Goal: Feedback & Contribution: Submit feedback/report problem

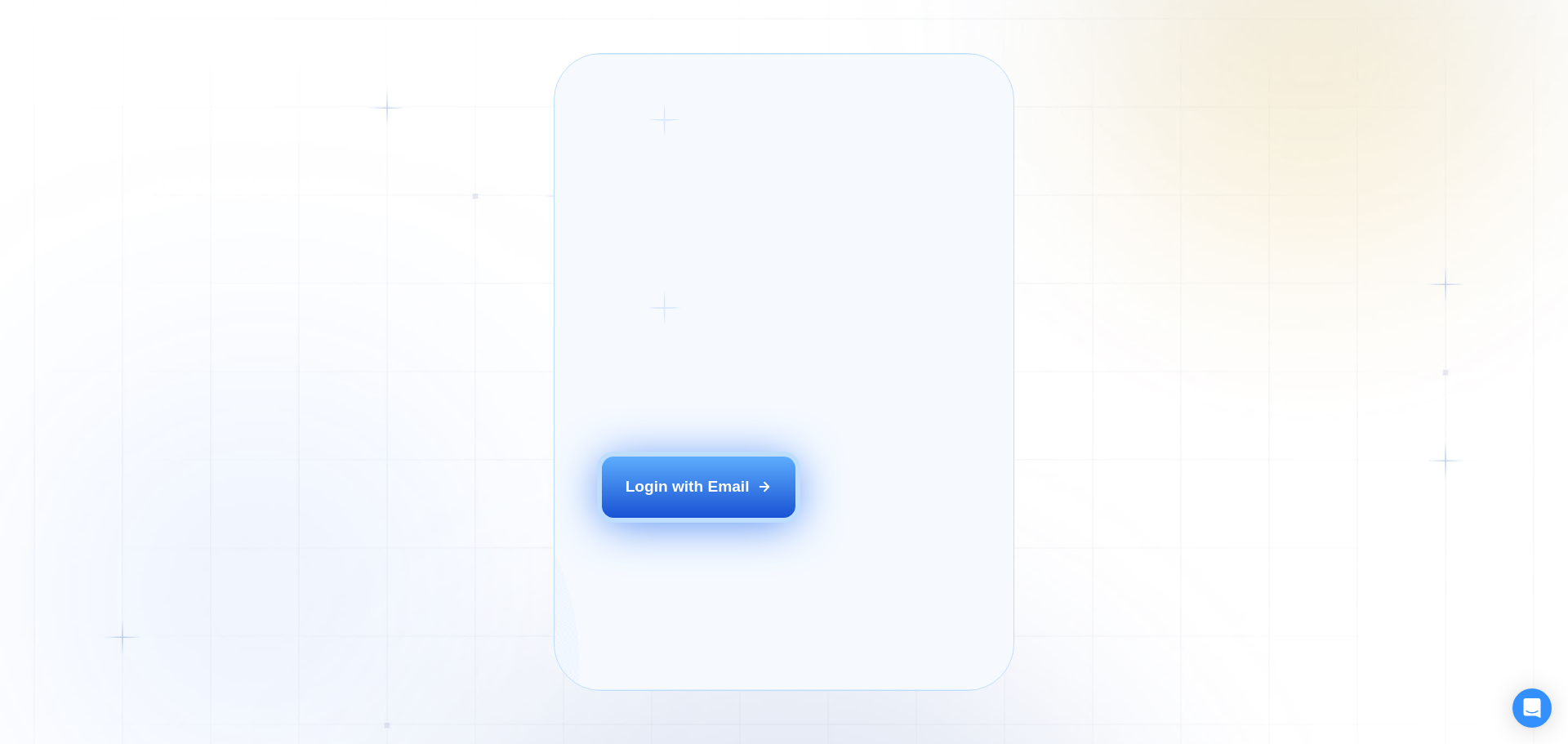
click at [678, 498] on div "Login with Email" at bounding box center [688, 486] width 124 height 21
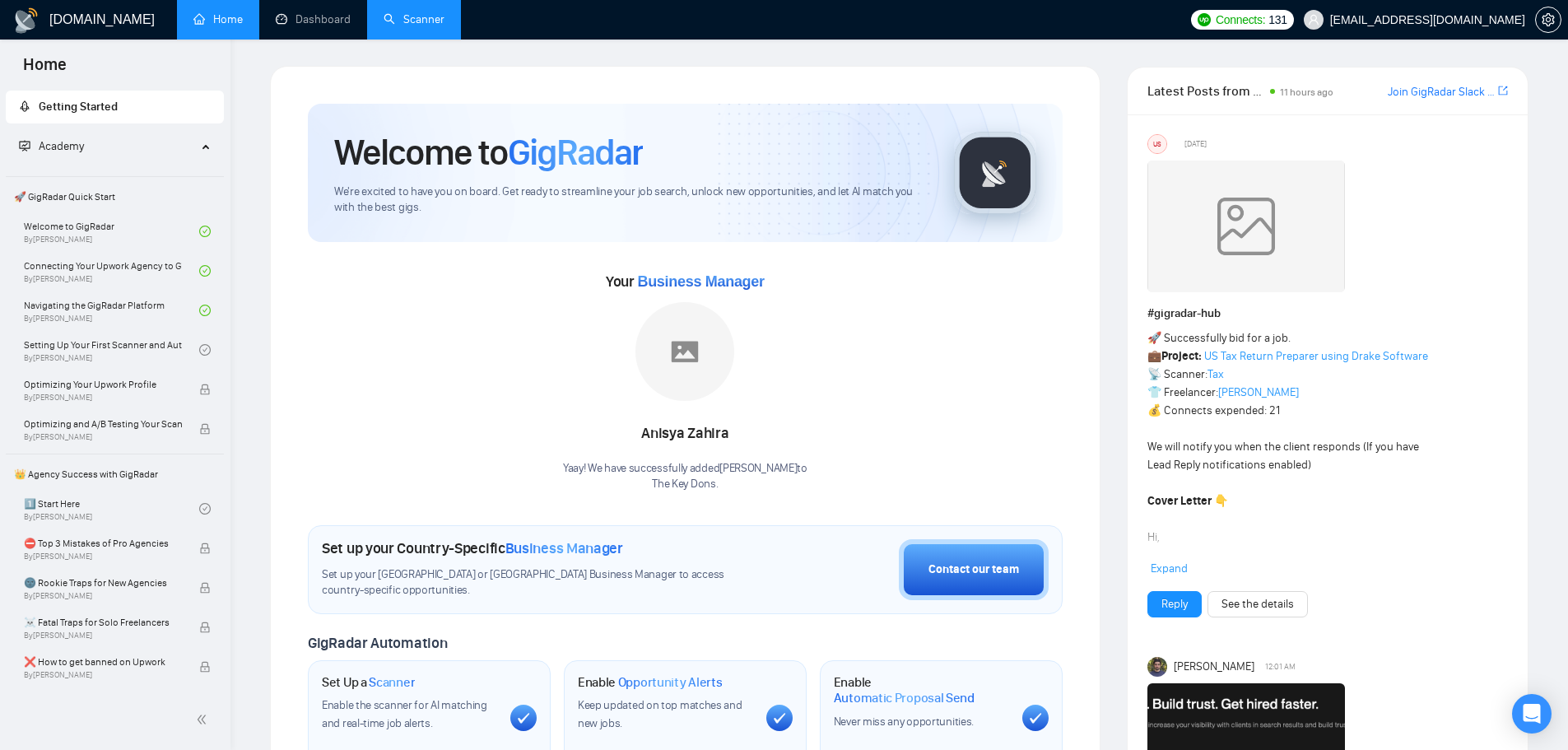
click at [384, 12] on link "Scanner" at bounding box center [414, 19] width 61 height 14
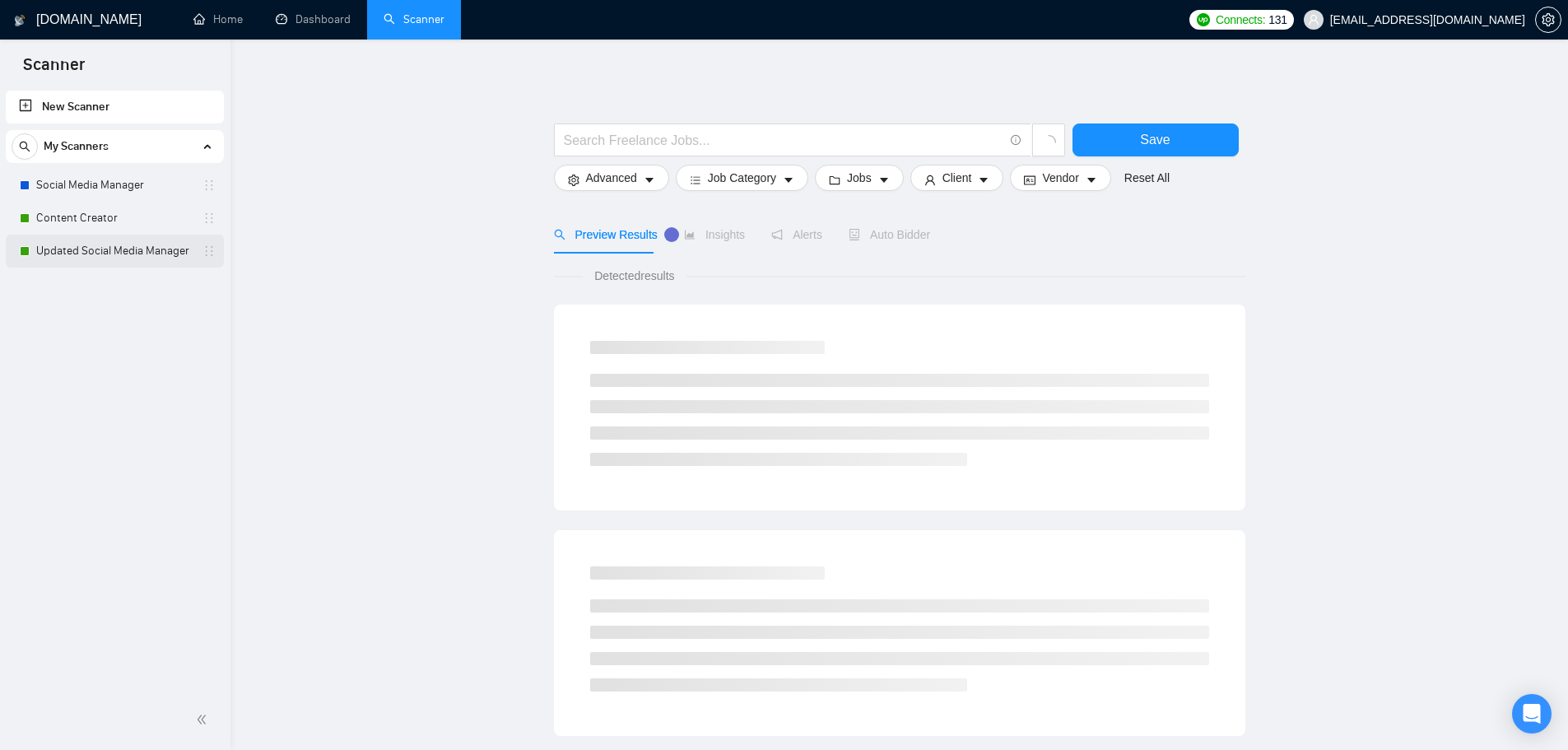
click at [155, 261] on link "Updated Social Media Manager" at bounding box center [114, 251] width 156 height 33
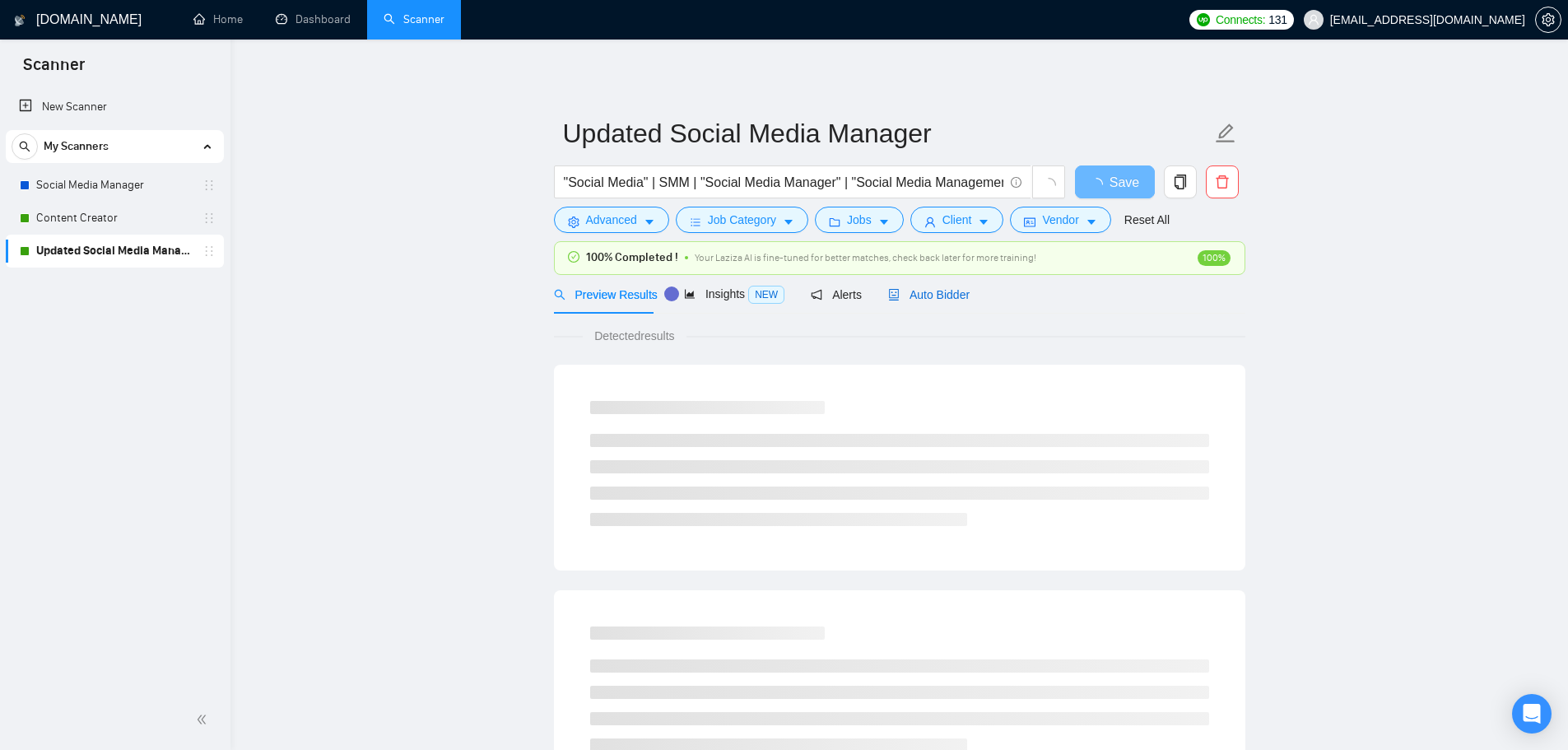
click at [933, 296] on span "Auto Bidder" at bounding box center [929, 295] width 81 height 13
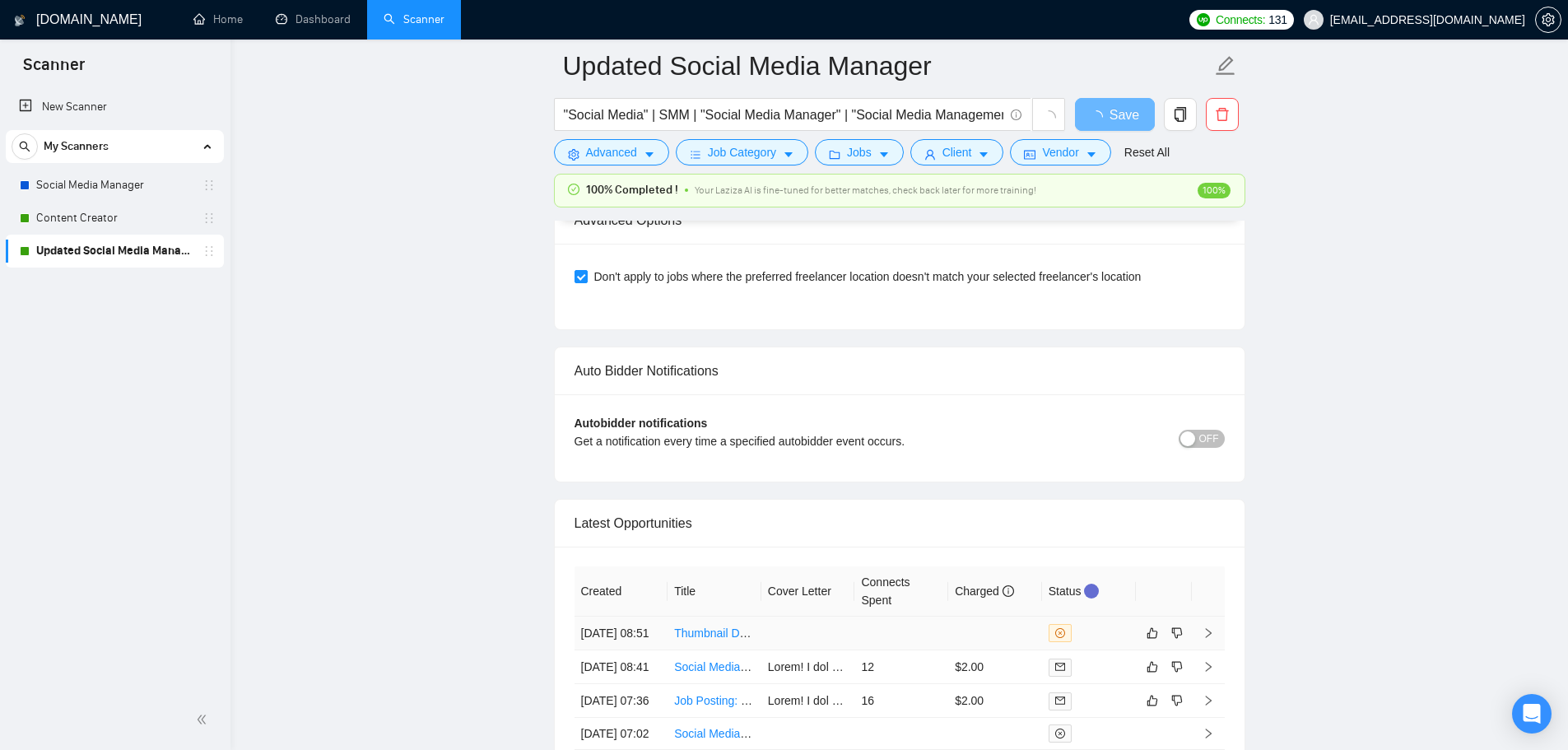
scroll to position [3668, 0]
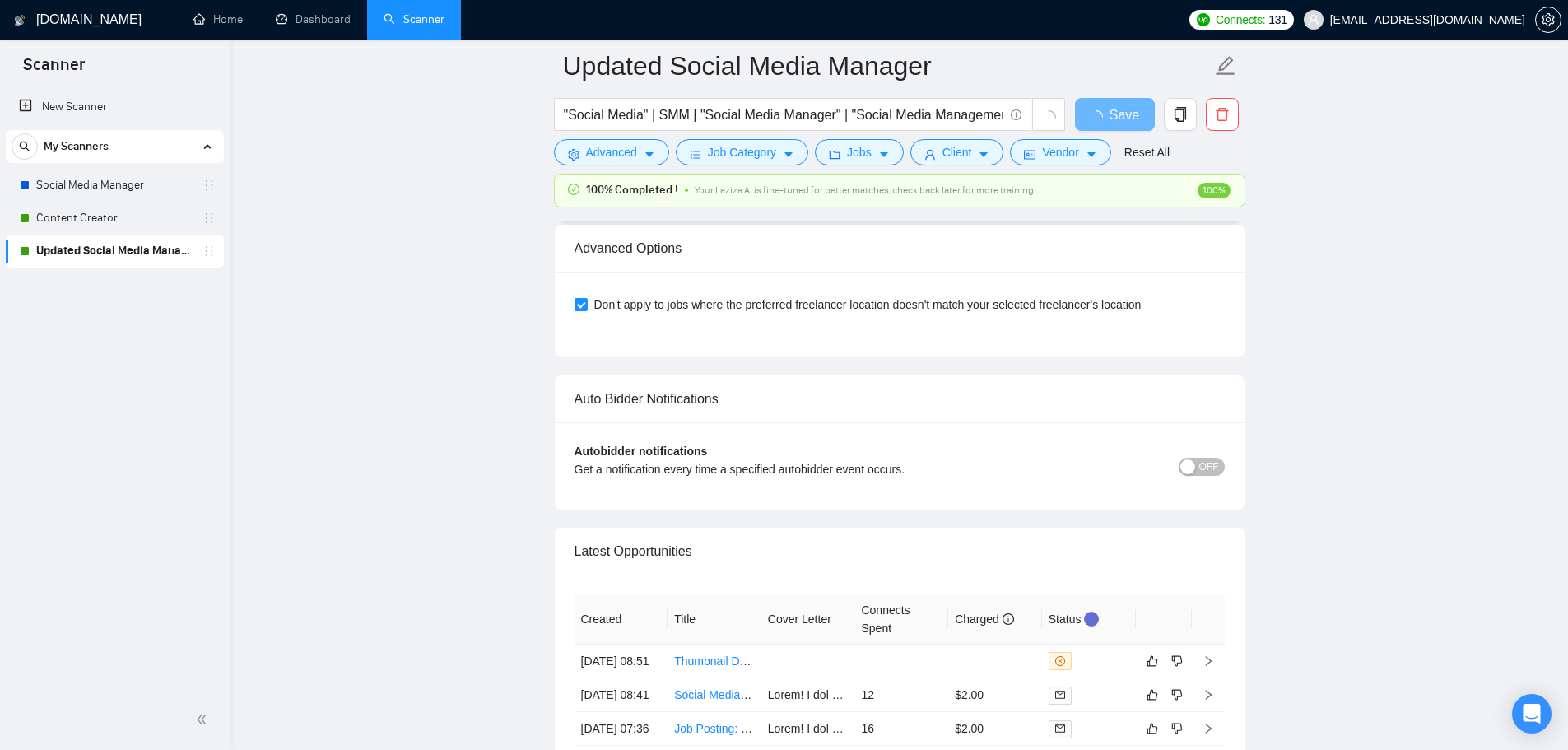
click at [1204, 472] on span "OFF" at bounding box center [1209, 466] width 20 height 18
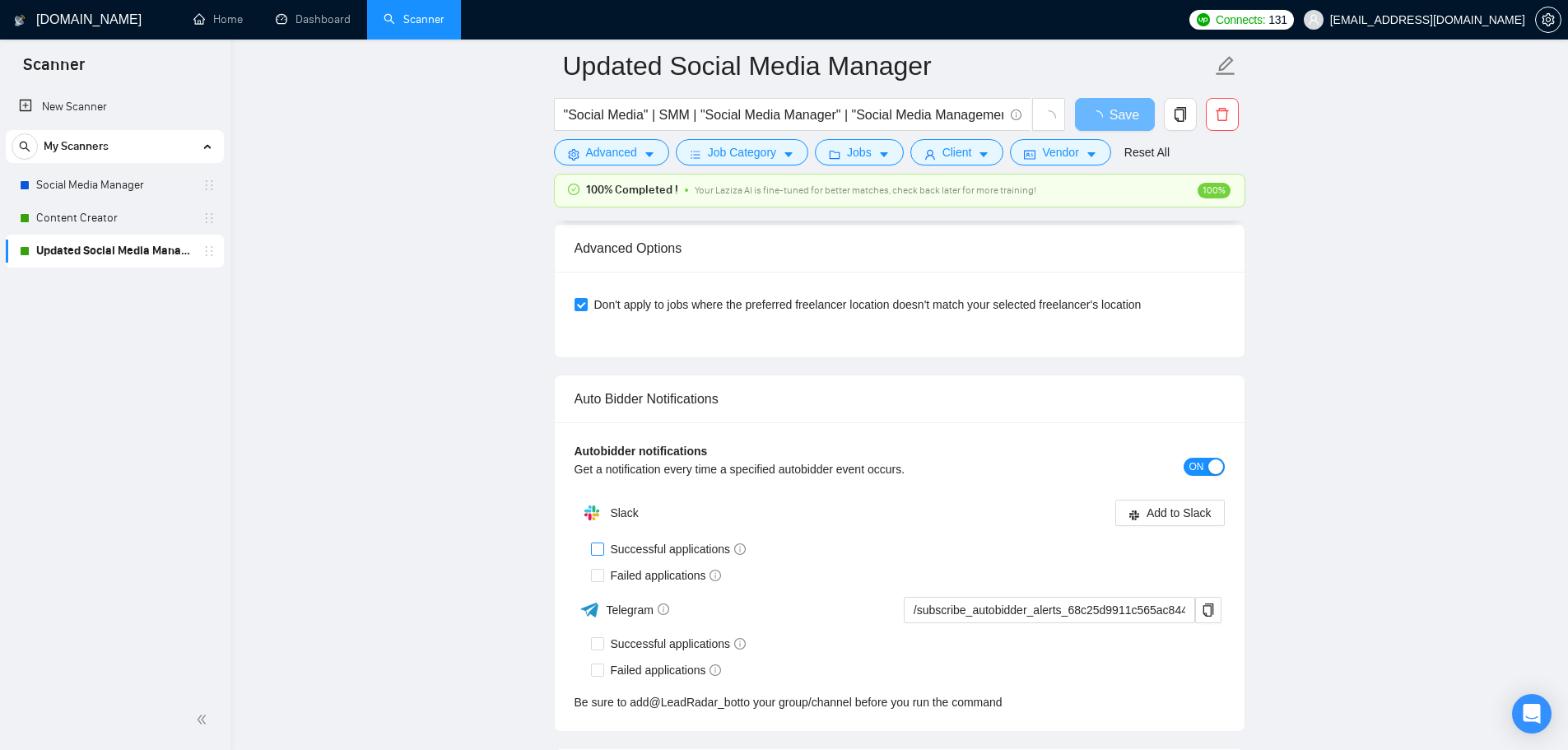
click at [660, 549] on span "Successful applications" at bounding box center [679, 549] width 149 height 18
click at [602, 549] on input "Successful applications" at bounding box center [596, 549] width 11 height 11
checkbox input "true"
click at [591, 572] on input "Failed applications" at bounding box center [596, 575] width 11 height 11
checkbox input "true"
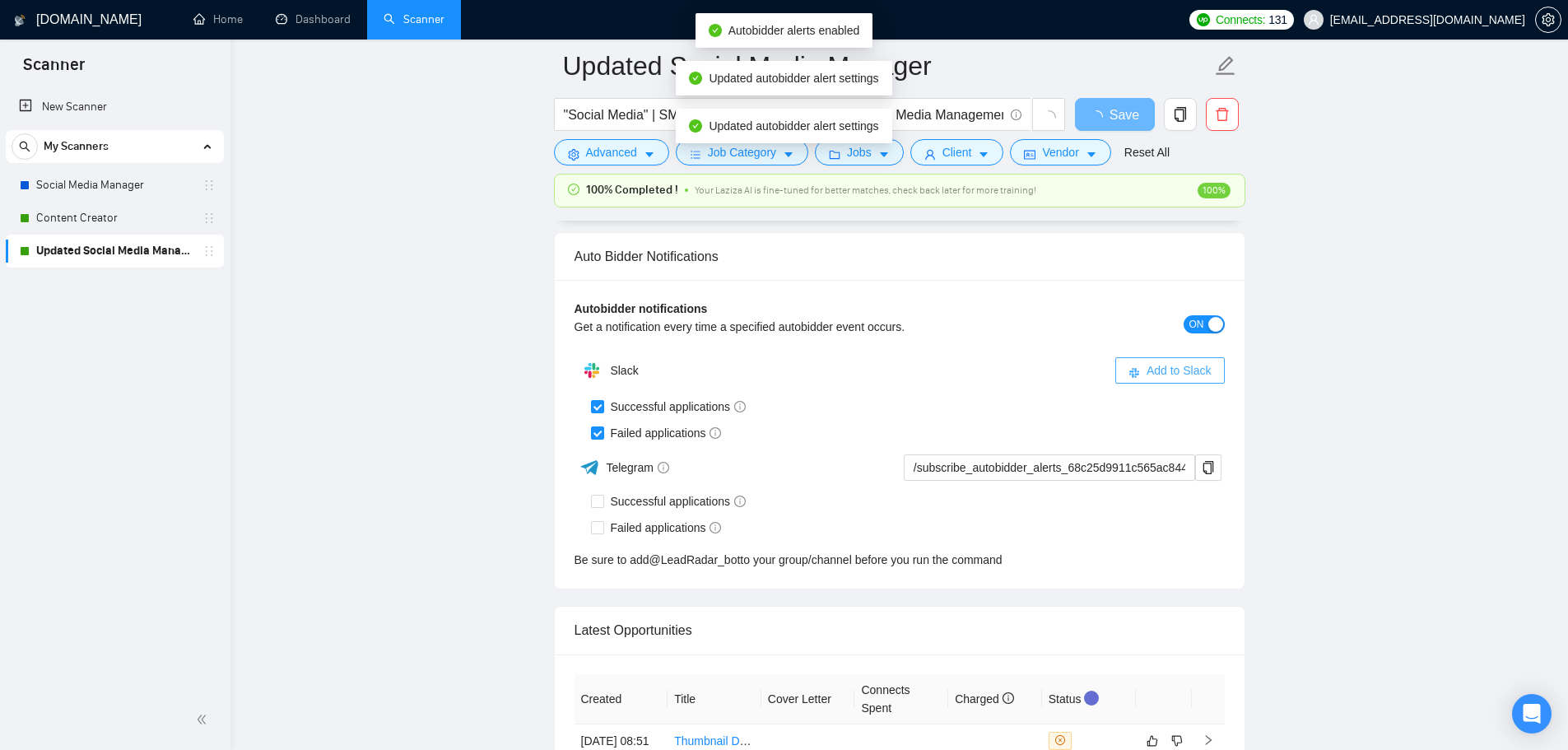
click at [1144, 384] on button "Add to Slack" at bounding box center [1170, 371] width 109 height 27
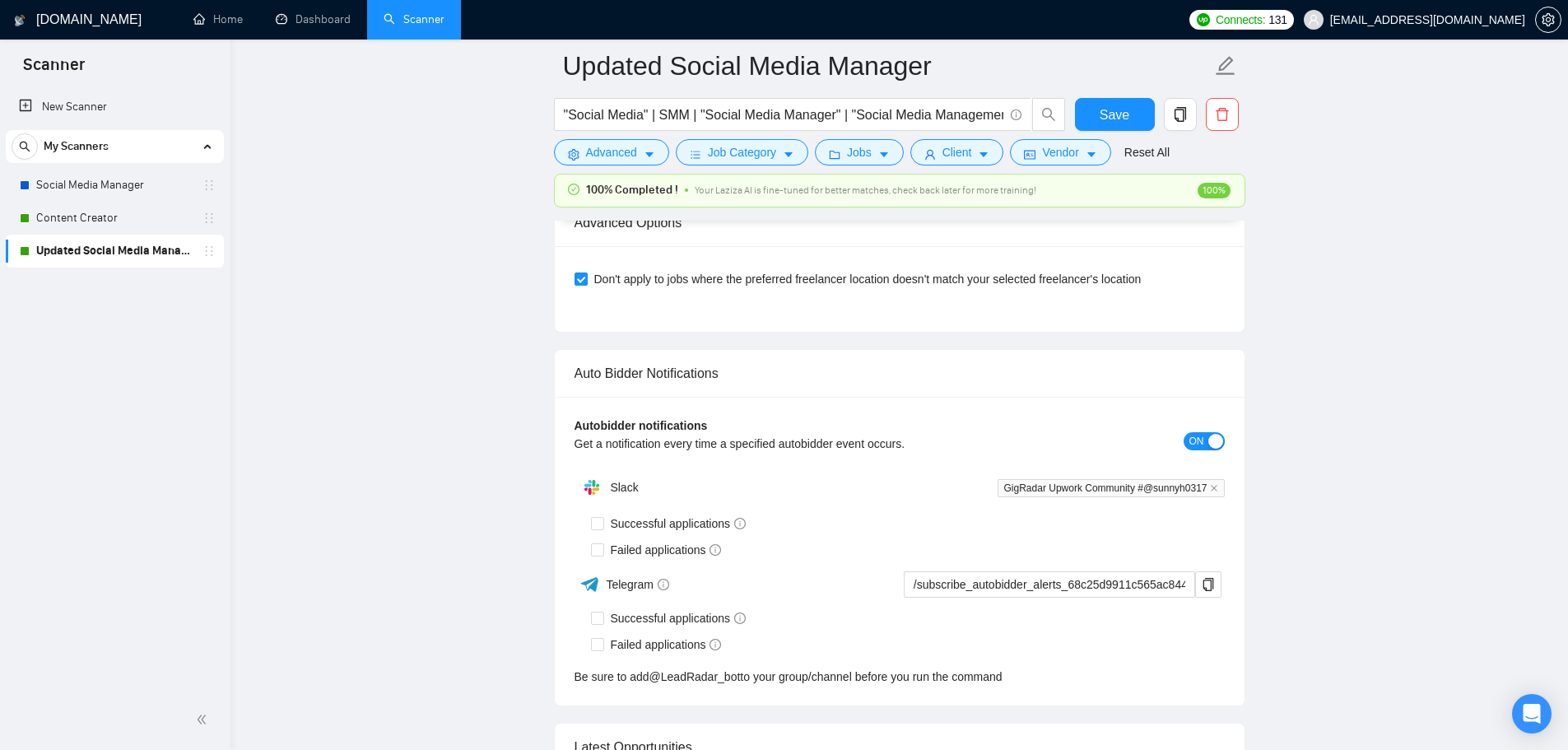
checkbox input "true"
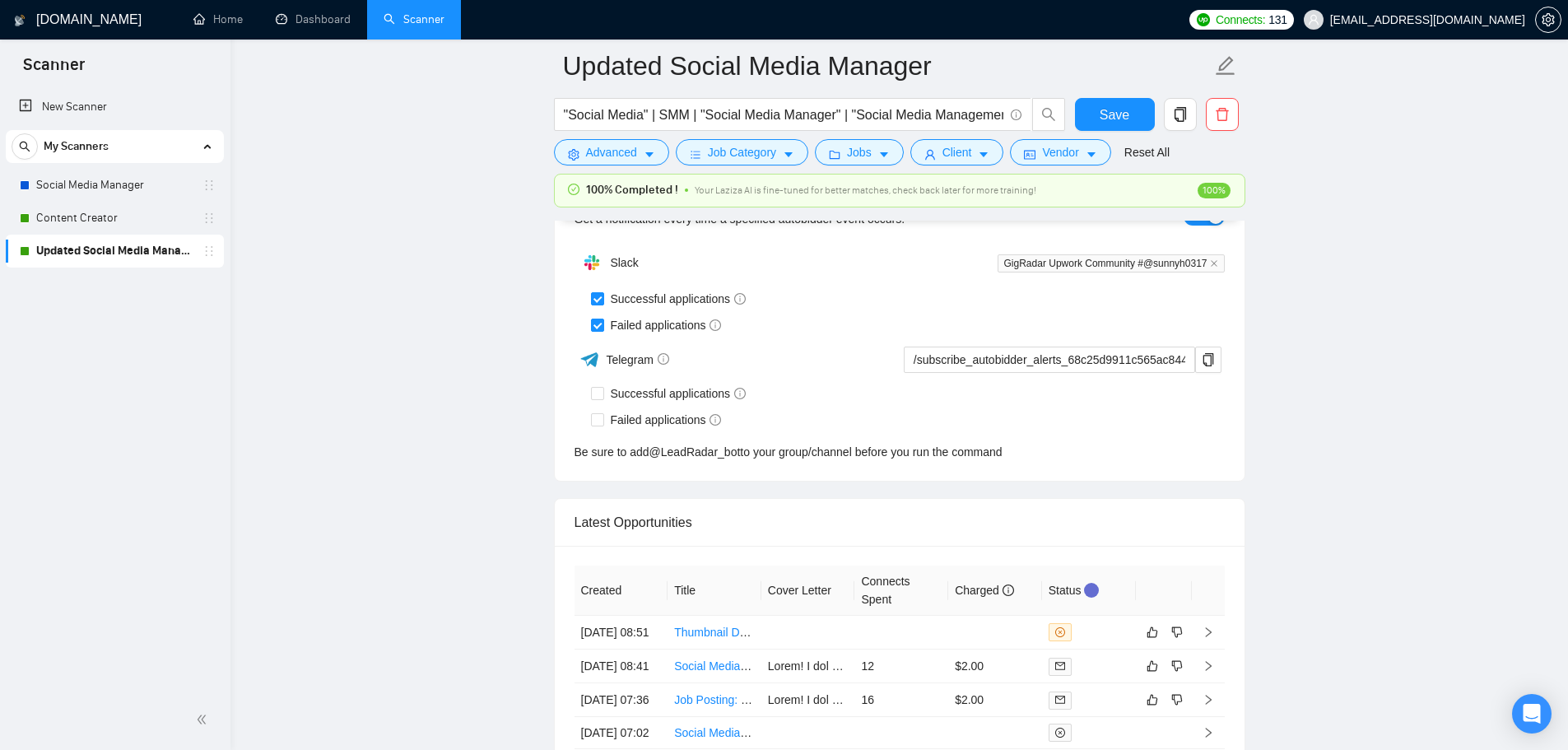
scroll to position [4409, 0]
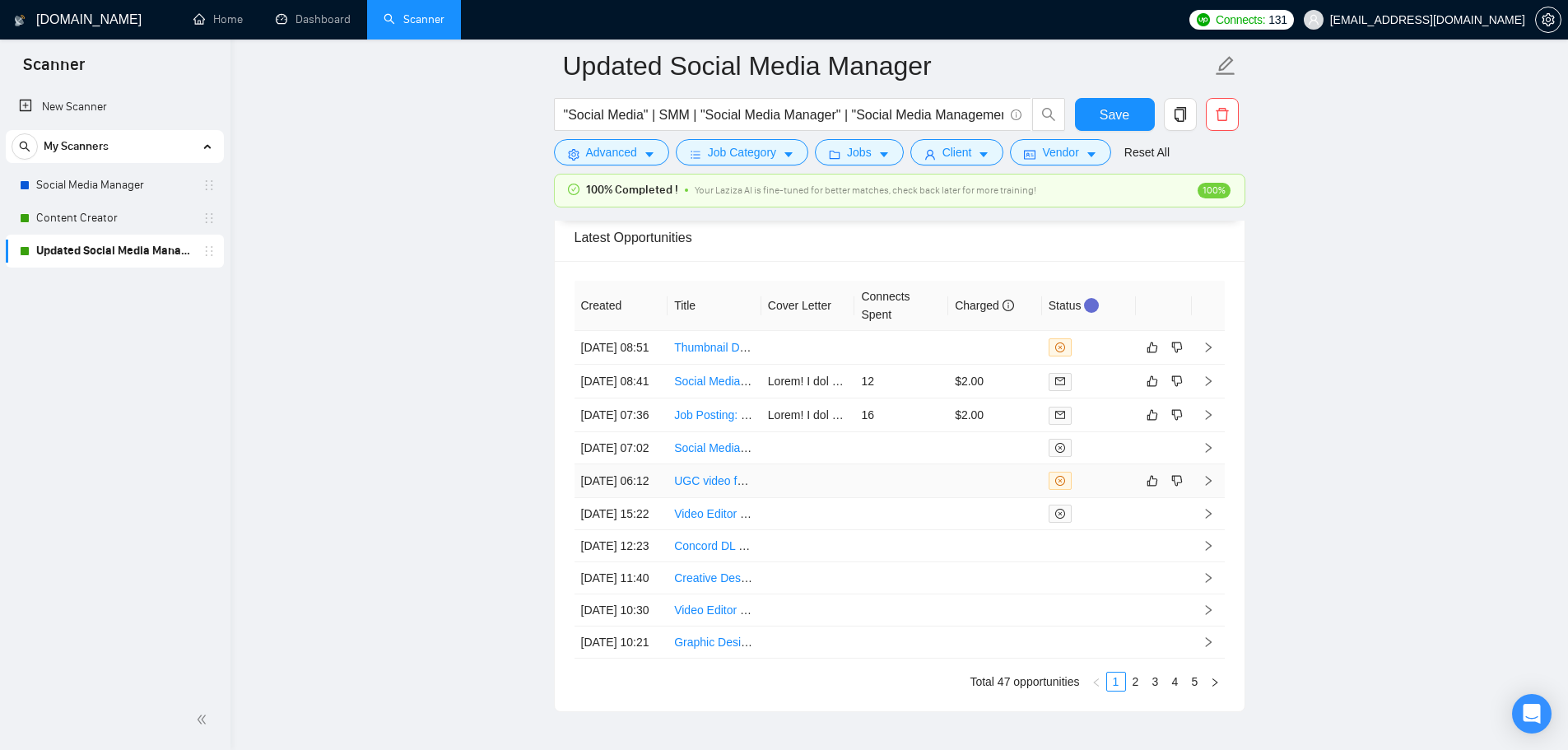
click at [894, 498] on td at bounding box center [901, 481] width 94 height 34
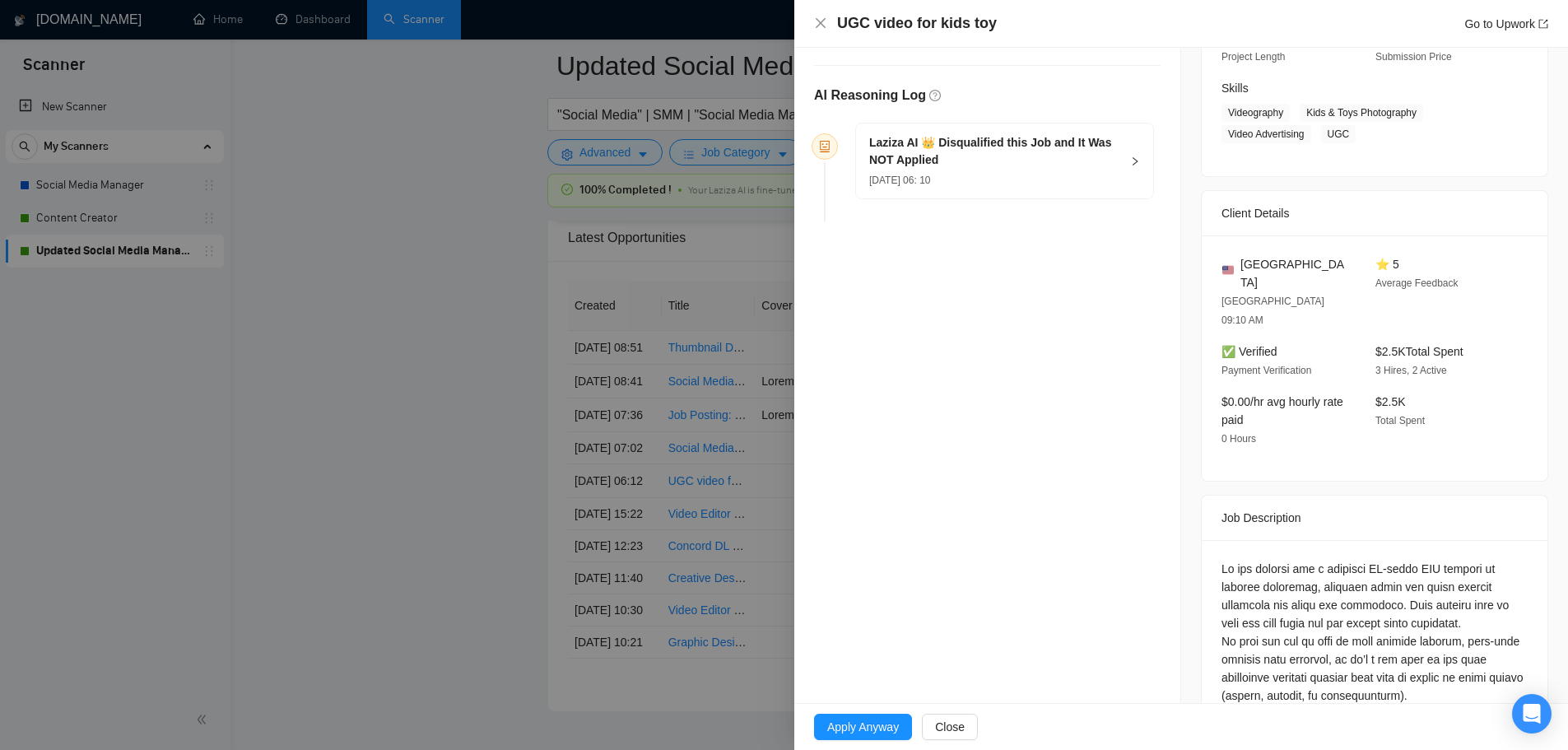
scroll to position [133, 0]
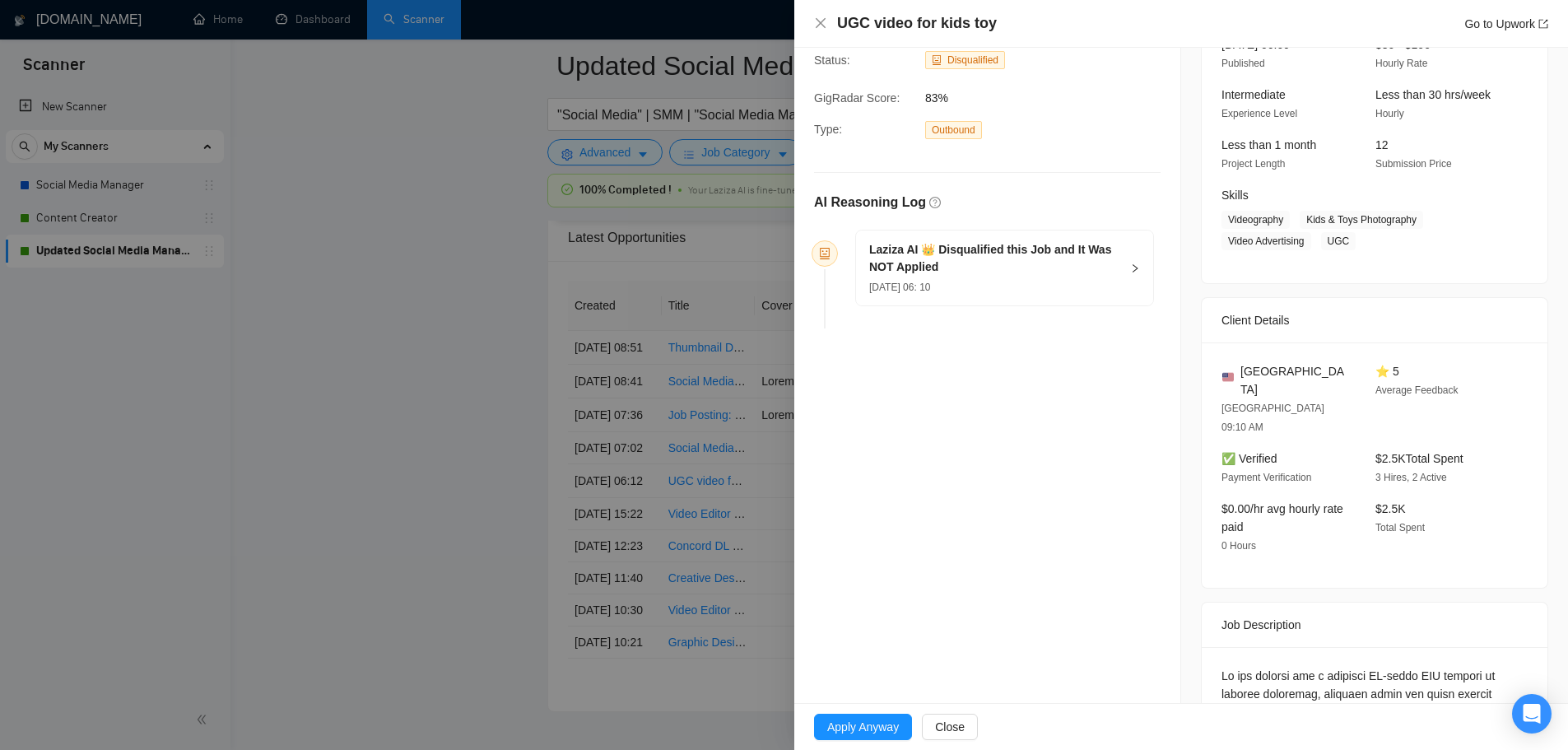
click at [974, 272] on h5 "Laziza AI 👑 Disqualified this Job and It Was NOT Applied" at bounding box center [995, 259] width 251 height 34
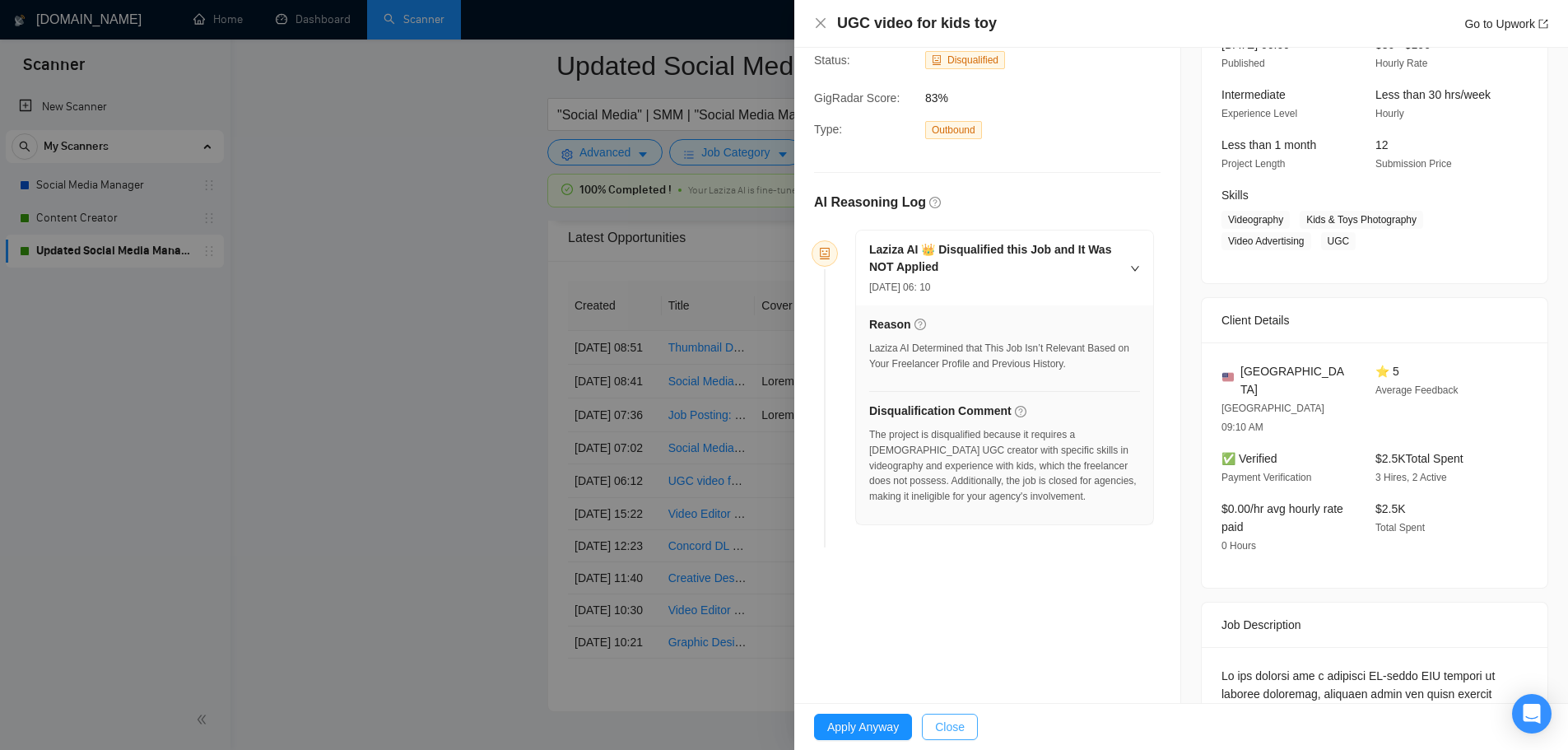
click at [967, 731] on button "Close" at bounding box center [950, 727] width 56 height 27
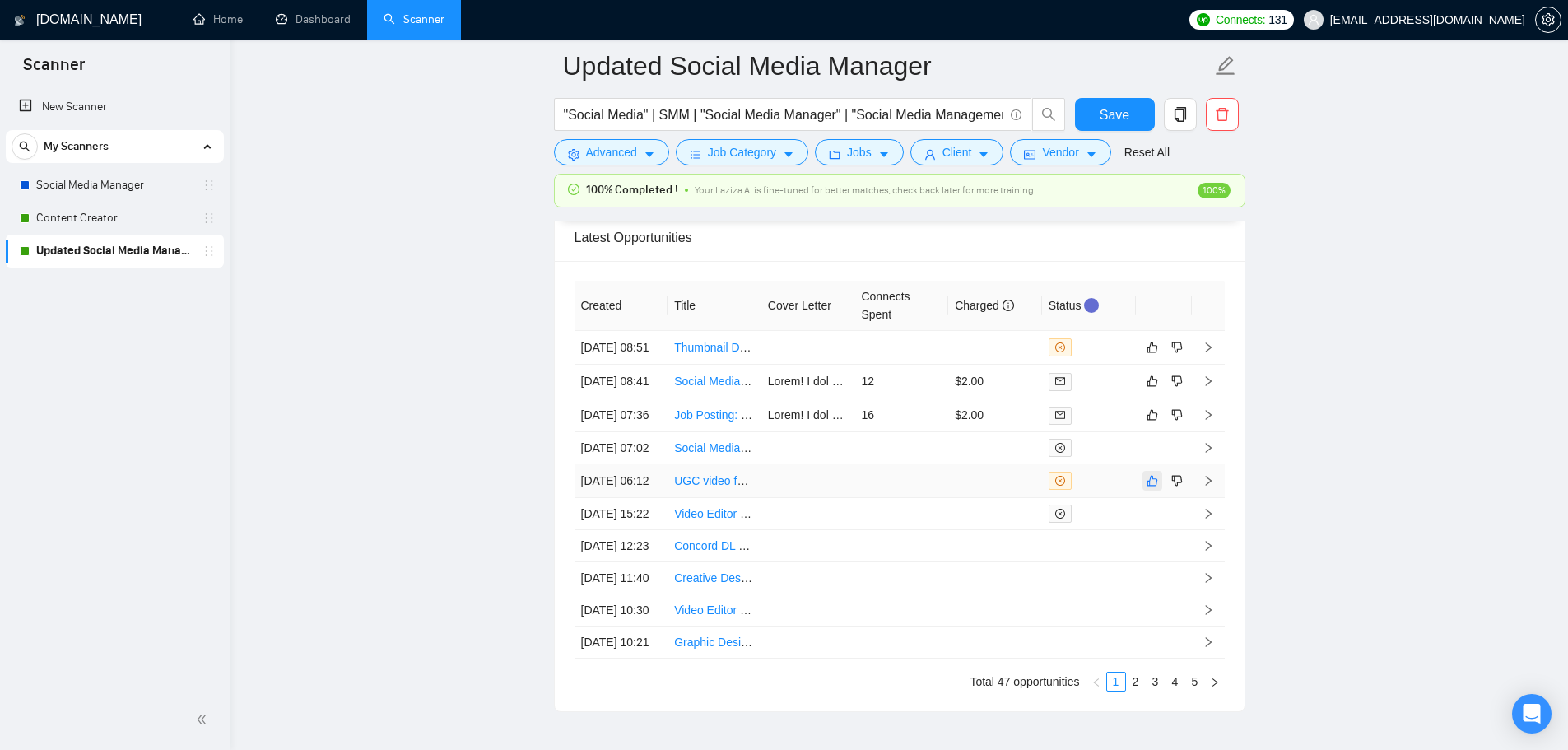
click at [1156, 487] on icon "like" at bounding box center [1152, 481] width 11 height 11
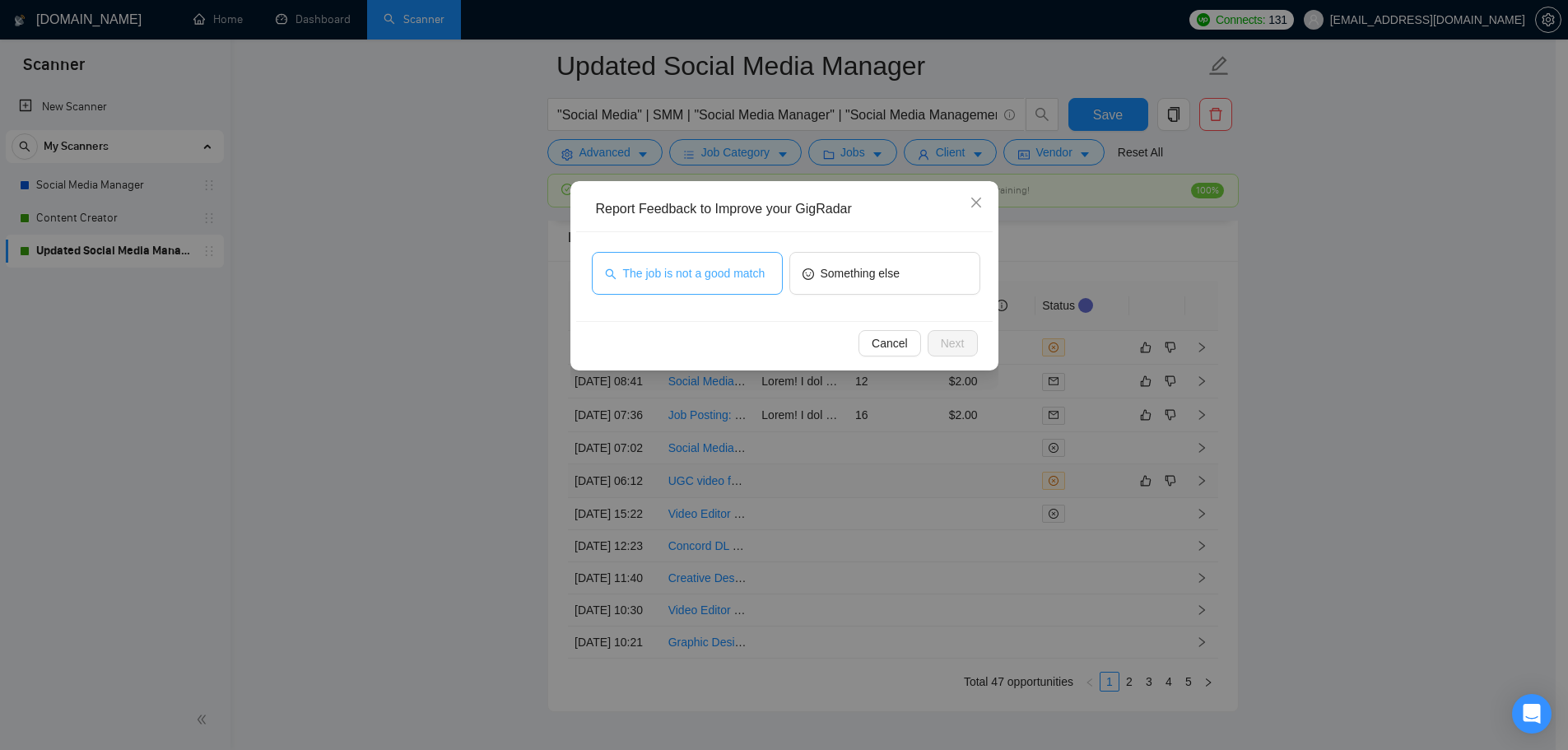
click at [708, 275] on span "The job is not a good match" at bounding box center [694, 273] width 143 height 18
click at [965, 349] on button "Next" at bounding box center [952, 344] width 50 height 27
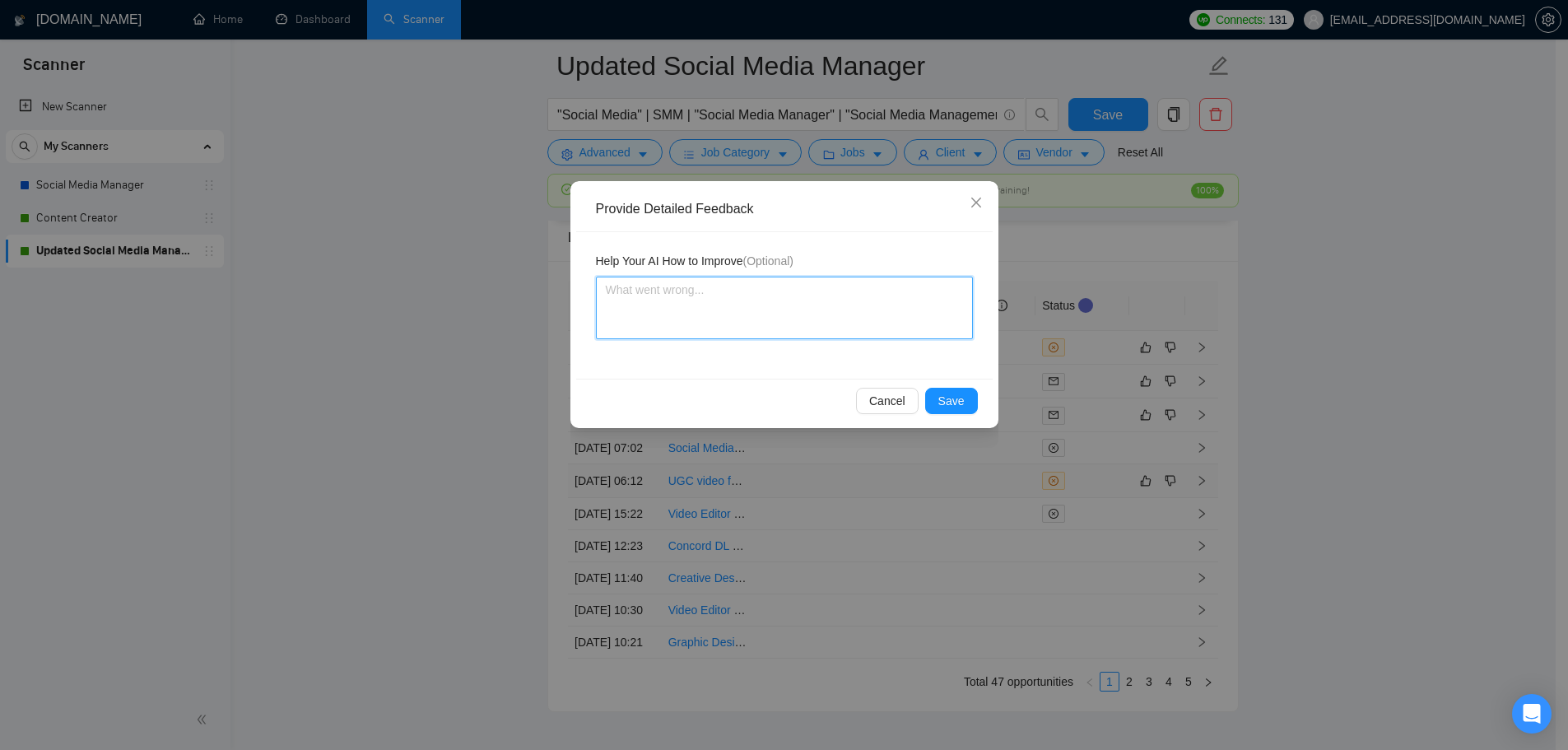
click at [872, 331] on textarea at bounding box center [784, 307] width 377 height 62
type textarea "T"
type textarea "Th"
type textarea "Thi"
type textarea "This"
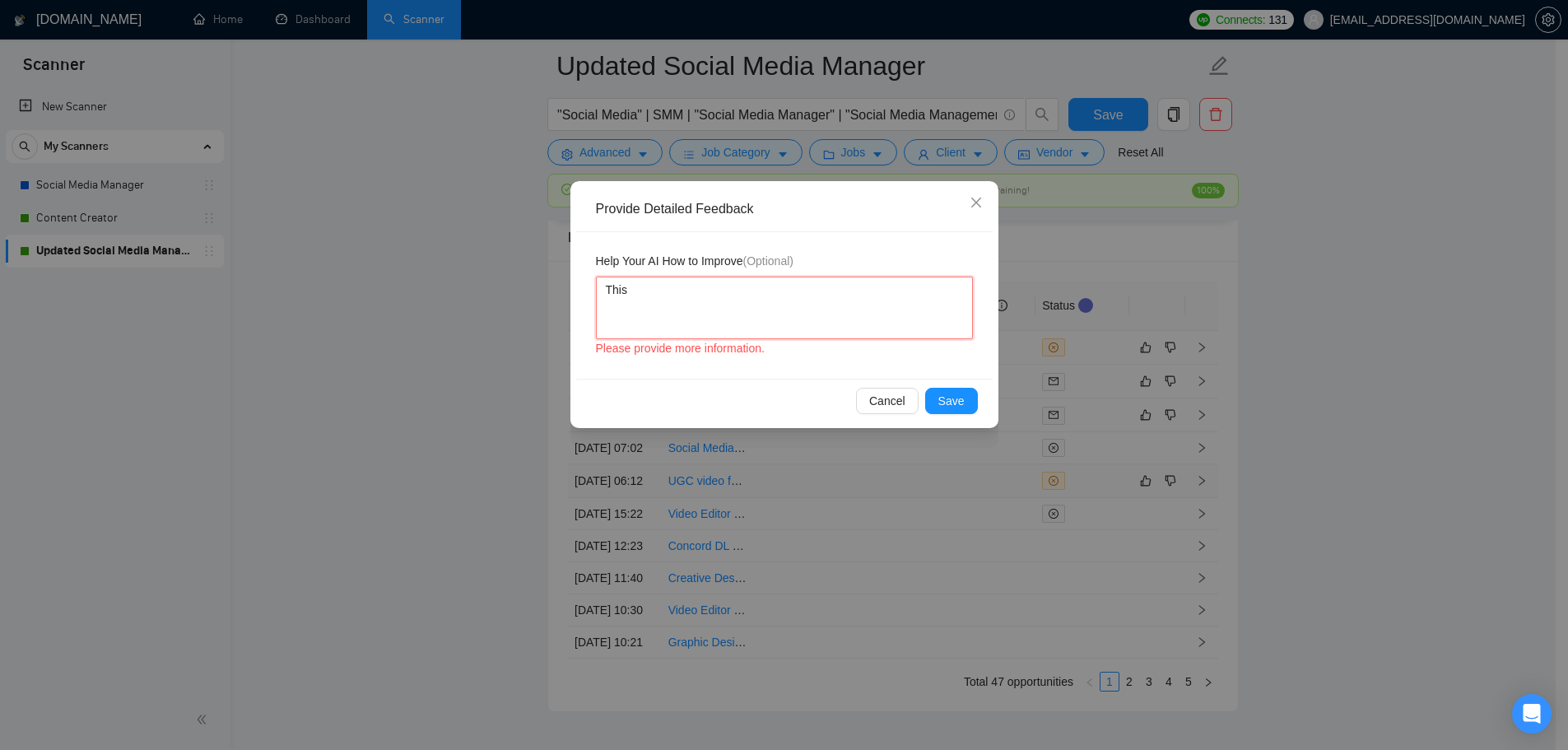
type textarea "This"
type textarea "This i"
type textarea "This is"
type textarea "This is a"
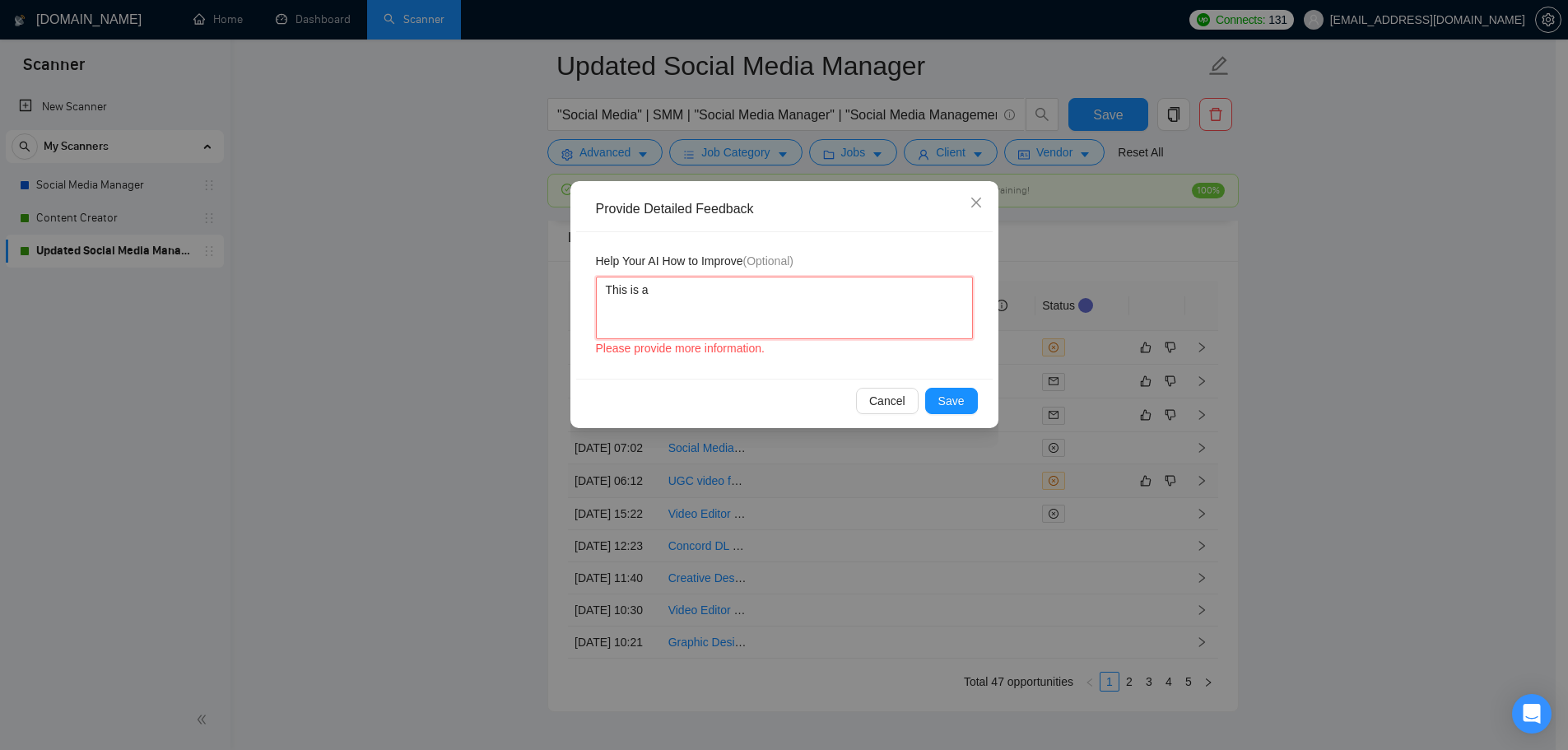
type textarea "This is a"
type textarea "This is a go"
type textarea "This is a goo"
type textarea "This is a good"
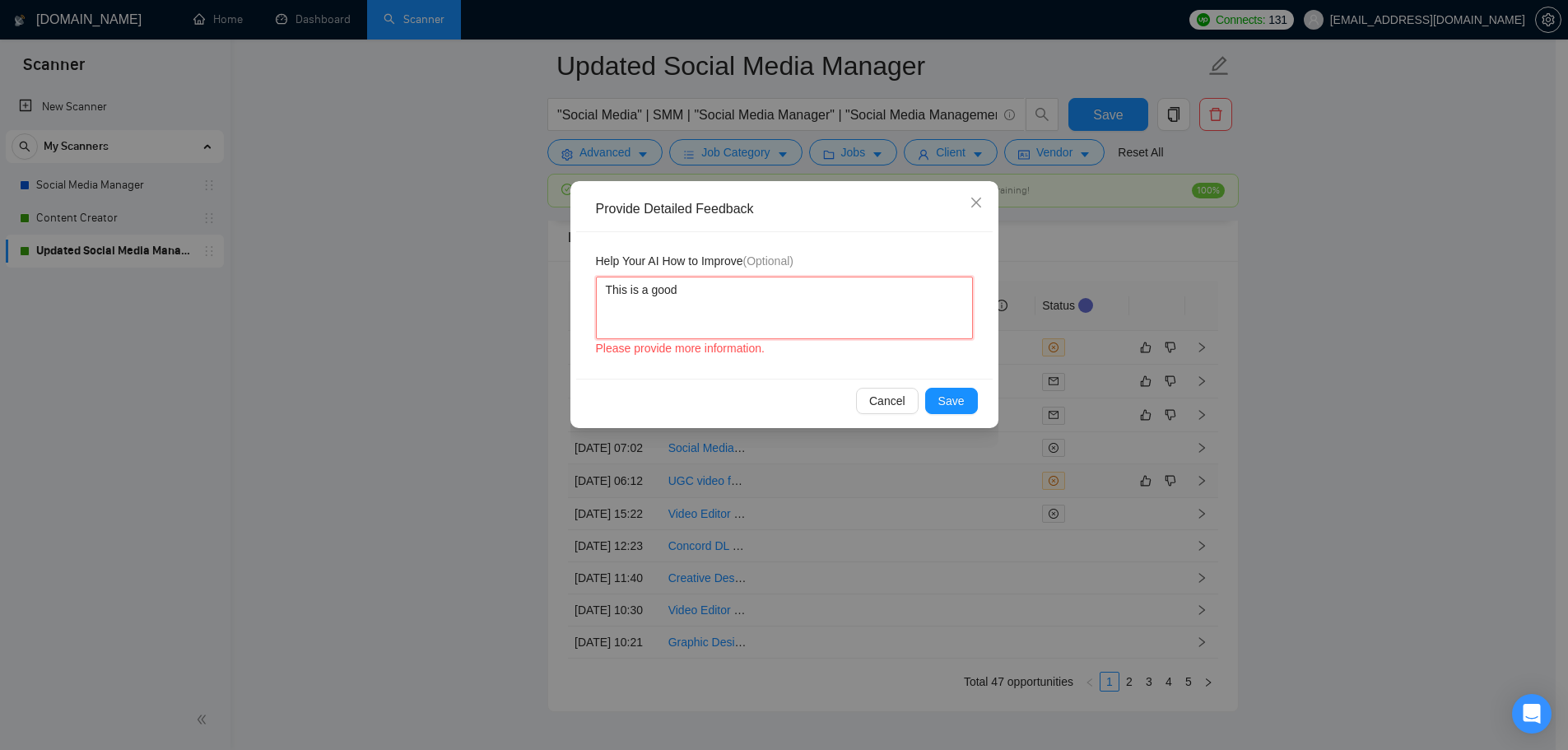
type textarea "This is a good d"
type textarea "This is a good di"
type textarea "This is a good dis"
type textarea "This is a good disq"
type textarea "This is a good disqu"
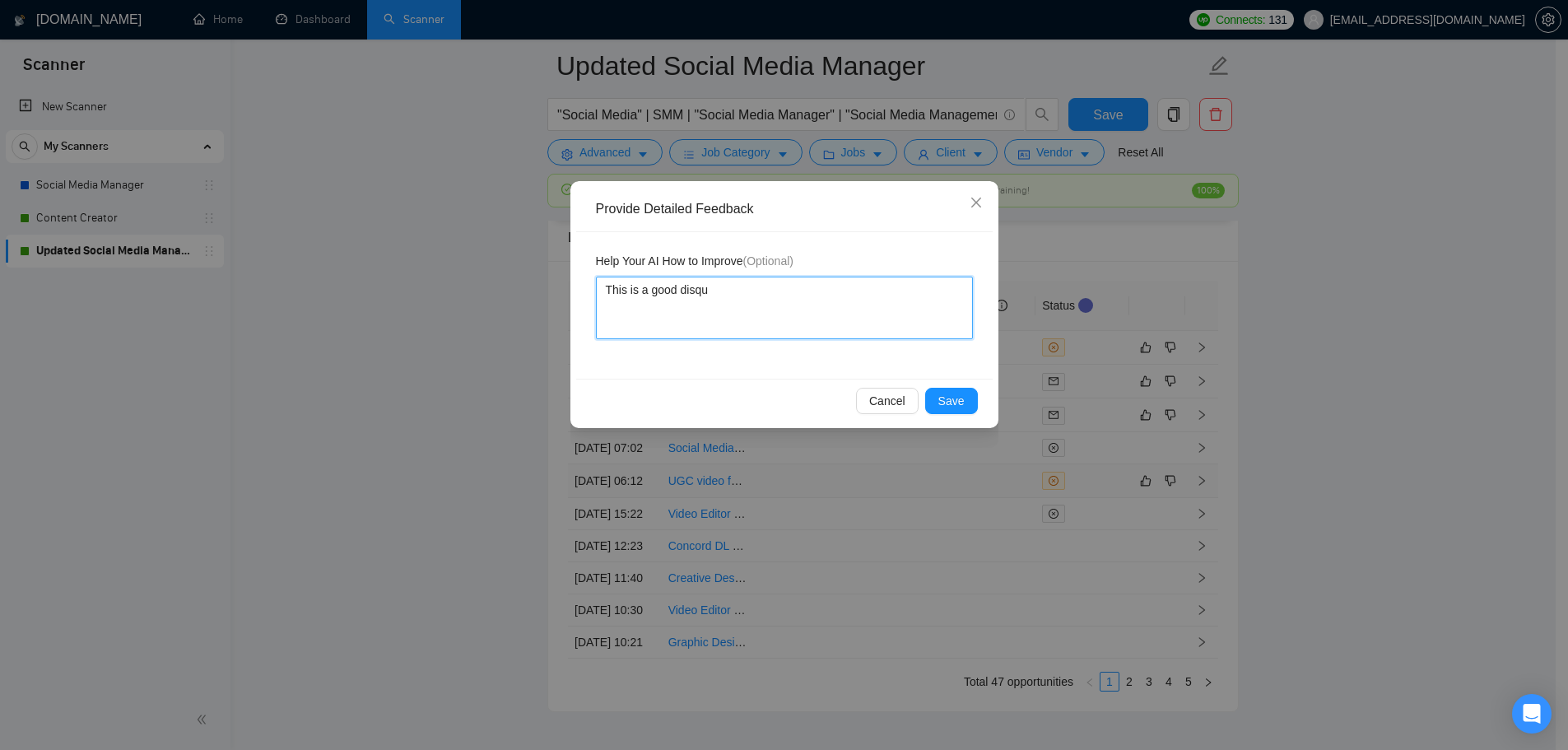
type textarea "This is a good disqua"
type textarea "This is a good disqual"
type textarea "This is a good disqualig"
type textarea "This is a good disqualigf"
type textarea "This is a good disqualigfi"
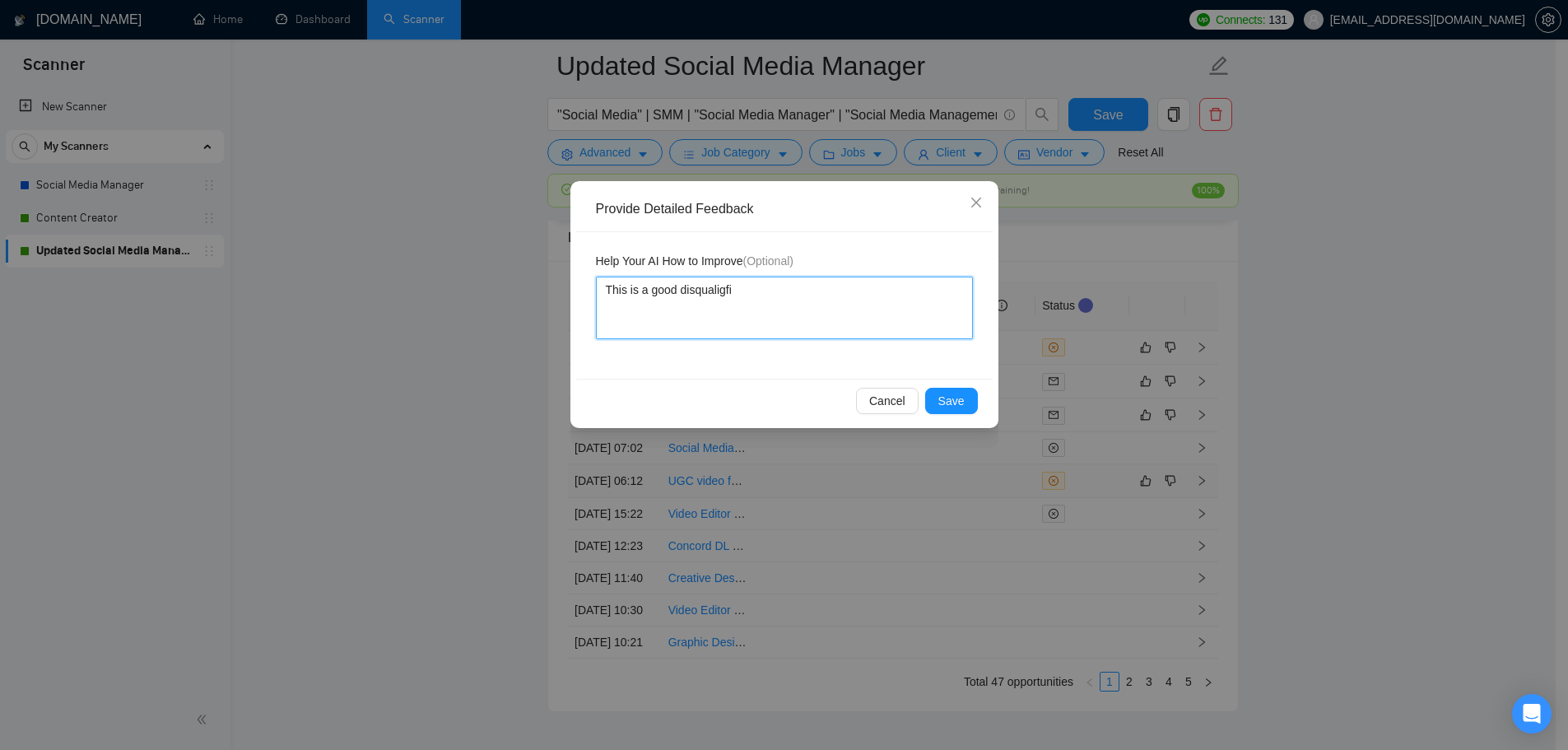
type textarea "This is a good disqualigf"
type textarea "This is a good disqualig"
type textarea "This is a good disquali"
type textarea "This is a good disqualif"
type textarea "This is a good disqualifi"
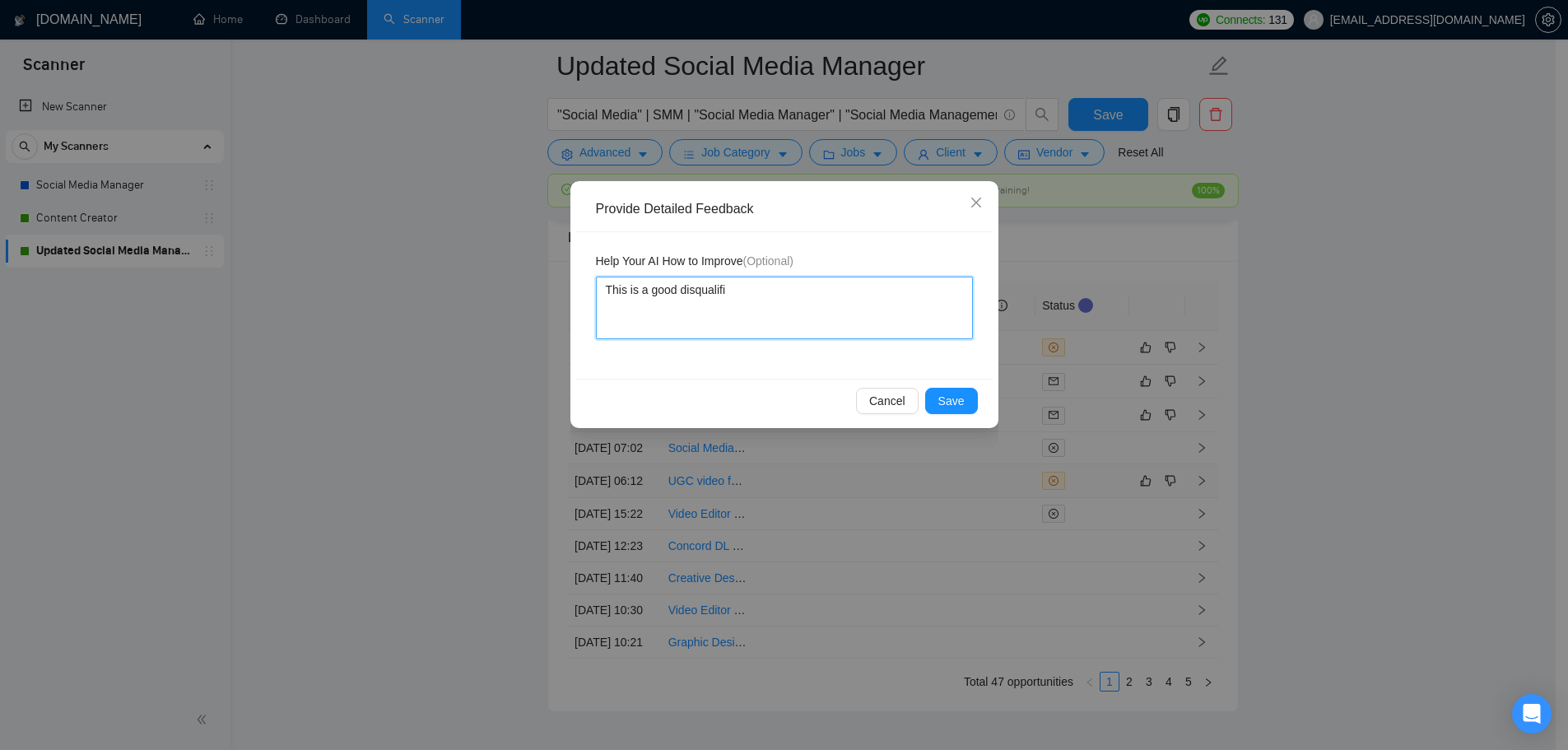
type textarea "This is a good disqualific"
type textarea "This is a good disqualifica"
type textarea "This is a good disqualificati"
type textarea "This is a good disqualificatip"
type textarea "This is a good disqualificatipo"
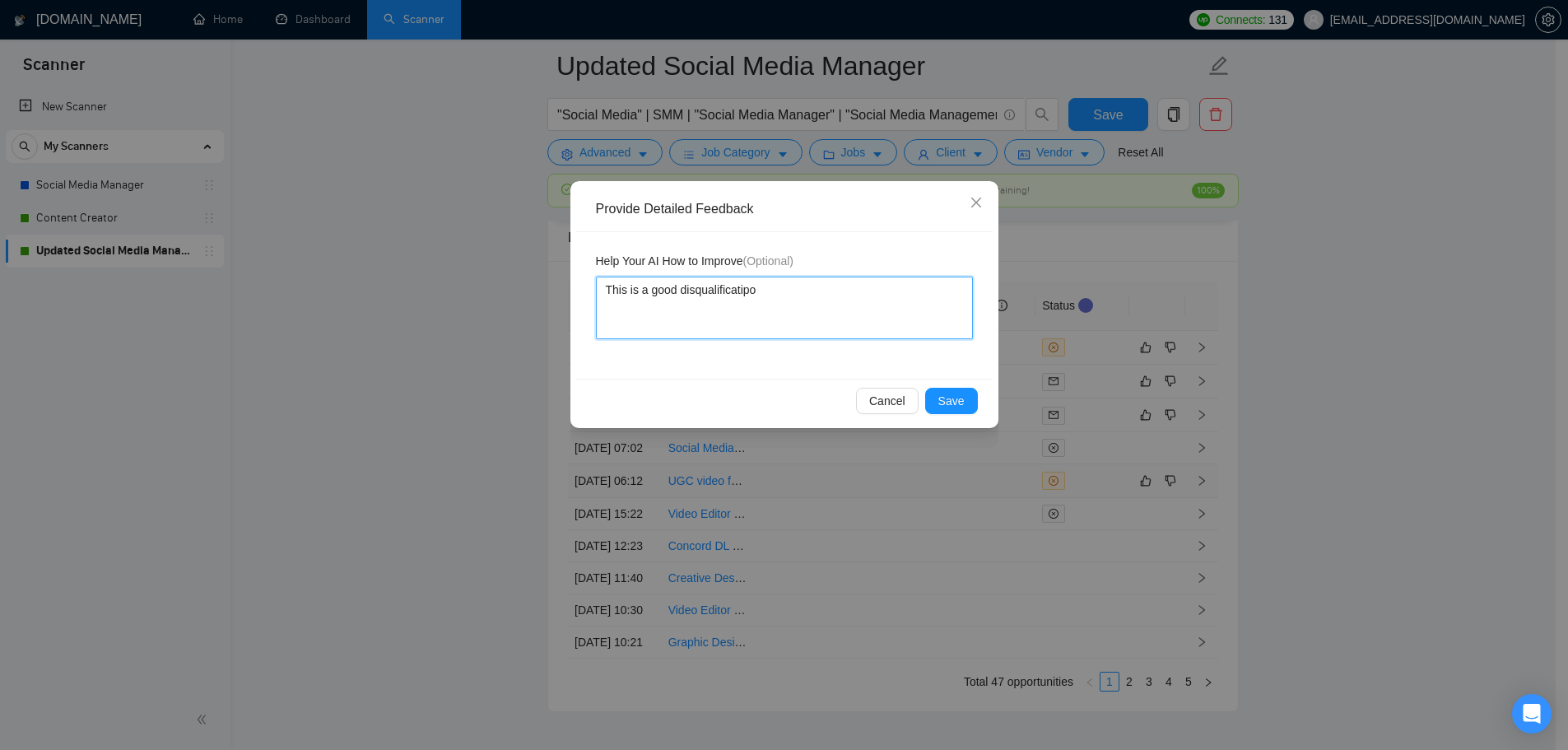
type textarea "This is a good disqualificatip"
type textarea "This is a good disqualificati"
type textarea "This is a good disqualificatio"
type textarea "This is a good disqualification"
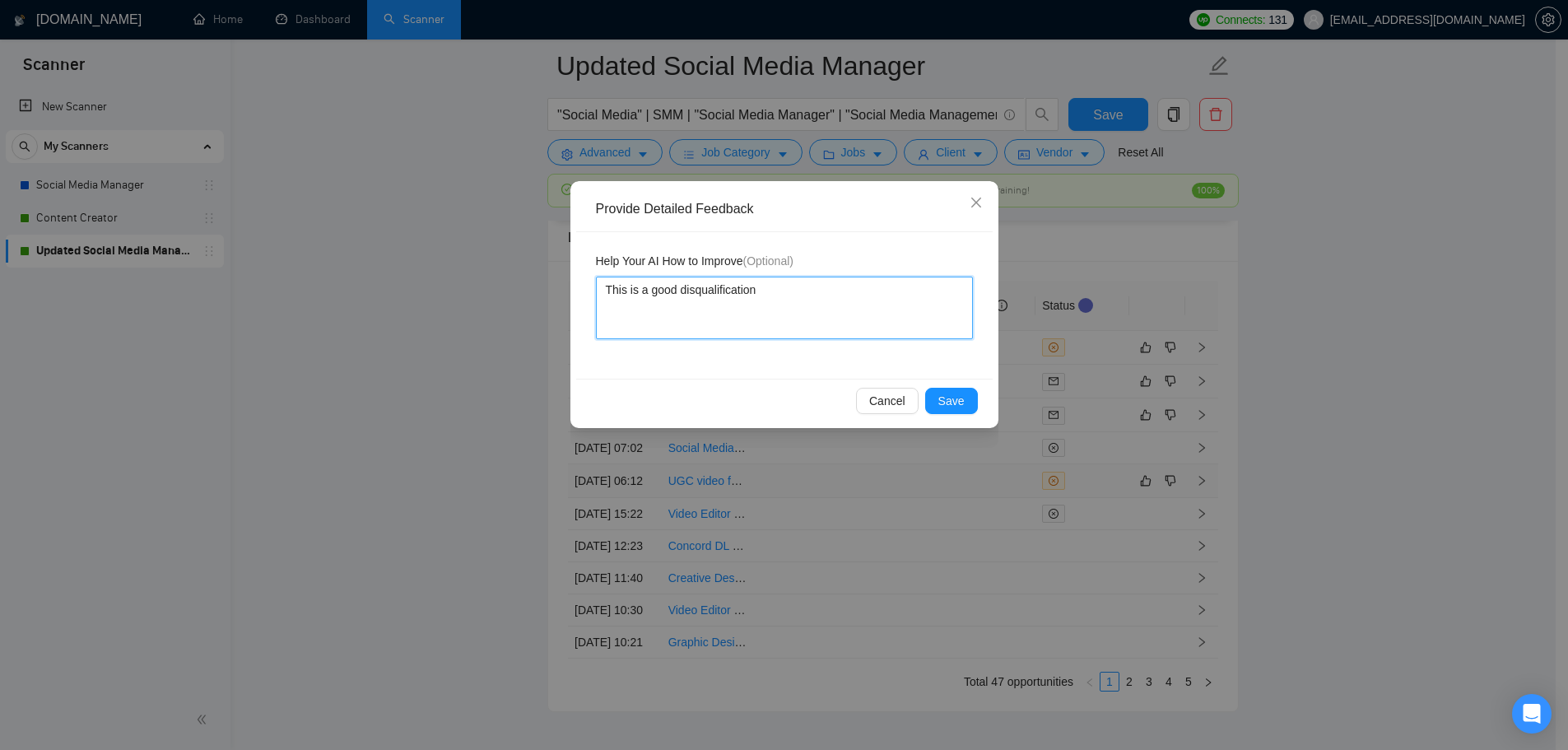
type textarea "This is a good disqualification c"
type textarea "This is a good disqualification ca"
type textarea "This is a good disqualification cau"
type textarea "This is a good disqualification caus"
type textarea "This is a good disqualification cause"
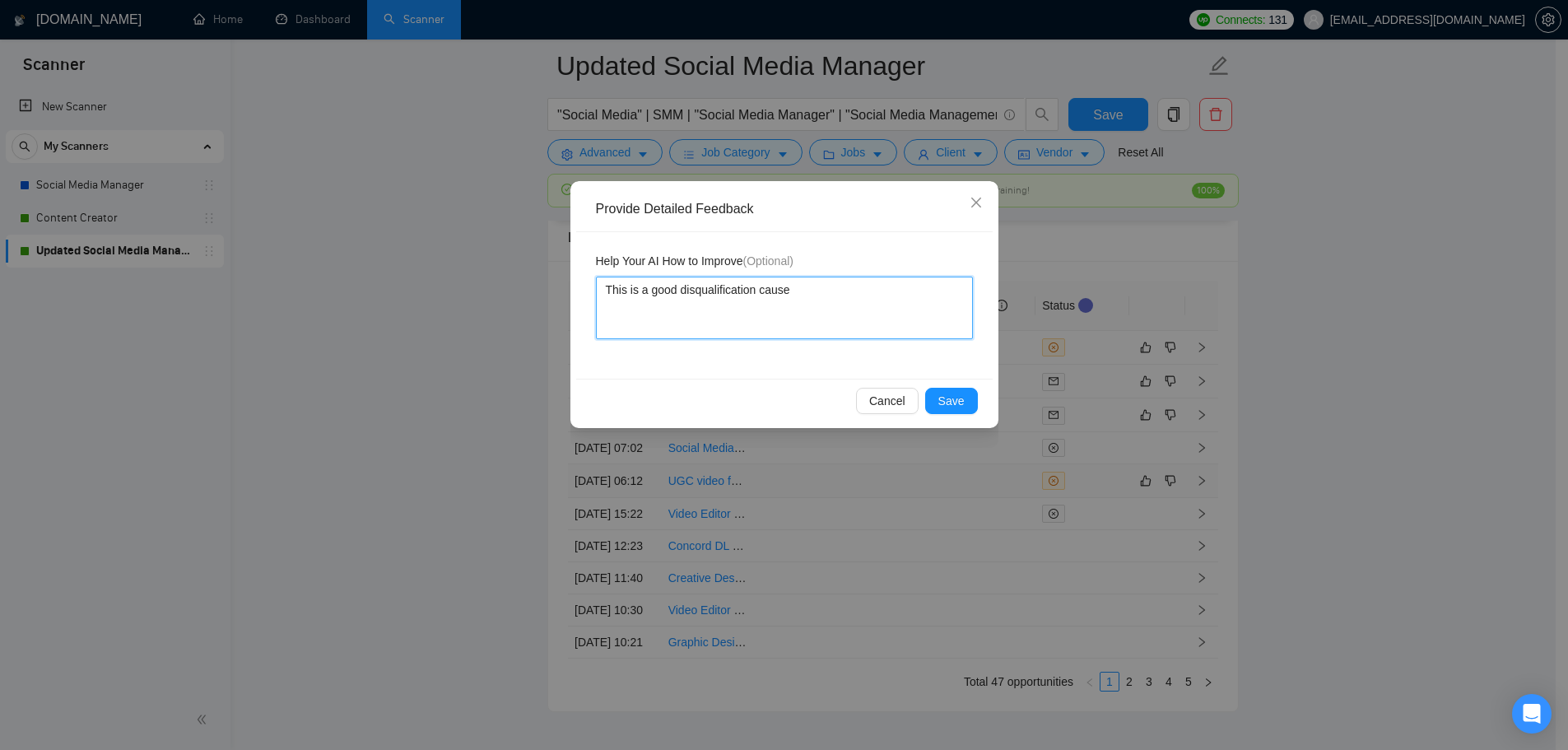
type textarea "This is a good disqualification cause"
type textarea "This is a good disqualification cause b"
type textarea "This is a good disqualification cause bo"
type textarea "This is a good disqualification cause bot"
type textarea "This is a good disqualification cause both"
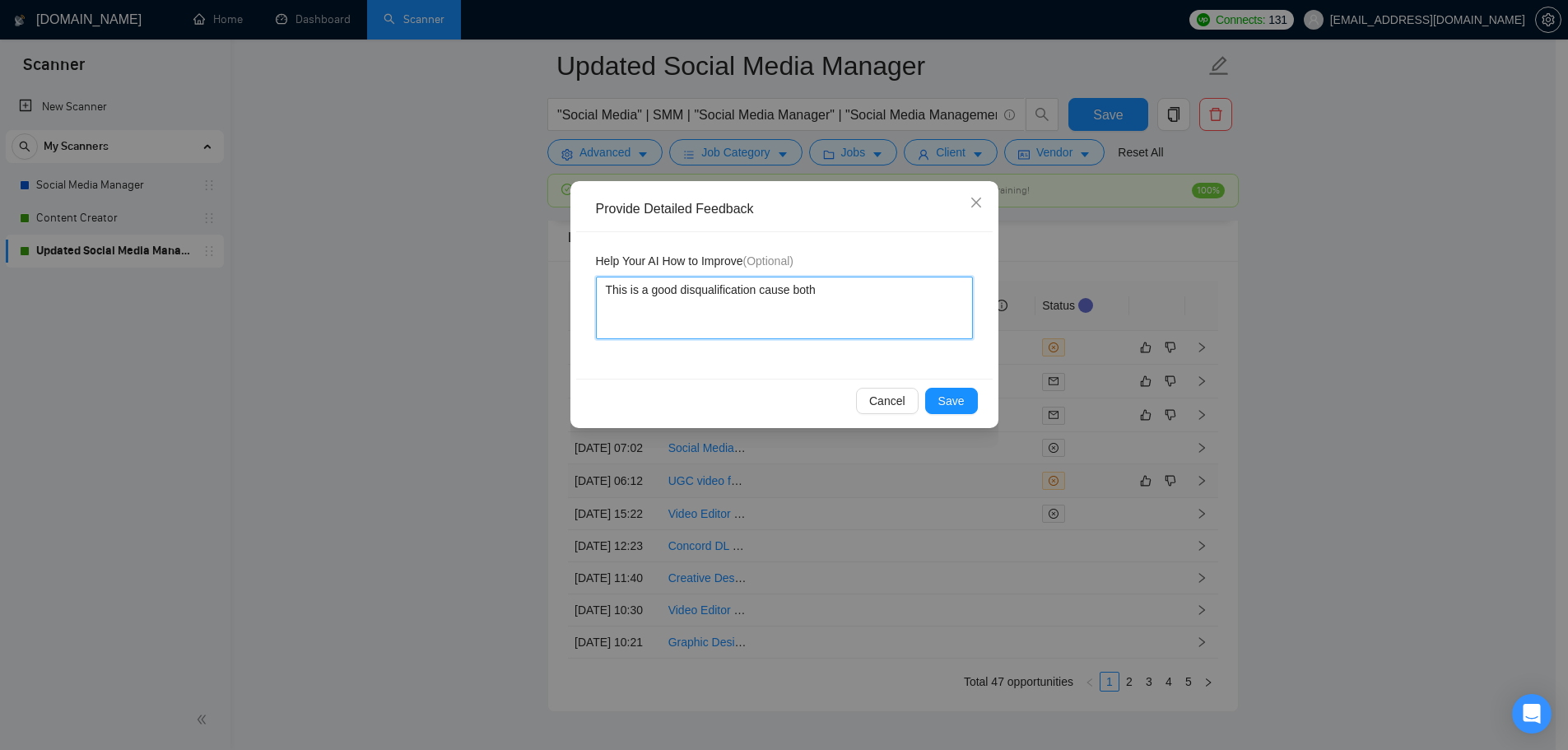
type textarea "This is a good disqualification cause both"
type textarea "This is a good disqualification cause both t"
type textarea "This is a good disqualification cause both th"
type textarea "This is a good disqualification cause both the"
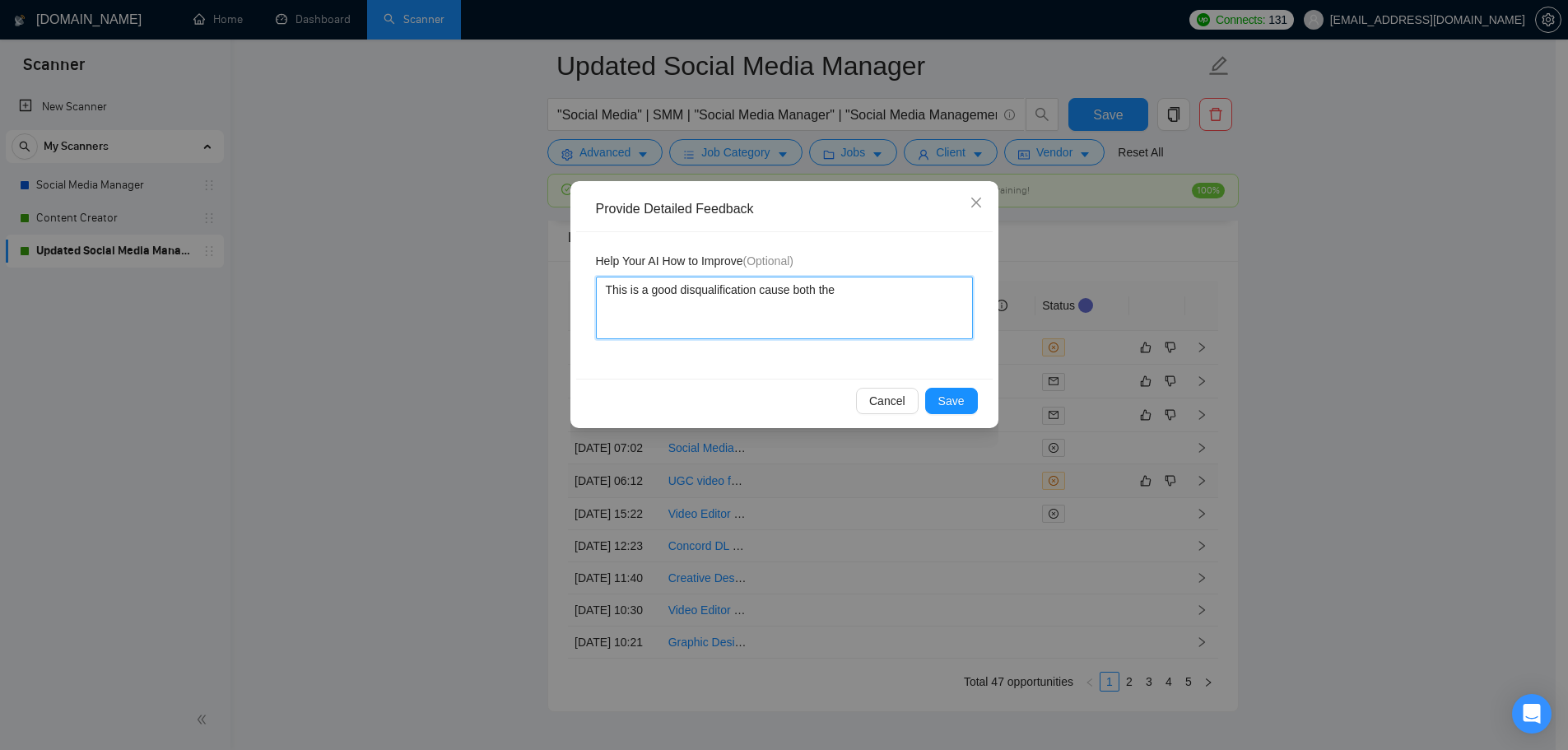
type textarea "This is a good disqualification cause both the f"
type textarea "This is a good disqualification cause both the fr"
type textarea "This is a good disqualification cause both the fre"
type textarea "This is a good disqualification cause both the free"
type textarea "This is a good disqualification cause both the freel"
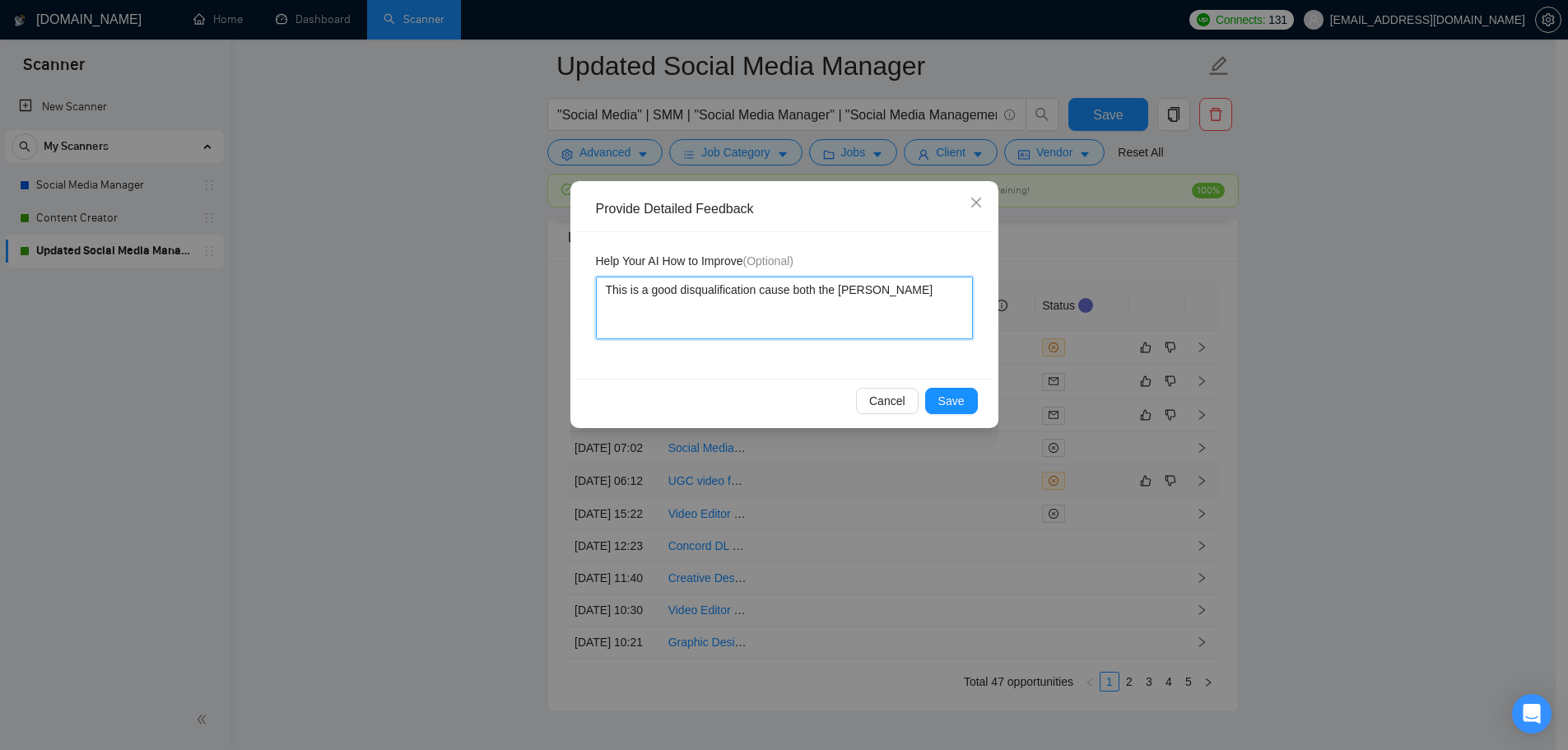
type textarea "This is a good disqualification cause both the freela"
type textarea "This is a good disqualification cause both the freelan"
type textarea "This is a good disqualification cause both the freelanc"
type textarea "This is a good disqualification cause both the freelance"
type textarea "This is a good disqualification cause both the freelancer"
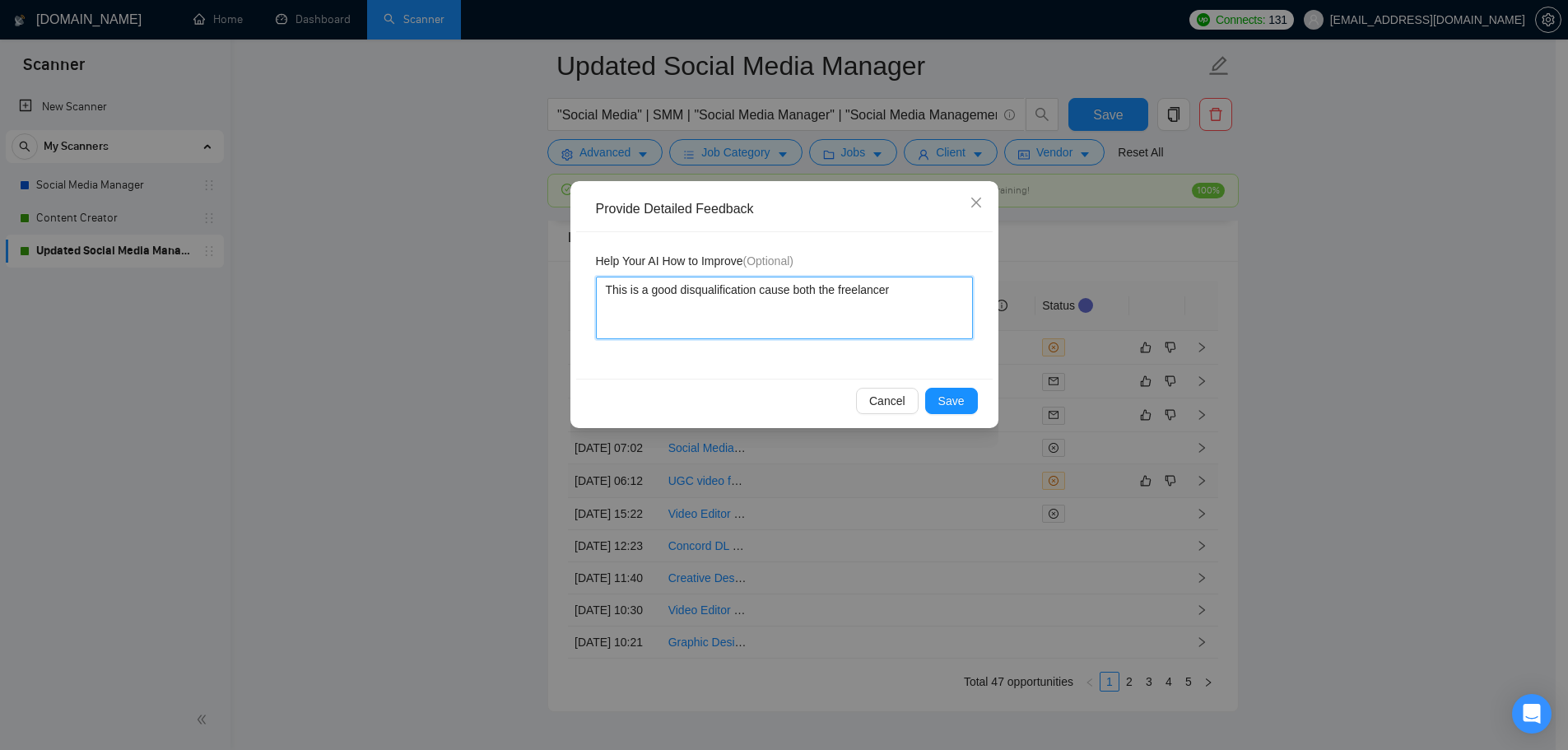
type textarea "This is a good disqualification cause both the freelancer"
type textarea "This is a good disqualification cause both the freelancer ("
type textarea "This is a good disqualification cause both the freelancer (S"
type textarea "This is a good disqualification cause both the freelancer (Su"
type textarea "This is a good disqualification cause both the freelancer (Sun"
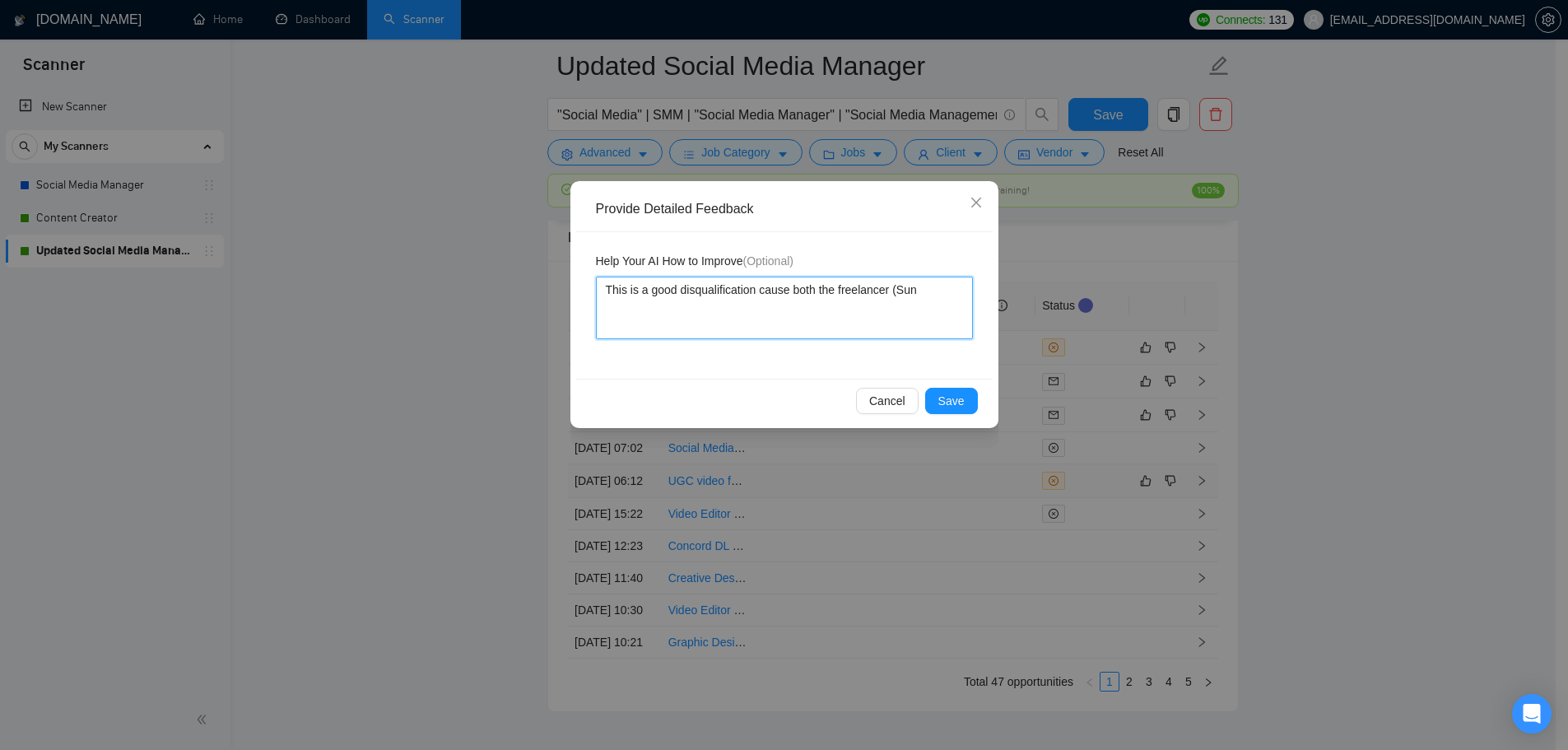
type textarea "This is a good disqualification cause both the freelancer (Sunn"
type textarea "This is a good disqualification cause both the freelancer (Sunny"
type textarea "This is a good disqualification cause both the freelancer (Sunny H"
type textarea "This is a good disqualification cause both the freelancer (Sunny Ha"
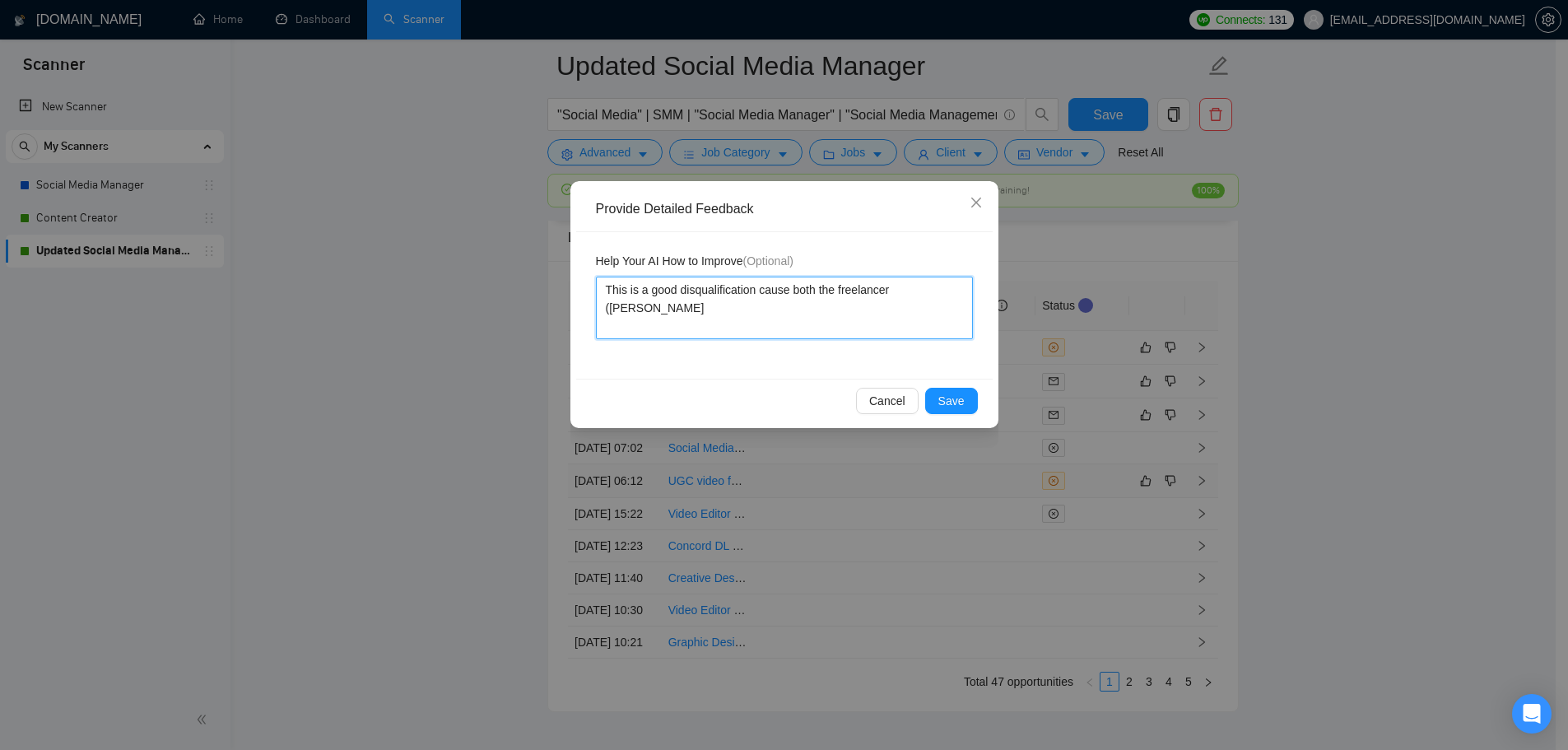
type textarea "This is a good disqualification cause both the freelancer (Sunny Har"
type textarea "This is a good disqualification cause both the freelancer (Sunny Hari"
type textarea "This is a good disqualification cause both the freelancer (Sunny Hari)"
type textarea "This is a good disqualification cause both the freelancer (Sunny Hari) n"
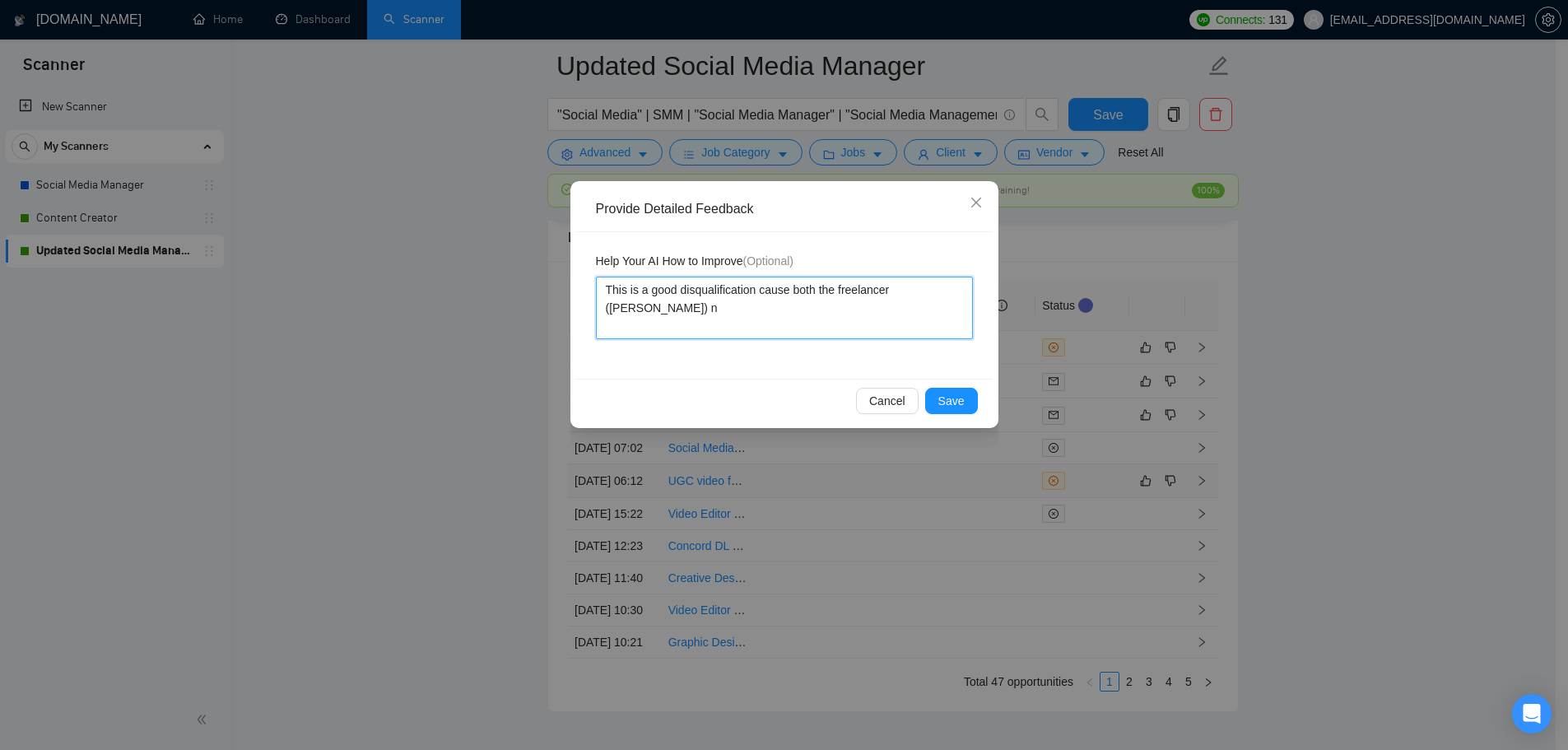
type textarea "This is a good disqualification cause both the freelancer (Sunny Hari) no"
type textarea "This is a good disqualification cause both the freelancer (Sunny Hari) not"
type textarea "This is a good disqualification cause both the freelancer (Sunny Hari) no"
type textarea "This is a good disqualification cause both the freelancer (Sunny Hari) nor"
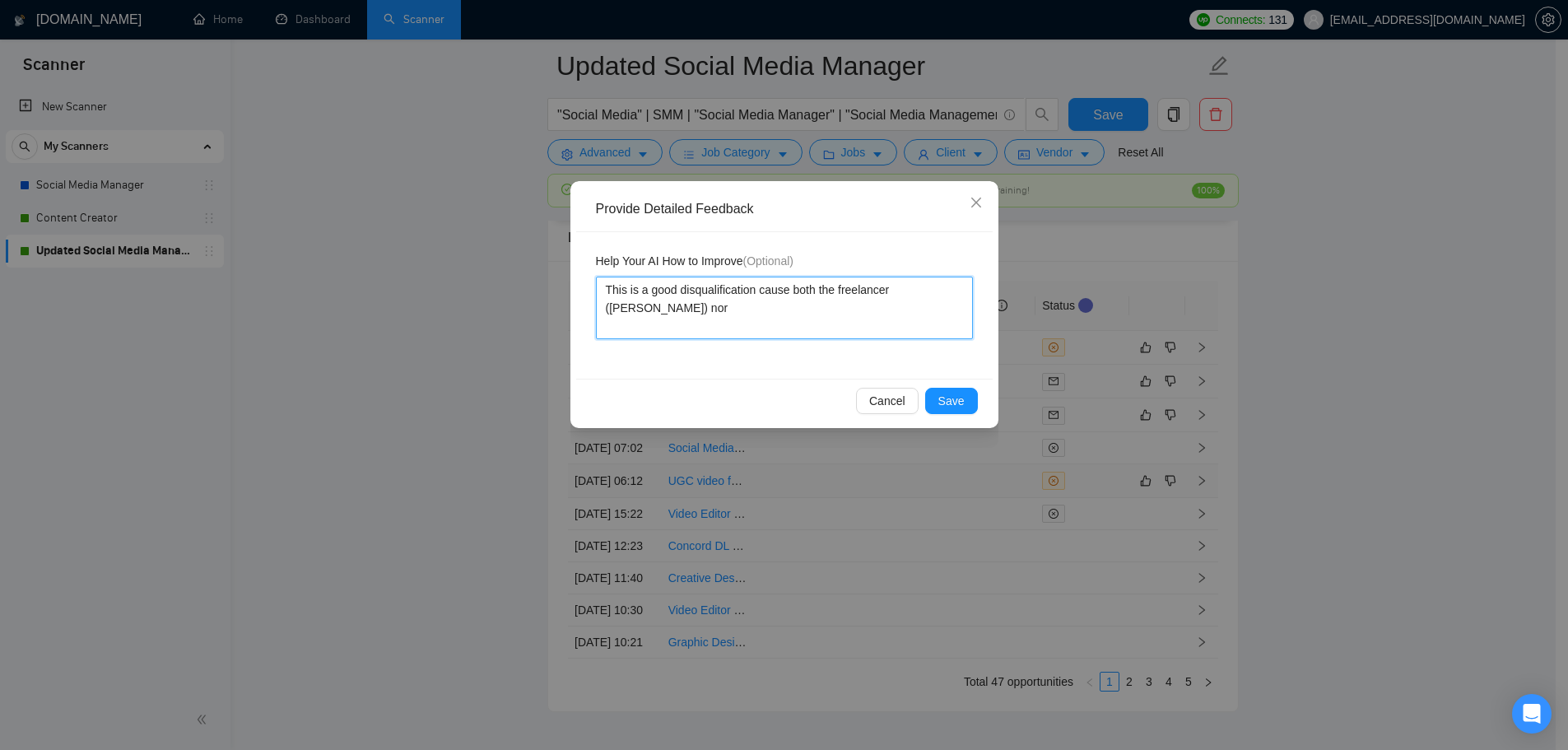
type textarea "This is a good disqualification cause both the freelancer (Sunny Hari) nor t"
type textarea "This is a good disqualification cause both the freelancer (Sunny Hari) nor th"
type textarea "This is a good disqualification cause both the freelancer (Sunny Hari) nor the"
type textarea "This is a good disqualification cause both the freelancer (Sunny Hari) nor the a"
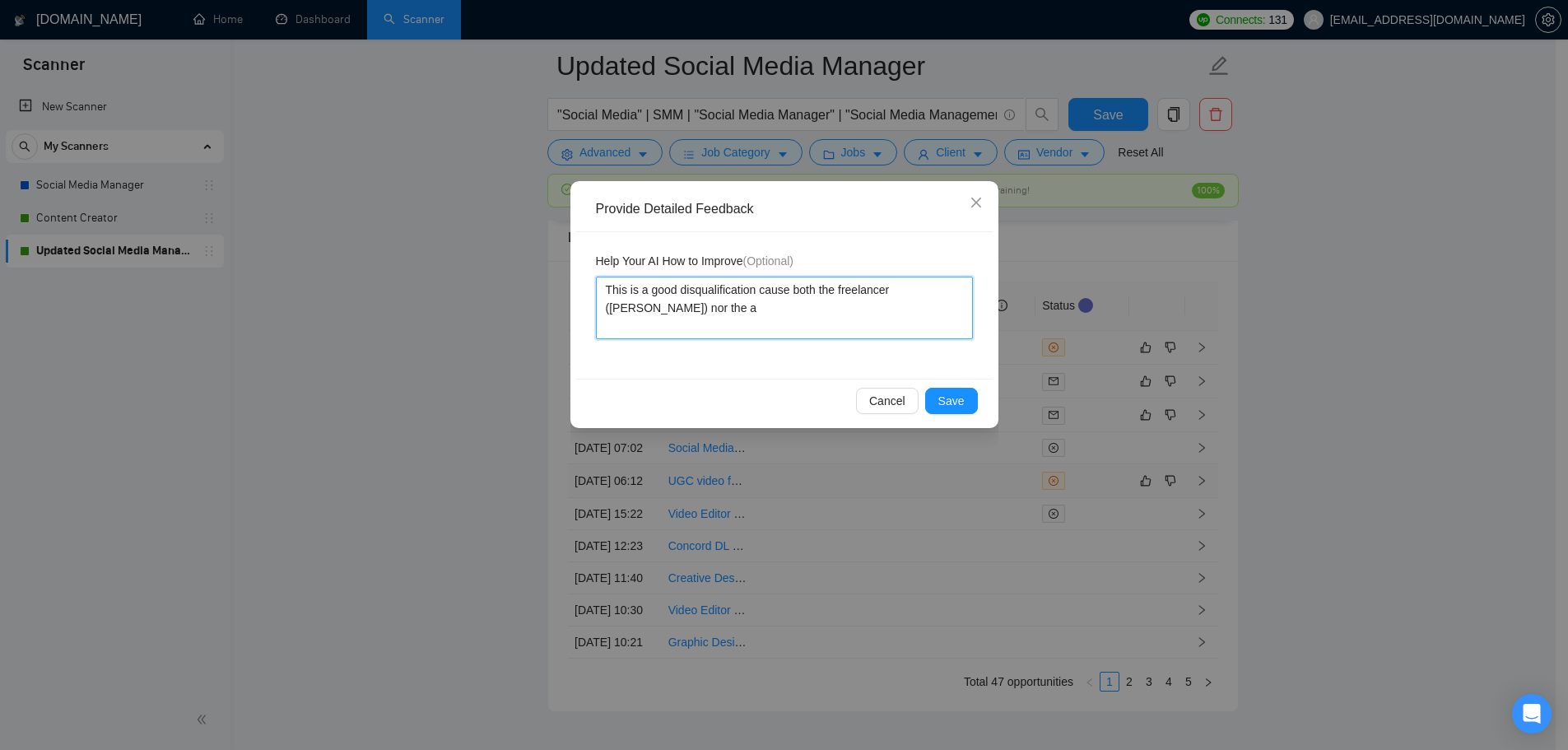
type textarea "This is a good disqualification cause both the freelancer (Sunny Hari) nor the …"
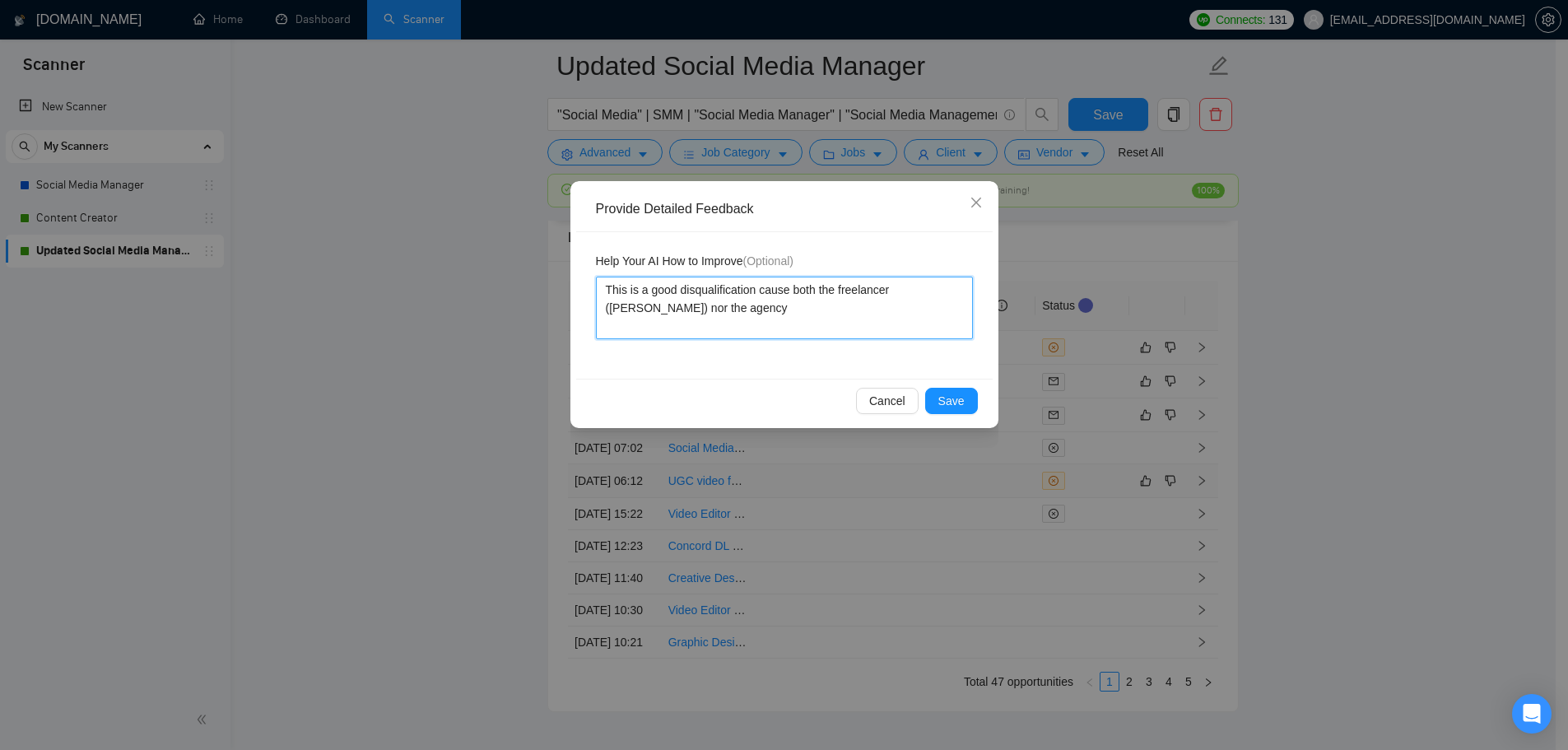
type textarea "This is a good disqualification cause both the freelancer (Sunny Hari) nor the …"
drag, startPoint x: 762, startPoint y: 317, endPoint x: 588, endPoint y: 249, distance: 186.8
click at [588, 249] on div "Help Your AI How to Improve (Optional) This is a good disqualification cause bo…" at bounding box center [784, 305] width 416 height 147
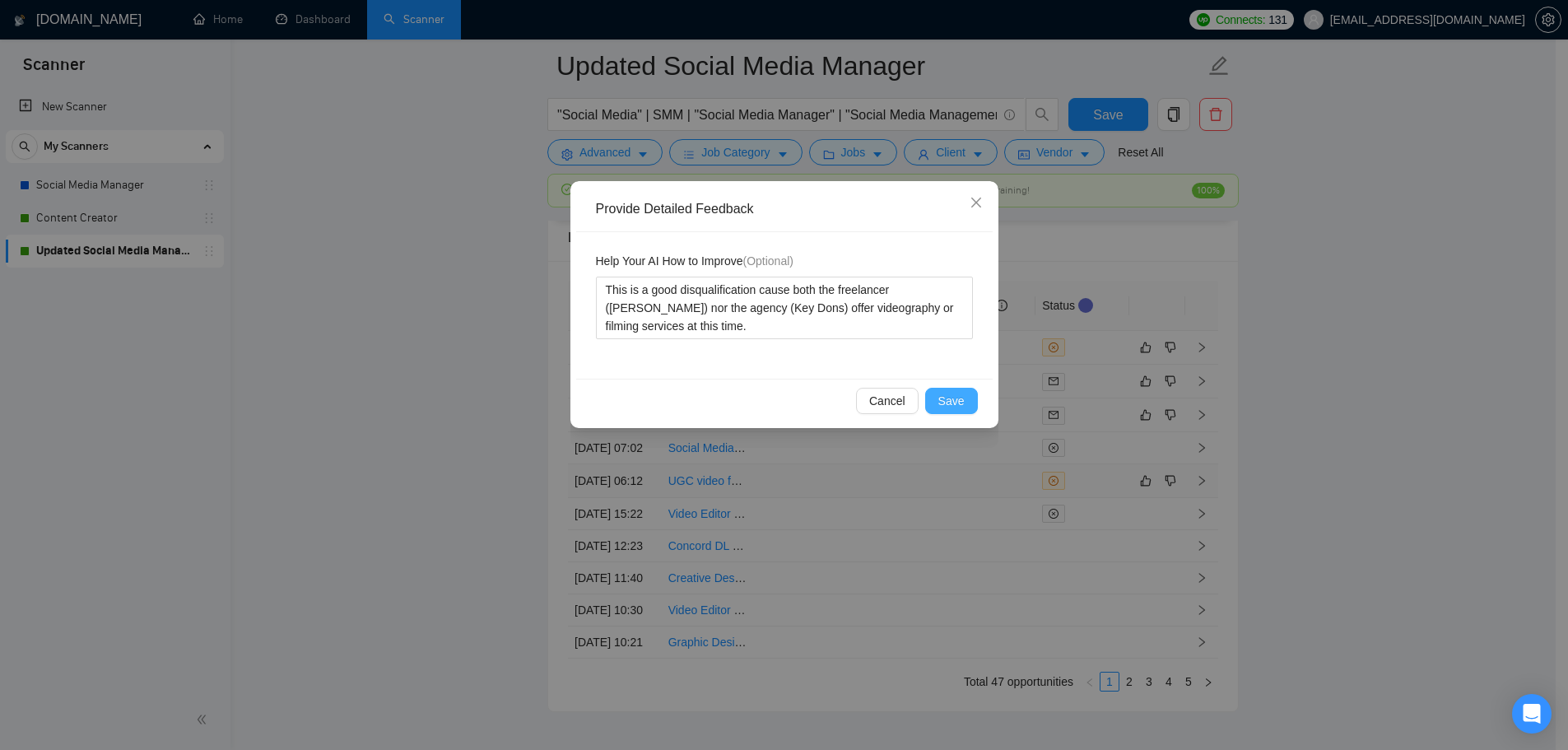
click at [949, 392] on span "Save" at bounding box center [952, 400] width 27 height 18
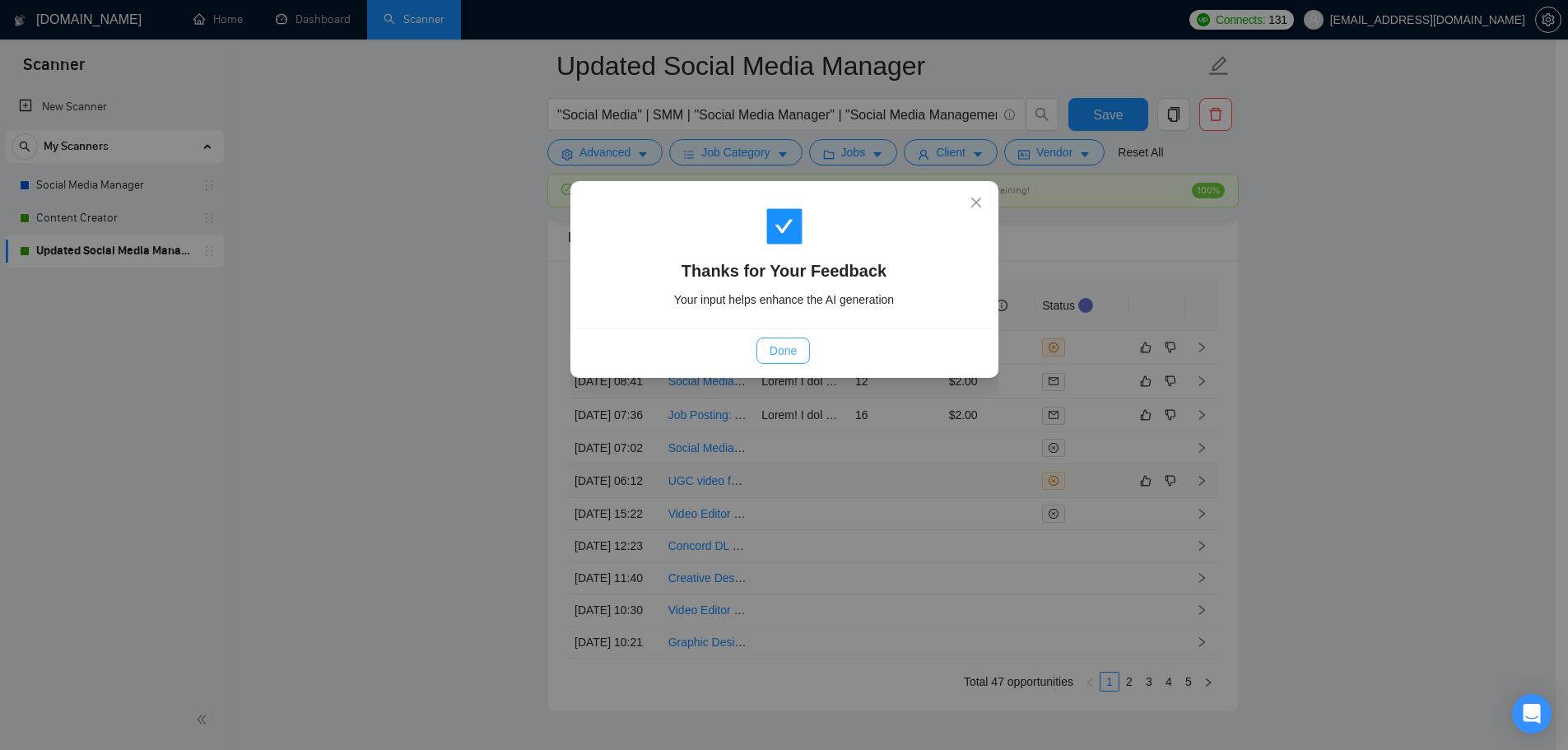
click at [777, 355] on span "Done" at bounding box center [783, 351] width 27 height 18
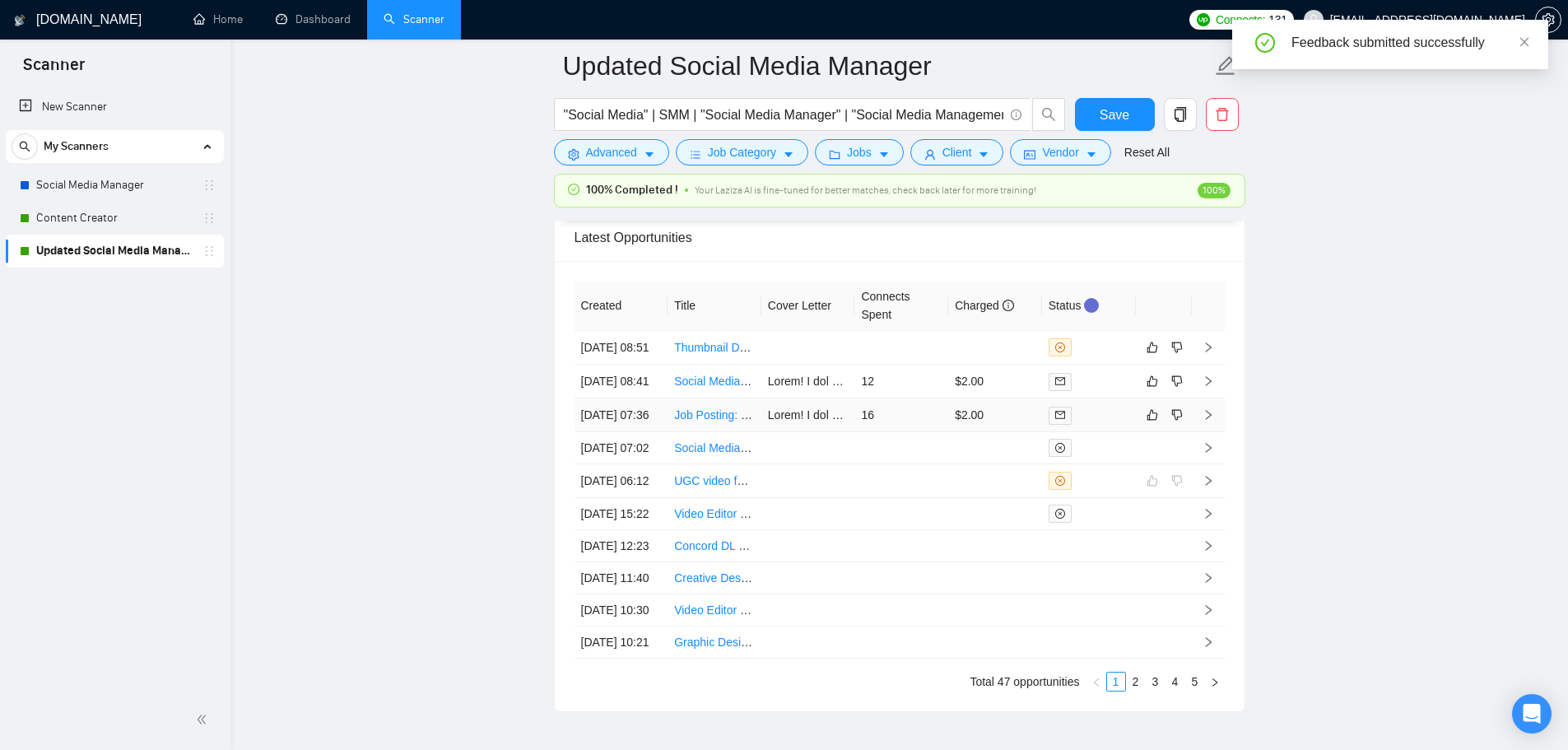
click at [910, 432] on td "16" at bounding box center [901, 415] width 94 height 34
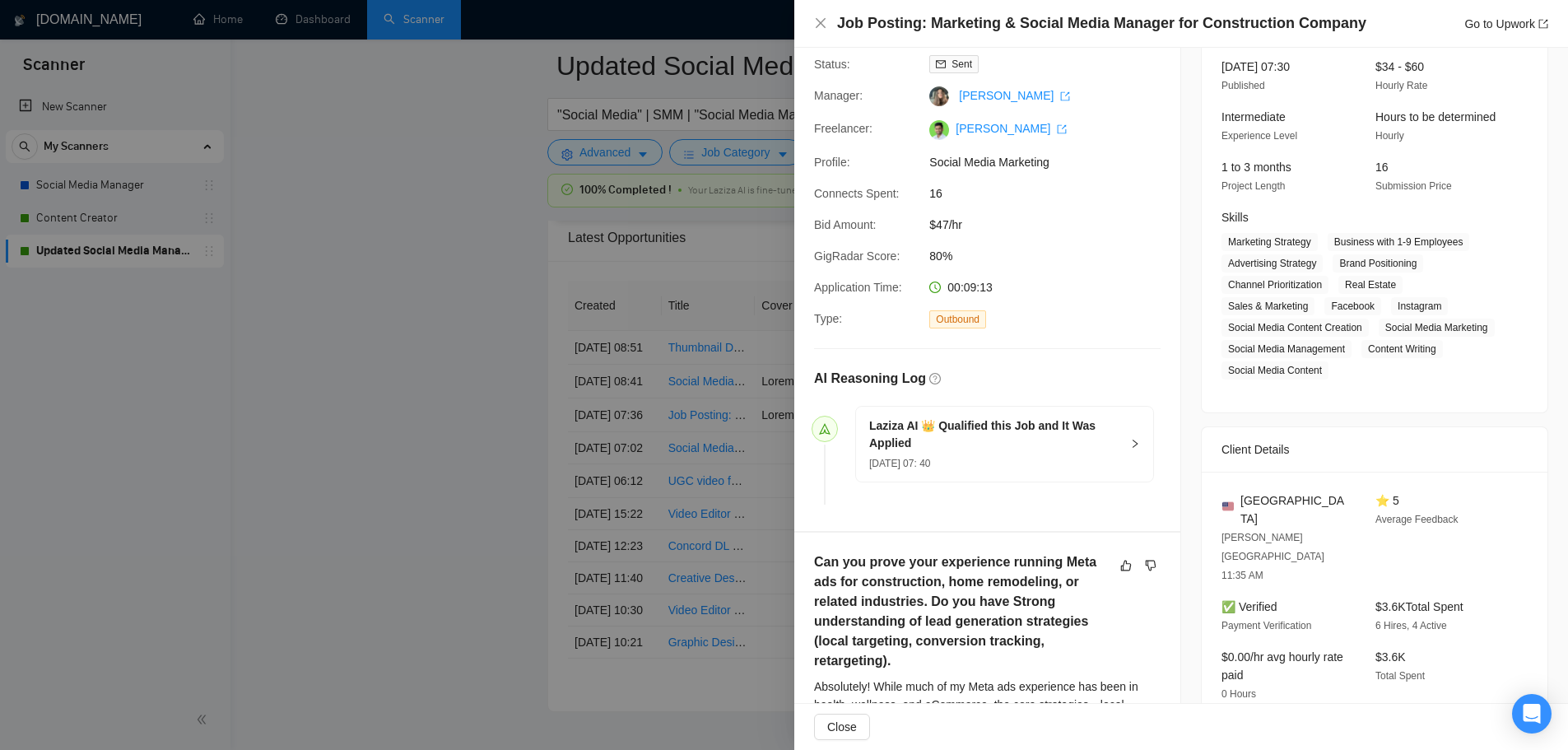
scroll to position [330, 0]
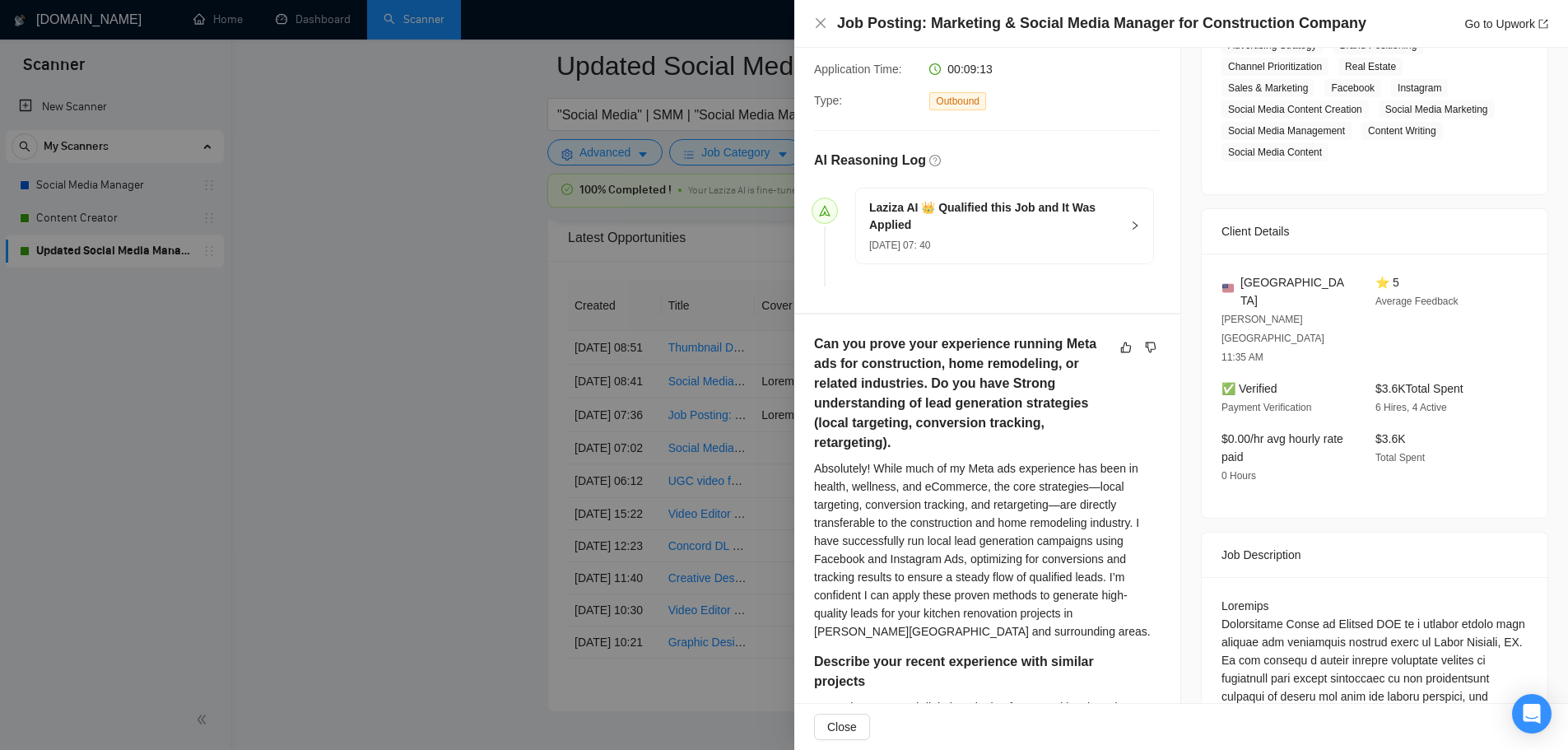
click at [448, 373] on div at bounding box center [784, 375] width 1568 height 750
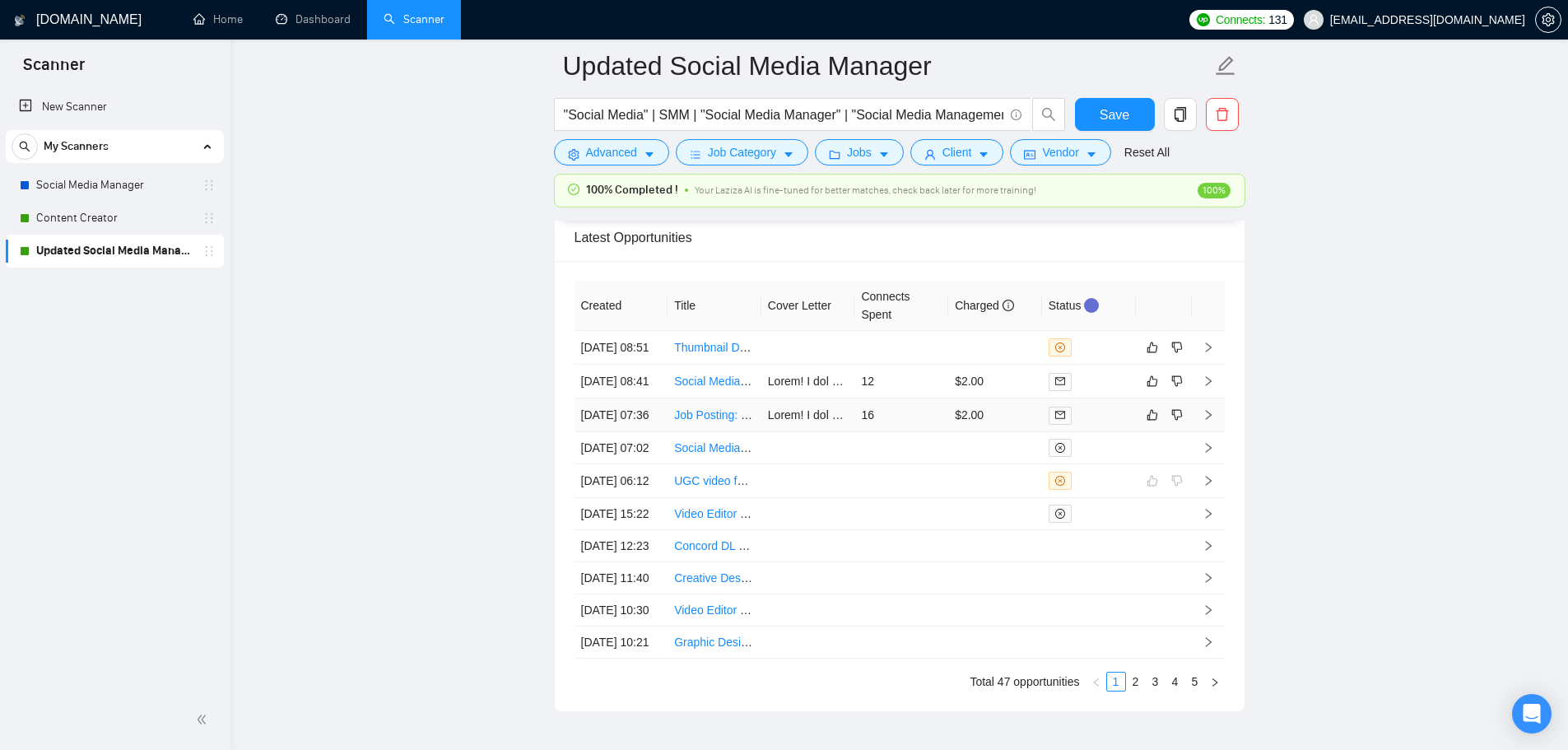
click at [708, 421] on link "Job Posting: Marketing & Social Media Manager for Construction Company" at bounding box center [865, 415] width 383 height 13
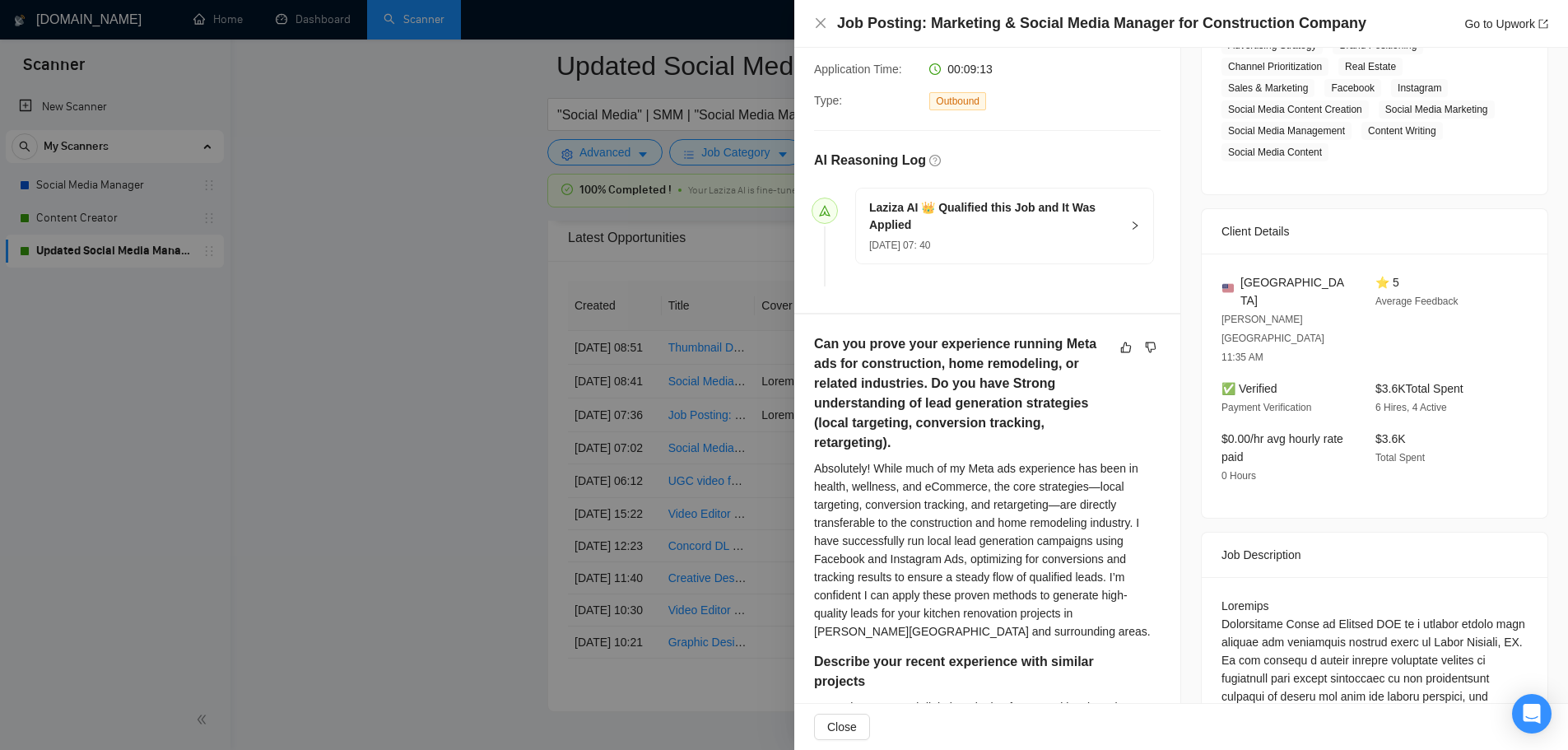
click at [431, 399] on div at bounding box center [784, 375] width 1568 height 750
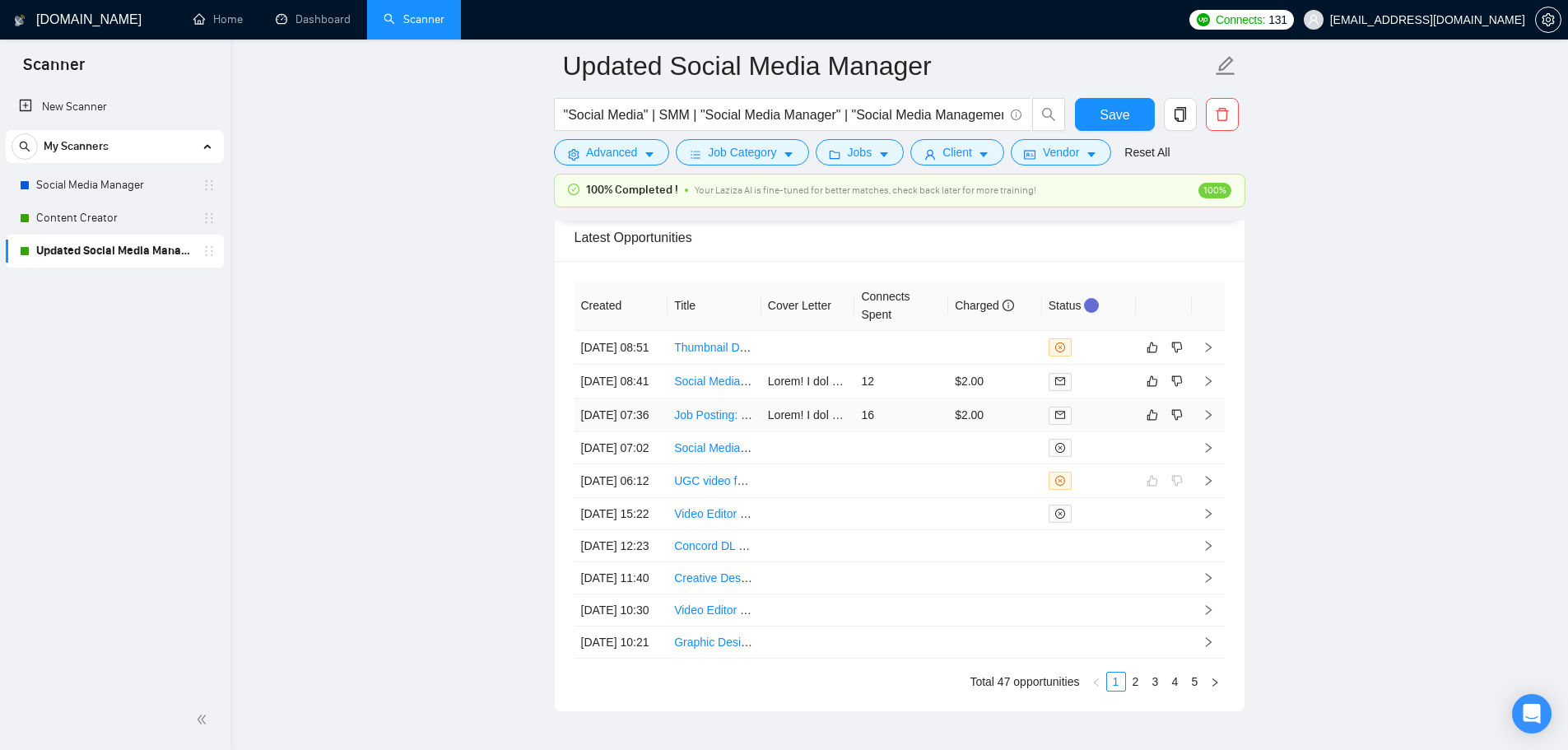
click at [875, 432] on td "16" at bounding box center [901, 415] width 94 height 34
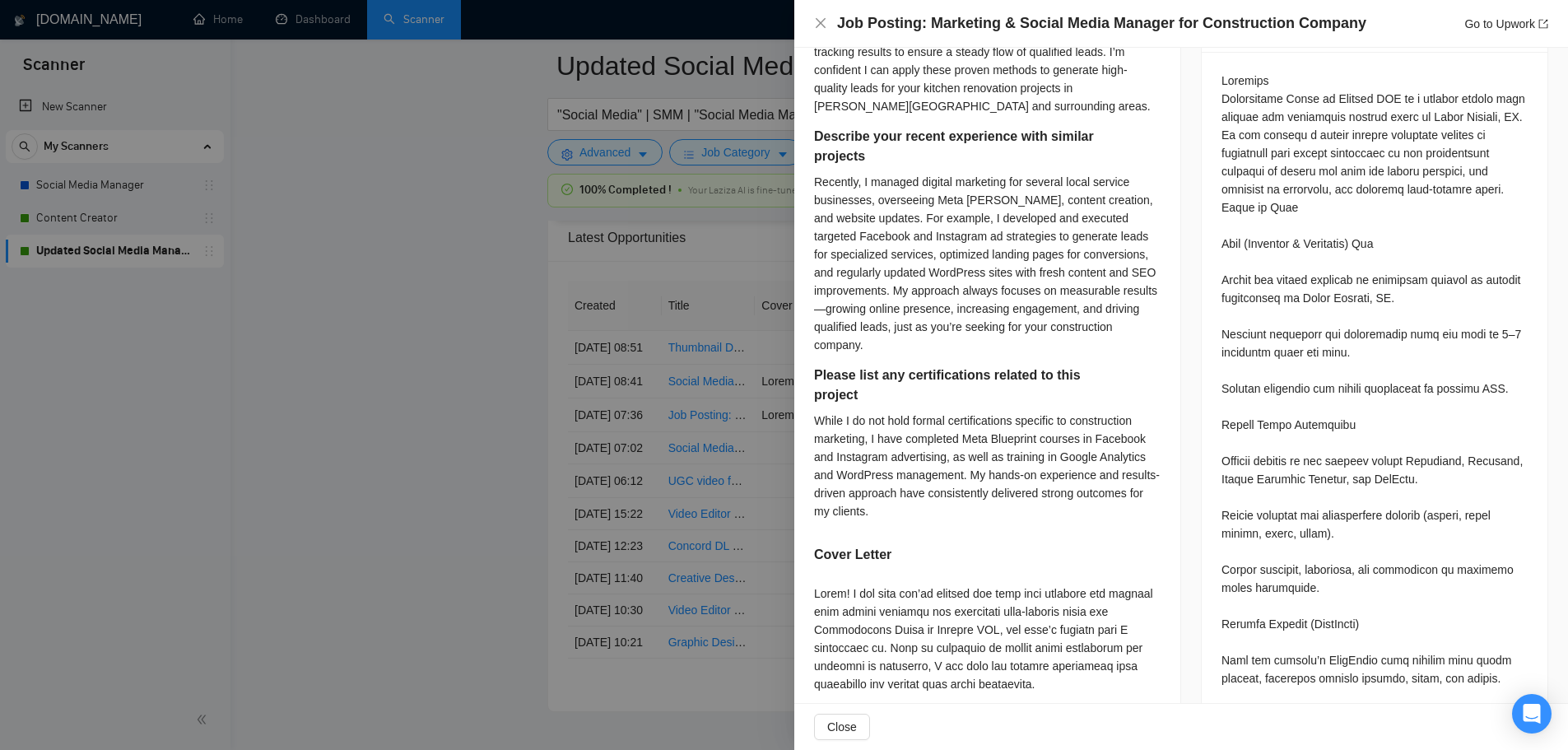
scroll to position [824, 0]
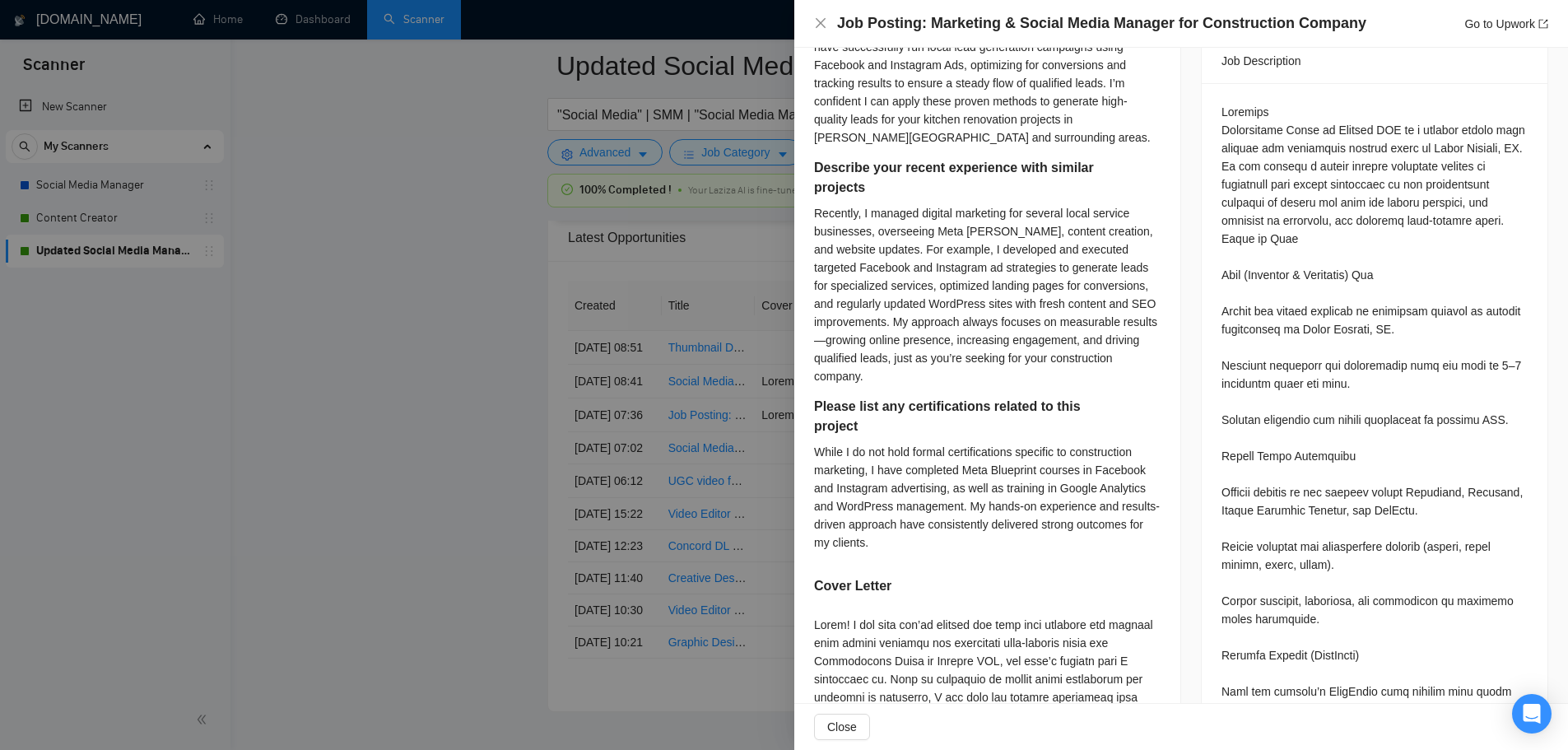
click at [514, 469] on div at bounding box center [784, 375] width 1568 height 750
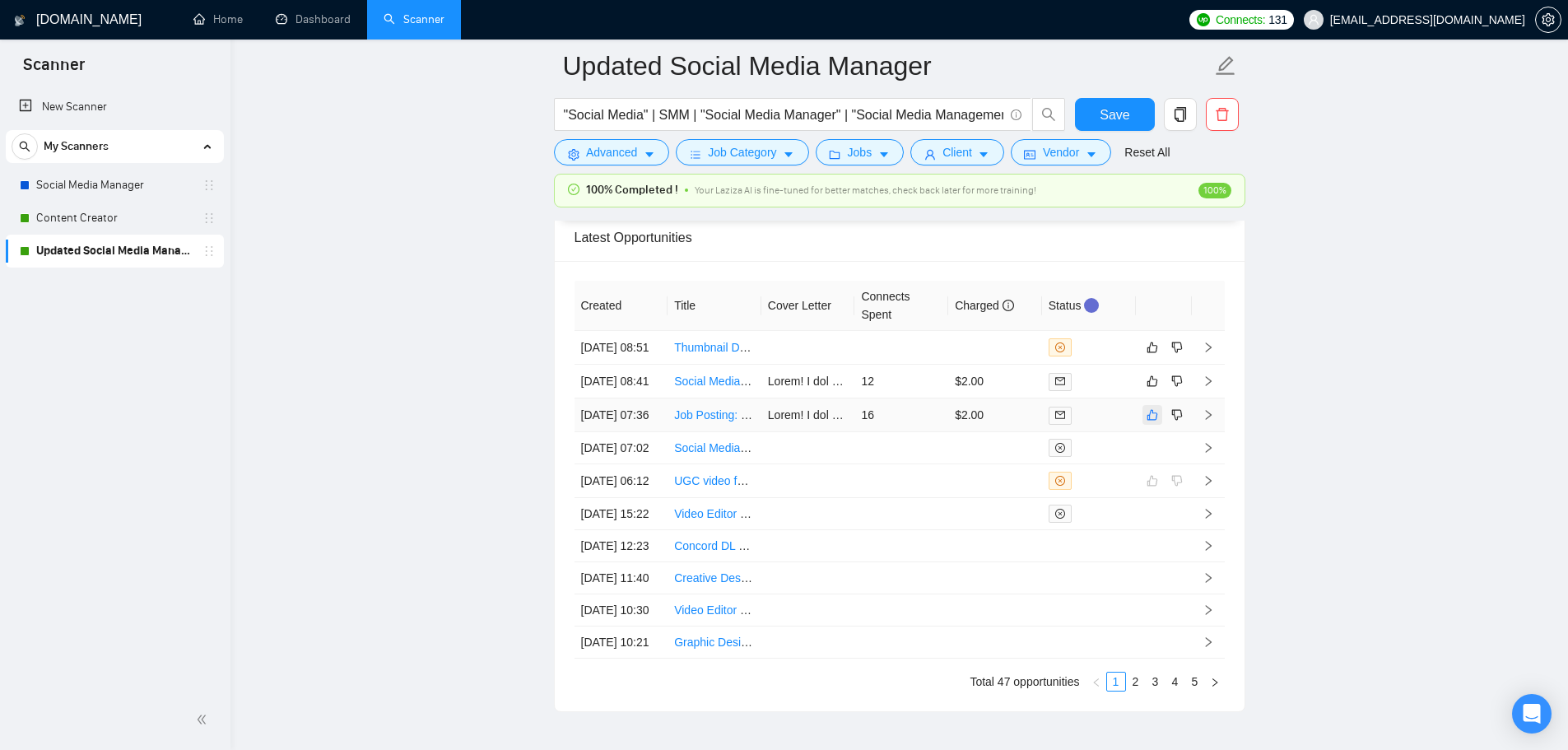
click at [1150, 420] on icon "like" at bounding box center [1152, 415] width 11 height 11
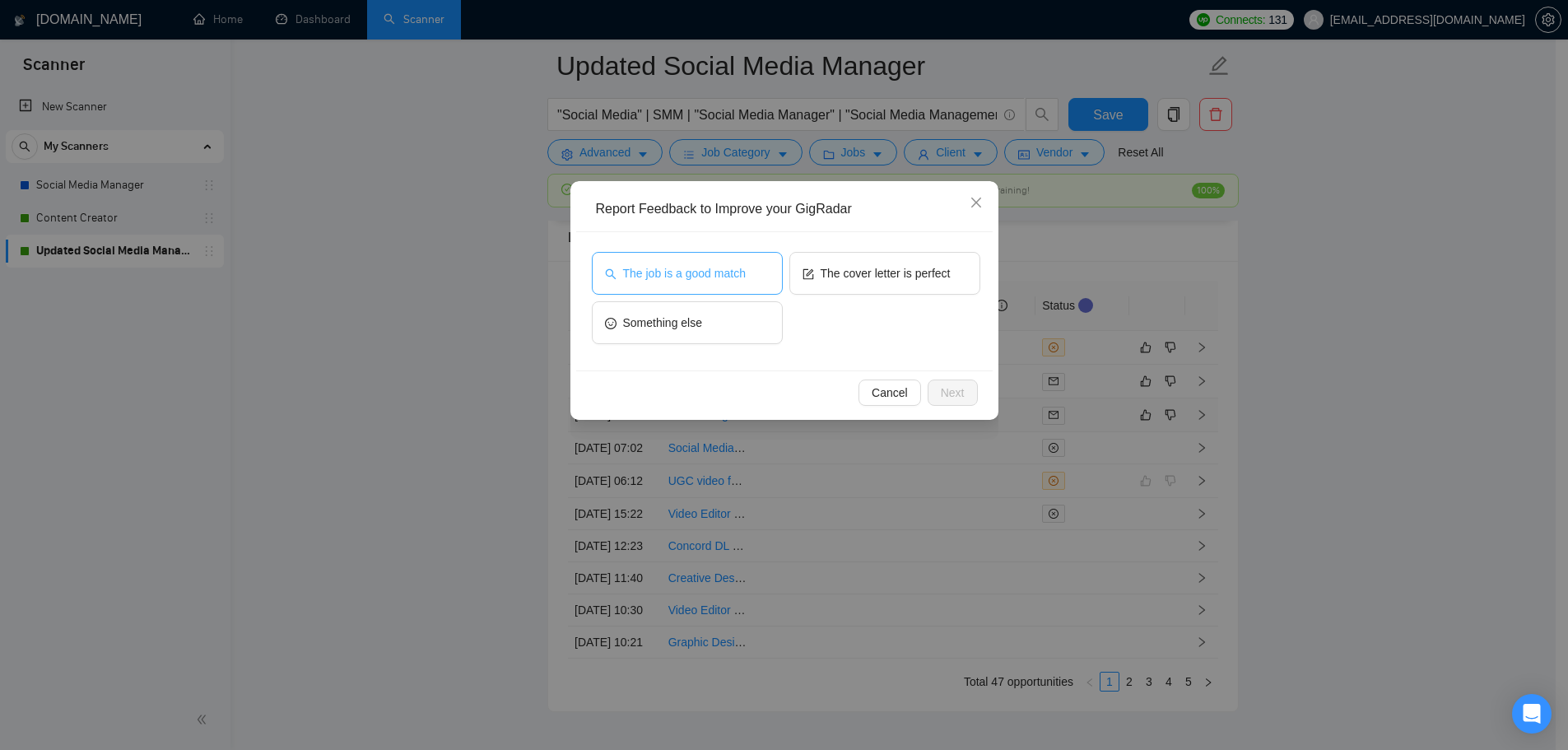
click at [670, 277] on span "The job is a good match" at bounding box center [684, 273] width 123 height 18
click at [953, 395] on span "Next" at bounding box center [952, 393] width 24 height 18
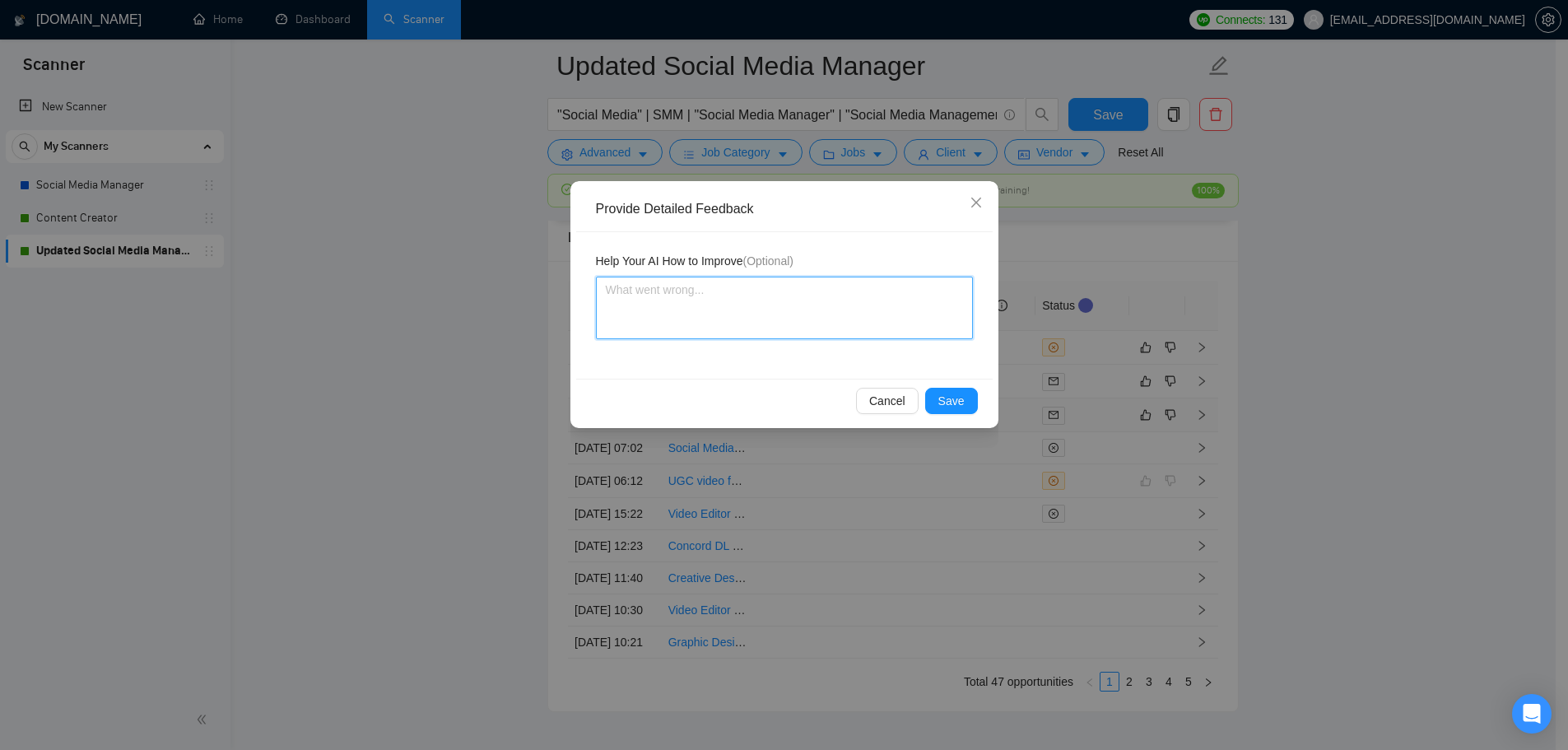
click at [772, 329] on textarea at bounding box center [784, 307] width 377 height 62
drag, startPoint x: 851, startPoint y: 298, endPoint x: 780, endPoint y: 303, distance: 71.2
click at [780, 303] on textarea "Some of the prompt answers had em dashes (" at bounding box center [784, 307] width 377 height 62
paste textarea "—"
click at [777, 294] on textarea "Some of the prompt answers had —"" at bounding box center [784, 307] width 377 height 62
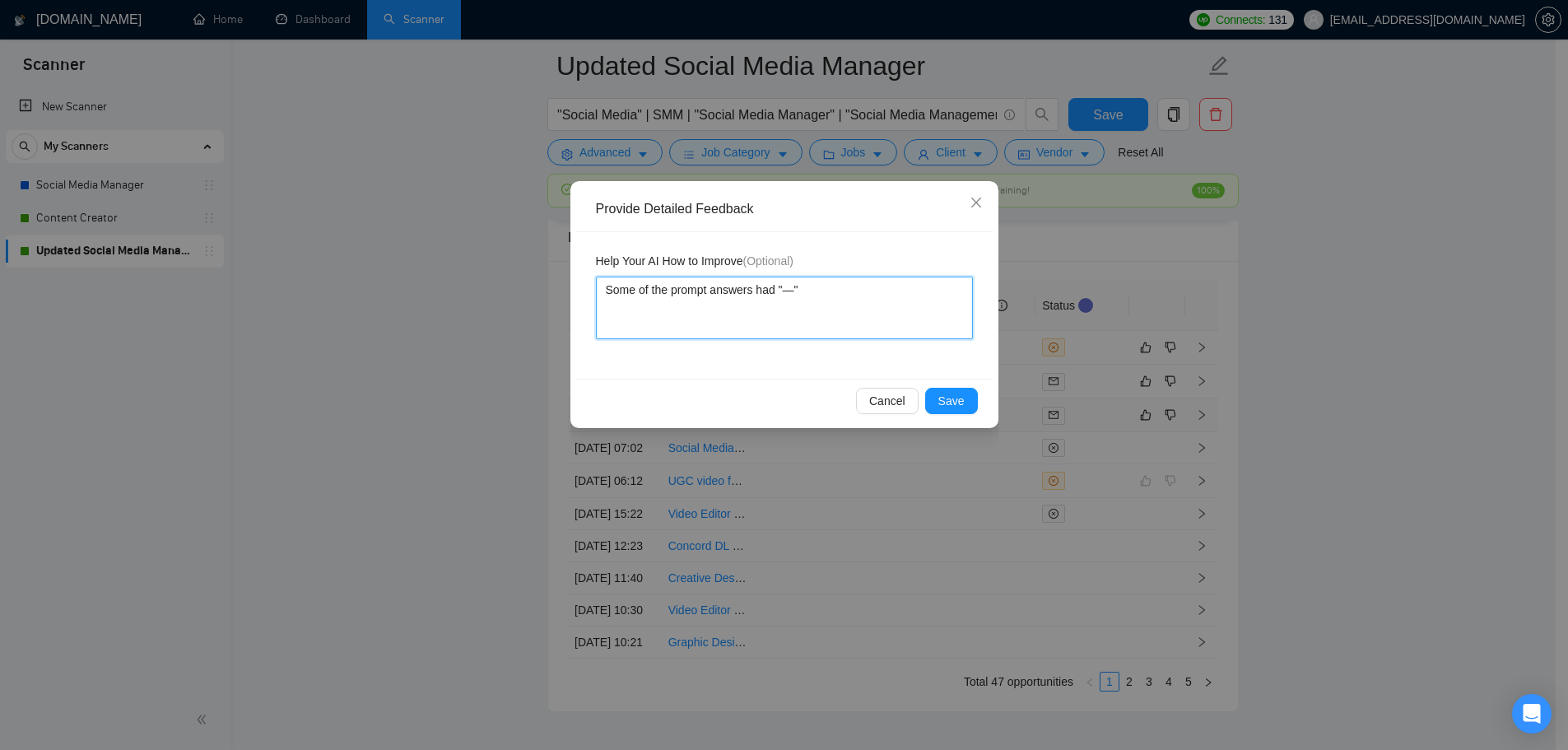
click at [803, 296] on textarea "Some of the prompt answers had "—"" at bounding box center [784, 307] width 377 height 62
click at [872, 320] on textarea "Some of the prompt answers had "—" in them which are a huge indication that the…" at bounding box center [784, 307] width 377 height 62
paste textarea "—"
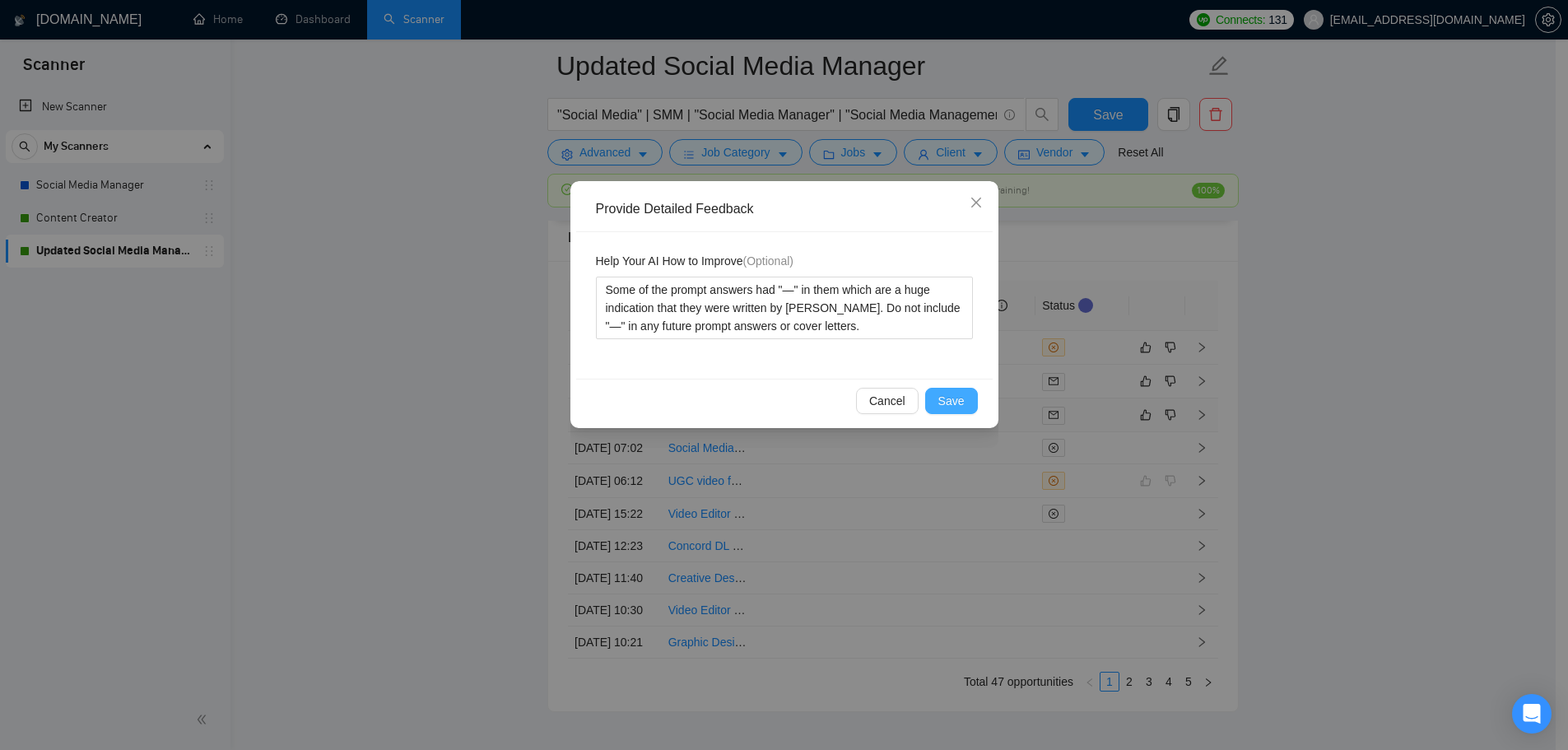
click at [950, 403] on span "Save" at bounding box center [952, 400] width 27 height 18
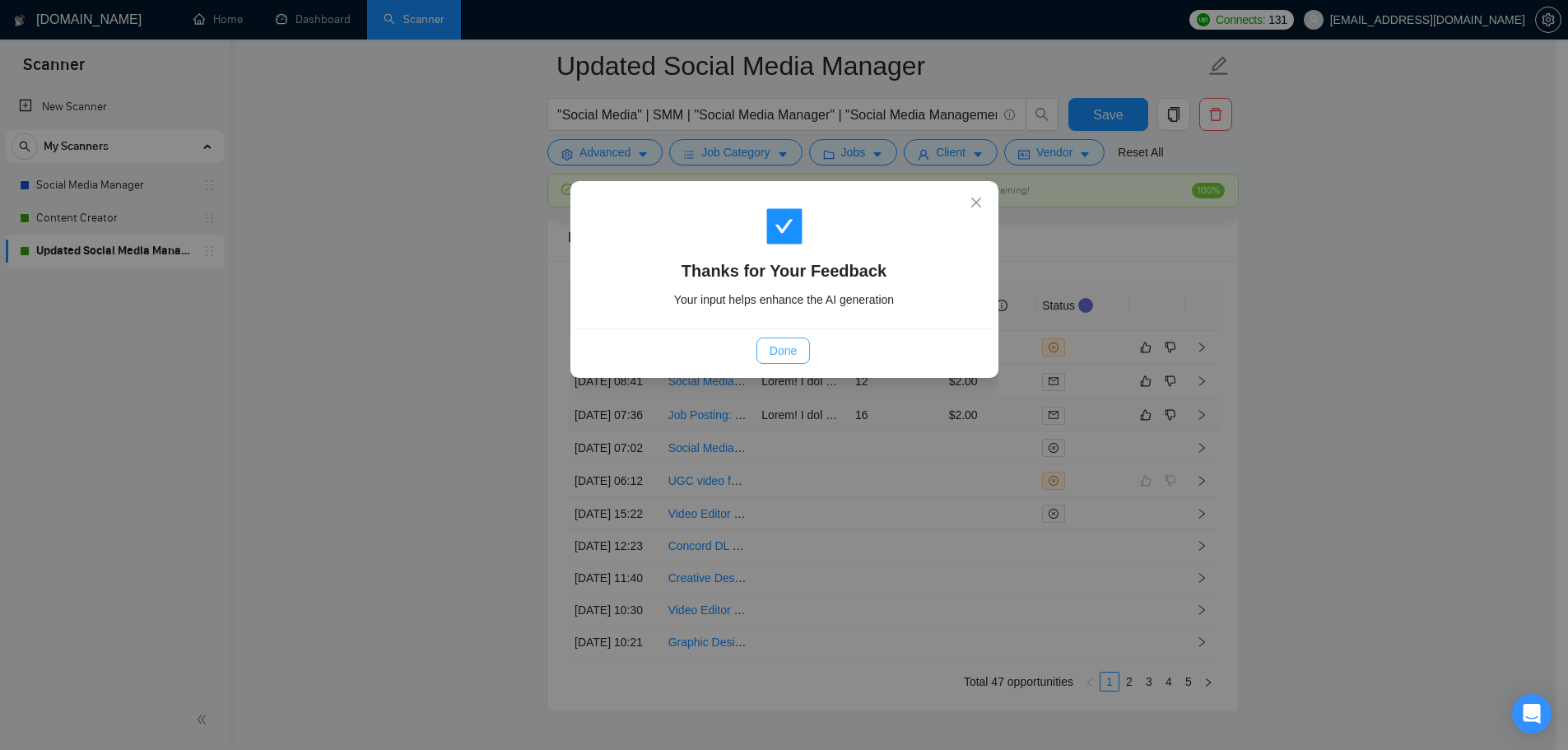
click at [777, 352] on span "Done" at bounding box center [783, 351] width 27 height 18
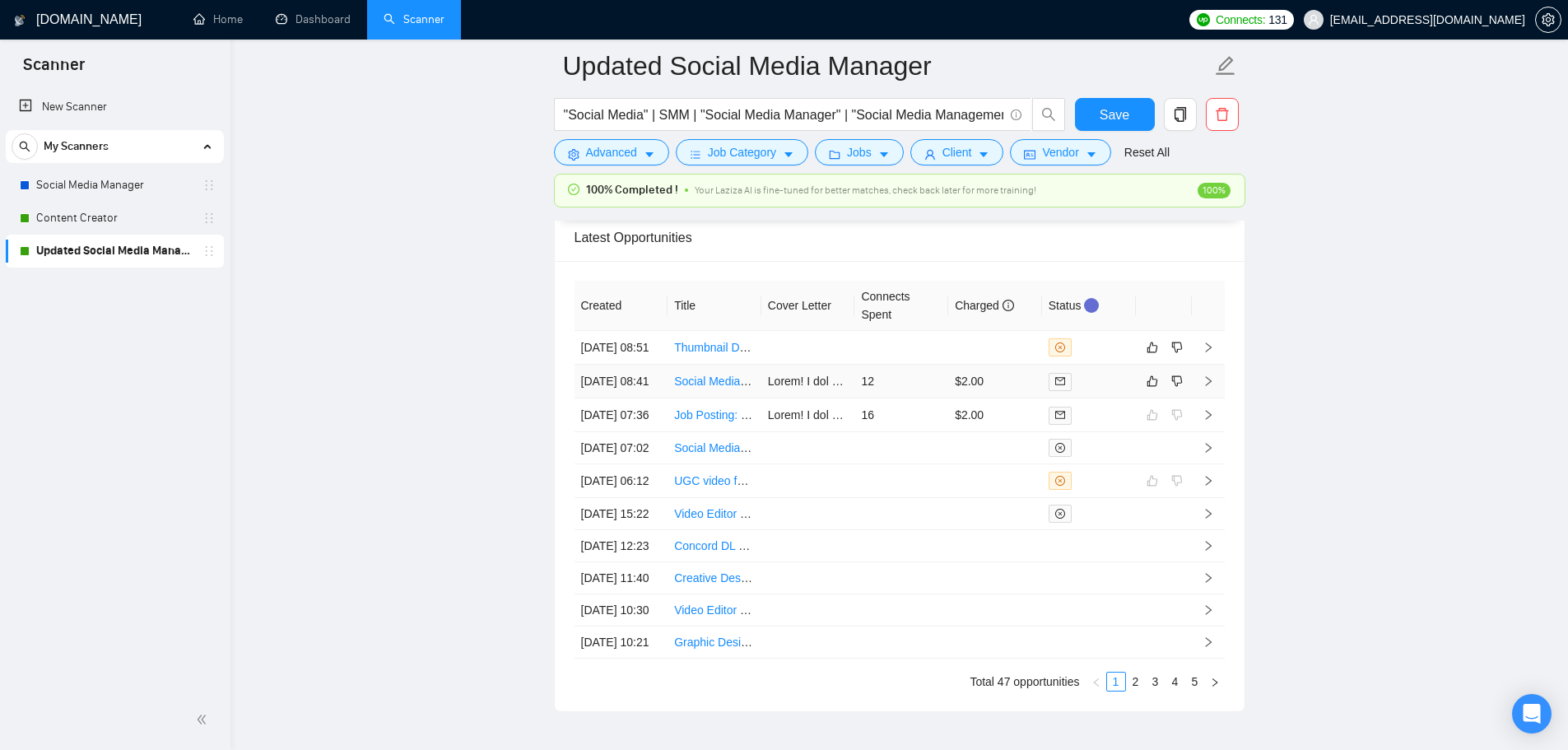
click at [925, 398] on td "12" at bounding box center [901, 381] width 94 height 34
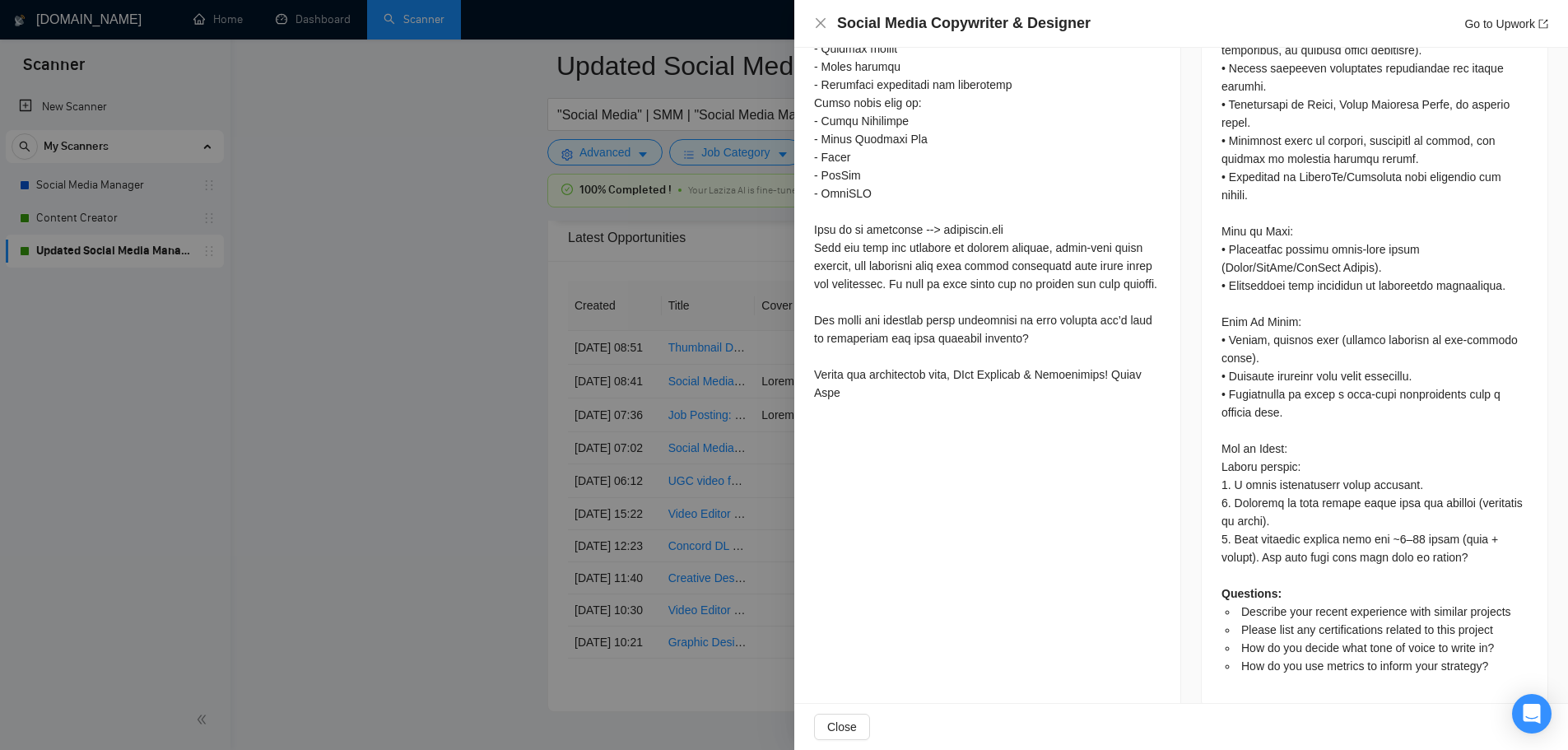
scroll to position [4491, 0]
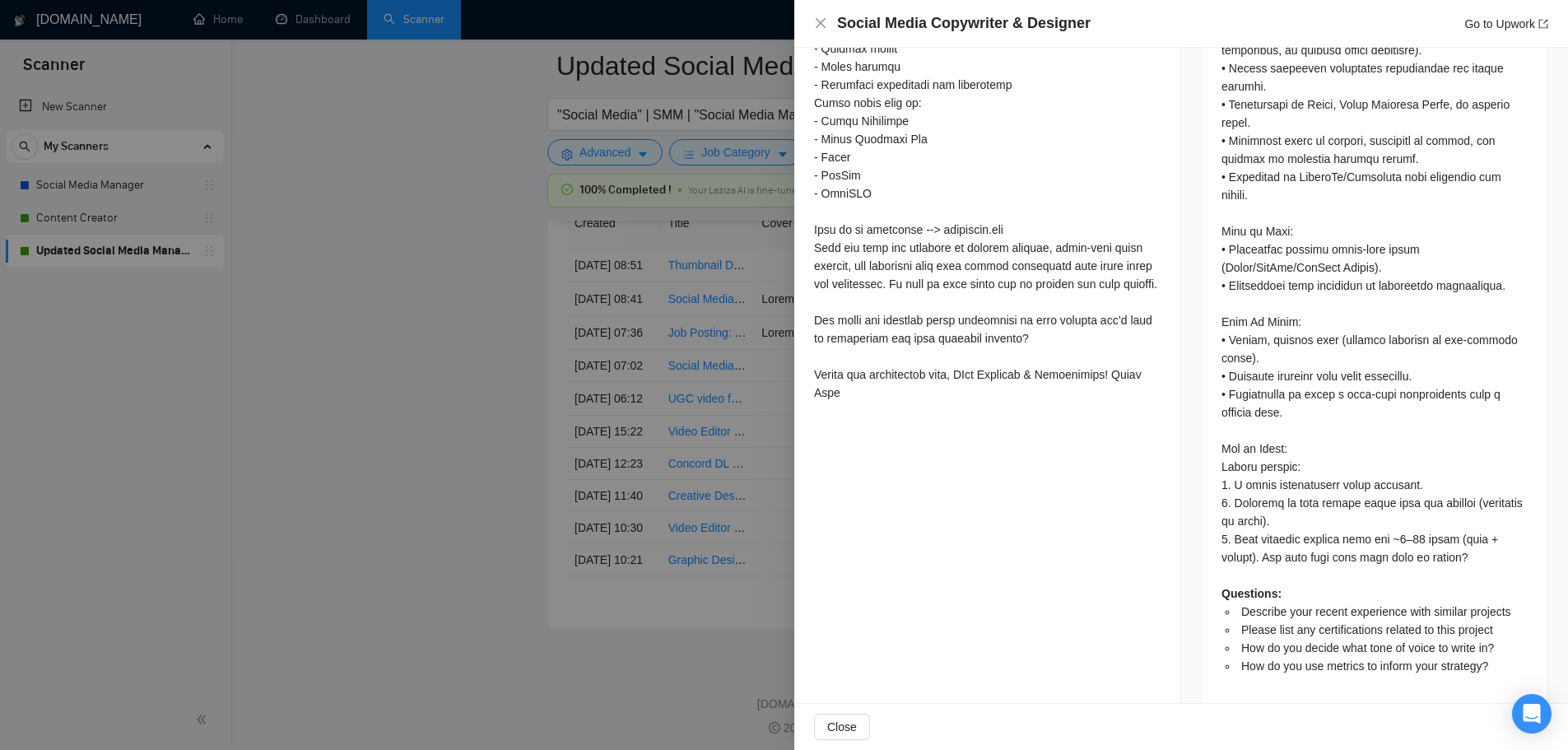
click at [498, 505] on div at bounding box center [784, 375] width 1568 height 750
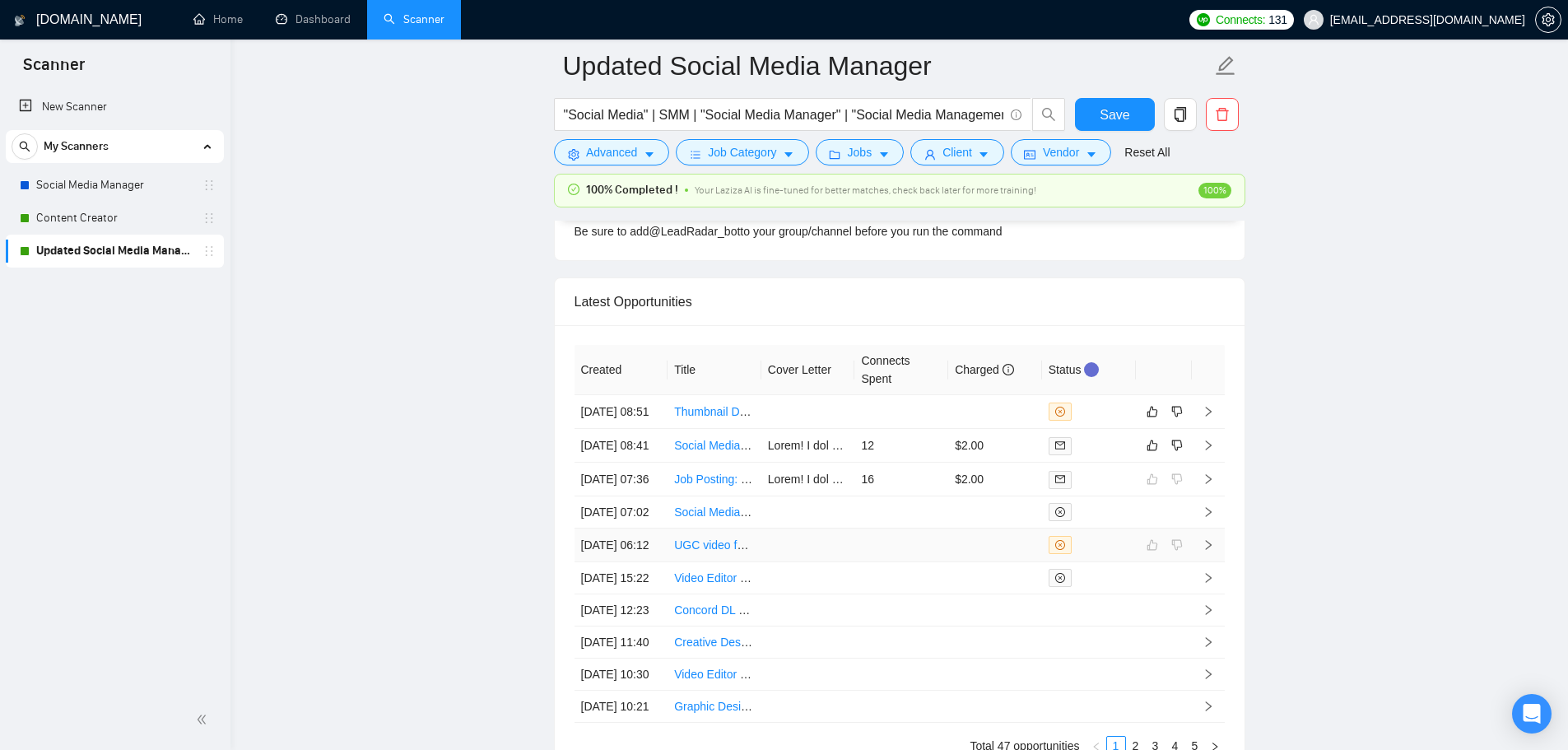
scroll to position [4080, 0]
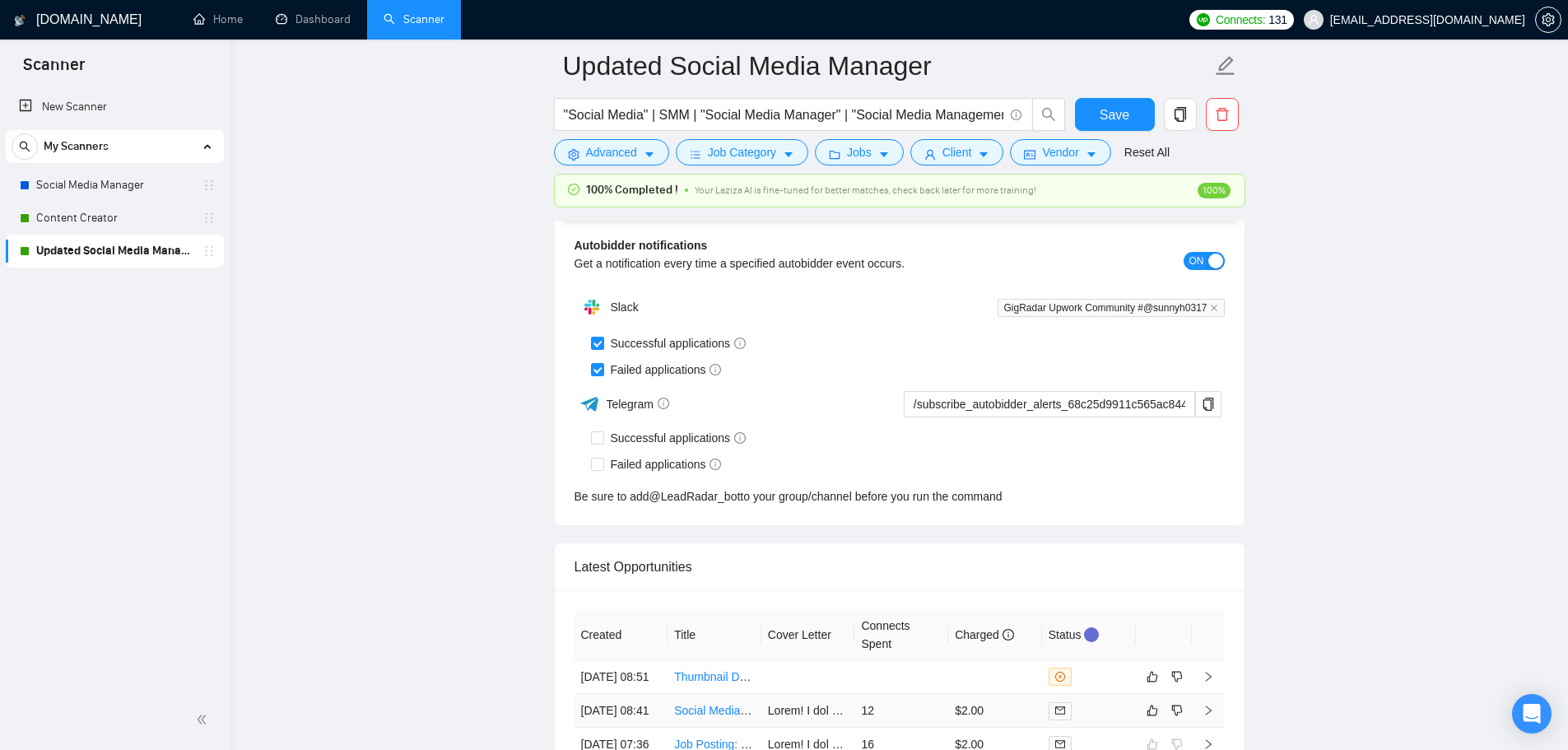
click at [916, 728] on td "12" at bounding box center [901, 711] width 94 height 34
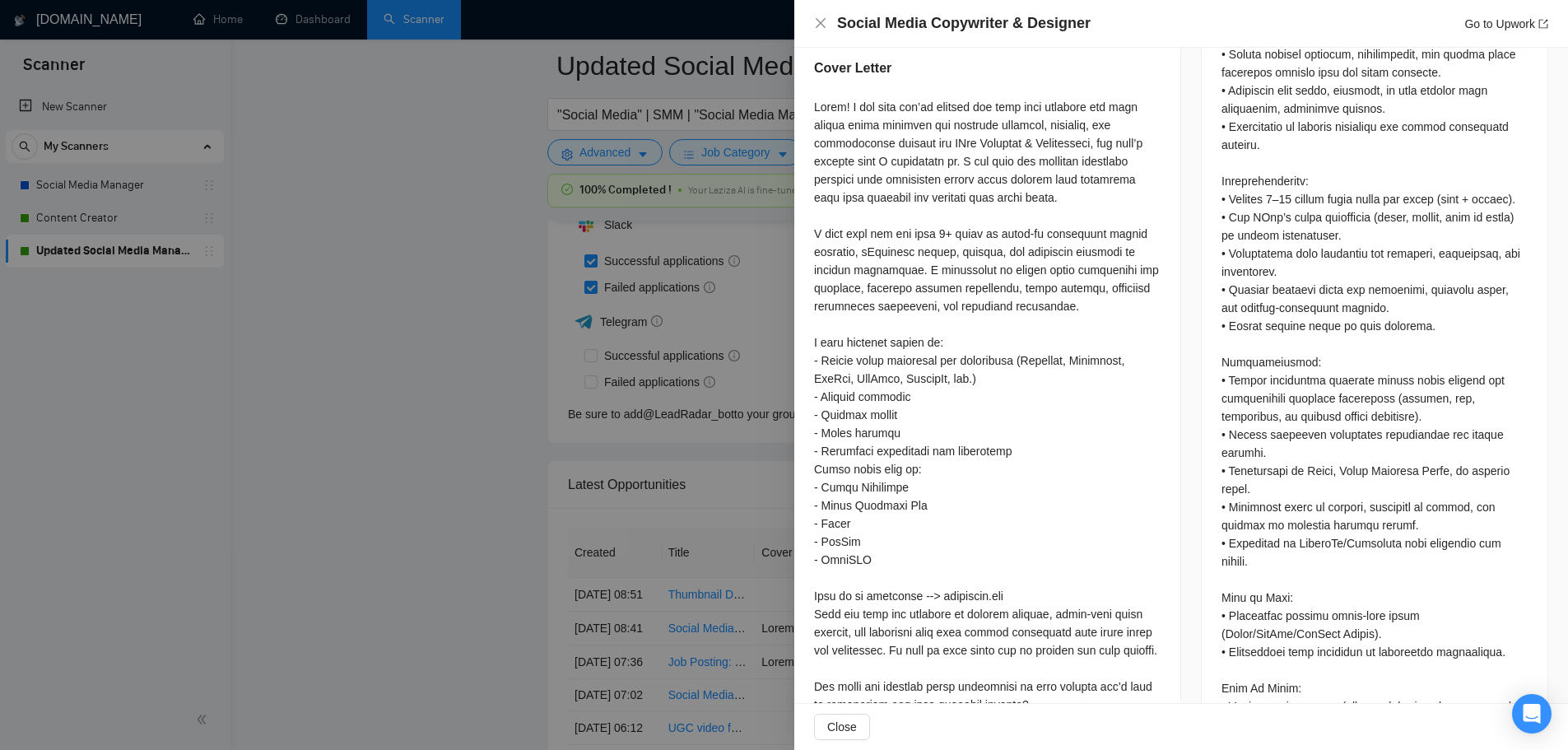
scroll to position [1359, 0]
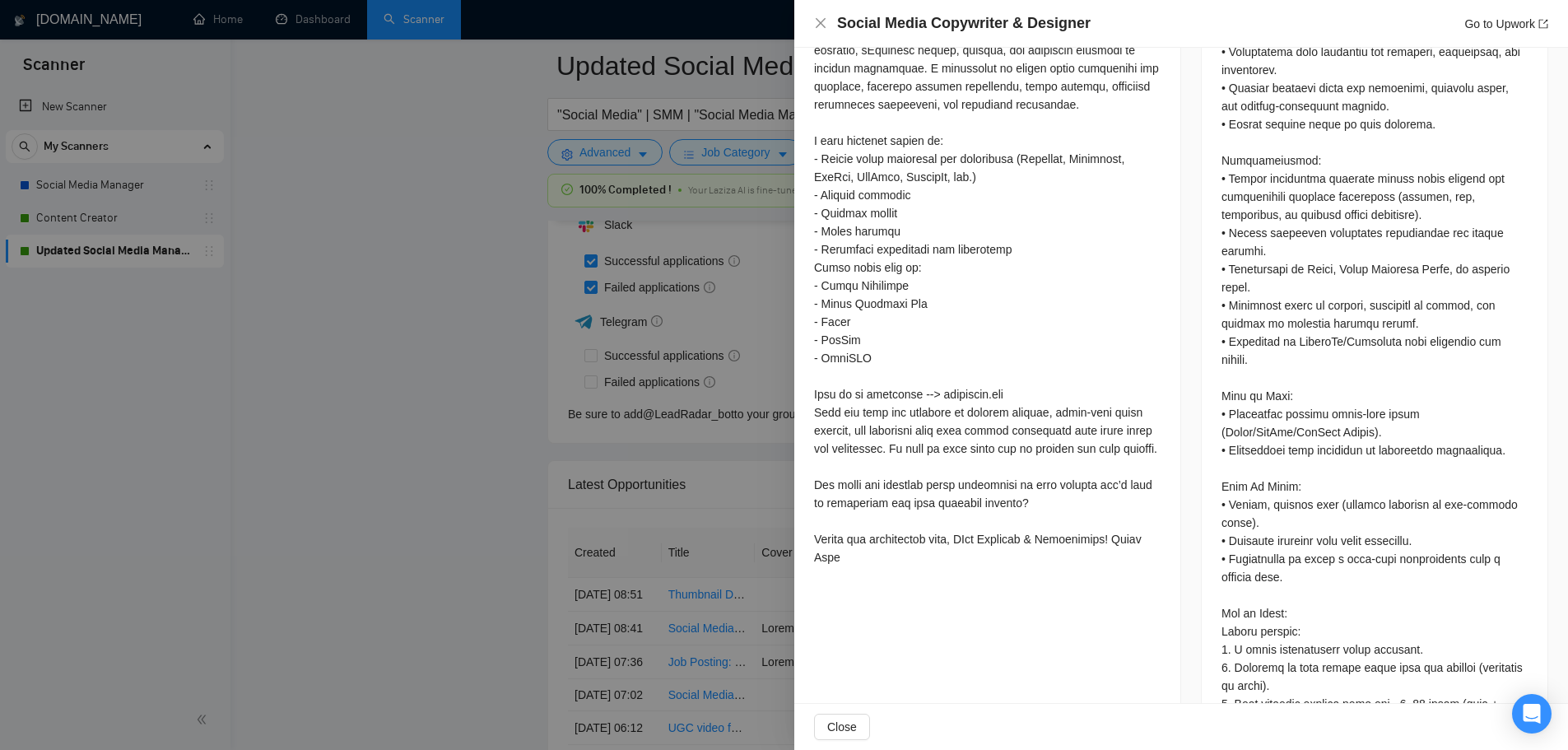
click at [407, 567] on div at bounding box center [784, 375] width 1568 height 750
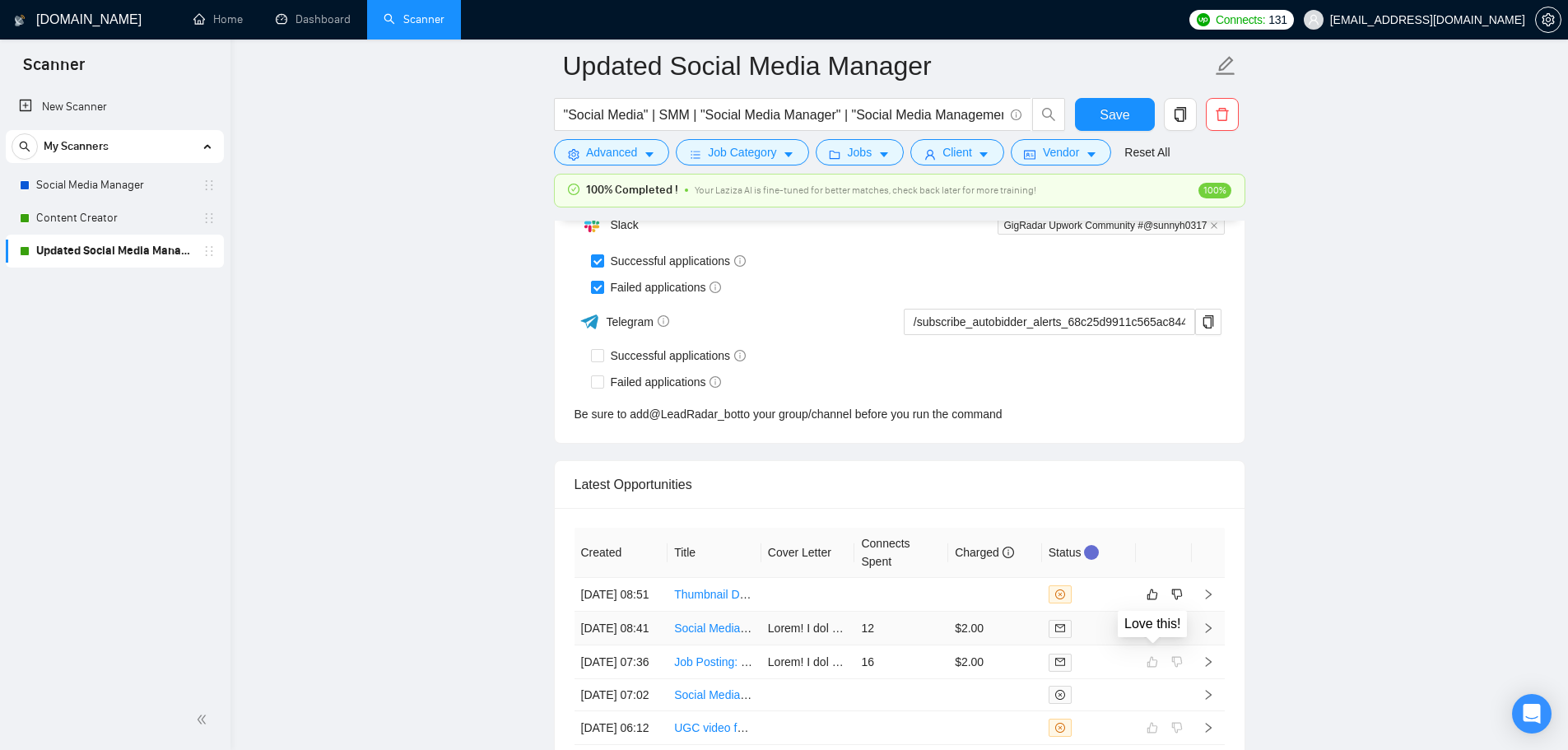
click at [1154, 635] on icon "like" at bounding box center [1153, 628] width 11 height 13
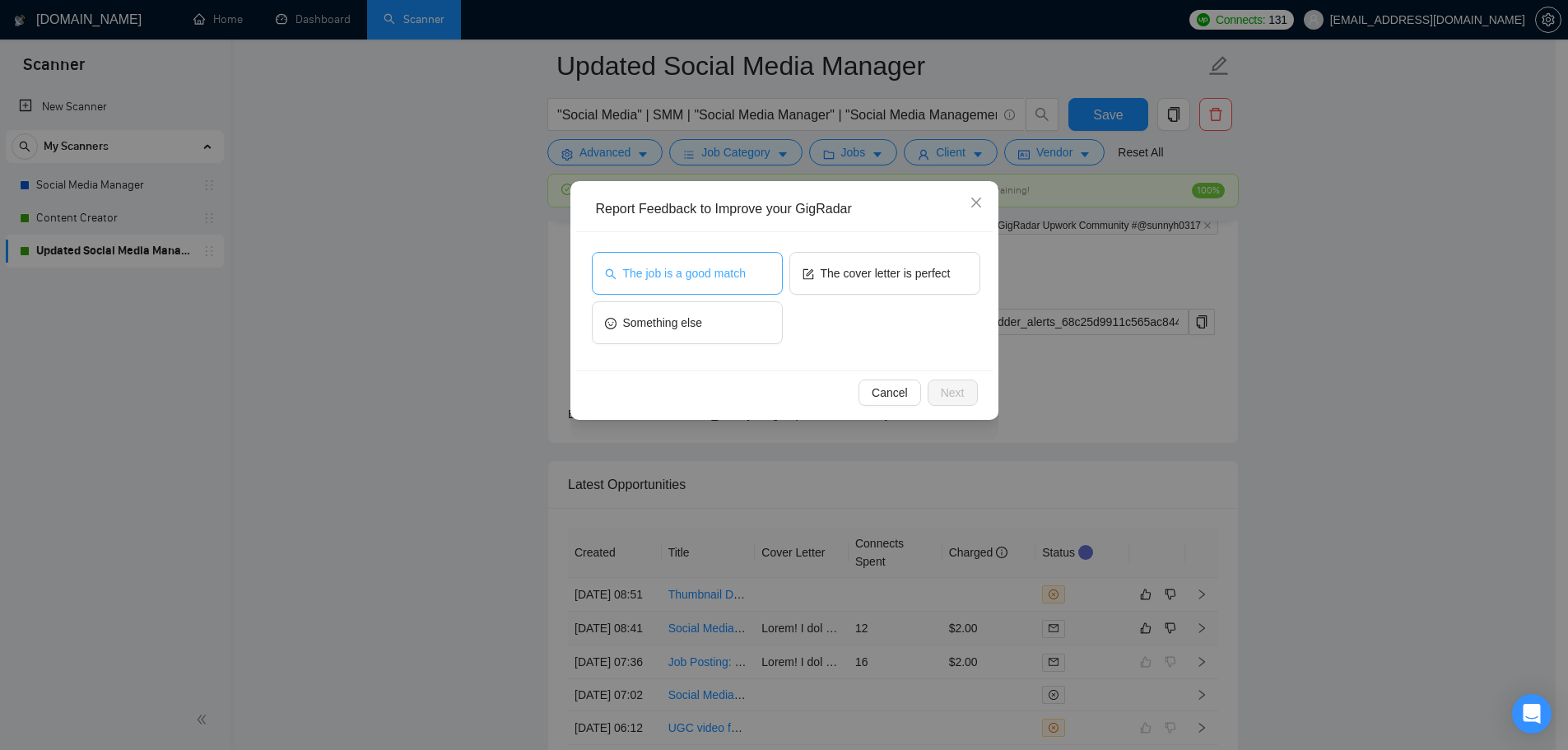
click at [741, 262] on button "The job is a good match" at bounding box center [686, 273] width 190 height 43
click at [956, 395] on span "Next" at bounding box center [952, 393] width 24 height 18
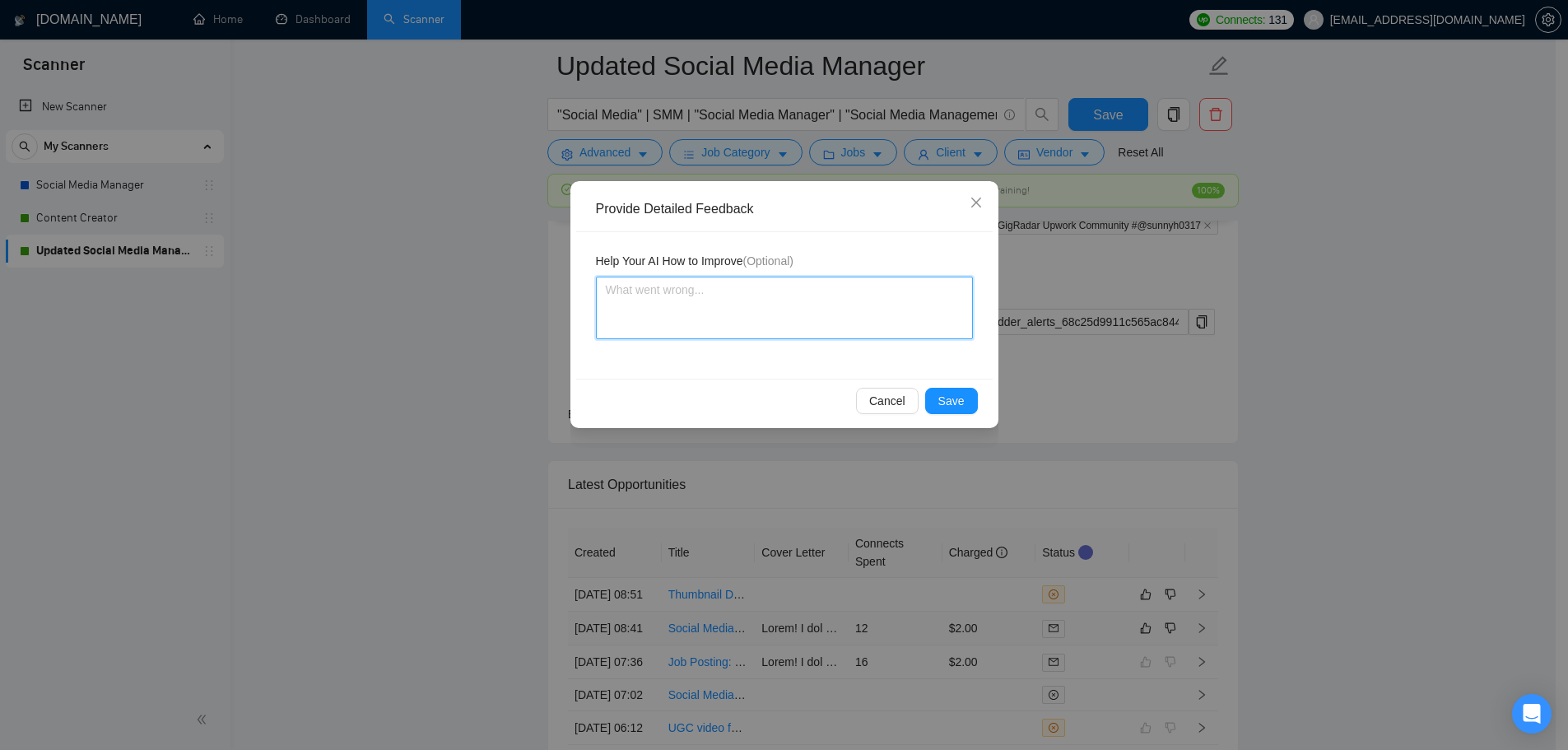
click at [730, 295] on textarea at bounding box center [784, 307] width 377 height 62
drag, startPoint x: 678, startPoint y: 276, endPoint x: 668, endPoint y: 288, distance: 15.6
click at [886, 292] on textarea "The job description asked a specific question at the end which was not addresse…" at bounding box center [784, 307] width 377 height 62
click at [912, 306] on textarea "The job description asked a specific question at the end of the description whi…" at bounding box center [784, 307] width 377 height 62
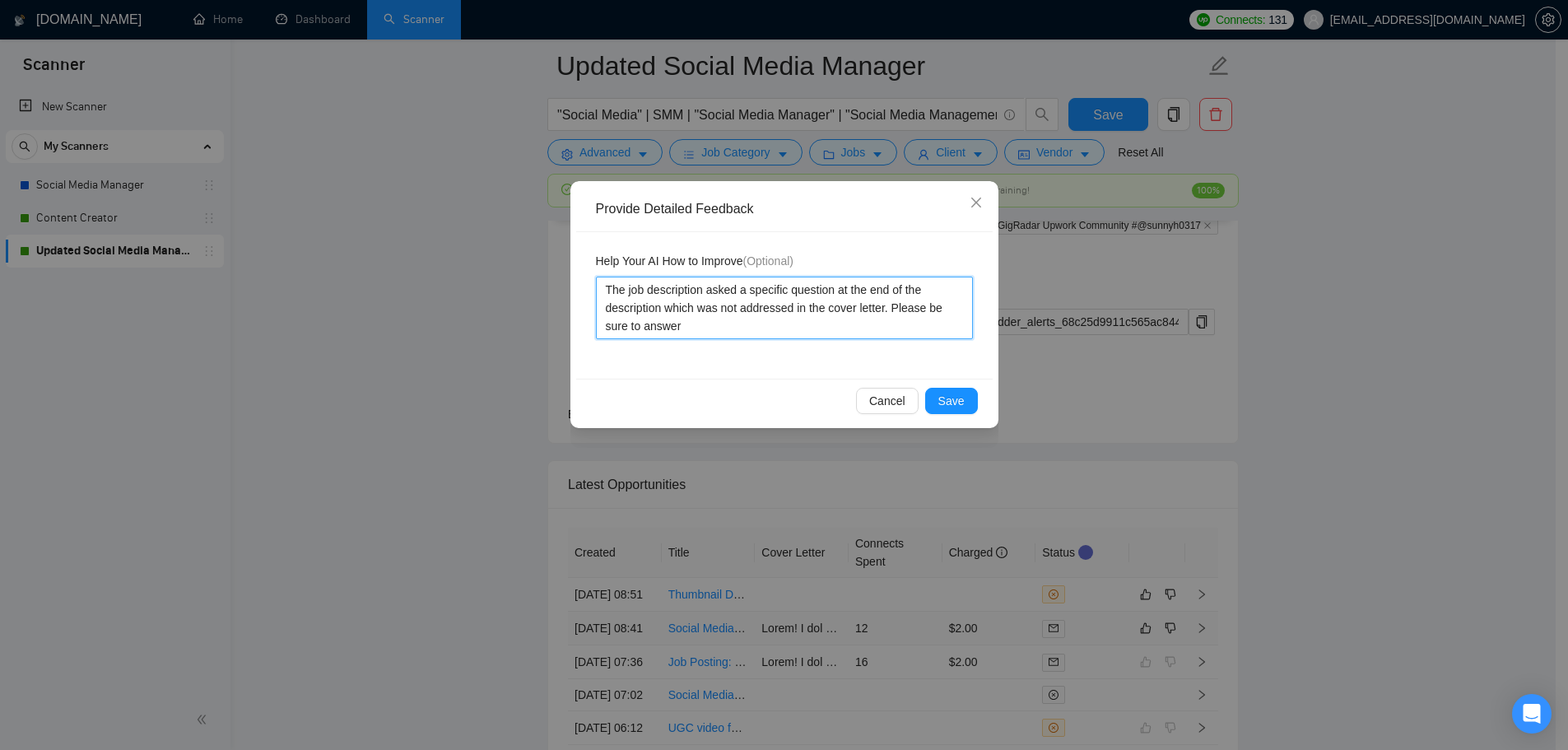
click at [737, 330] on textarea "The job description asked a specific question at the end of the description whi…" at bounding box center [784, 307] width 377 height 62
click at [826, 317] on textarea "The job description asked a specific question at the end of the description whi…" at bounding box center [784, 307] width 377 height 62
click at [810, 331] on textarea "The job description asked a specific question at the end of the description whi…" at bounding box center [784, 307] width 377 height 62
paste textarea "additional questions in job description, reply according to freelancer's profile"
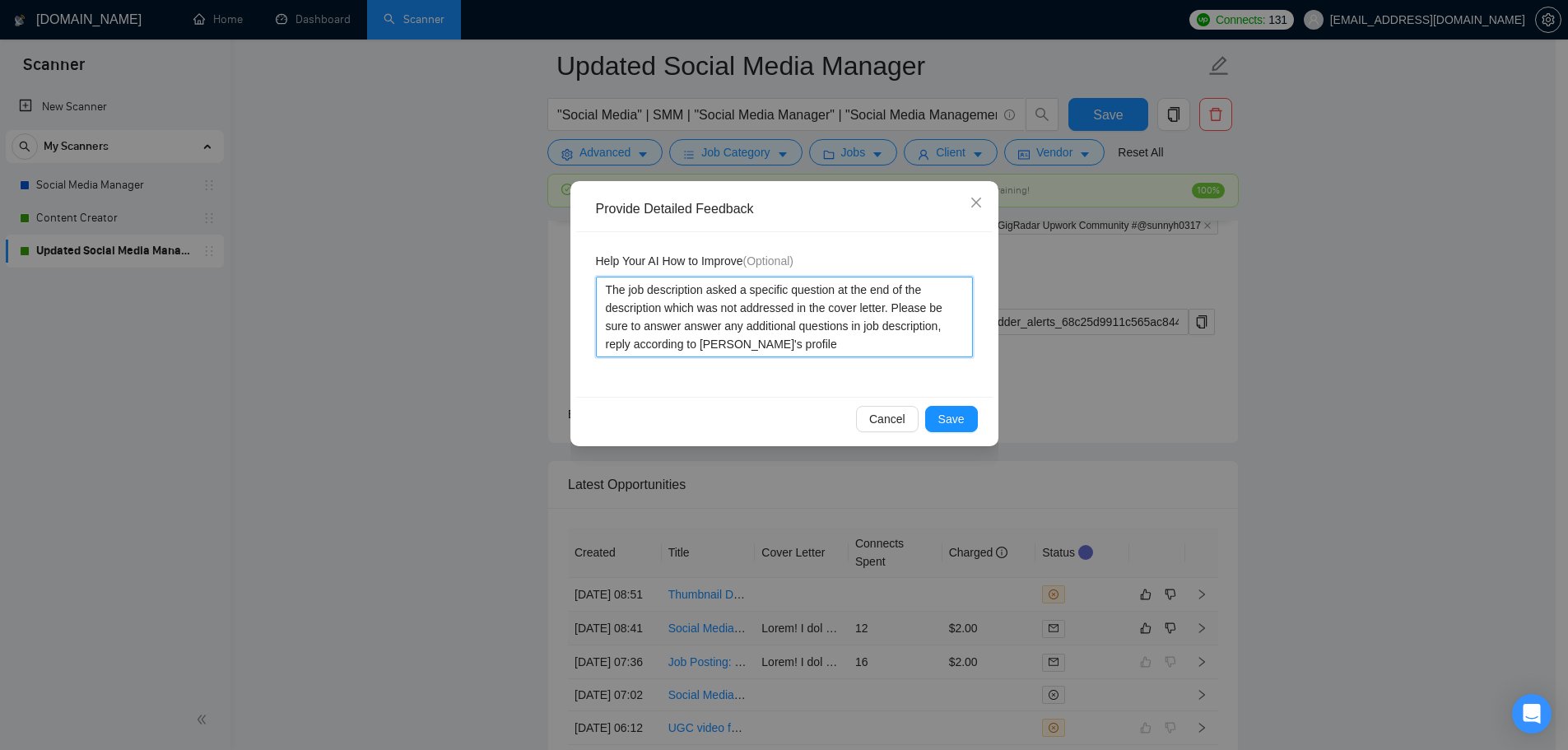
click at [681, 329] on textarea "The job description asked a specific question at the end of the description whi…" at bounding box center [784, 317] width 377 height 80
click at [820, 328] on textarea "The job description asked a specific question at the end of the description whi…" at bounding box center [784, 317] width 377 height 80
click at [895, 331] on textarea "The job description asked a specific question at the end of the description whi…" at bounding box center [784, 317] width 377 height 80
click at [907, 327] on textarea "The job description asked a specific question at the end of the description whi…" at bounding box center [784, 317] width 377 height 80
drag, startPoint x: 605, startPoint y: 344, endPoint x: 905, endPoint y: 326, distance: 300.5
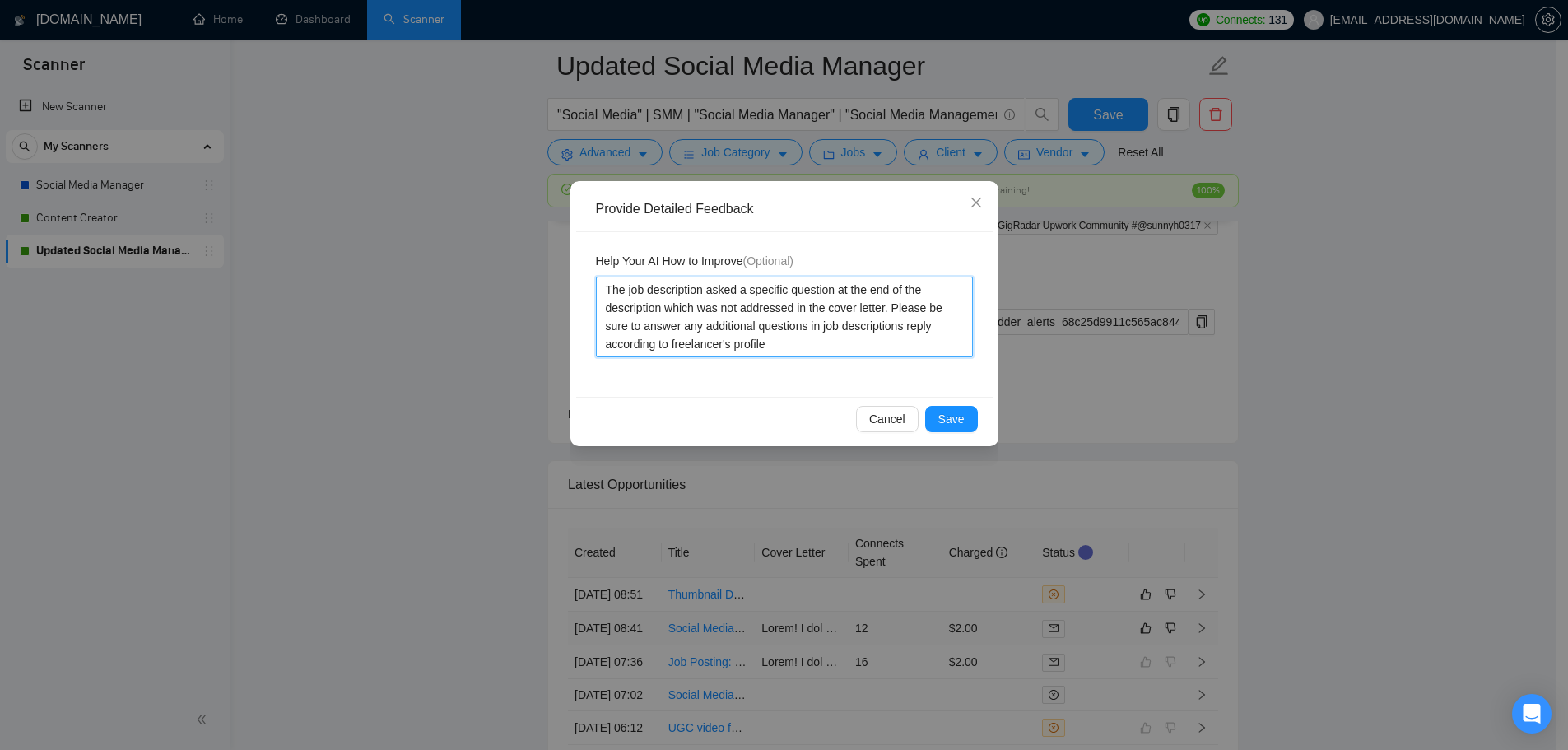
click at [905, 326] on textarea "The job description asked a specific question at the end of the description whi…" at bounding box center [784, 317] width 377 height 80
click at [619, 348] on textarea "The job description asked a specific question at the end of the description whi…" at bounding box center [784, 317] width 377 height 80
click at [695, 343] on textarea "The job description asked a specific question at the end of the description whi…" at bounding box center [784, 317] width 377 height 80
click at [815, 346] on textarea "The job description asked a specific question at the end of the description whi…" at bounding box center [784, 317] width 377 height 80
click at [964, 423] on span "Save" at bounding box center [952, 419] width 27 height 18
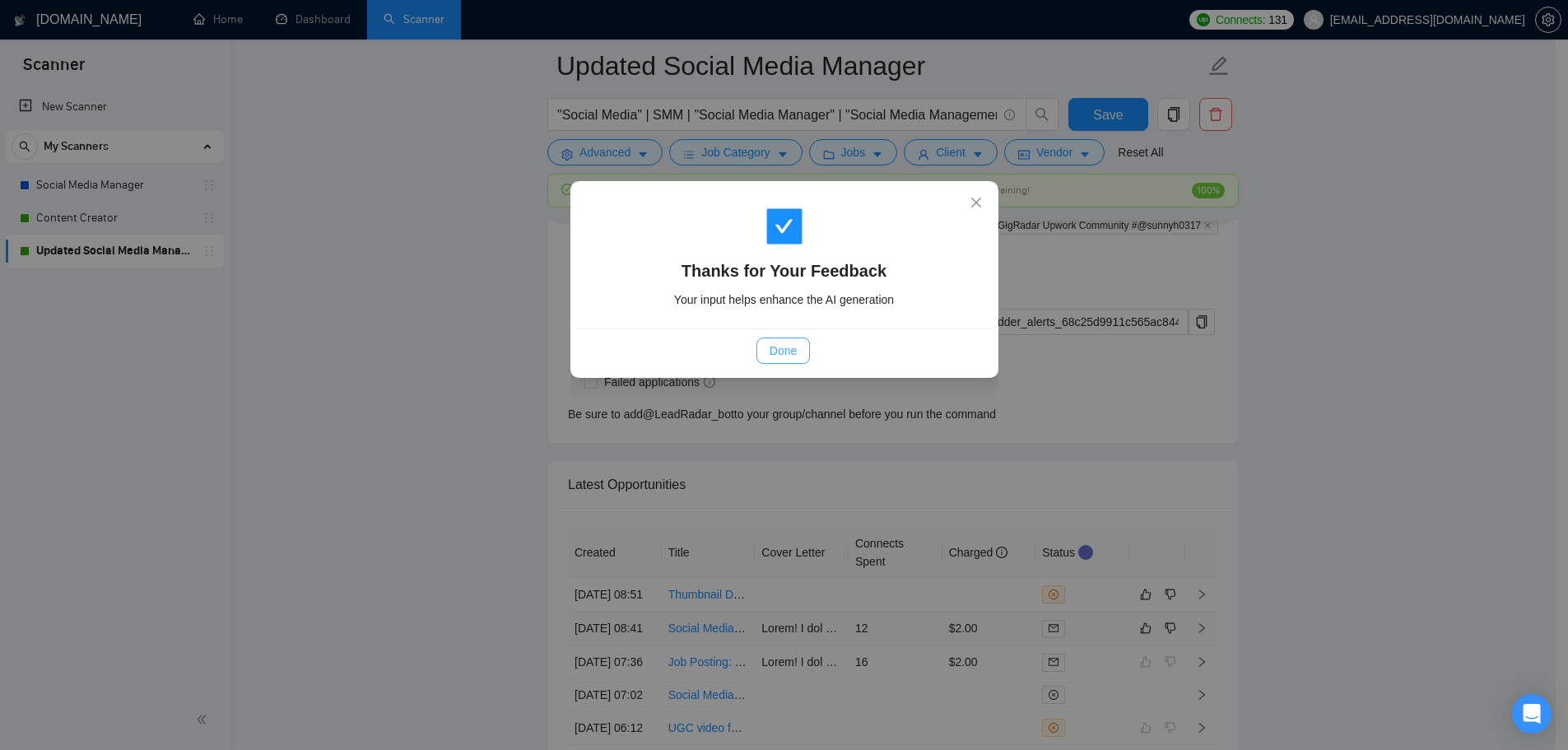
click at [798, 346] on button "Done" at bounding box center [783, 351] width 54 height 27
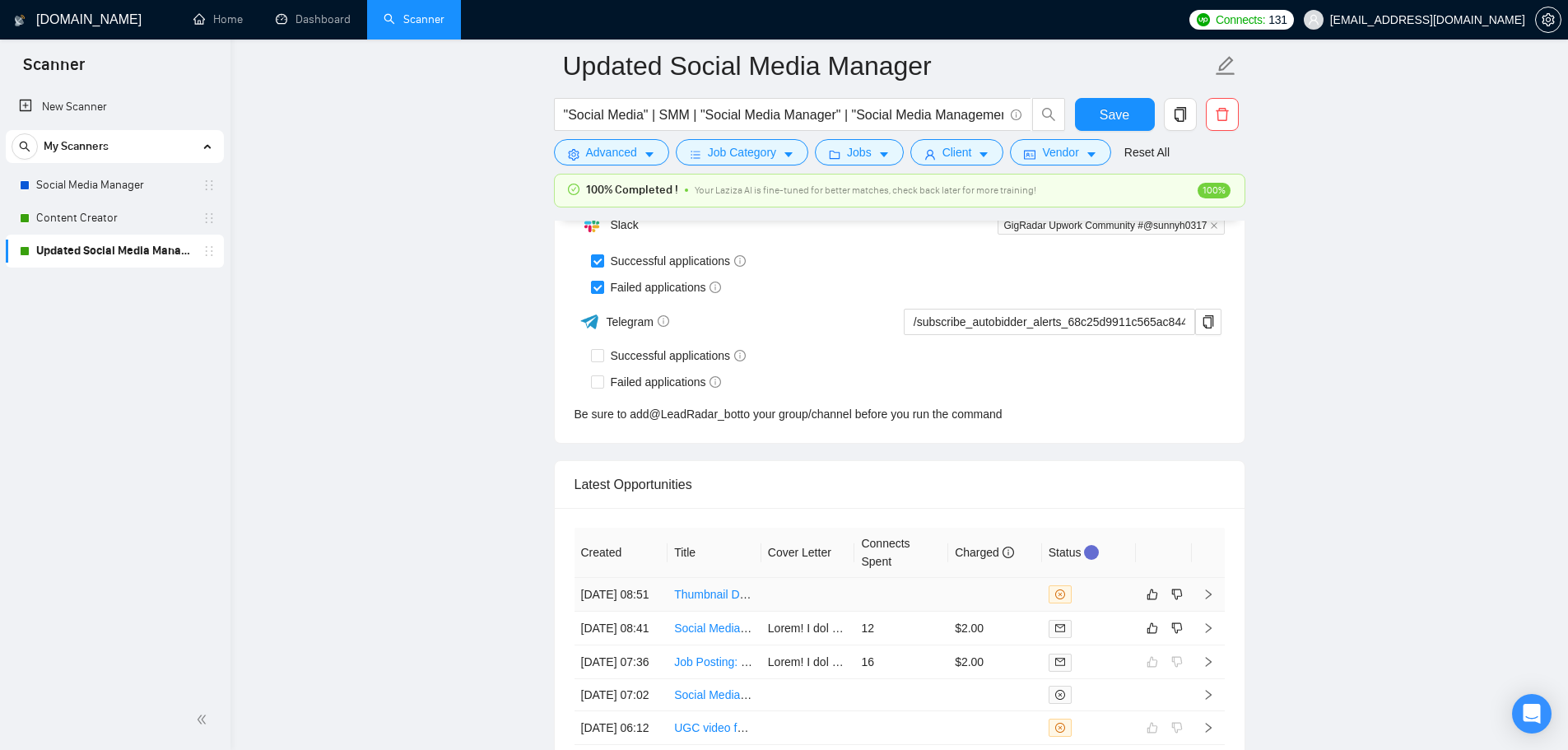
click at [936, 612] on td at bounding box center [901, 595] width 94 height 34
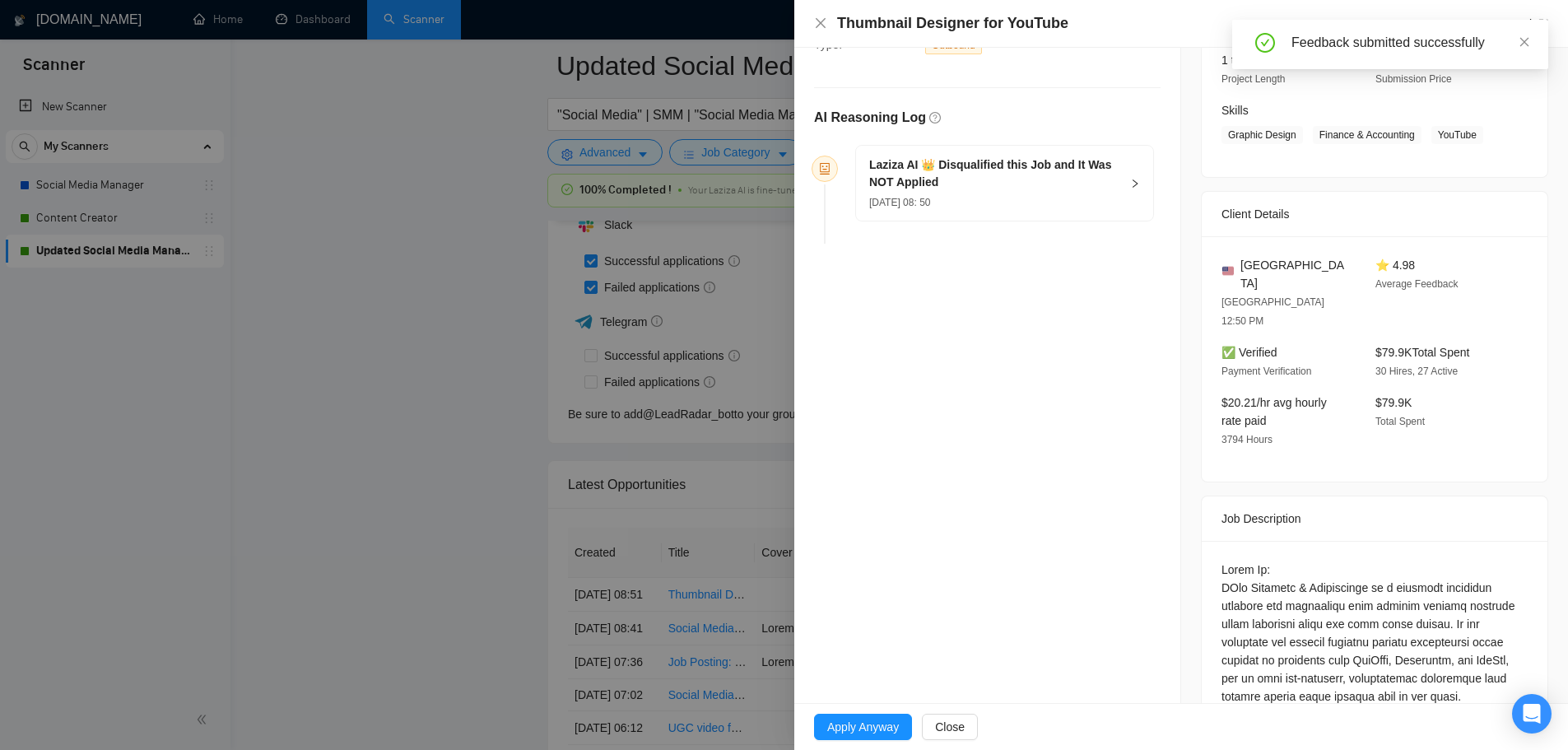
scroll to position [494, 0]
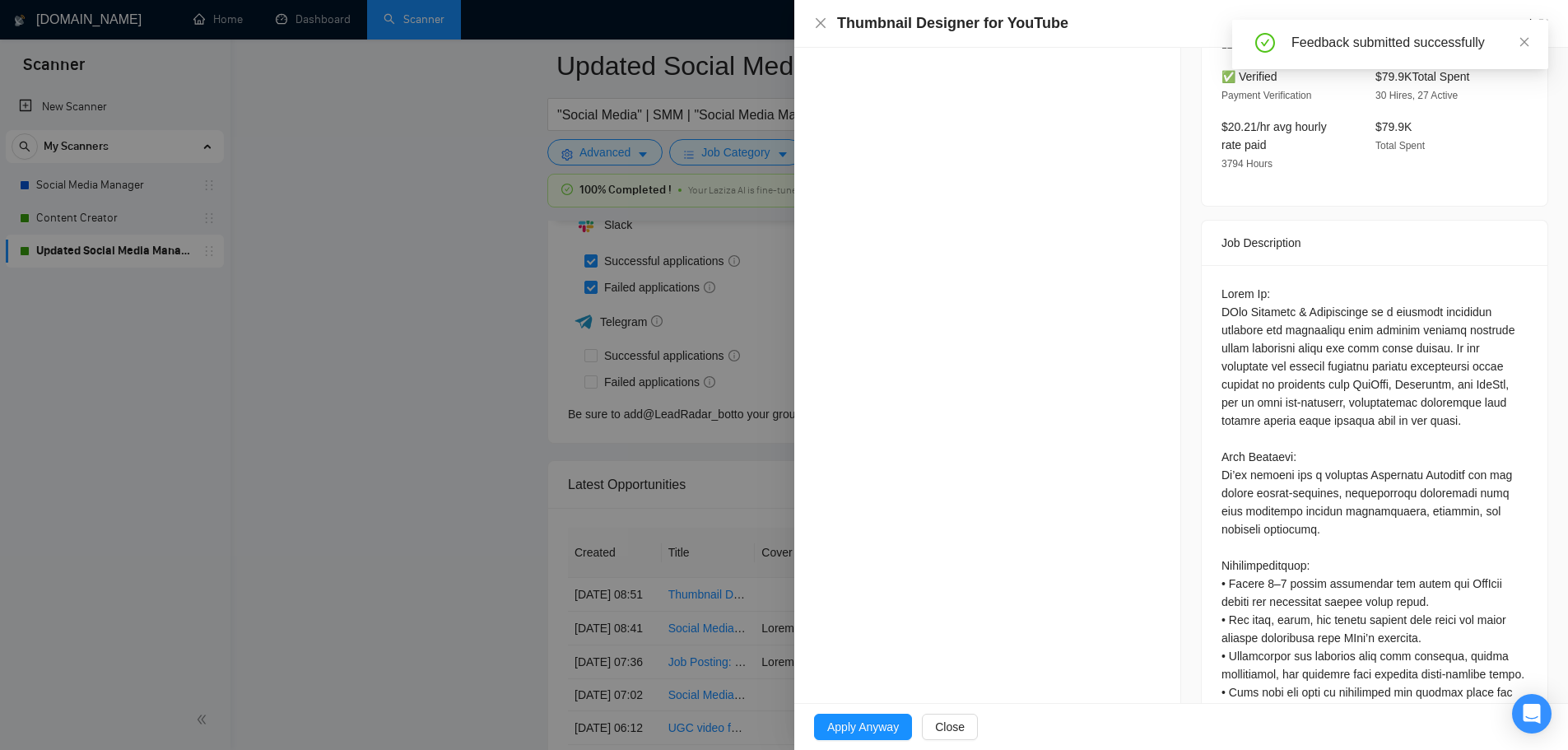
click at [495, 537] on div at bounding box center [784, 375] width 1568 height 750
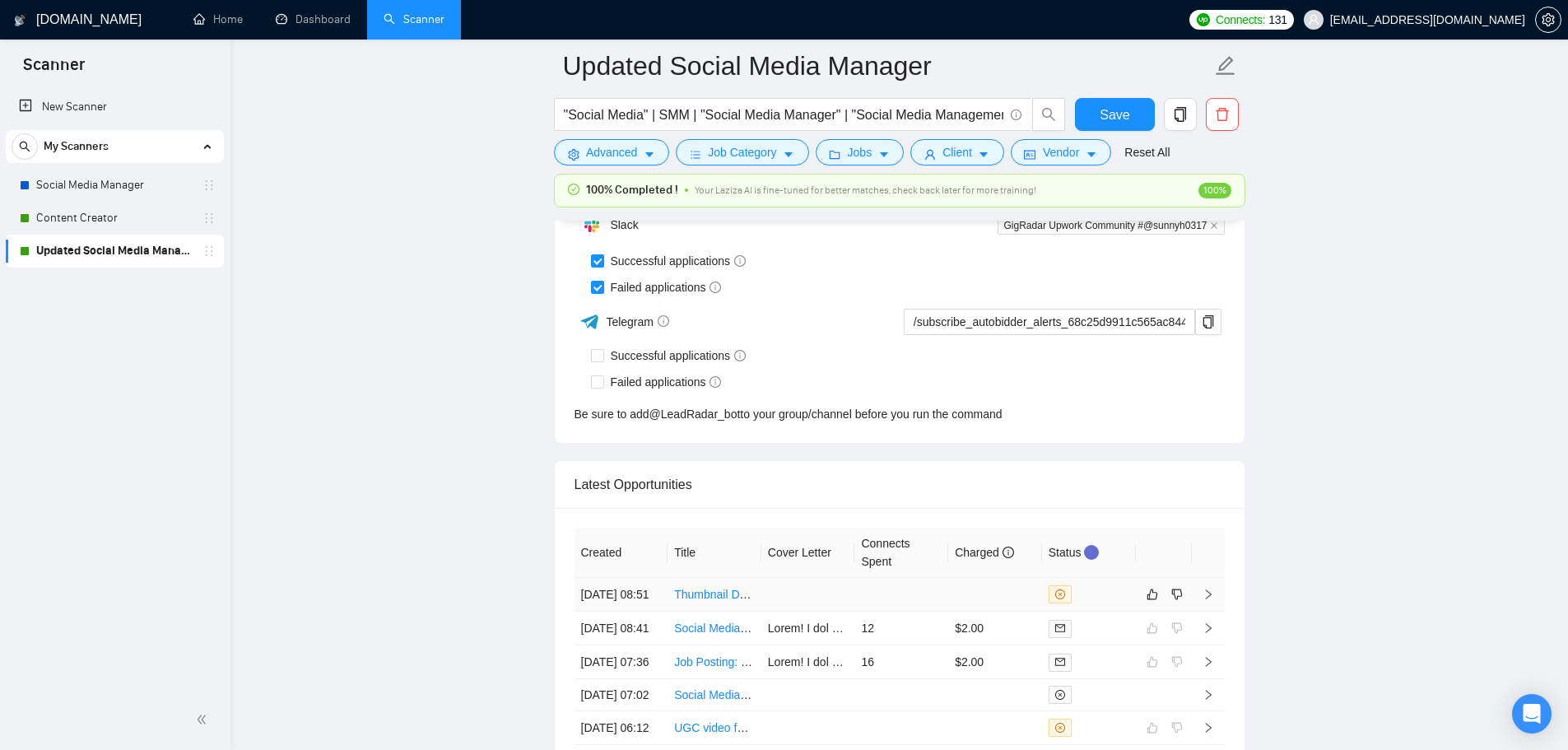
click at [789, 587] on td at bounding box center [808, 595] width 94 height 34
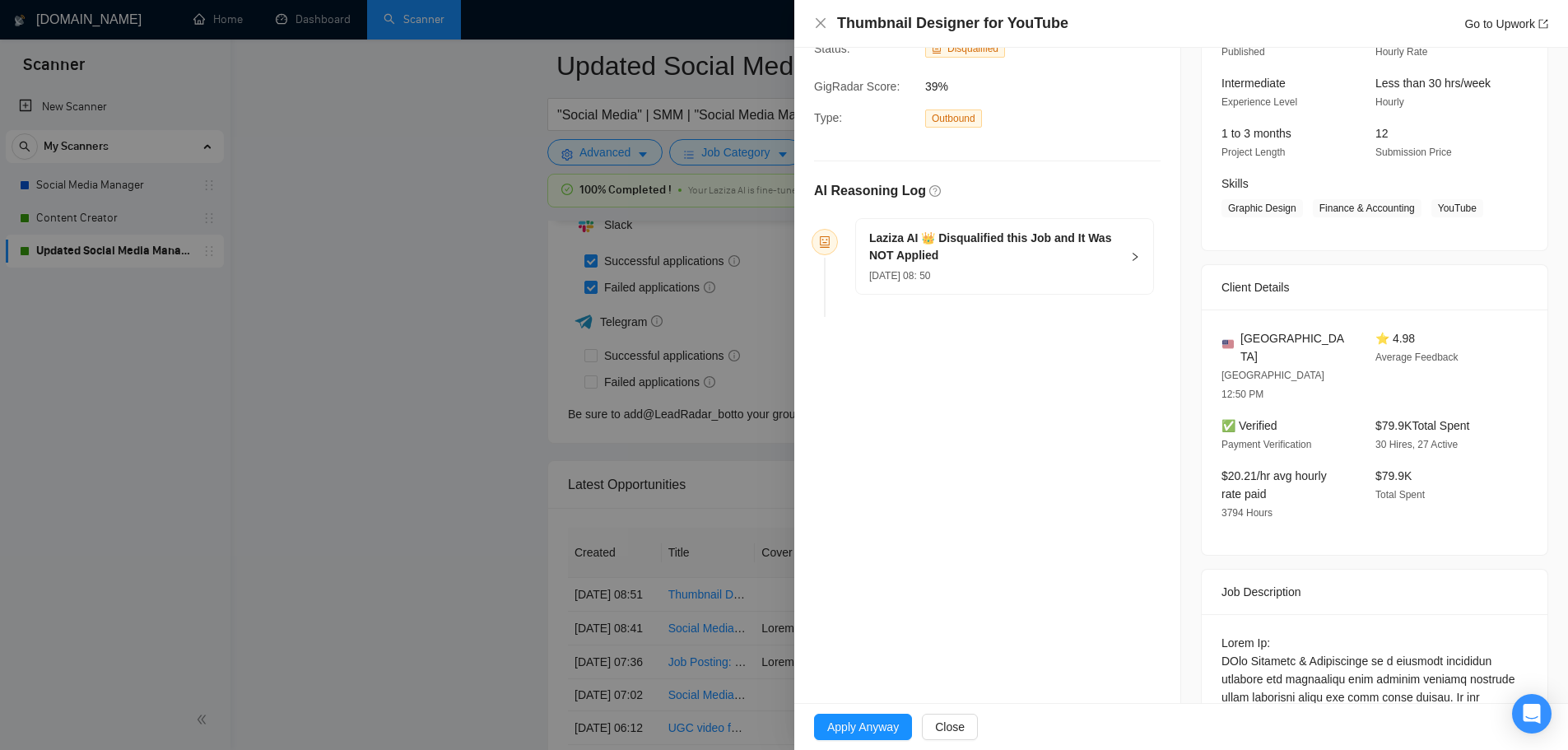
scroll to position [25, 0]
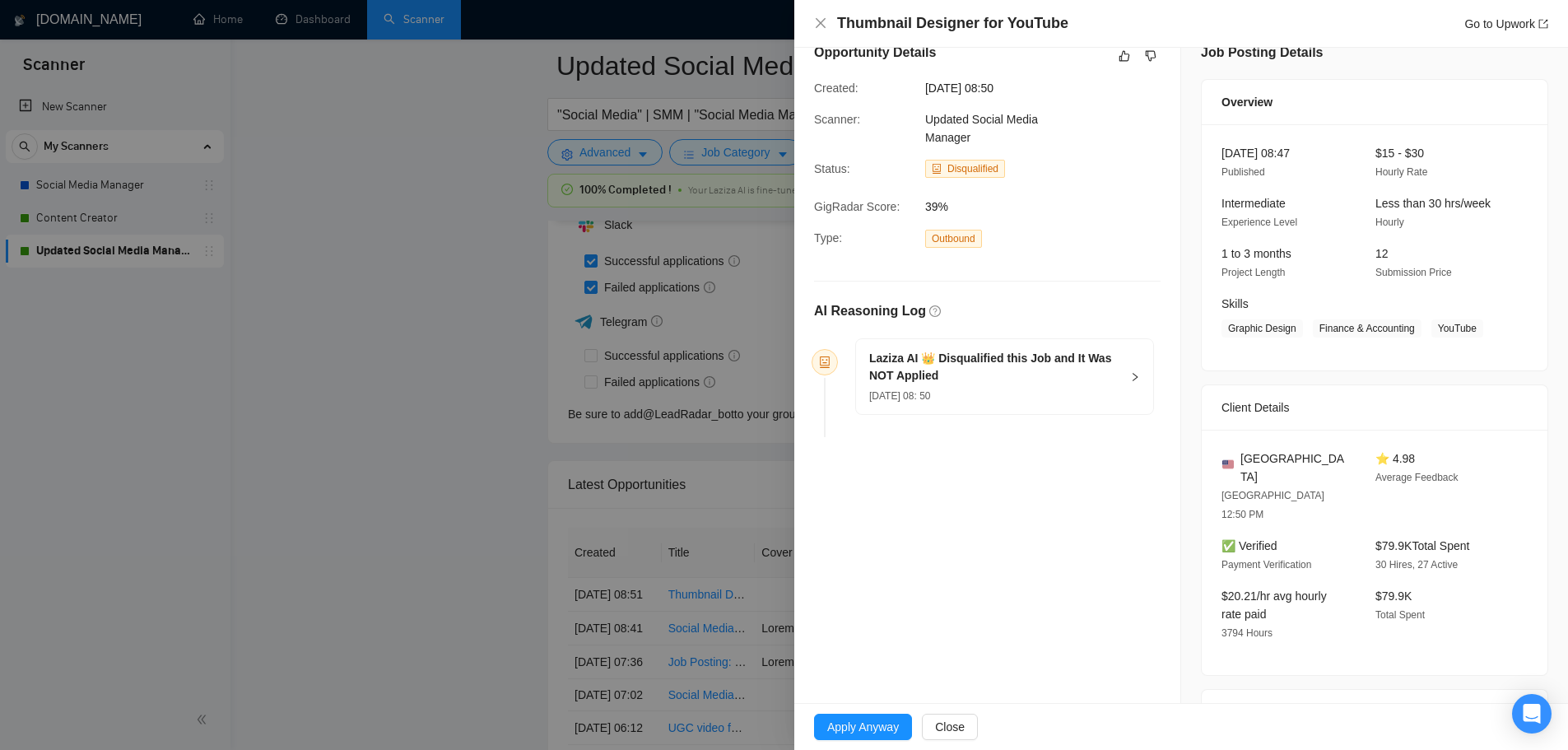
click at [1047, 396] on div "16 Sep, 2025 08: 50" at bounding box center [995, 395] width 251 height 18
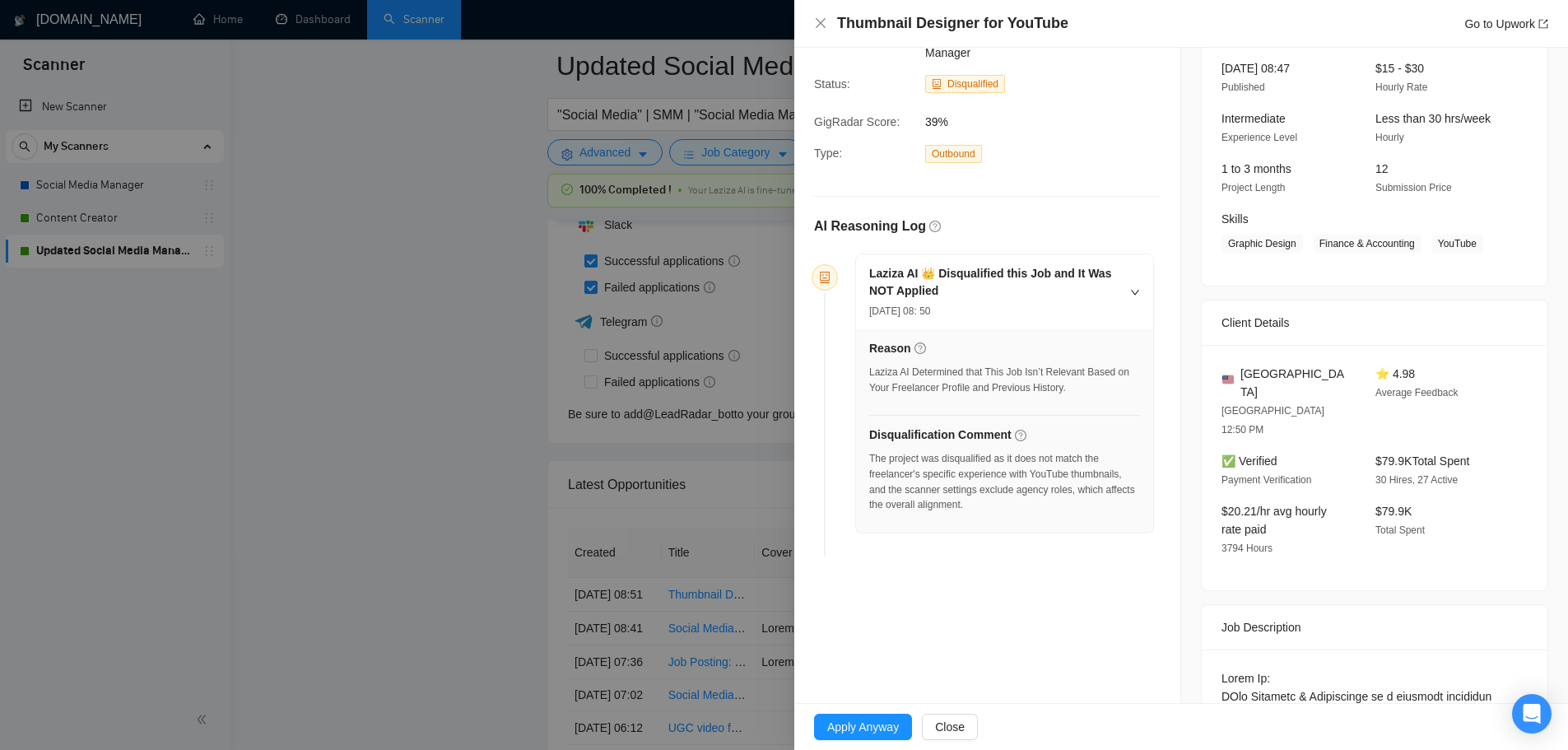
scroll to position [107, 0]
click at [432, 353] on div at bounding box center [784, 375] width 1568 height 750
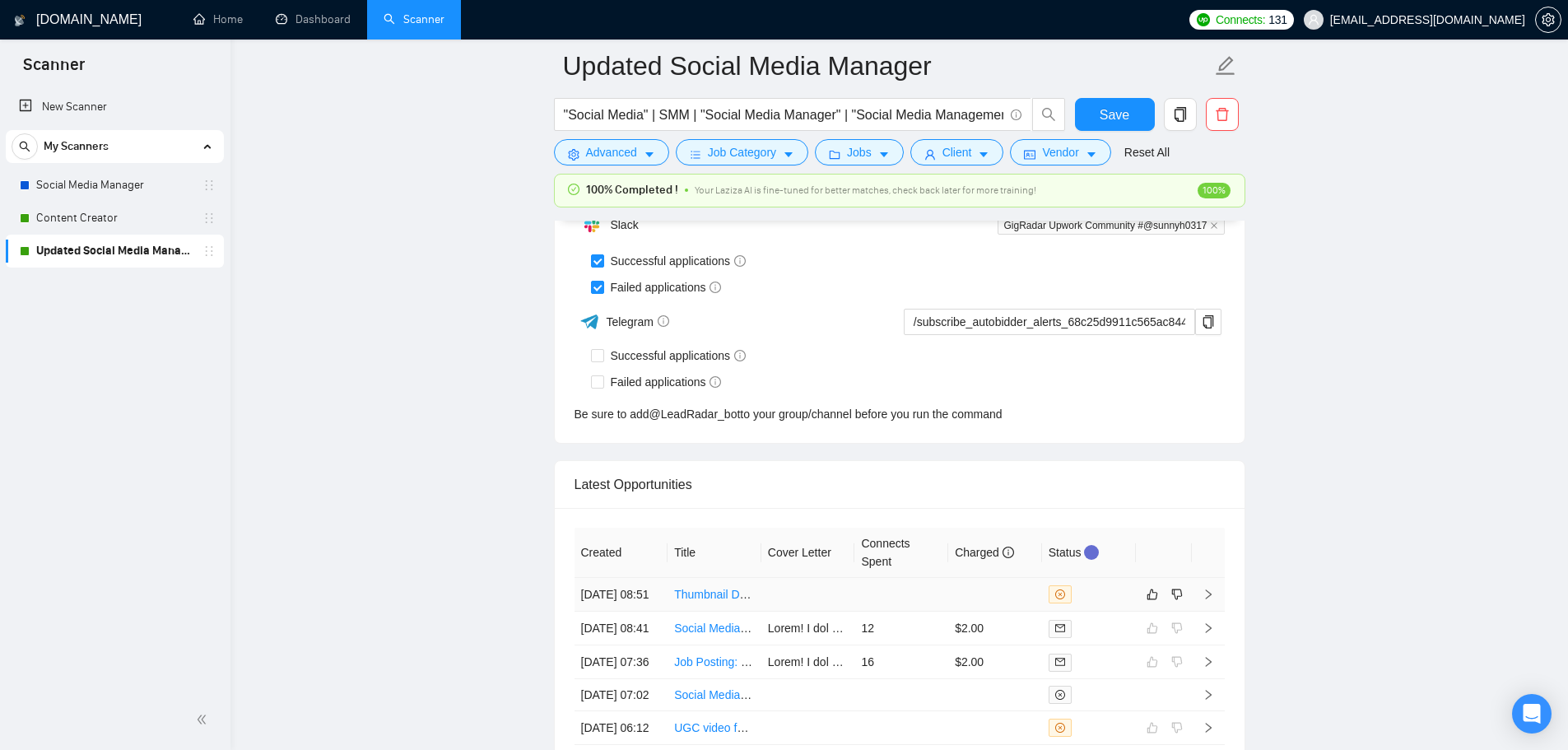
click at [708, 602] on link "Thumbnail Designer for YouTube" at bounding box center [757, 595] width 168 height 13
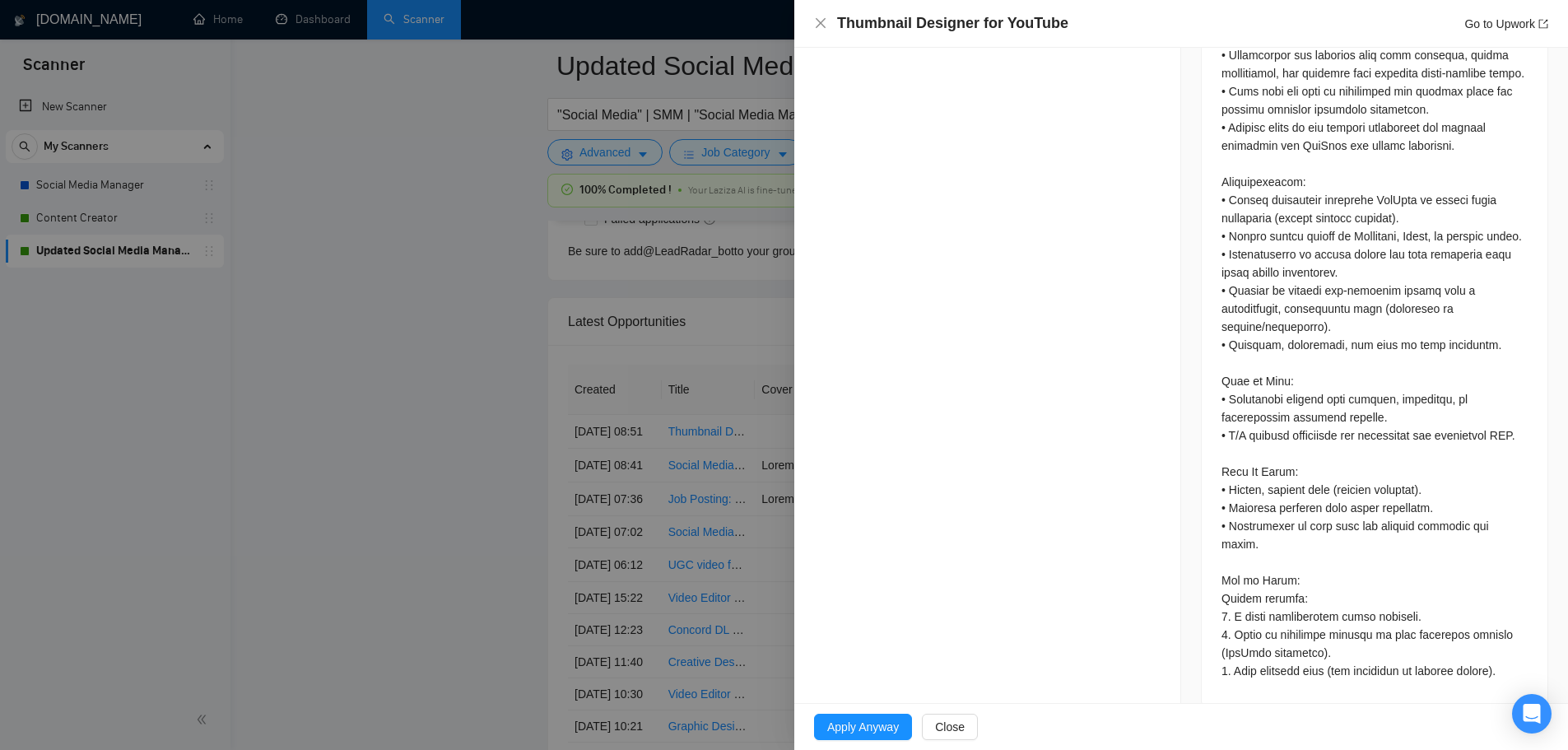
scroll to position [4327, 0]
click at [550, 435] on div at bounding box center [784, 375] width 1568 height 750
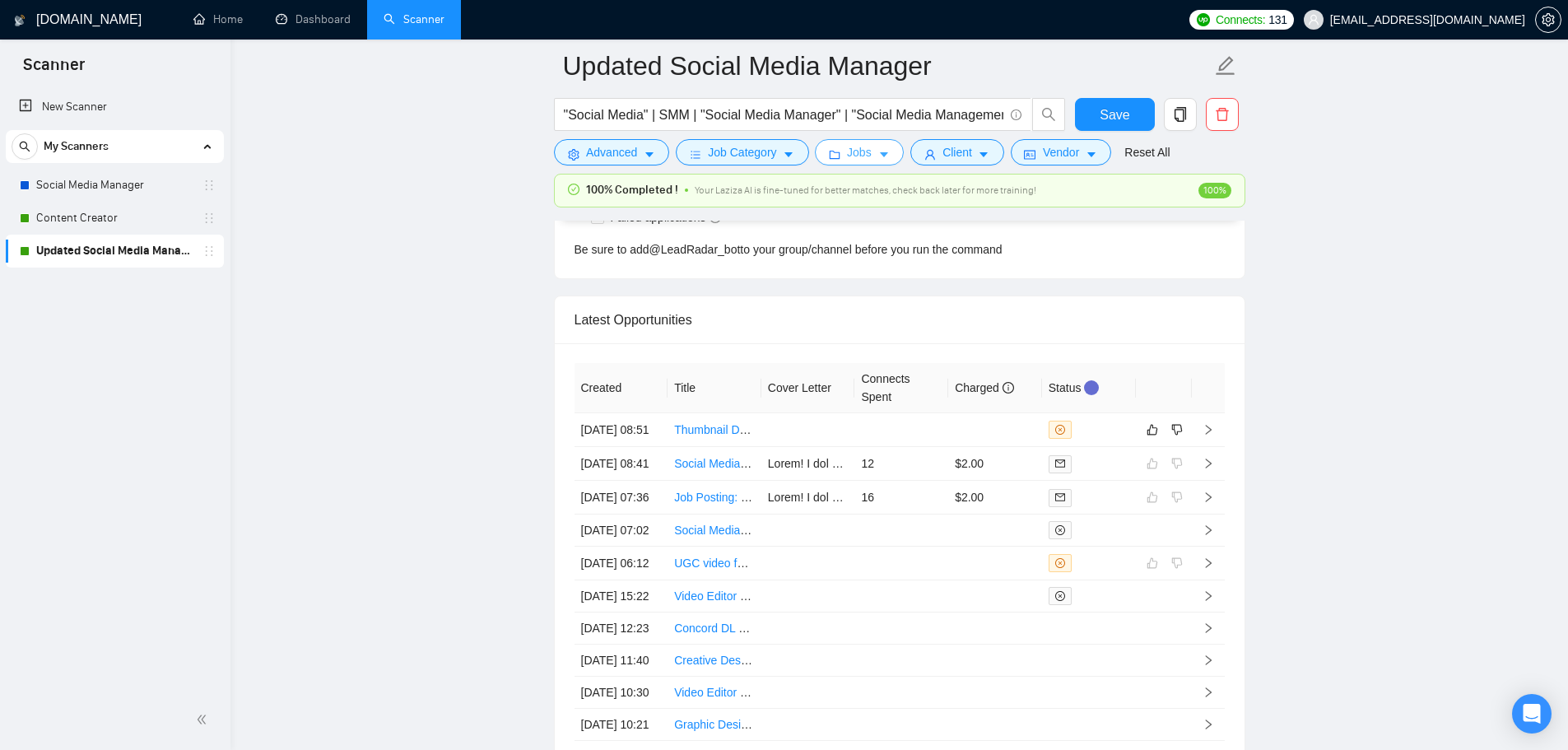
click at [879, 148] on button "Jobs" at bounding box center [859, 152] width 89 height 27
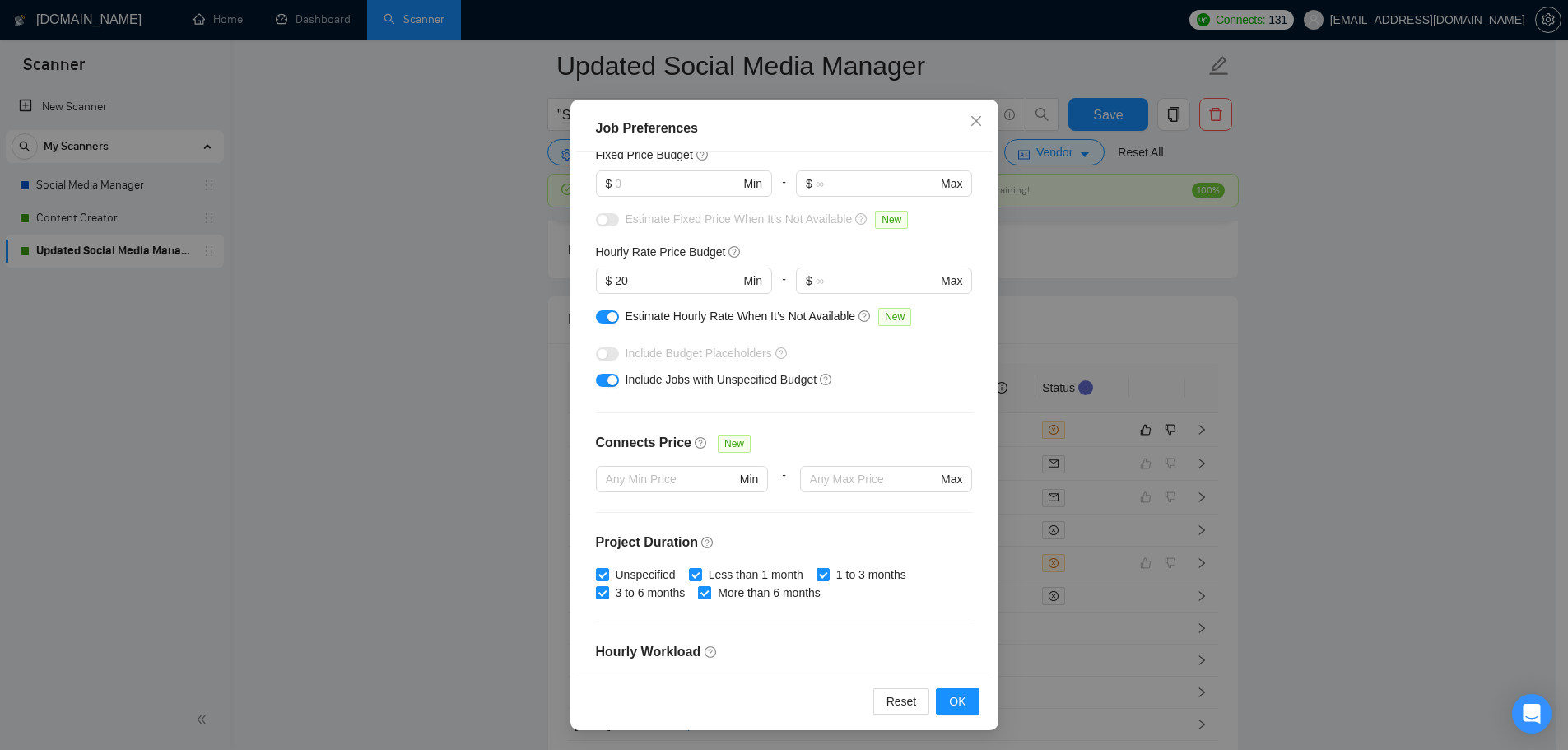
scroll to position [74, 0]
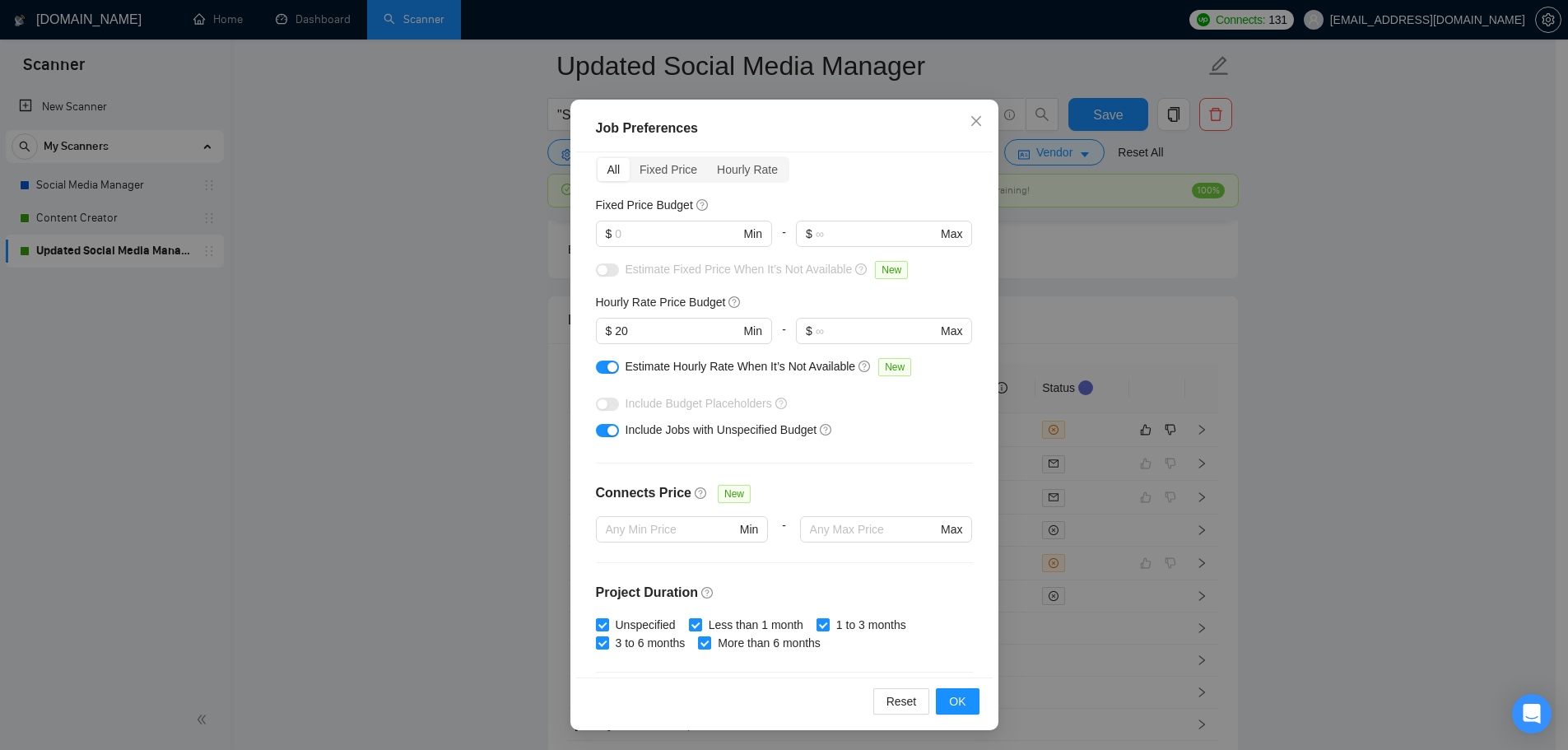
click at [1207, 281] on div "Job Preferences Budget Project Type All Fixed Price Hourly Rate Fixed Price Bud…" at bounding box center [784, 375] width 1568 height 750
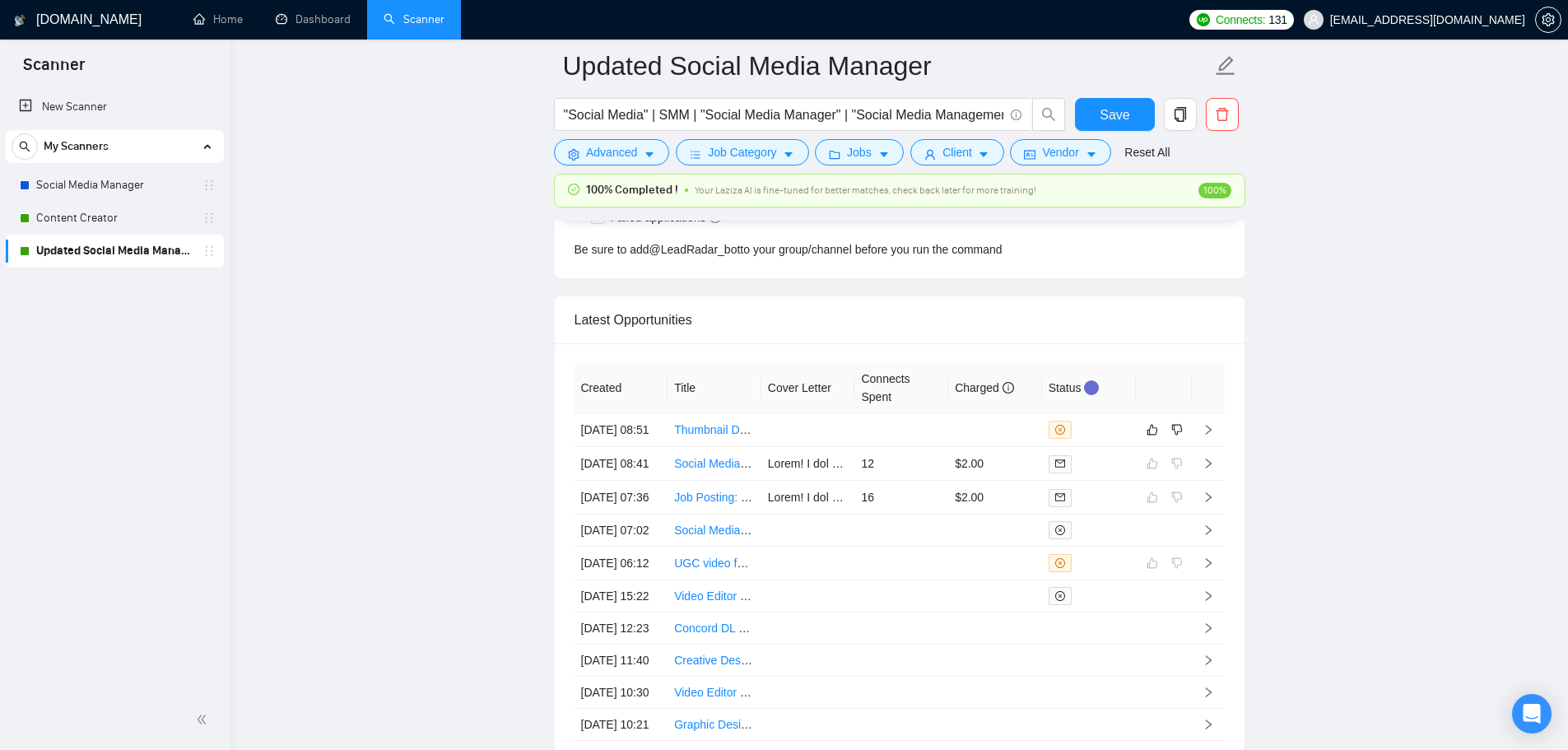
click at [1033, 170] on form "Updated Social Media Manager "Social Media" | SMM | "Social Media Manager" | "S…" at bounding box center [900, 106] width 691 height 134
click at [1042, 162] on button "Vendor" at bounding box center [1060, 152] width 101 height 27
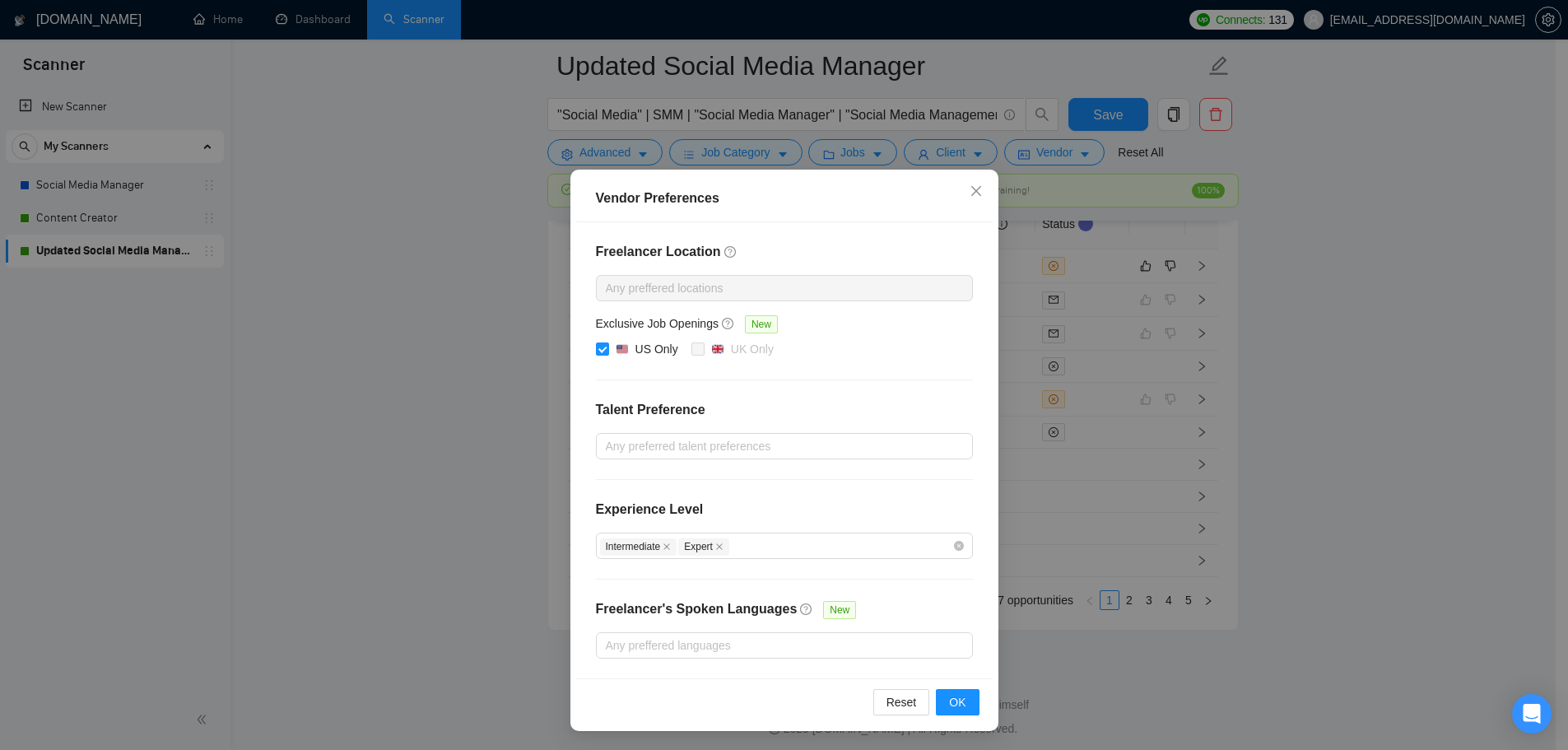
scroll to position [4491, 0]
click at [656, 457] on div "Any preferred talent preferences" at bounding box center [784, 446] width 377 height 27
click at [477, 407] on div "Vendor Preferences Freelancer Location Any preffered locations Exclusive Job Op…" at bounding box center [784, 375] width 1568 height 750
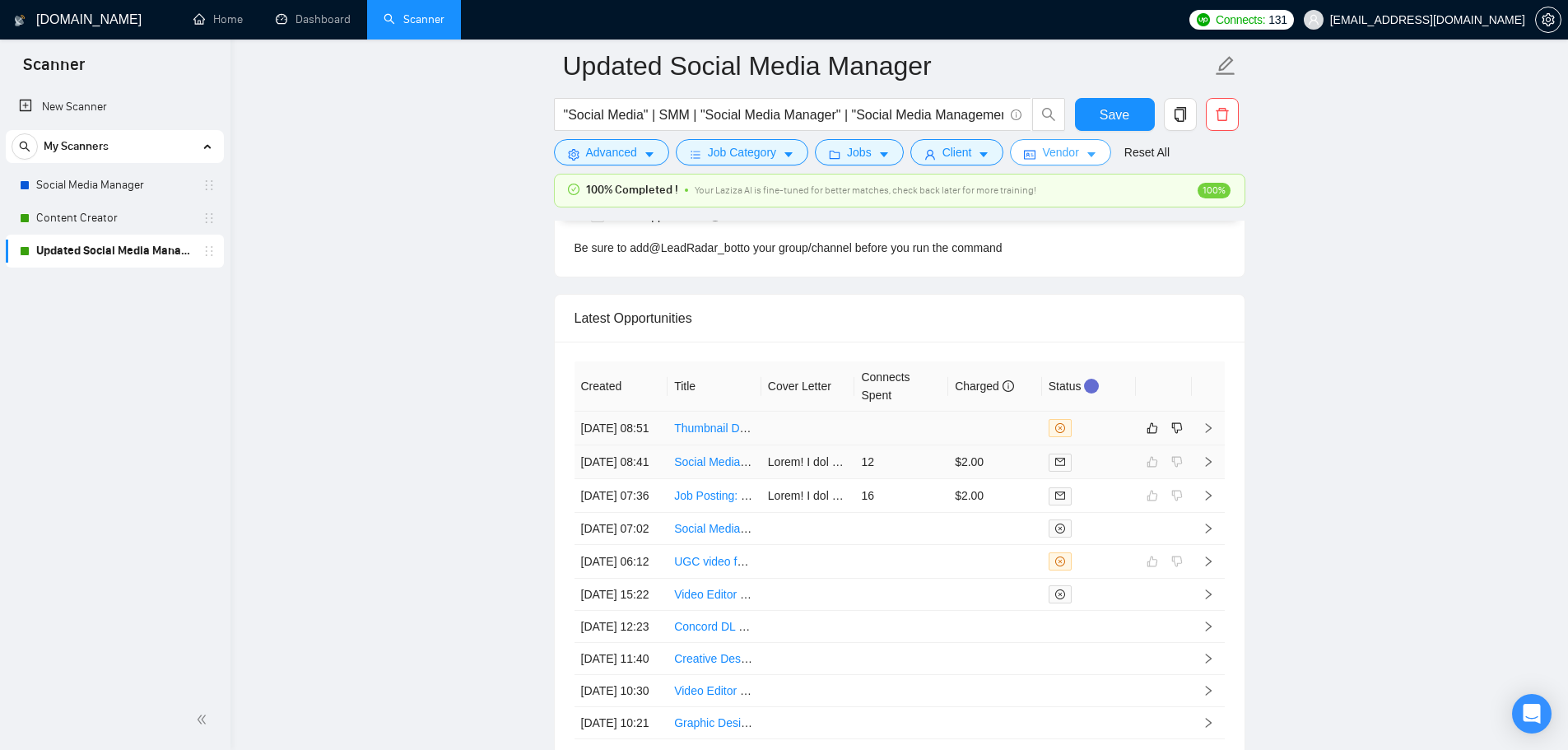
scroll to position [4327, 0]
click at [866, 446] on td at bounding box center [901, 430] width 94 height 34
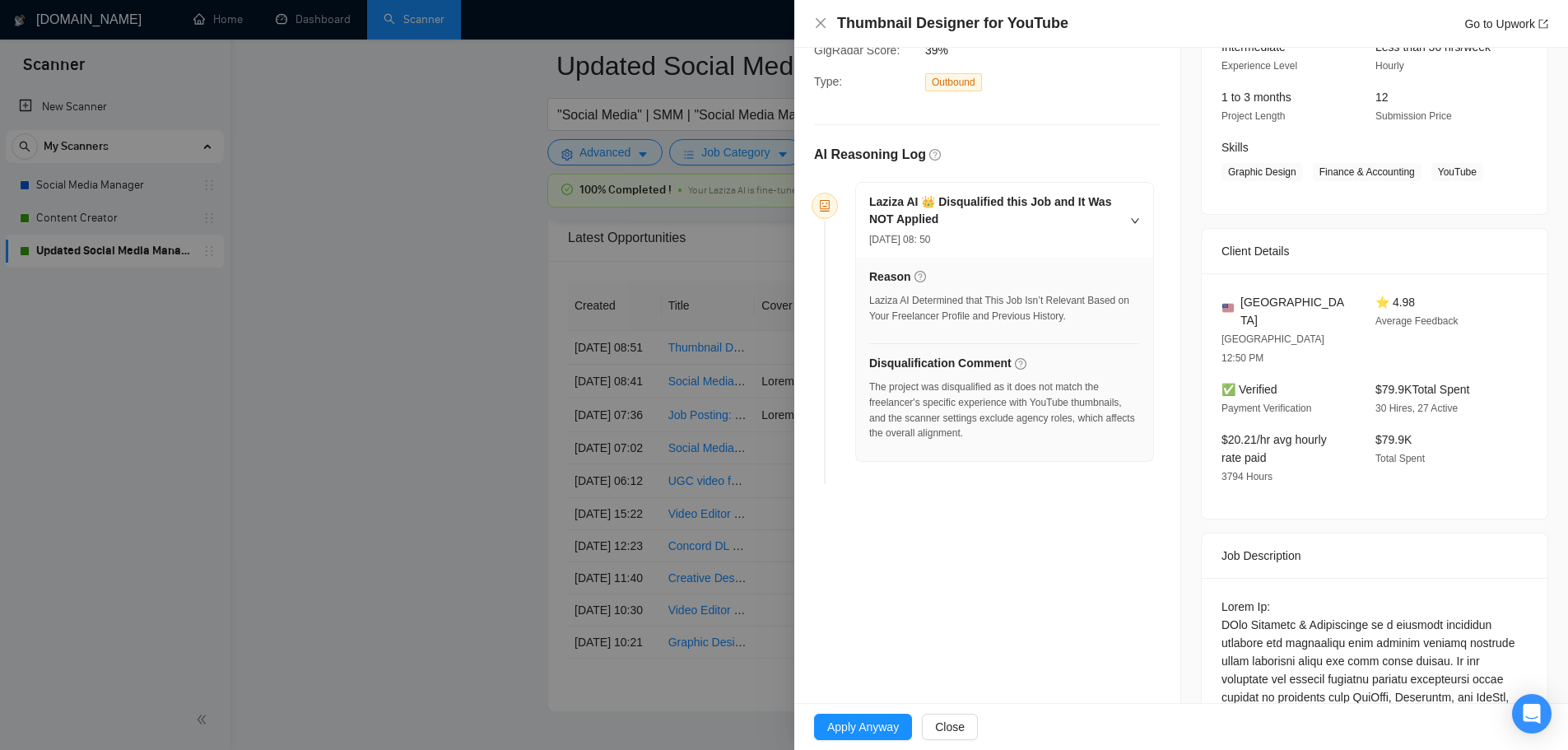
scroll to position [25, 0]
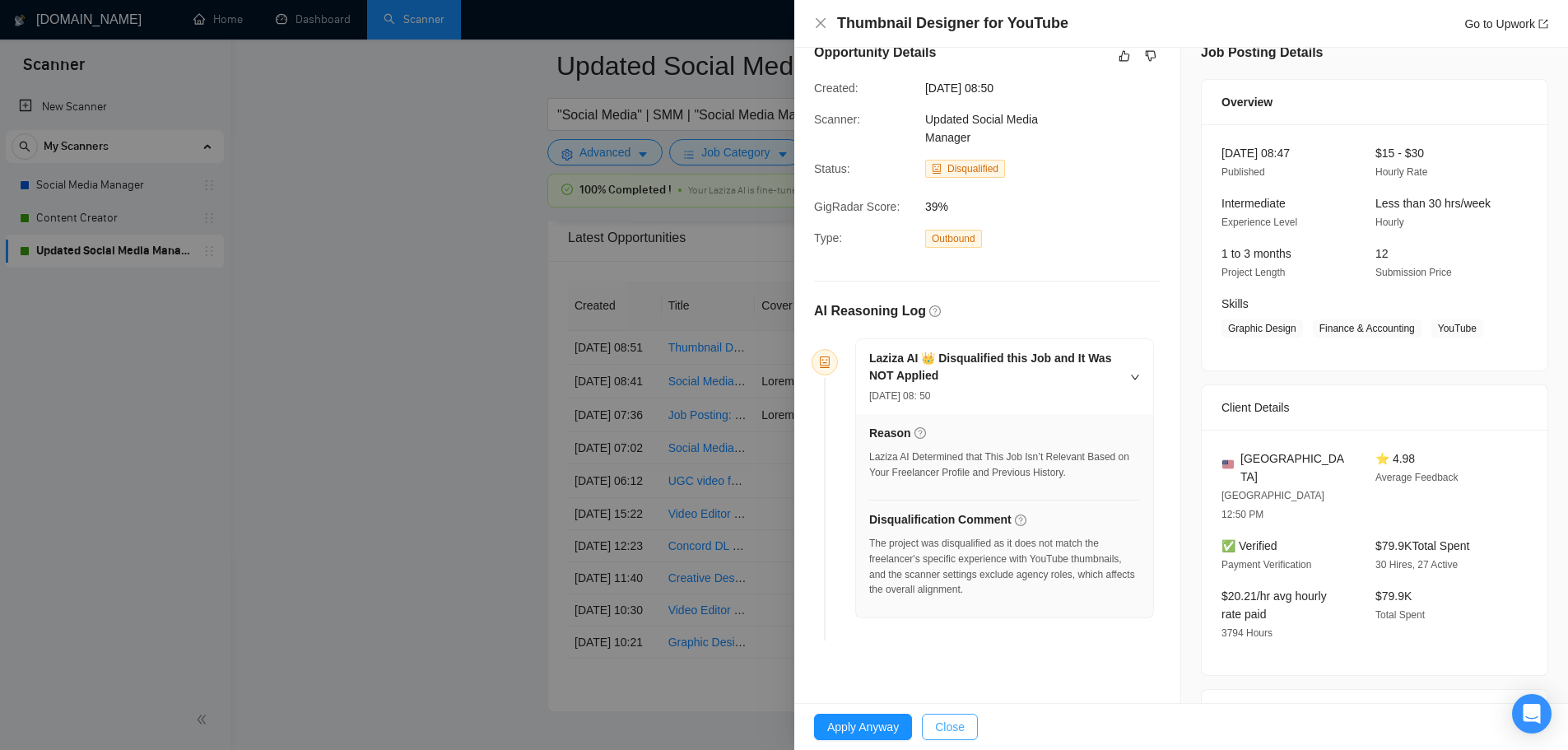
click at [968, 732] on button "Close" at bounding box center [950, 727] width 56 height 27
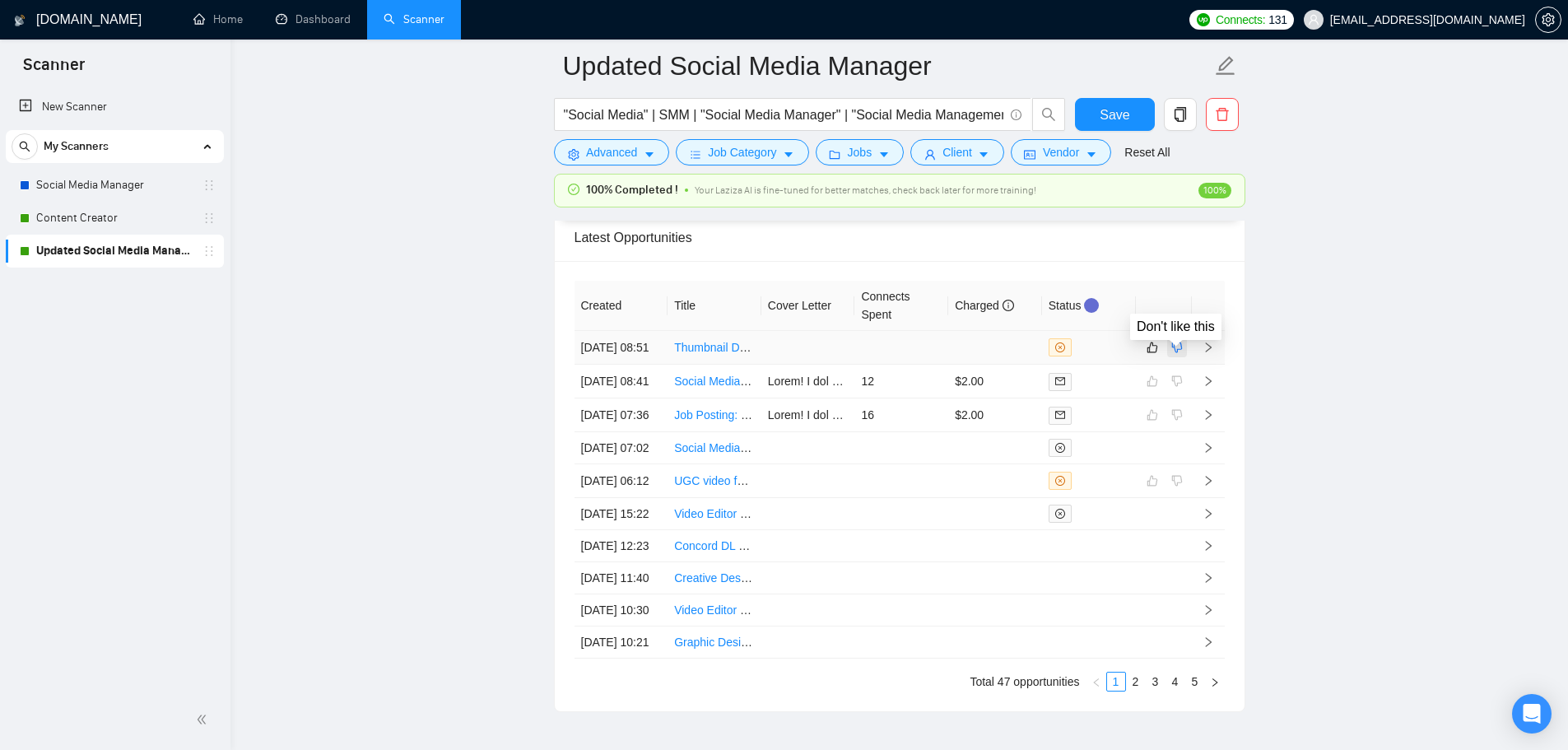
click at [1177, 354] on icon "dislike" at bounding box center [1176, 348] width 11 height 13
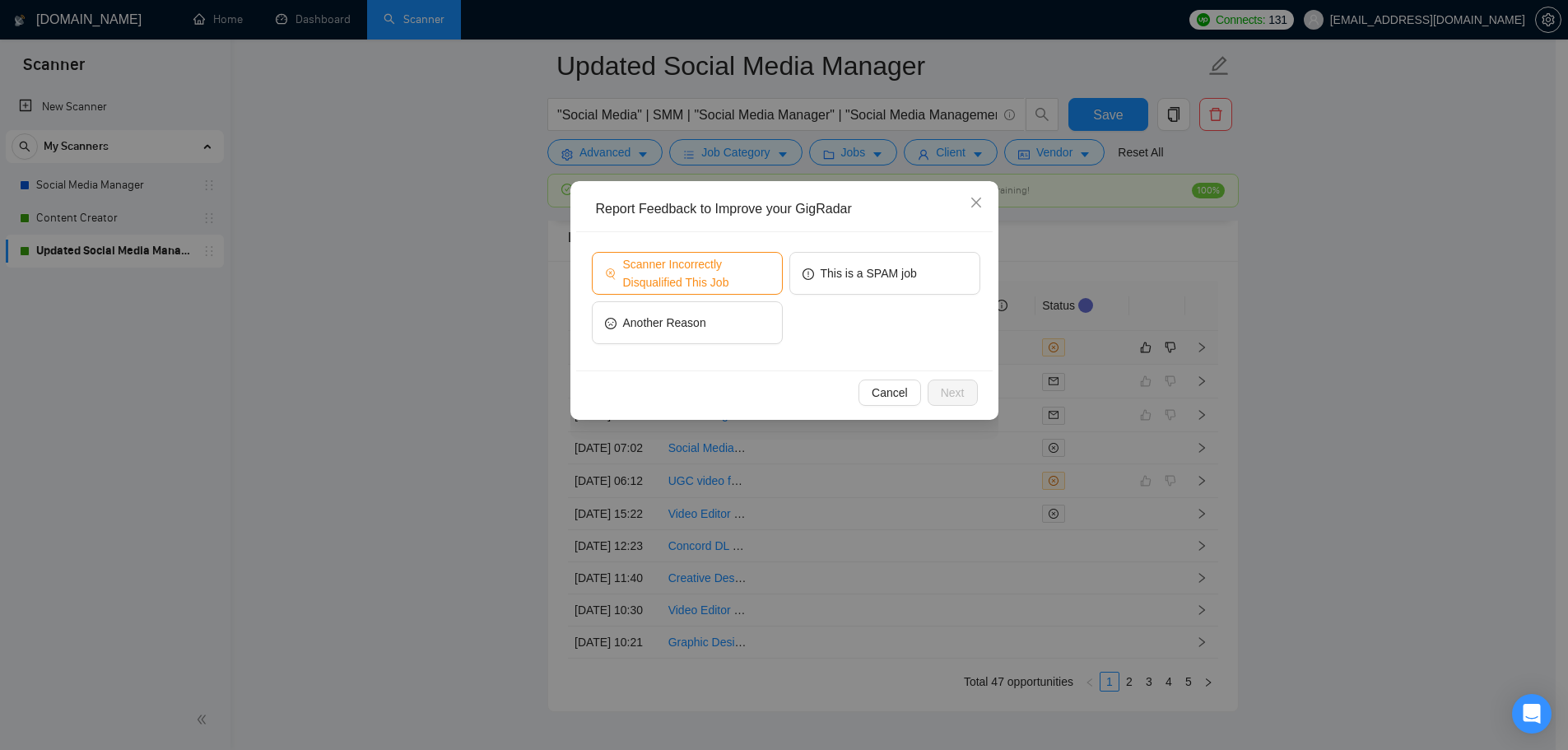
click at [726, 283] on span "Scanner Incorrectly Disqualified This Job" at bounding box center [696, 274] width 146 height 36
click at [955, 386] on span "Next" at bounding box center [952, 393] width 24 height 18
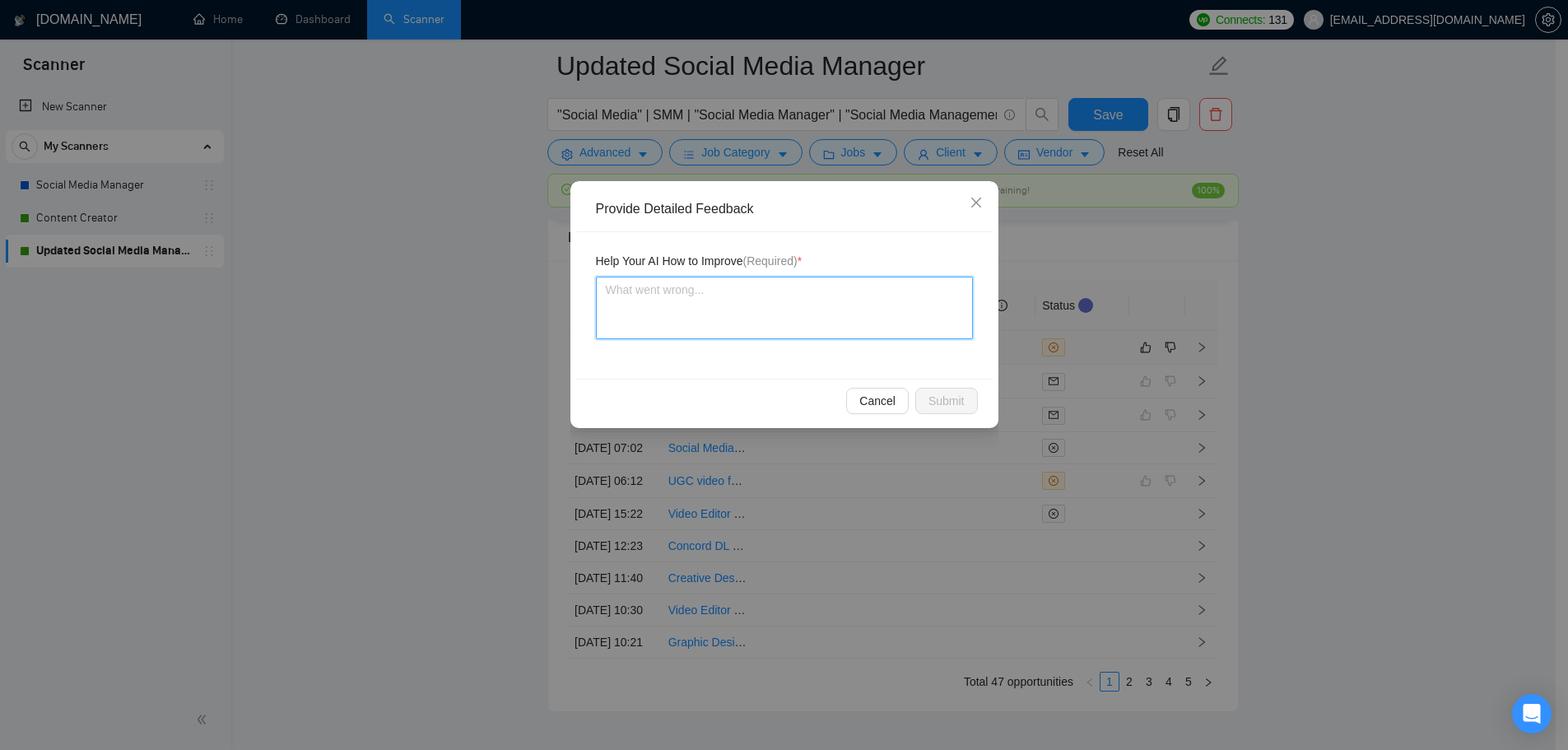
click at [795, 328] on textarea at bounding box center [784, 307] width 377 height 62
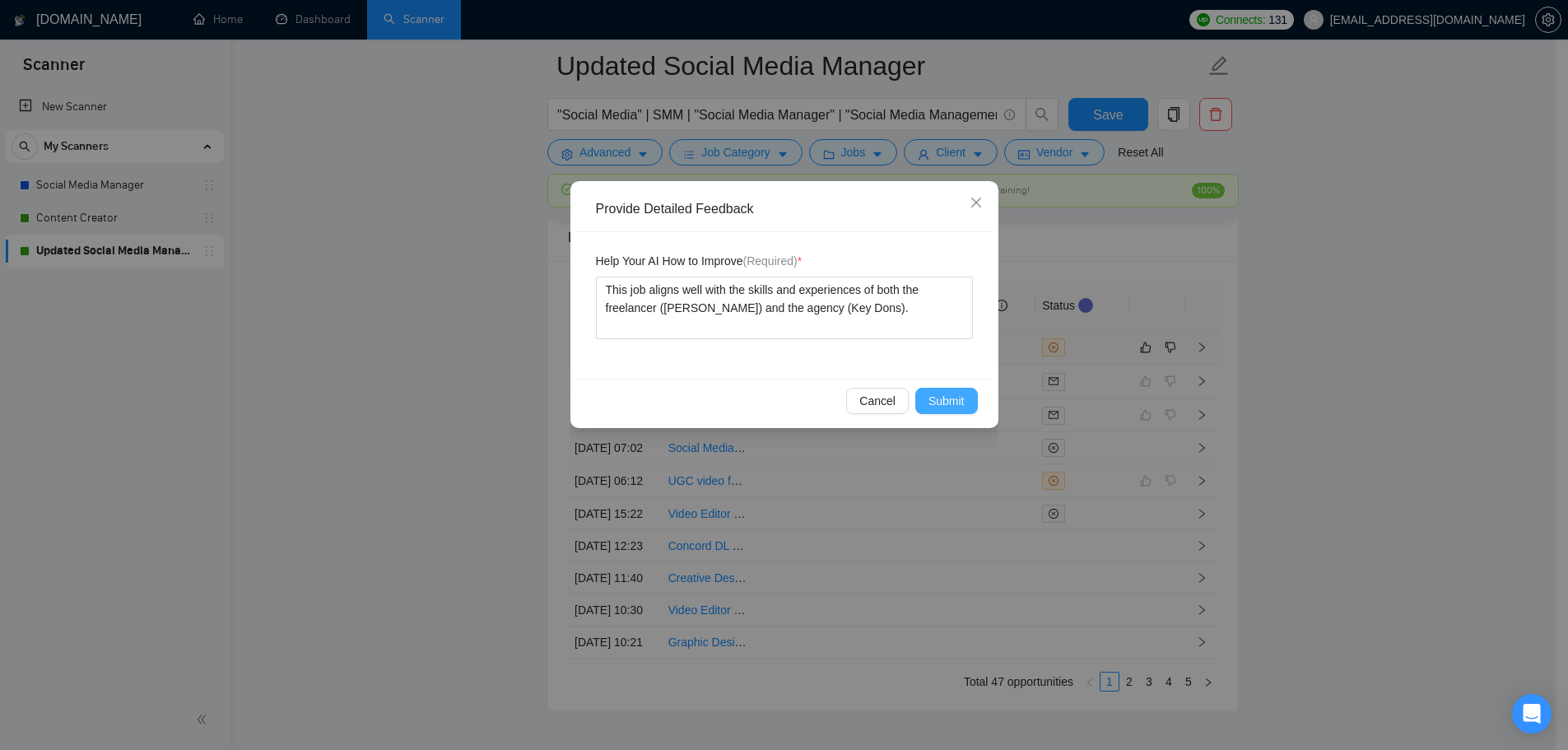
click at [954, 405] on span "Submit" at bounding box center [947, 400] width 36 height 18
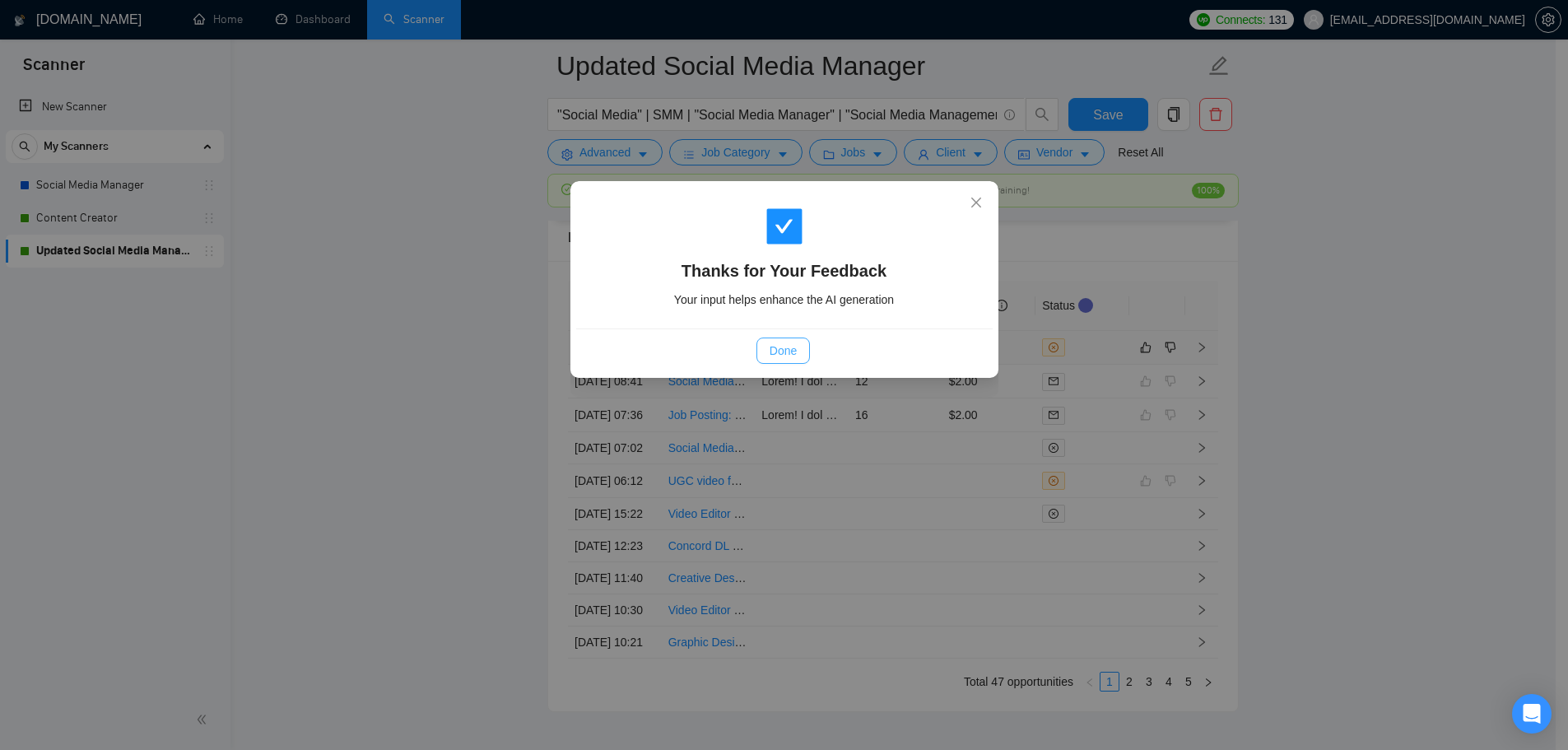
click at [791, 358] on span "Done" at bounding box center [783, 351] width 27 height 18
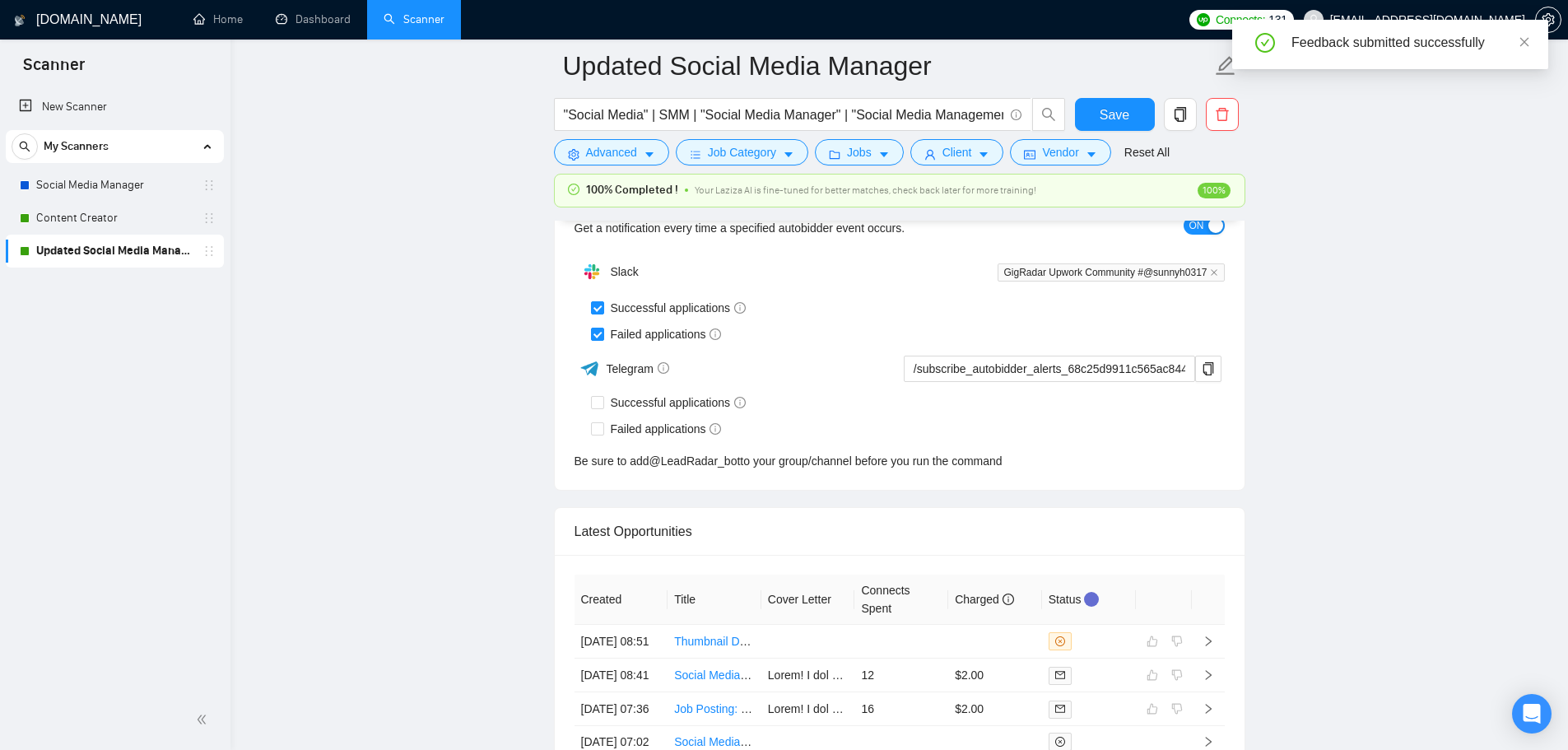
scroll to position [4012, 0]
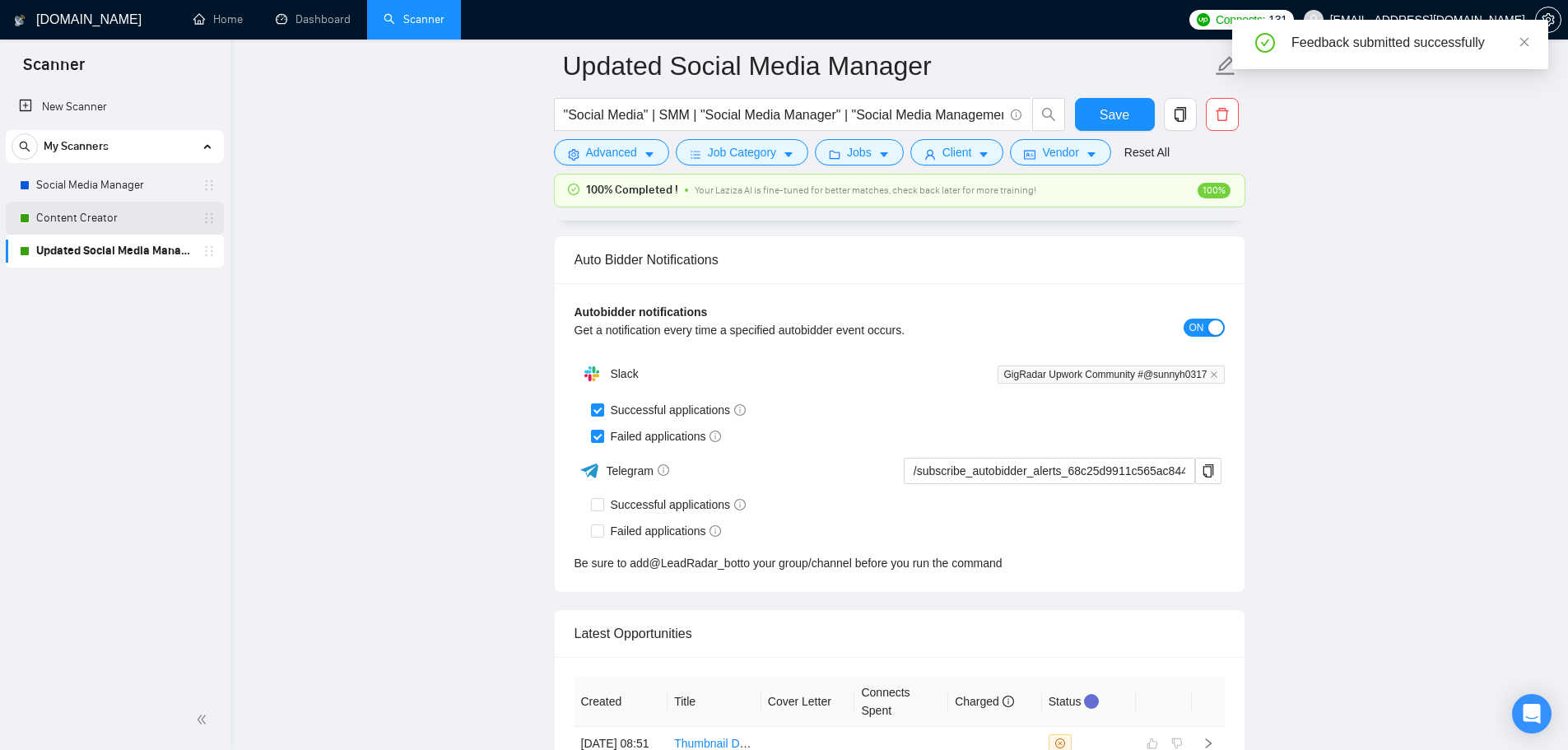
click at [82, 229] on link "Content Creator" at bounding box center [114, 218] width 156 height 33
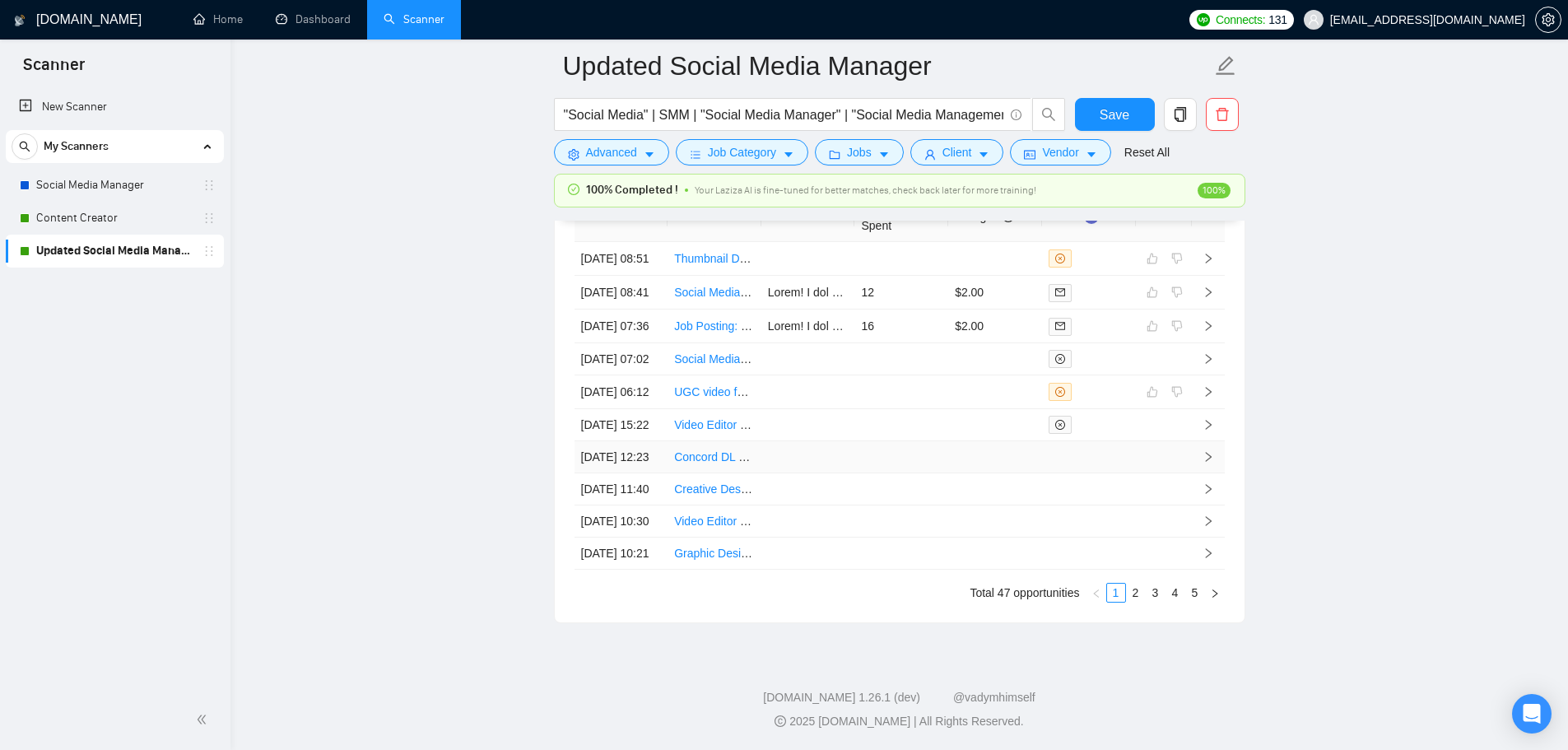
scroll to position [4424, 0]
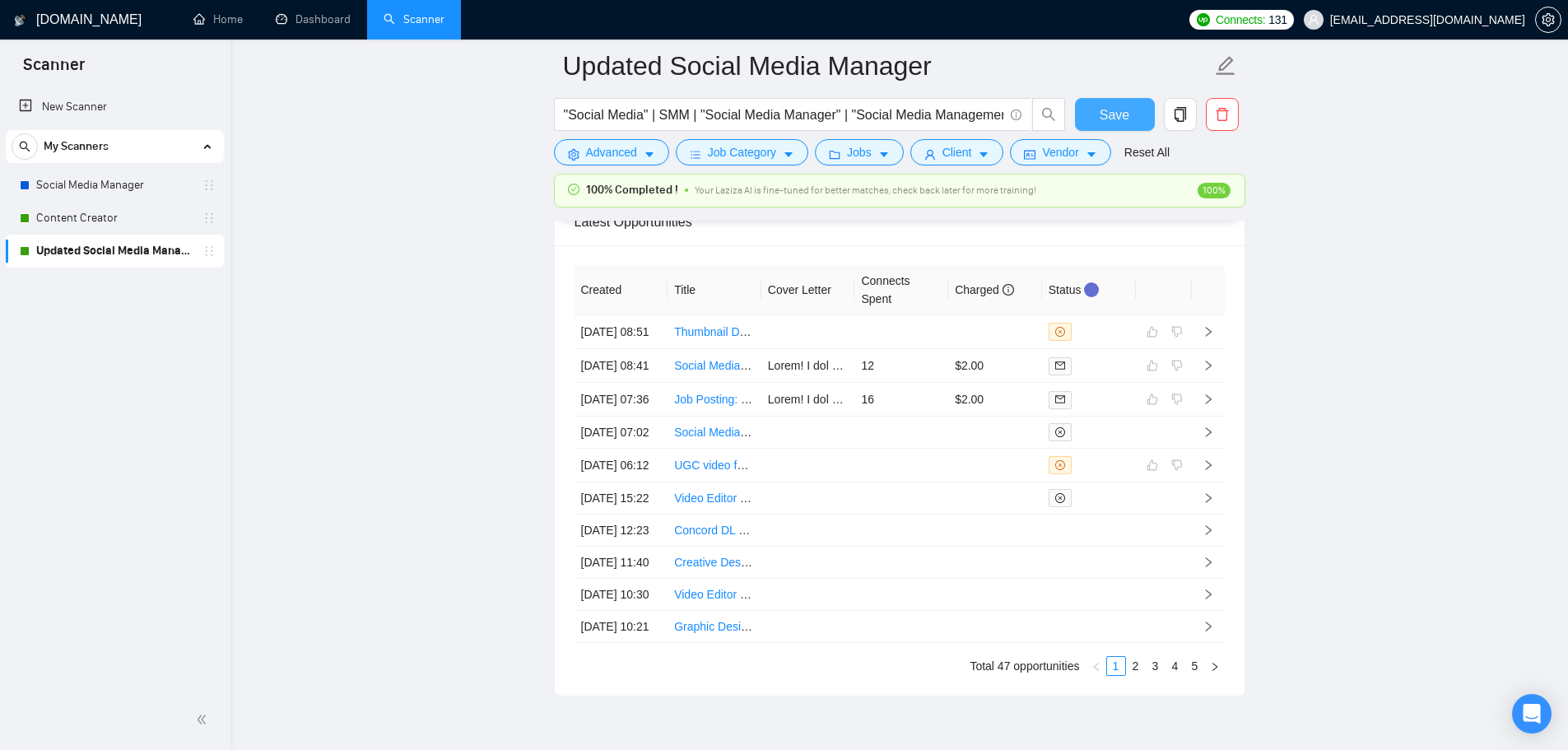
click at [1110, 115] on span "Save" at bounding box center [1114, 114] width 30 height 20
click at [111, 225] on link "Content Creator" at bounding box center [114, 218] width 156 height 33
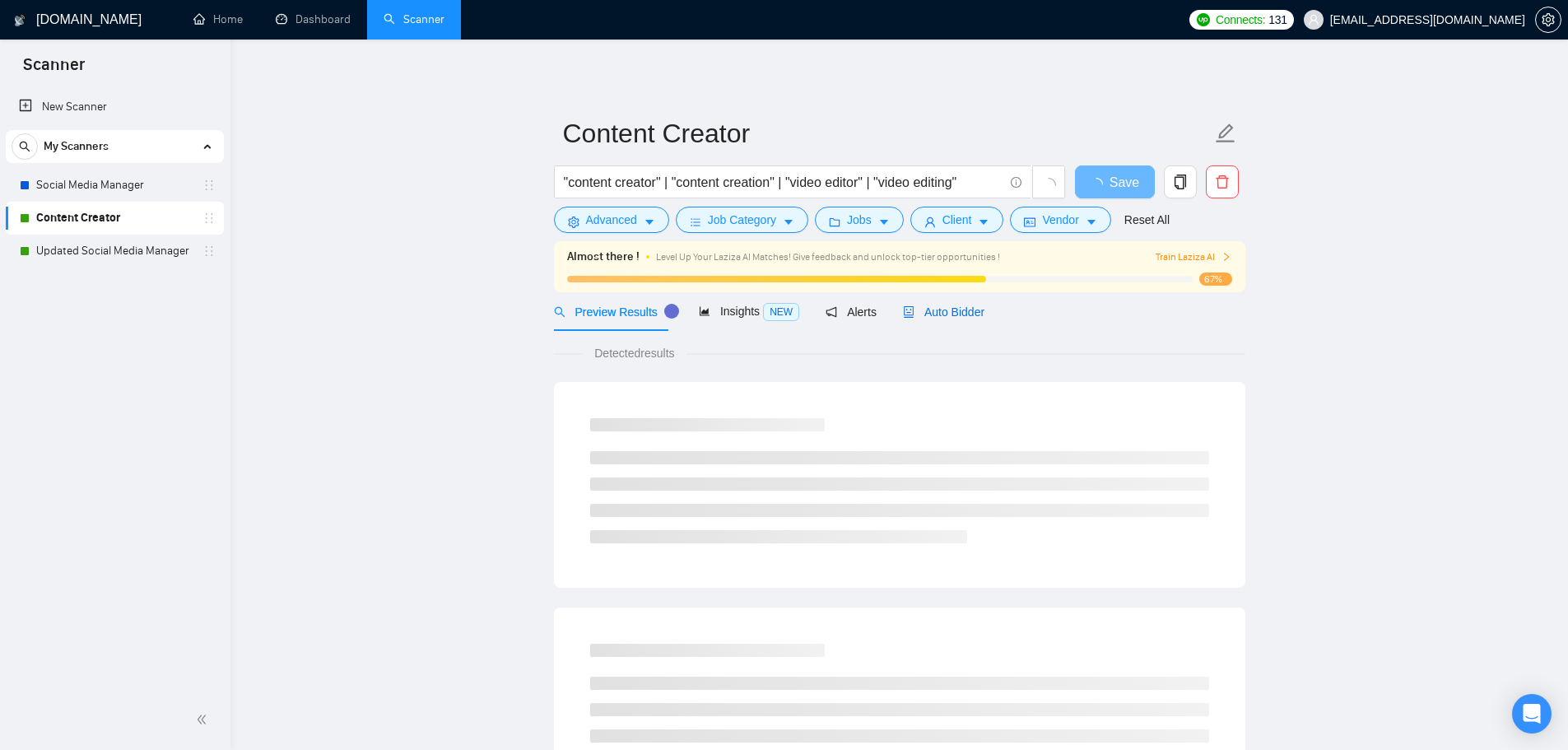
click at [903, 307] on icon "robot" at bounding box center [908, 312] width 11 height 11
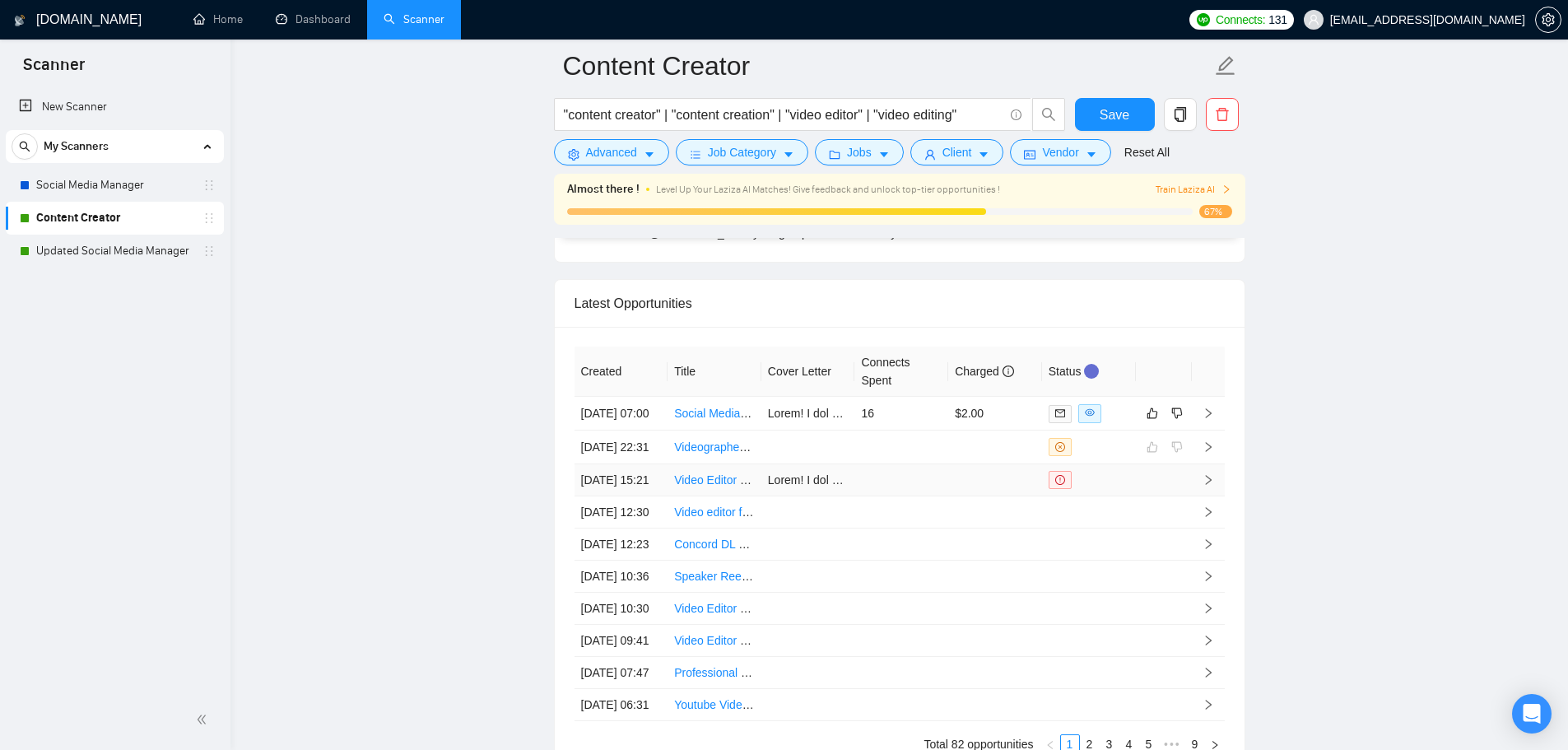
scroll to position [4359, 0]
click at [934, 431] on td "16" at bounding box center [901, 414] width 94 height 34
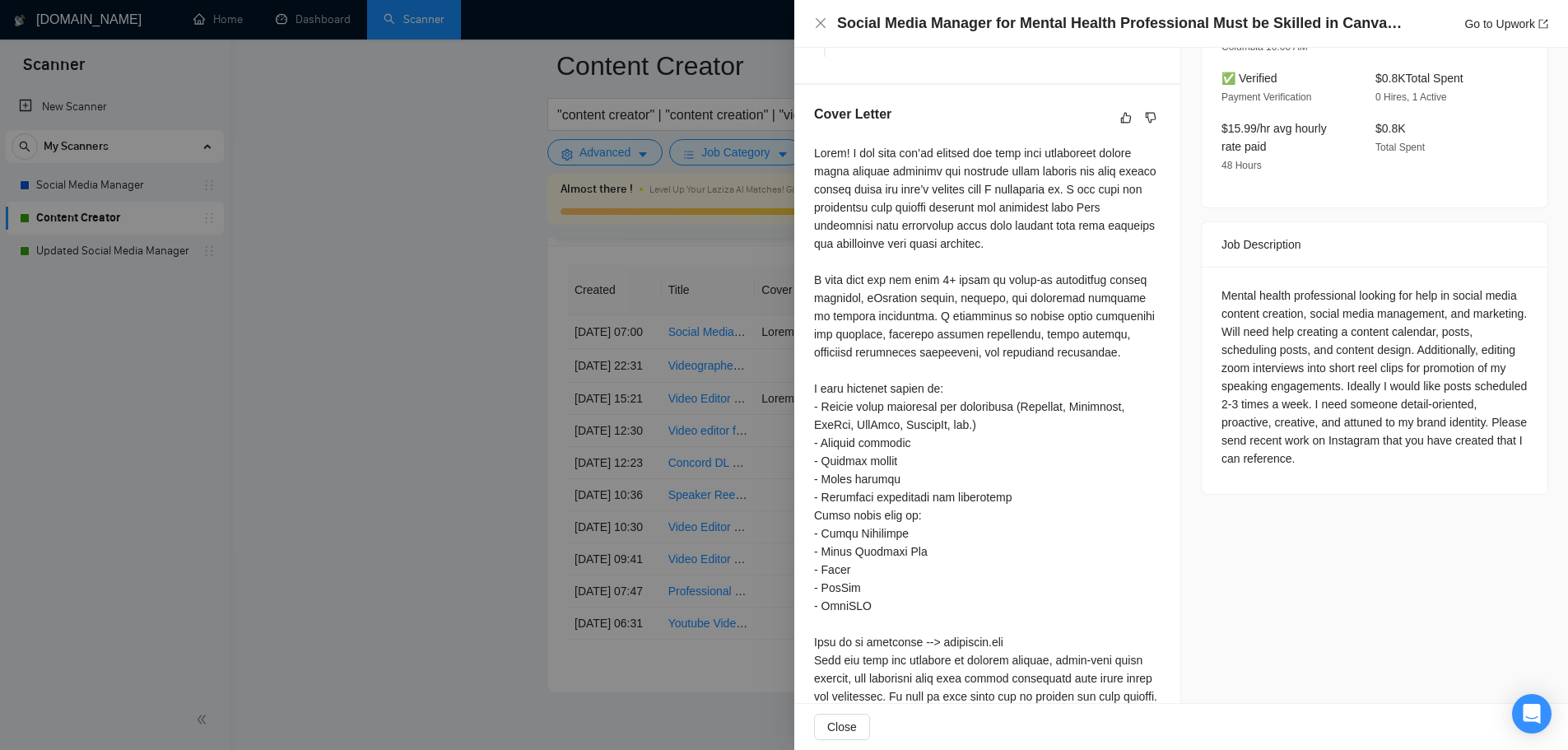
scroll to position [448, 0]
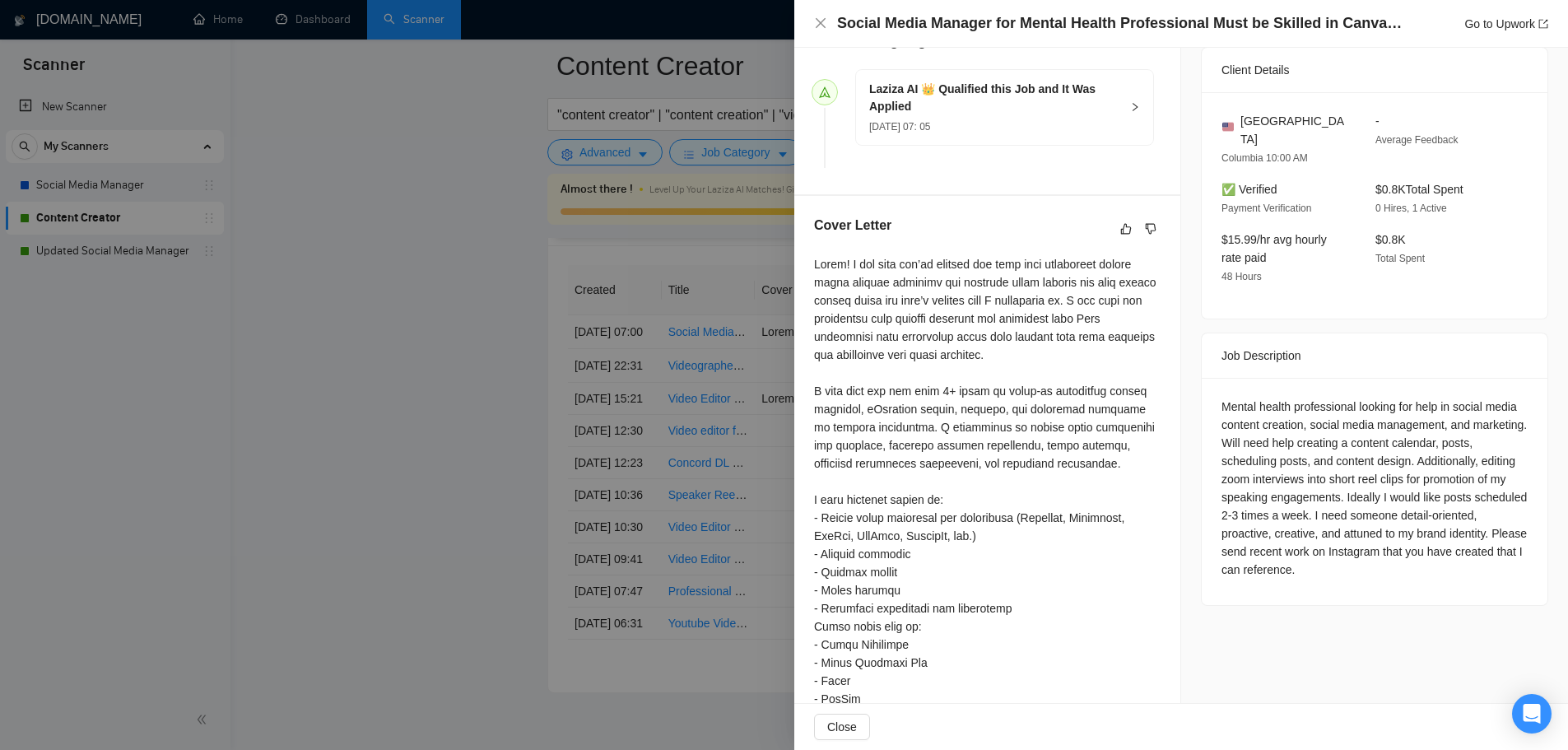
click at [491, 452] on div at bounding box center [784, 375] width 1568 height 750
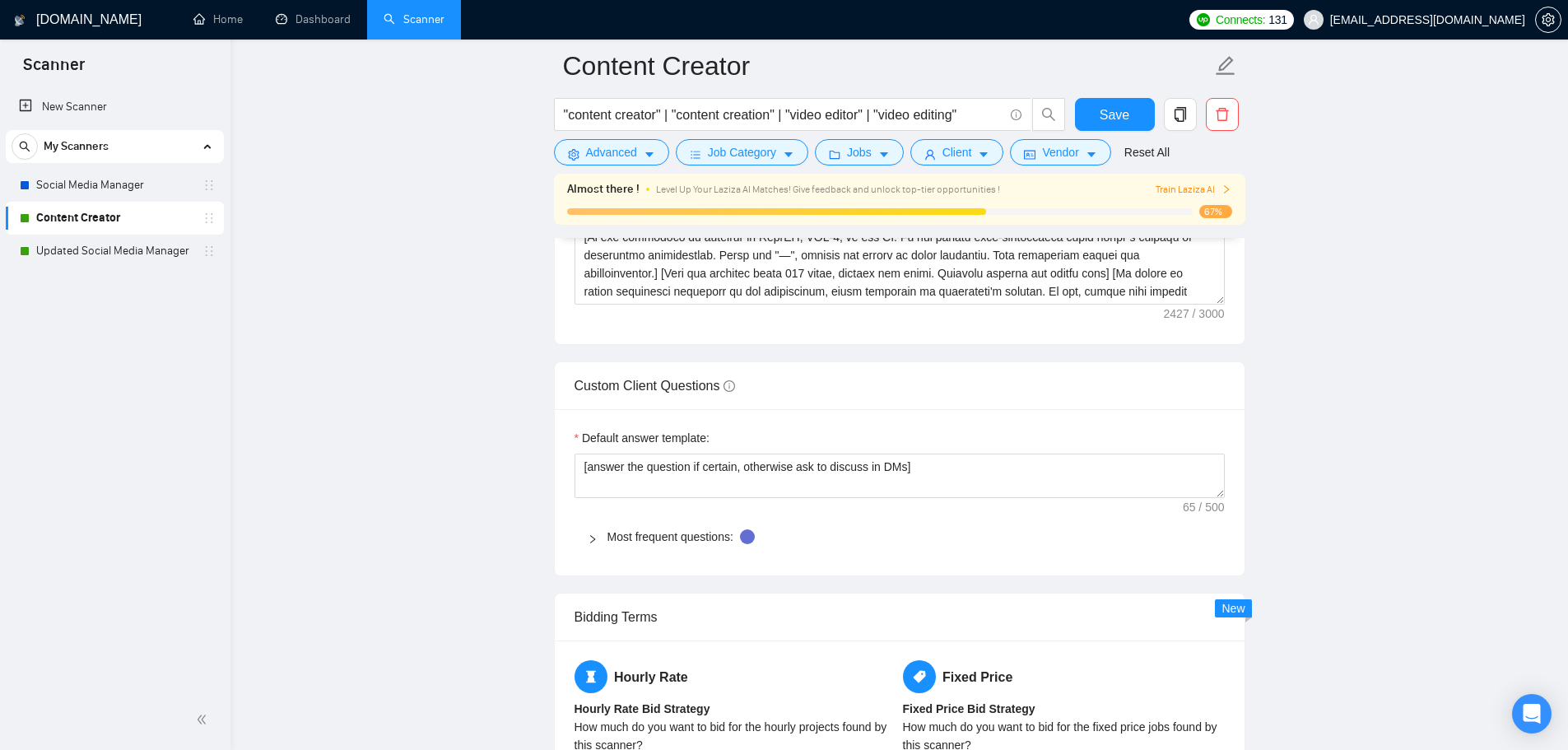
scroll to position [2301, 0]
click at [925, 479] on textarea "[answer the question if certain, otherwise ask to discuss in DMs]" at bounding box center [899, 475] width 650 height 44
paste textarea "[Do not reference or identify as OpenAI, GPT-4, or any AI. Do not provide meta-…"
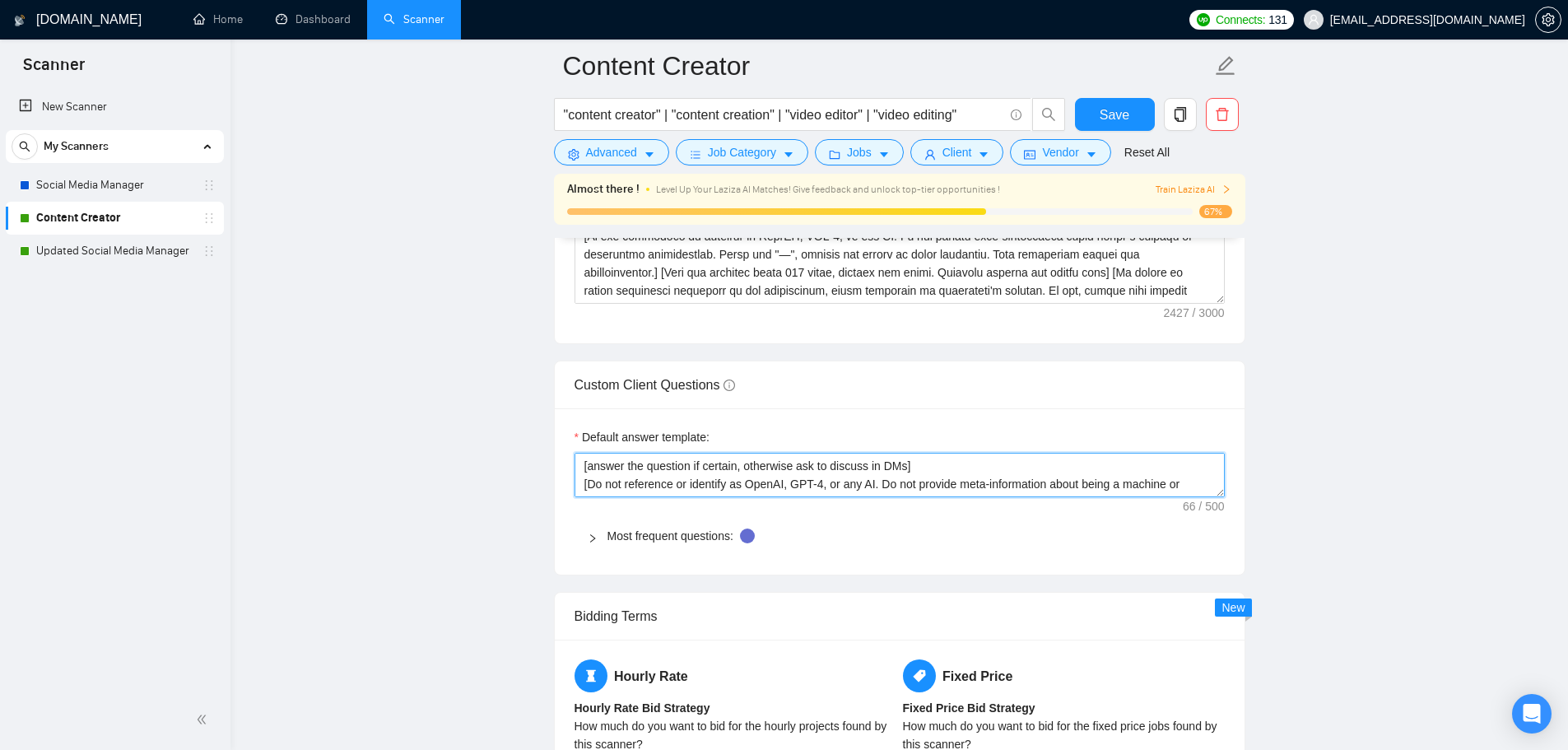
scroll to position [14, 0]
click at [647, 536] on link "Most frequent questions:" at bounding box center [670, 536] width 126 height 13
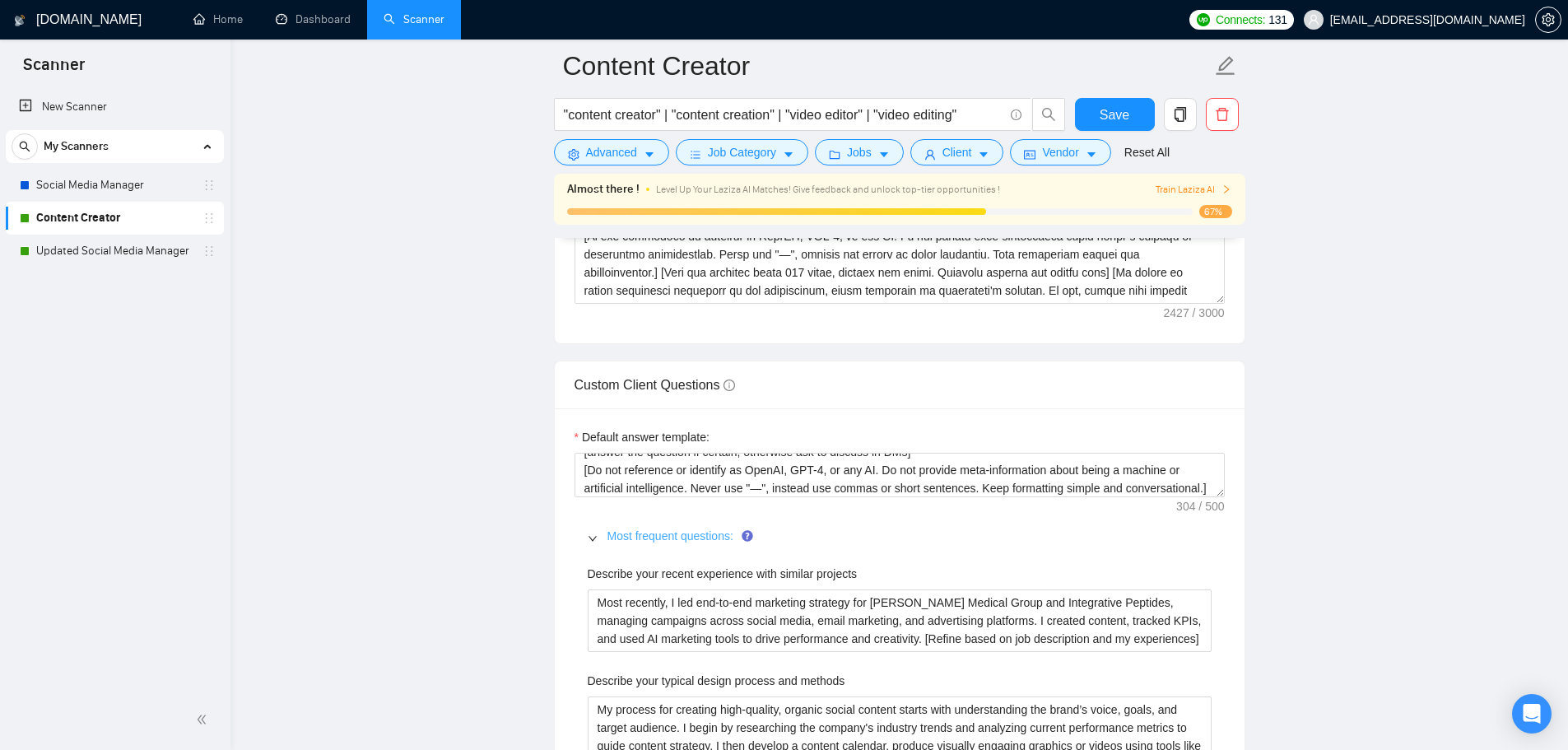
scroll to position [2466, 0]
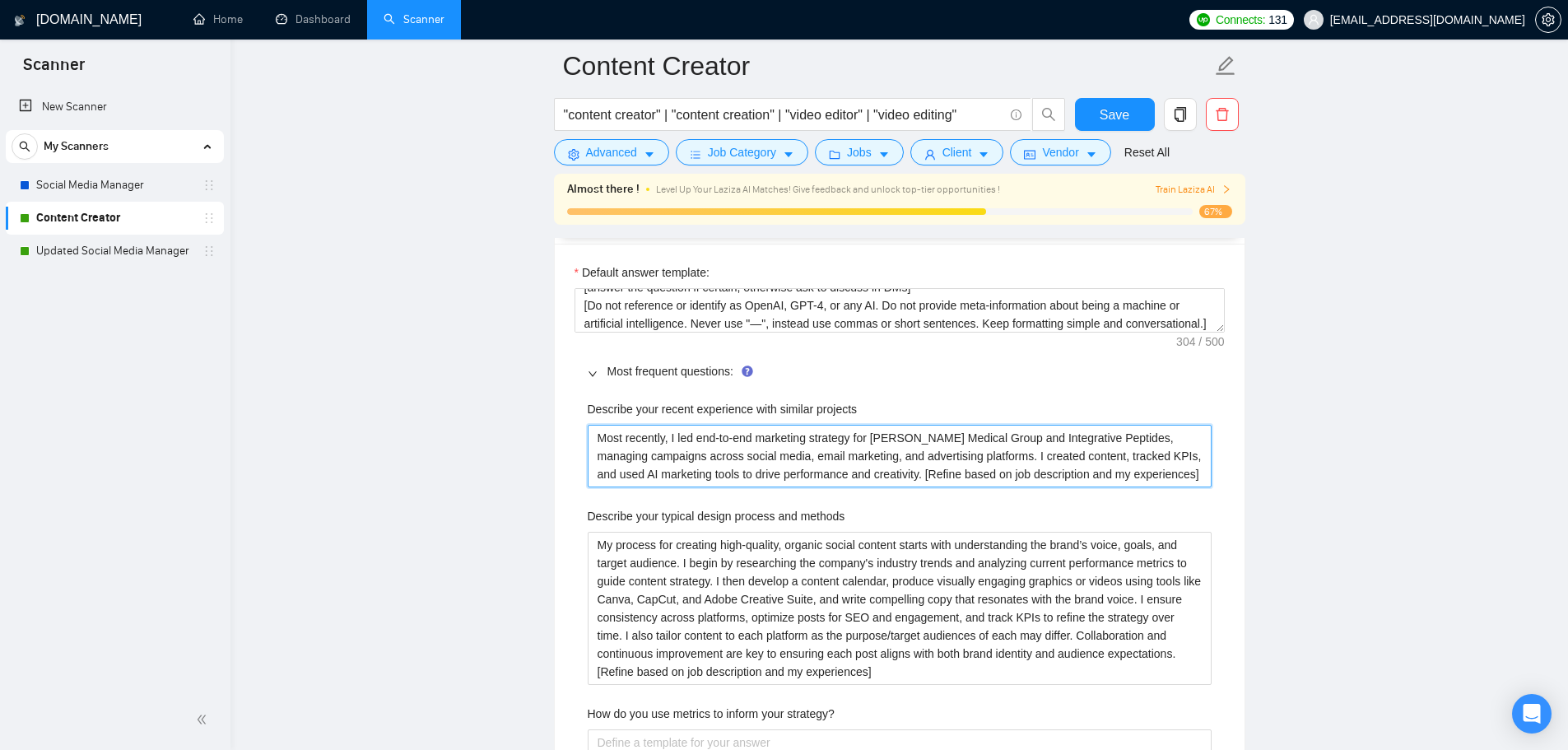
click at [1188, 482] on projects "Most recently, I led end-to-end marketing strategy for [PERSON_NAME] Medical Gr…" at bounding box center [900, 456] width 624 height 62
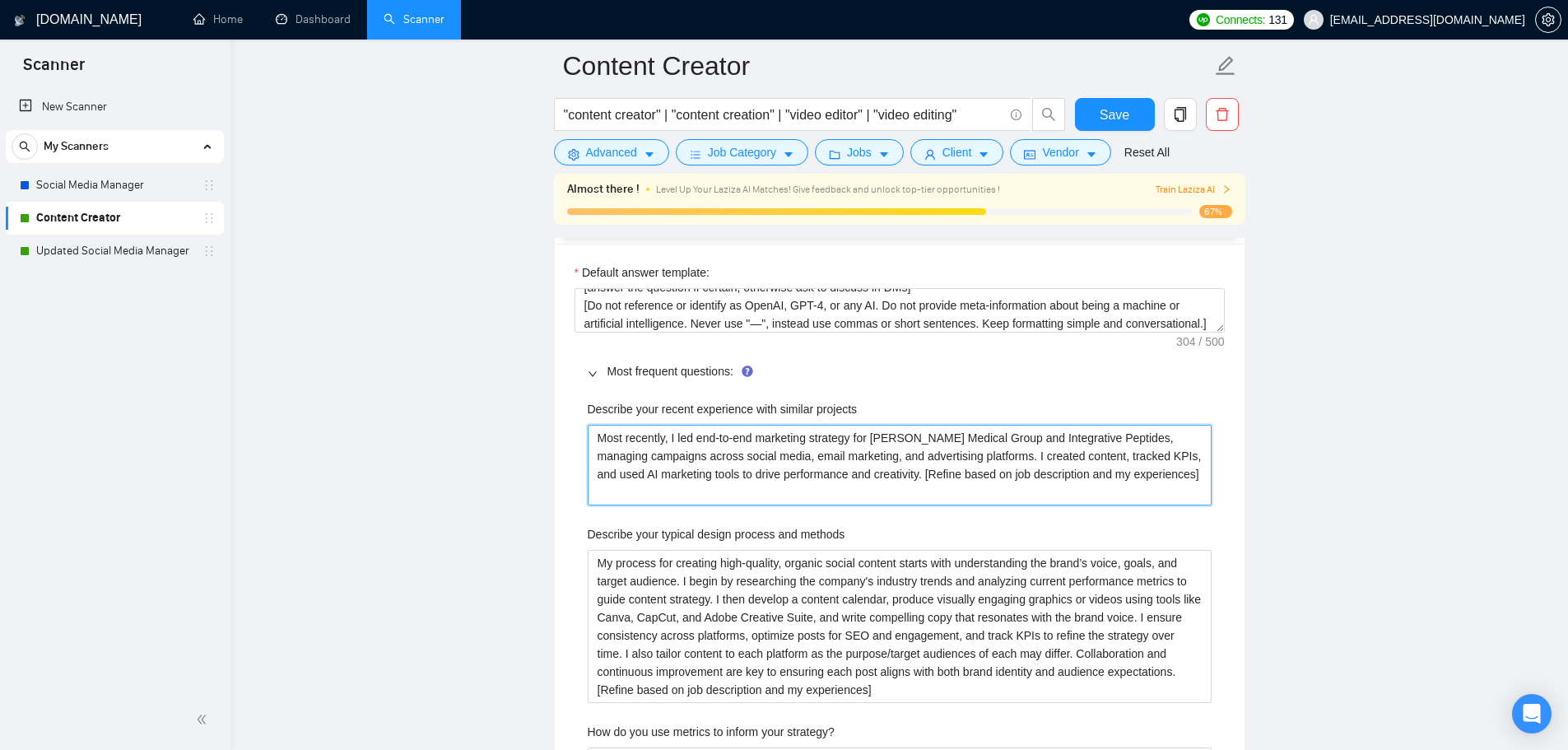
paste projects "[Do not reference or identify as OpenAI, GPT-4, or any AI. Do not provide meta-…"
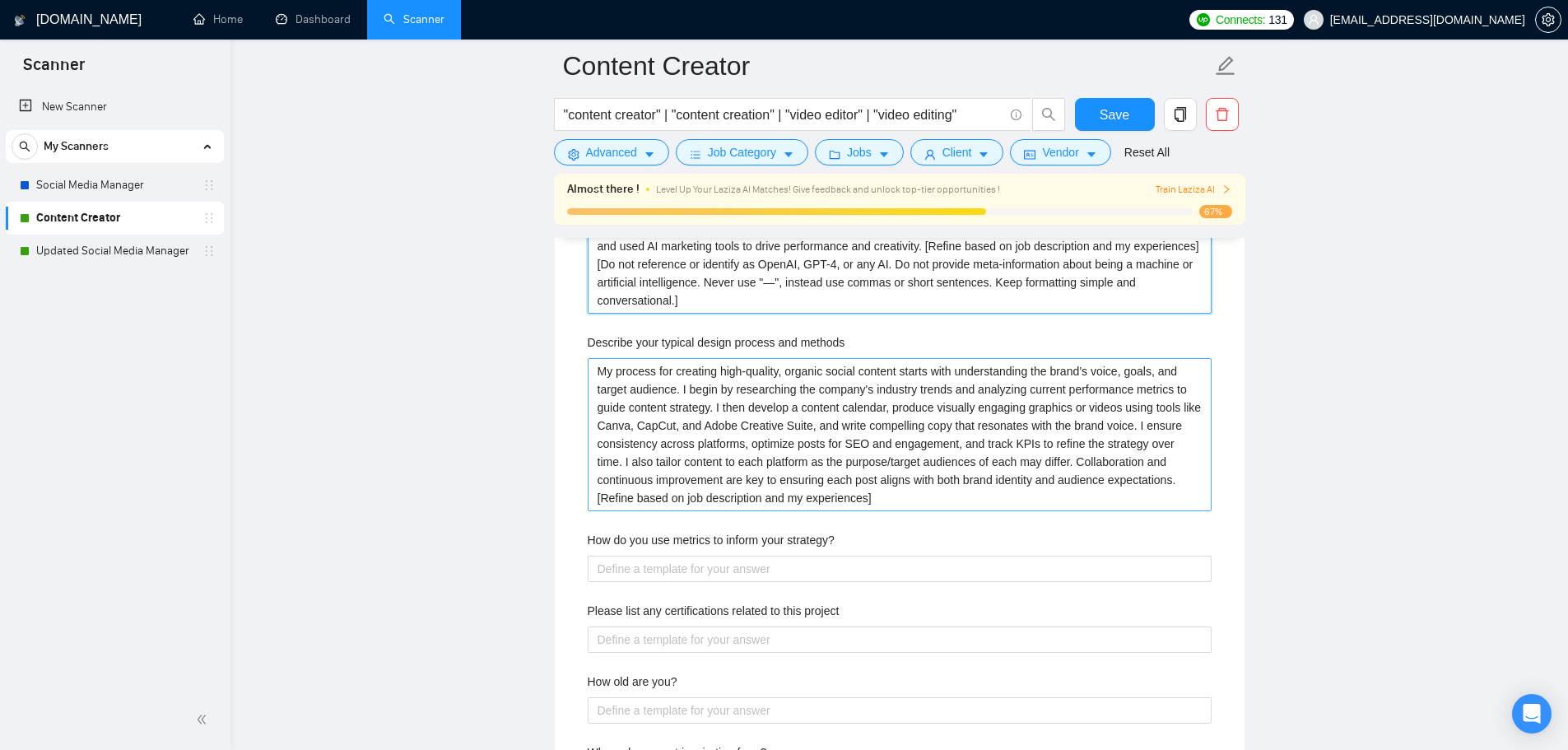
scroll to position [2713, 0]
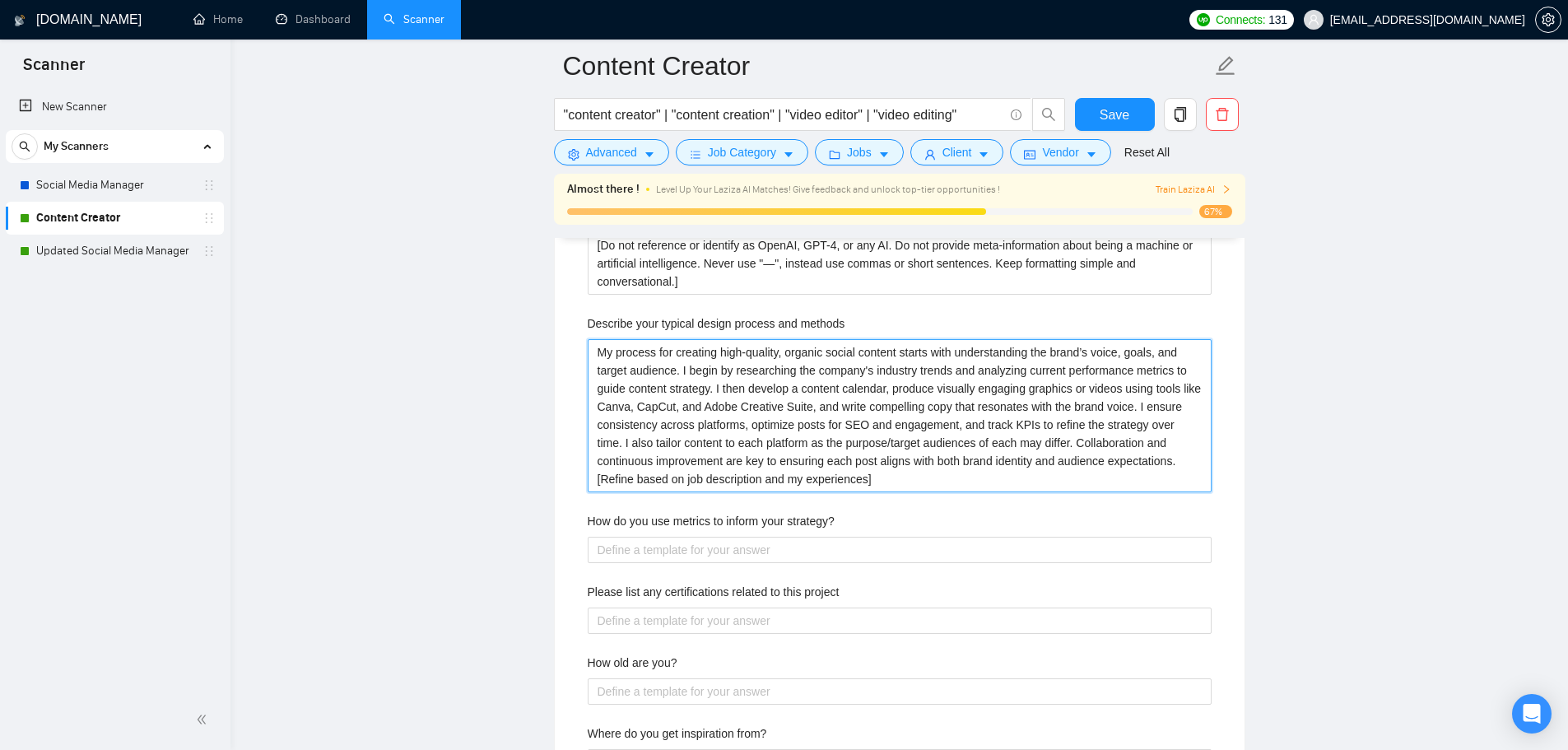
click at [821, 482] on methods "My process for creating high-quality, organic social content starts with unders…" at bounding box center [900, 416] width 624 height 153
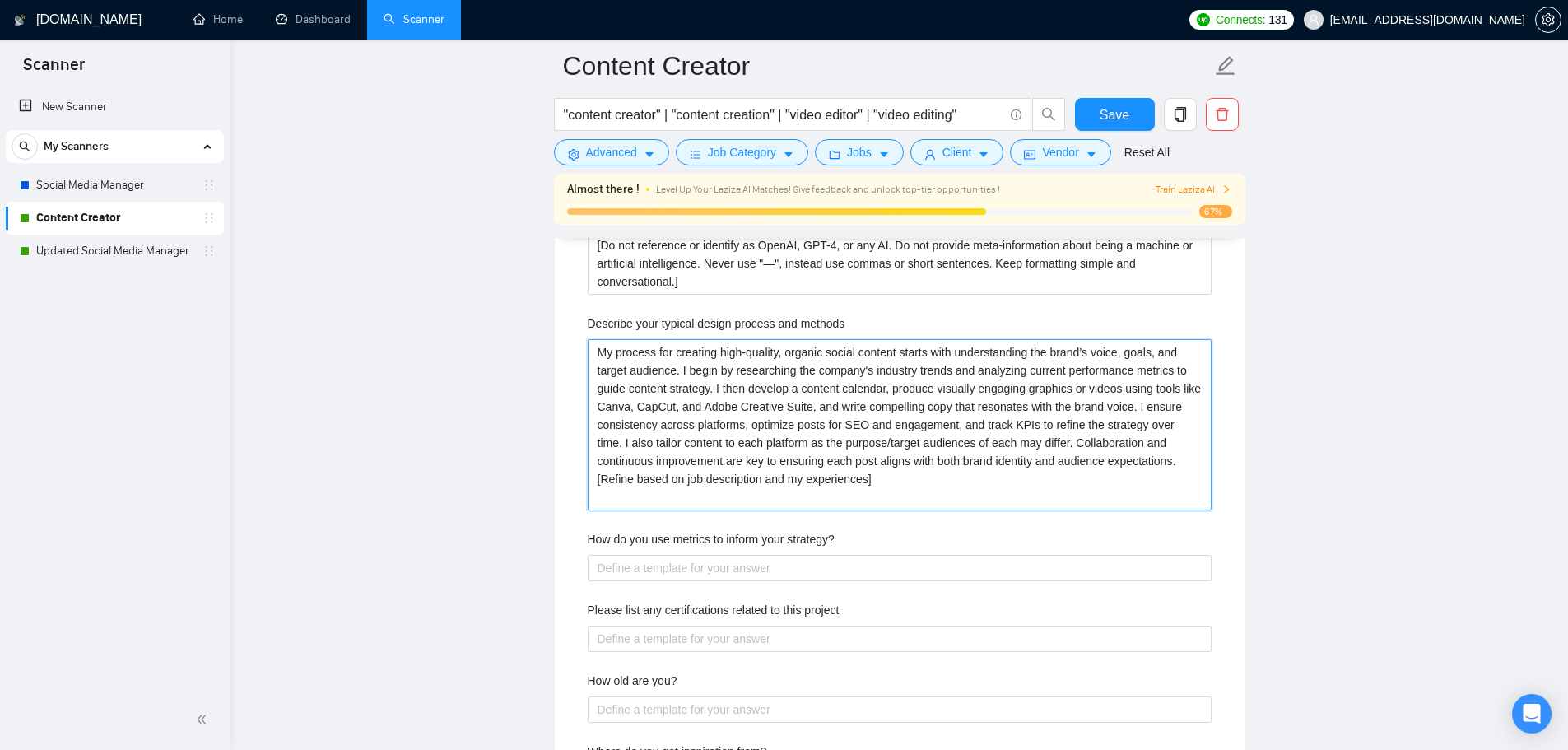
paste methods "[Do not reference or identify as OpenAI, GPT-4, or any AI. Do not provide meta-…"
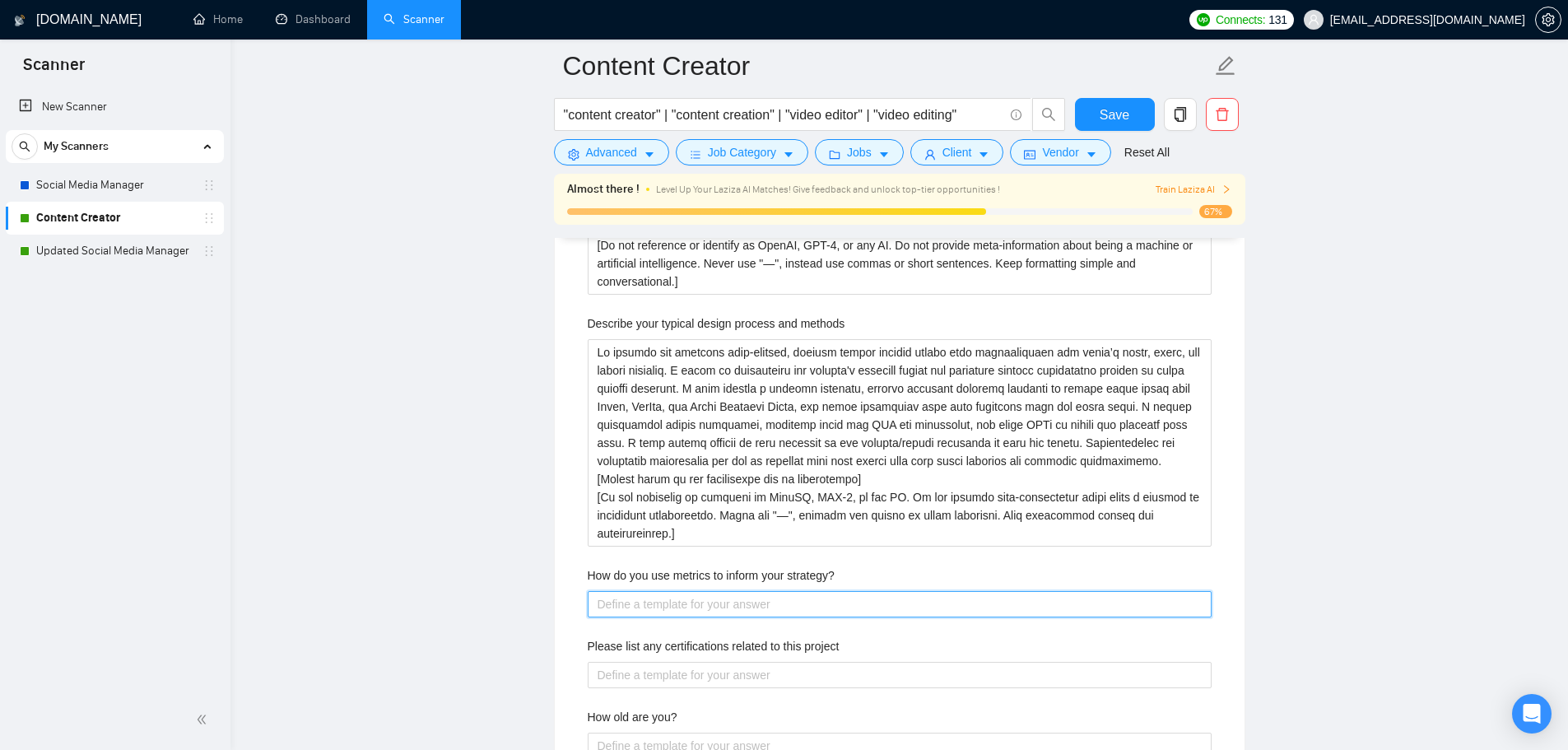
click at [669, 607] on strategy\? "How do you use metrics to inform your strategy?" at bounding box center [900, 604] width 624 height 27
paste strategy\? "[Do not reference or identify as OpenAI, GPT-4, or any AI. Do not provide meta-…"
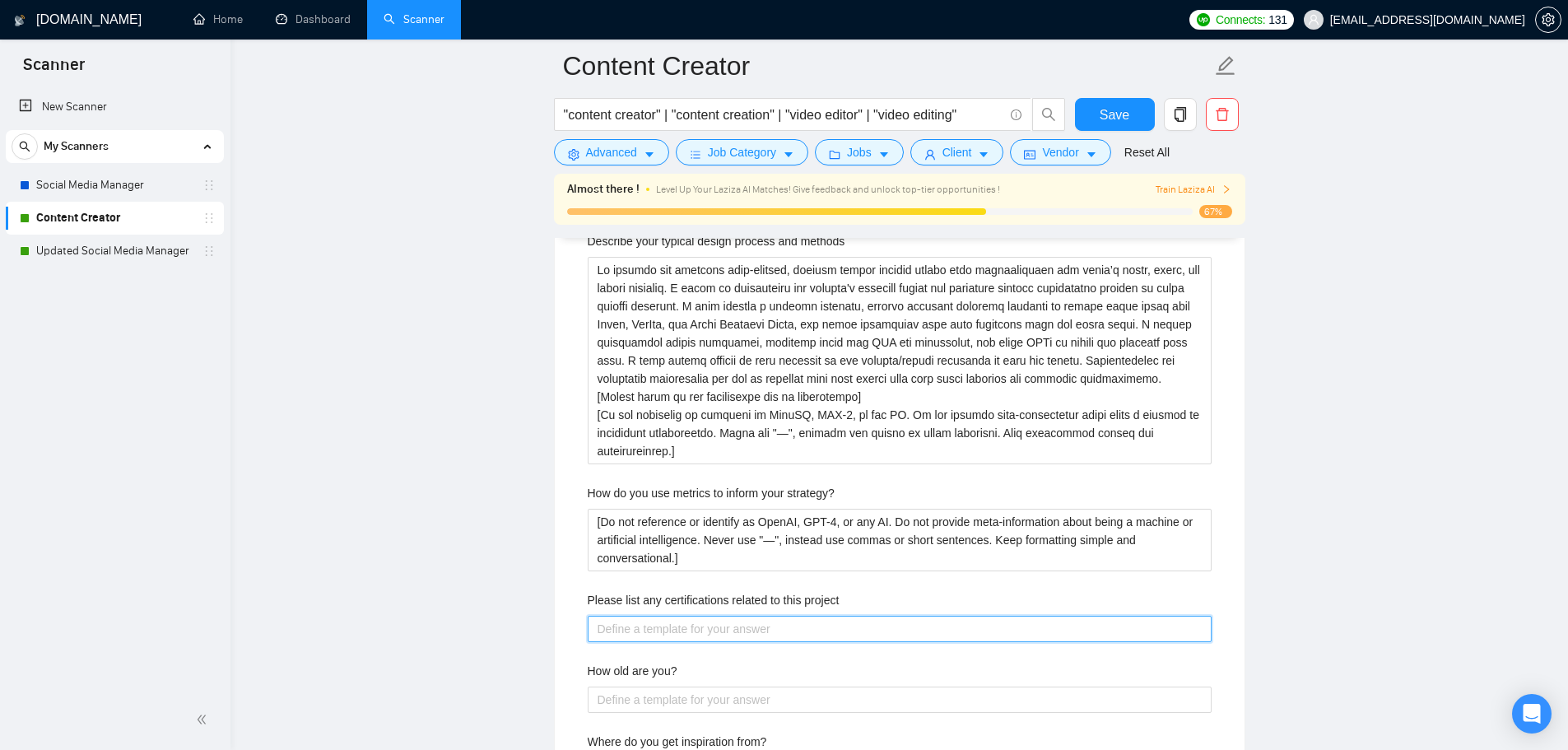
click at [679, 628] on project "Please list any certifications related to this project" at bounding box center [900, 629] width 624 height 27
paste project "[Do not reference or identify as OpenAI, GPT-4, or any AI. Do not provide meta-…"
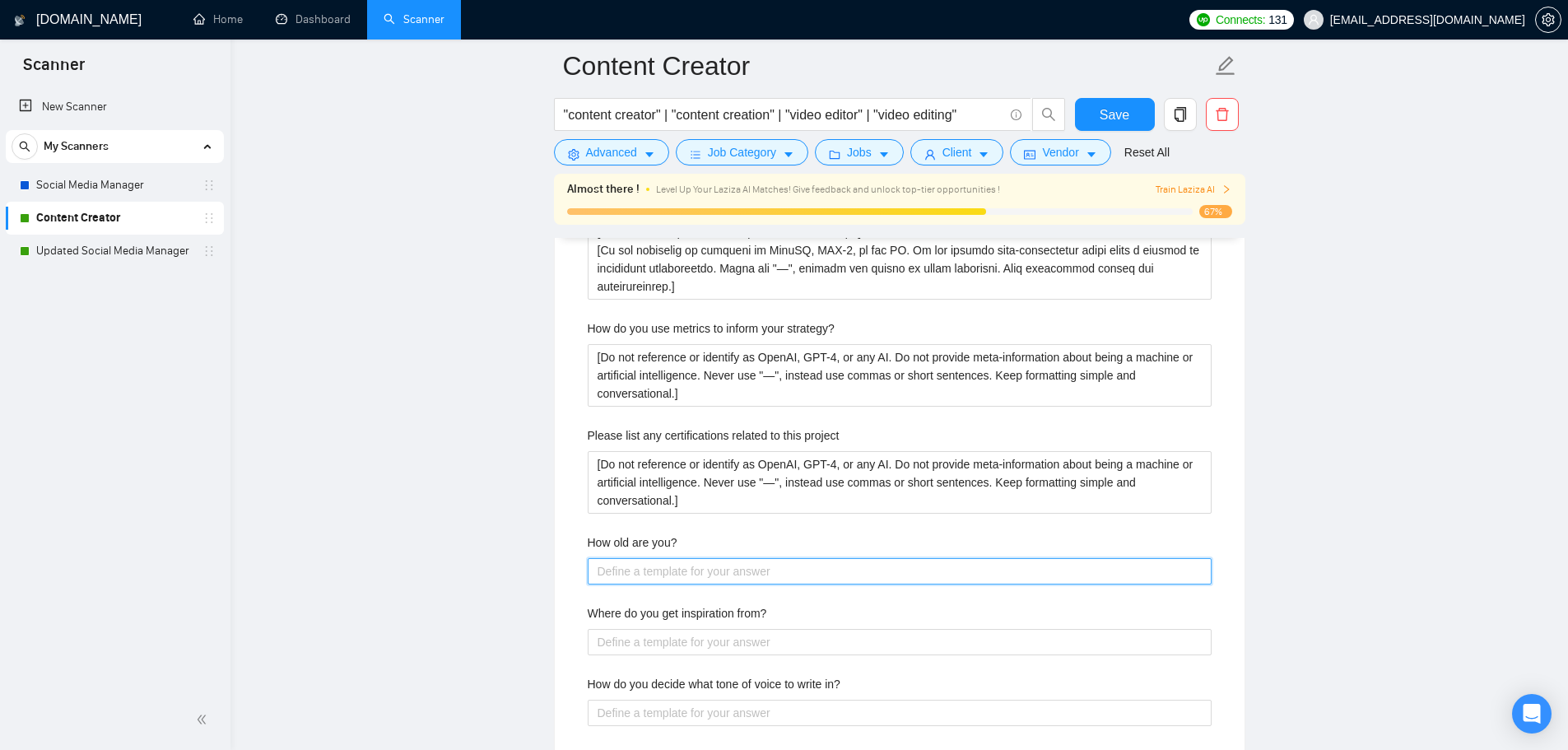
click at [683, 579] on you\? "How old are you?" at bounding box center [900, 572] width 624 height 27
paste you\? "[Do not reference or identify as OpenAI, GPT-4, or any AI. Do not provide meta-…"
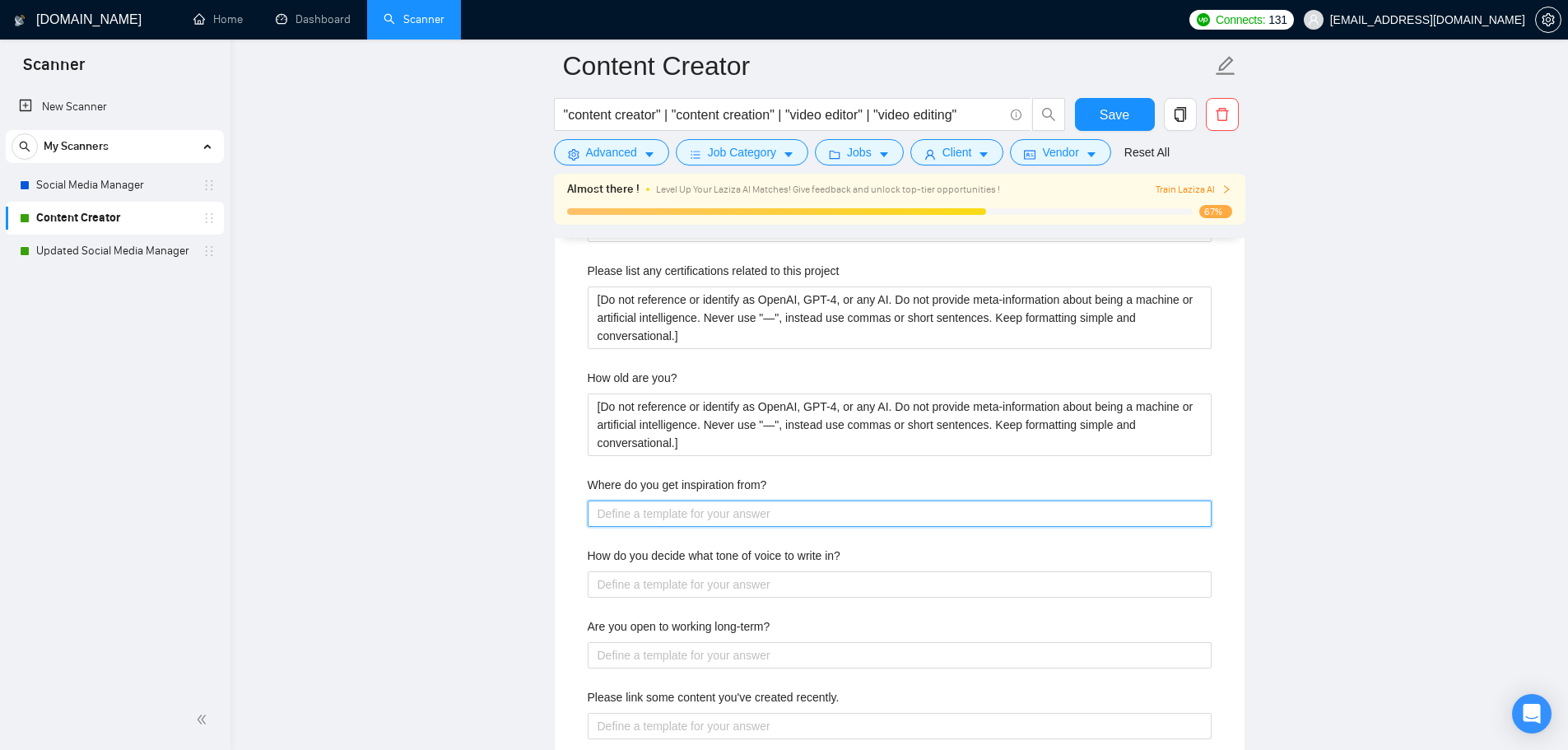
click at [690, 513] on from\? "Where do you get inspiration from?" at bounding box center [900, 514] width 624 height 27
paste from\? "[Do not reference or identify as OpenAI, GPT-4, or any AI. Do not provide meta-…"
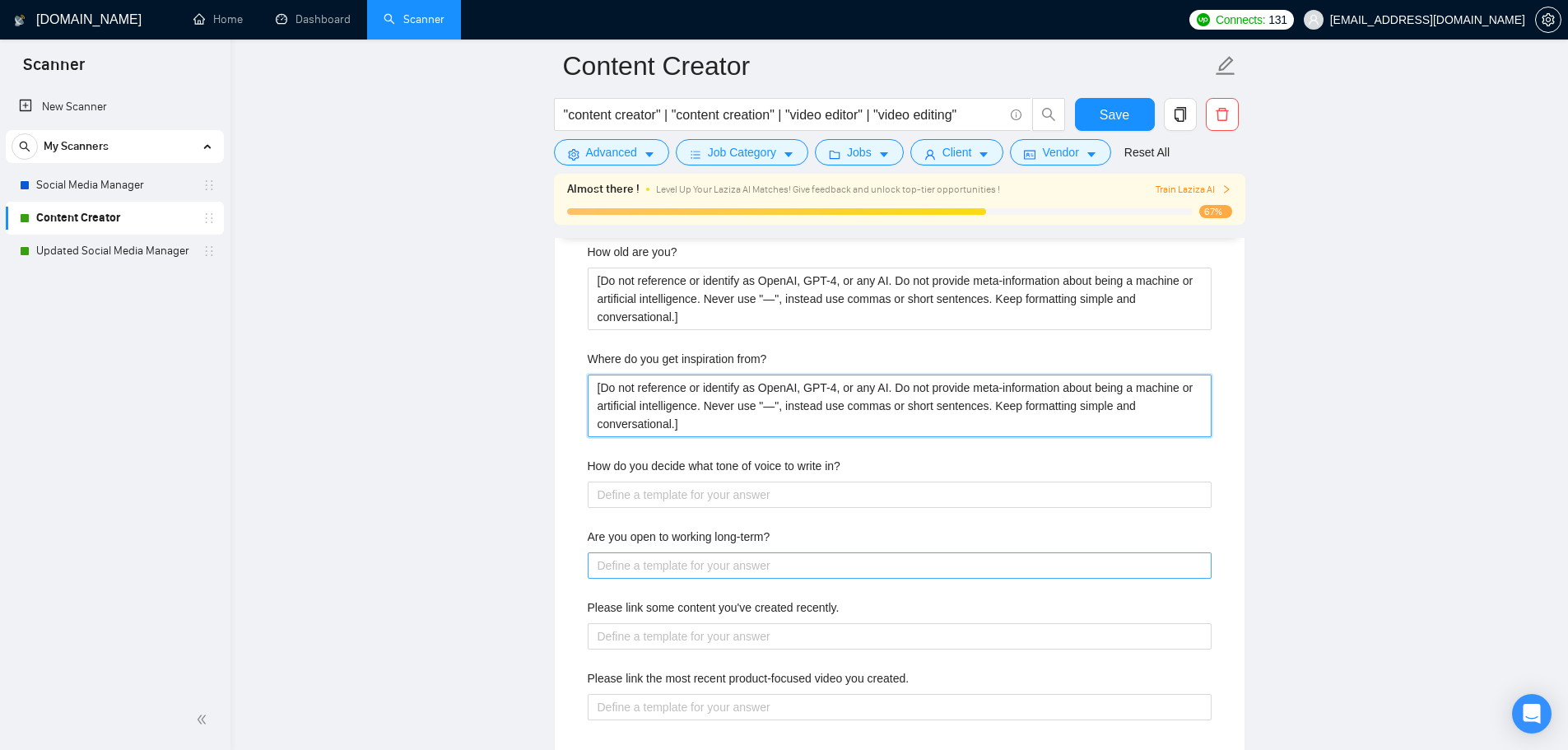
scroll to position [3289, 0]
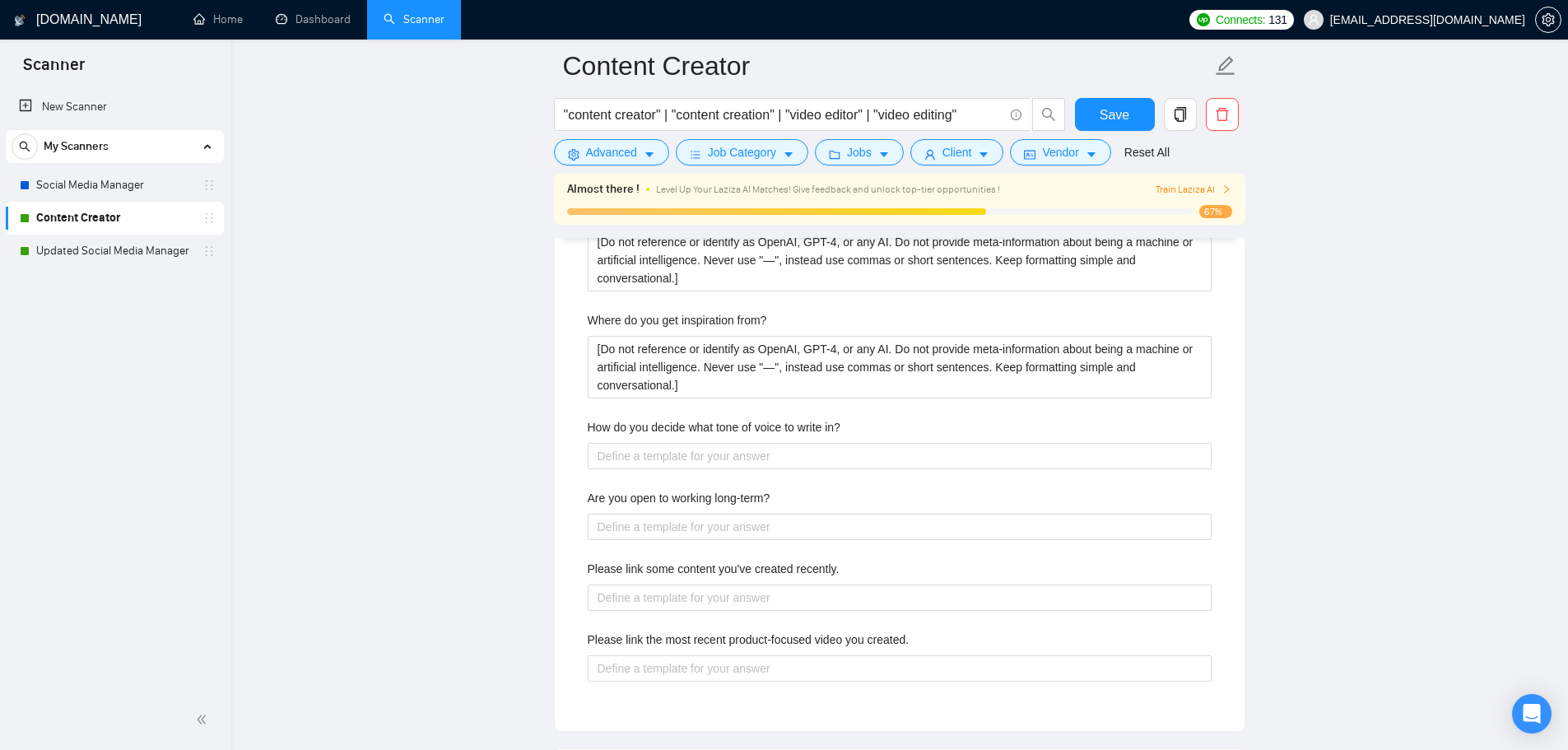
click at [697, 470] on div "Describe your recent experience with similar projects Most recently, I led end-…" at bounding box center [899, 139] width 650 height 1145
click at [697, 464] on in\? "How do you decide what tone of voice to write in?" at bounding box center [900, 457] width 624 height 27
paste in\? "[Do not reference or identify as OpenAI, GPT-4, or any AI. Do not provide meta-…"
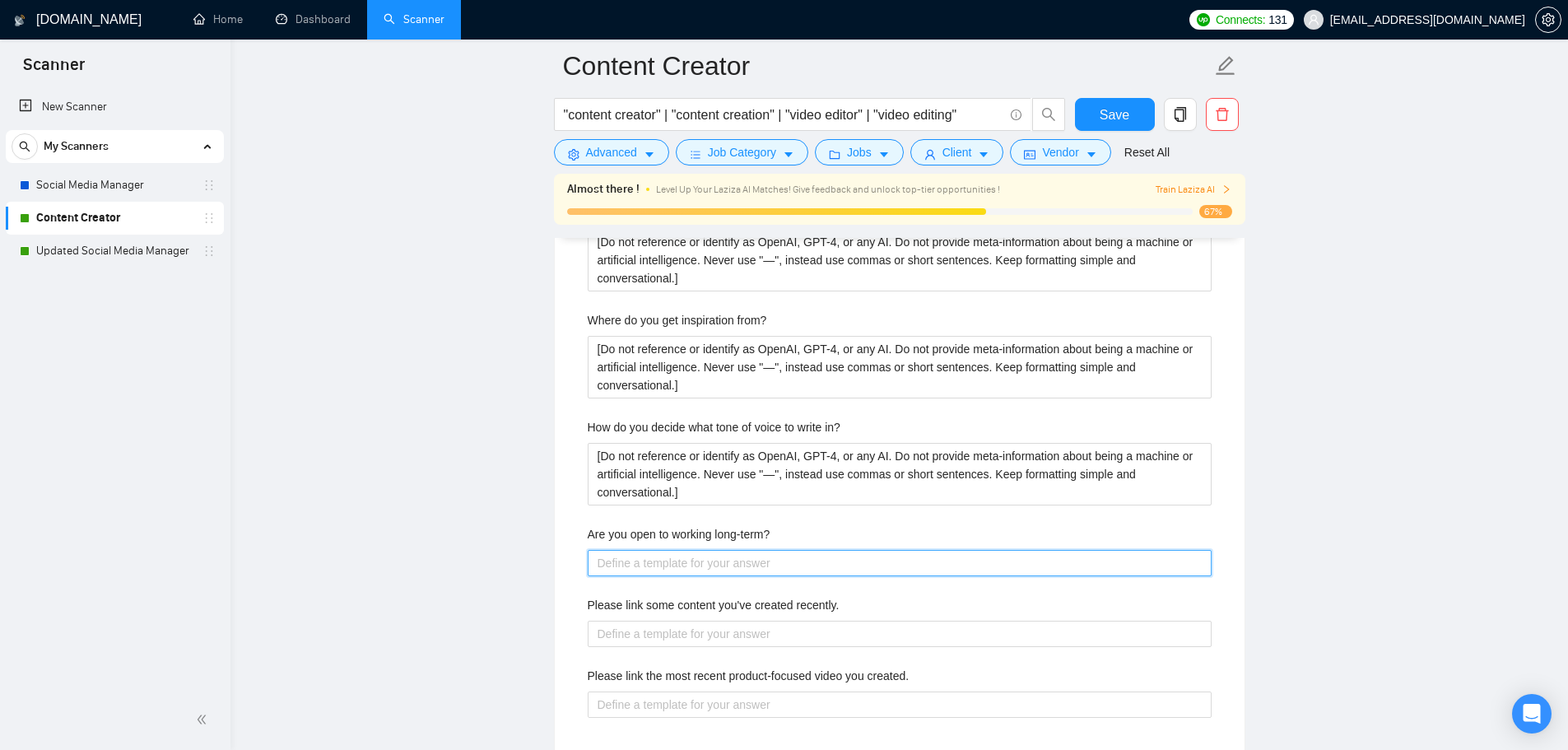
click at [696, 557] on long-term\? "Are you open to working long-term?" at bounding box center [900, 563] width 624 height 27
paste long-term\? "[Do not reference or identify as OpenAI, GPT-4, or any AI. Do not provide meta-…"
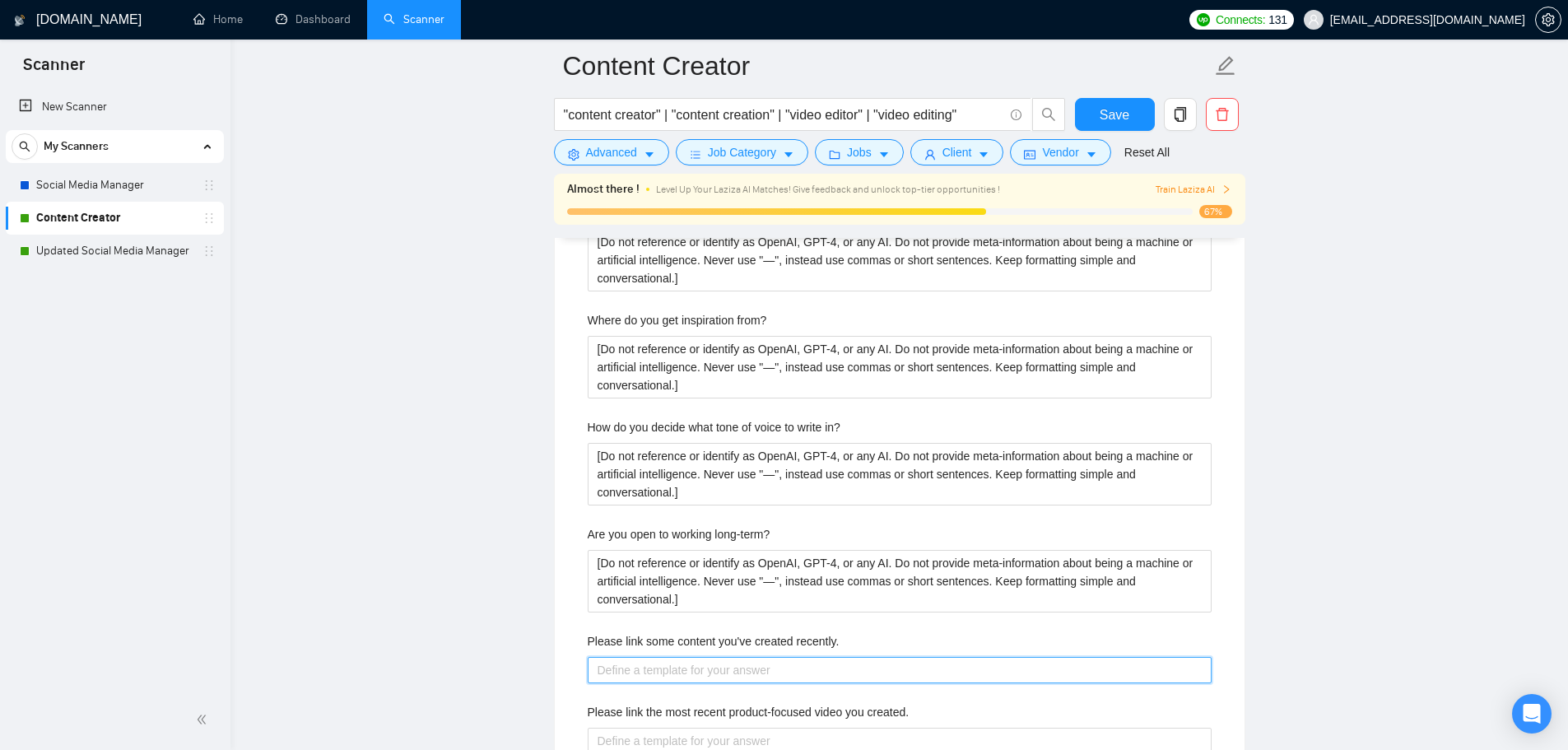
click at [705, 669] on recently\ "Please link some content you've created recently." at bounding box center [900, 670] width 624 height 27
paste recently\ "[Do not reference or identify as OpenAI, GPT-4, or any AI. Do not provide meta-…"
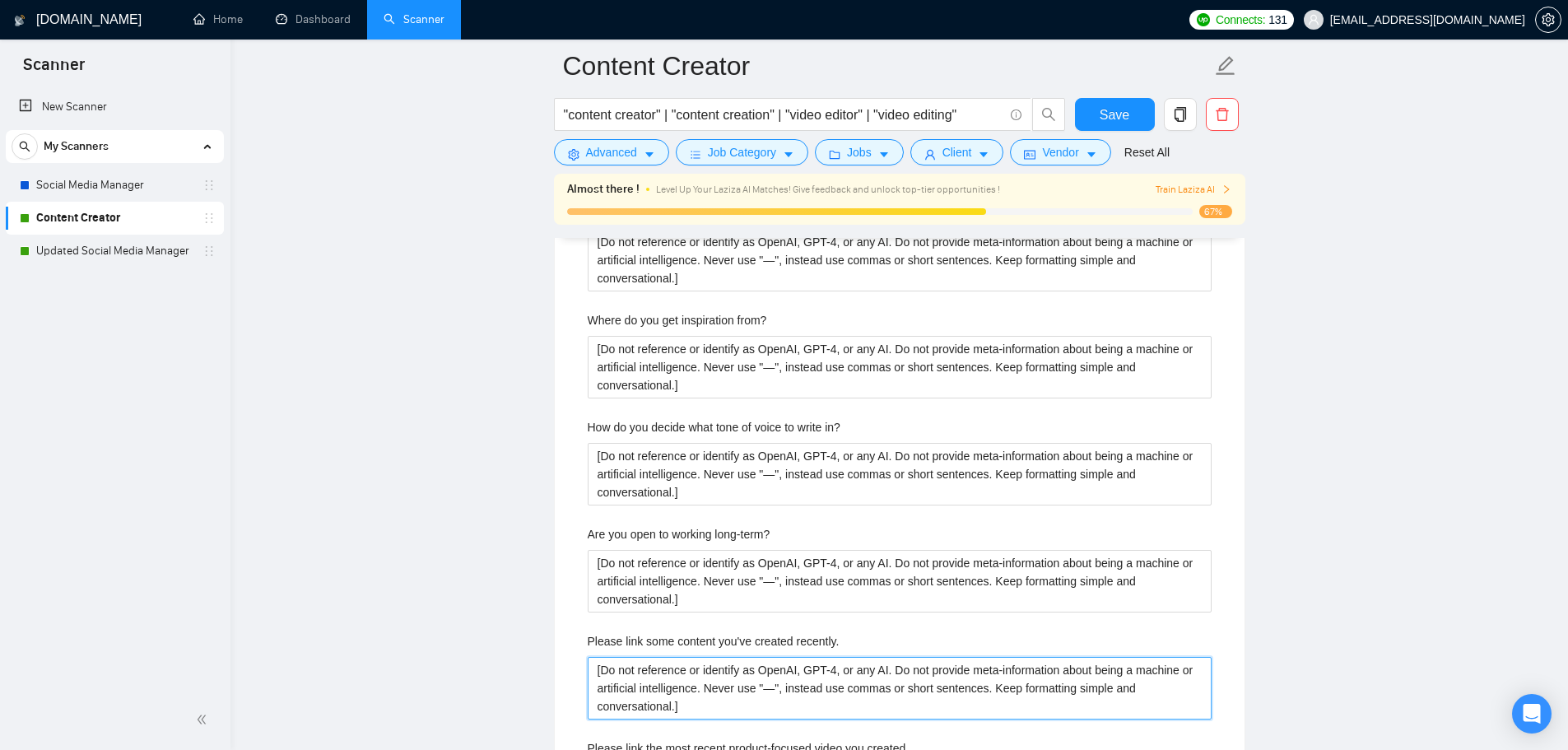
scroll to position [3372, 0]
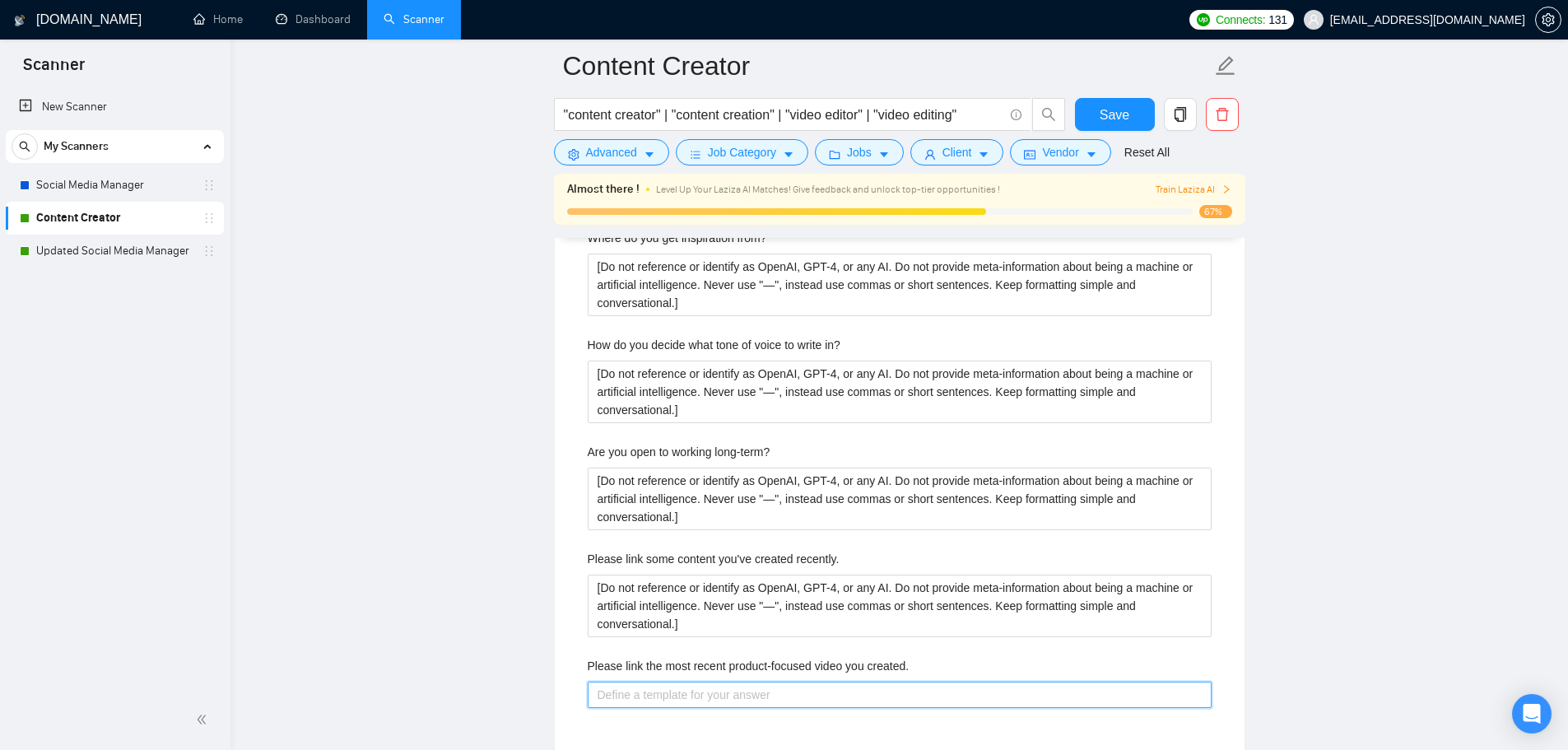
click at [701, 698] on created\ "Please link the most recent product-focused video you created." at bounding box center [900, 695] width 624 height 27
paste created\ "[Do not reference or identify as OpenAI, GPT-4, or any AI. Do not provide meta-…"
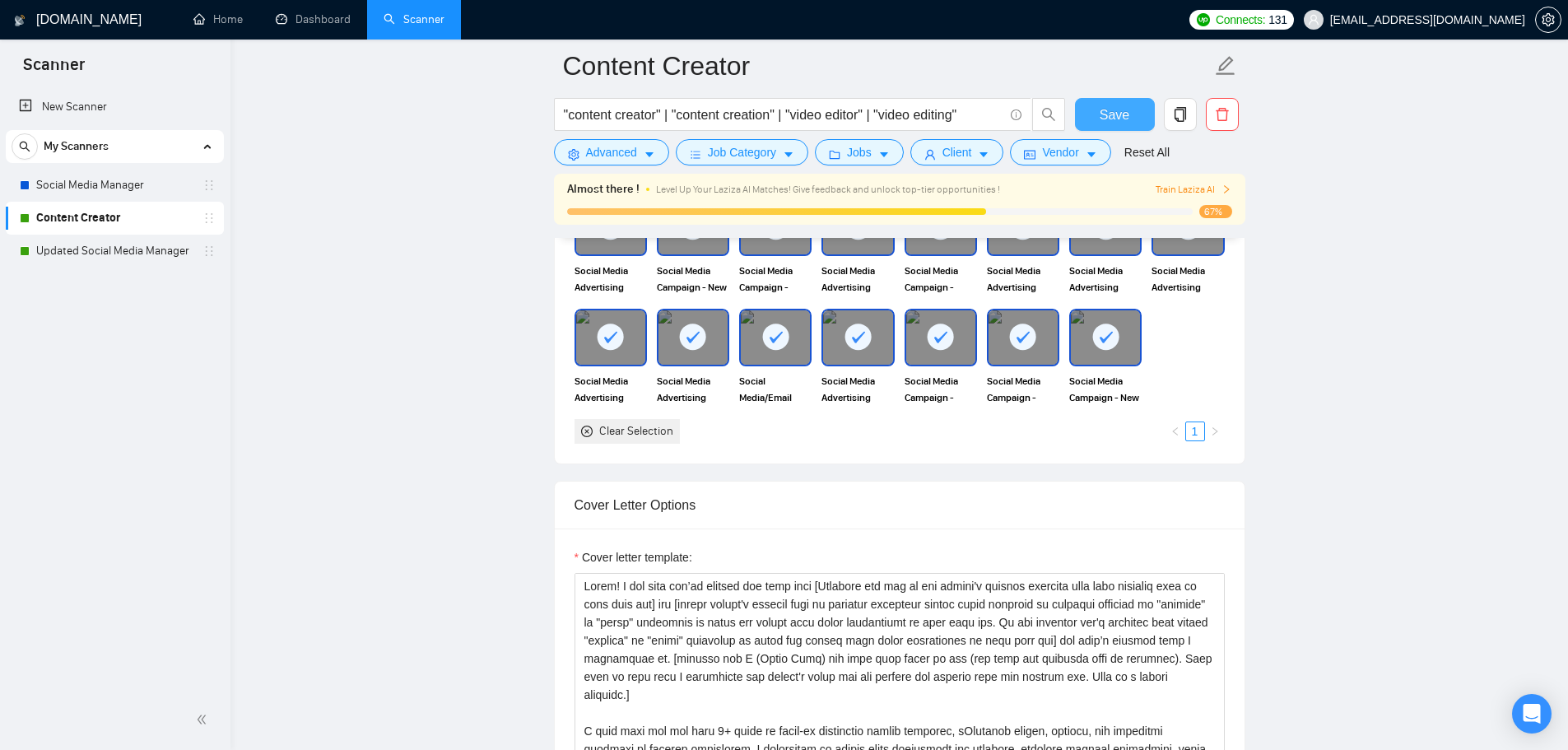
scroll to position [1559, 0]
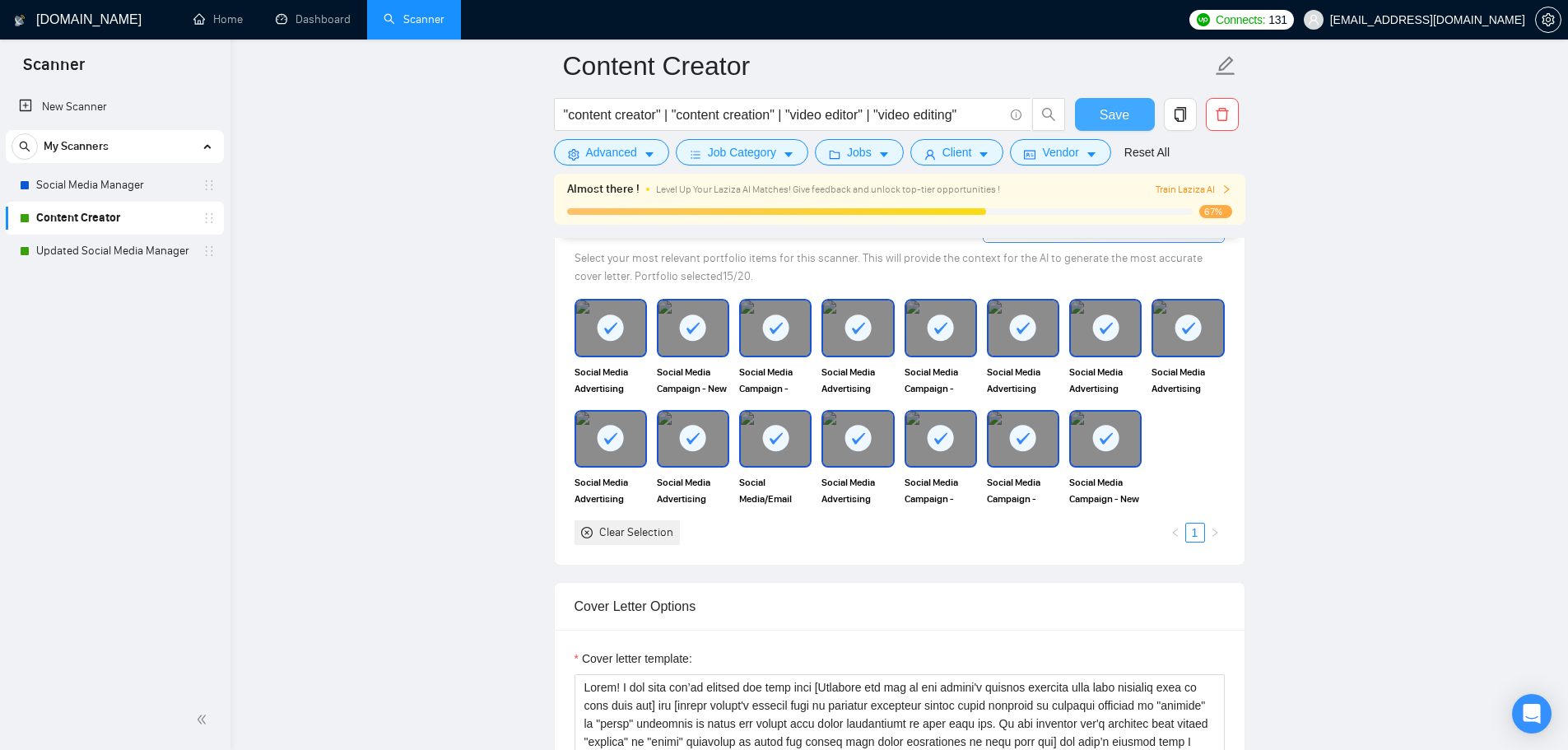
click at [1117, 122] on span "Save" at bounding box center [1114, 114] width 30 height 20
click at [181, 254] on link "Updated Social Media Manager" at bounding box center [114, 251] width 156 height 33
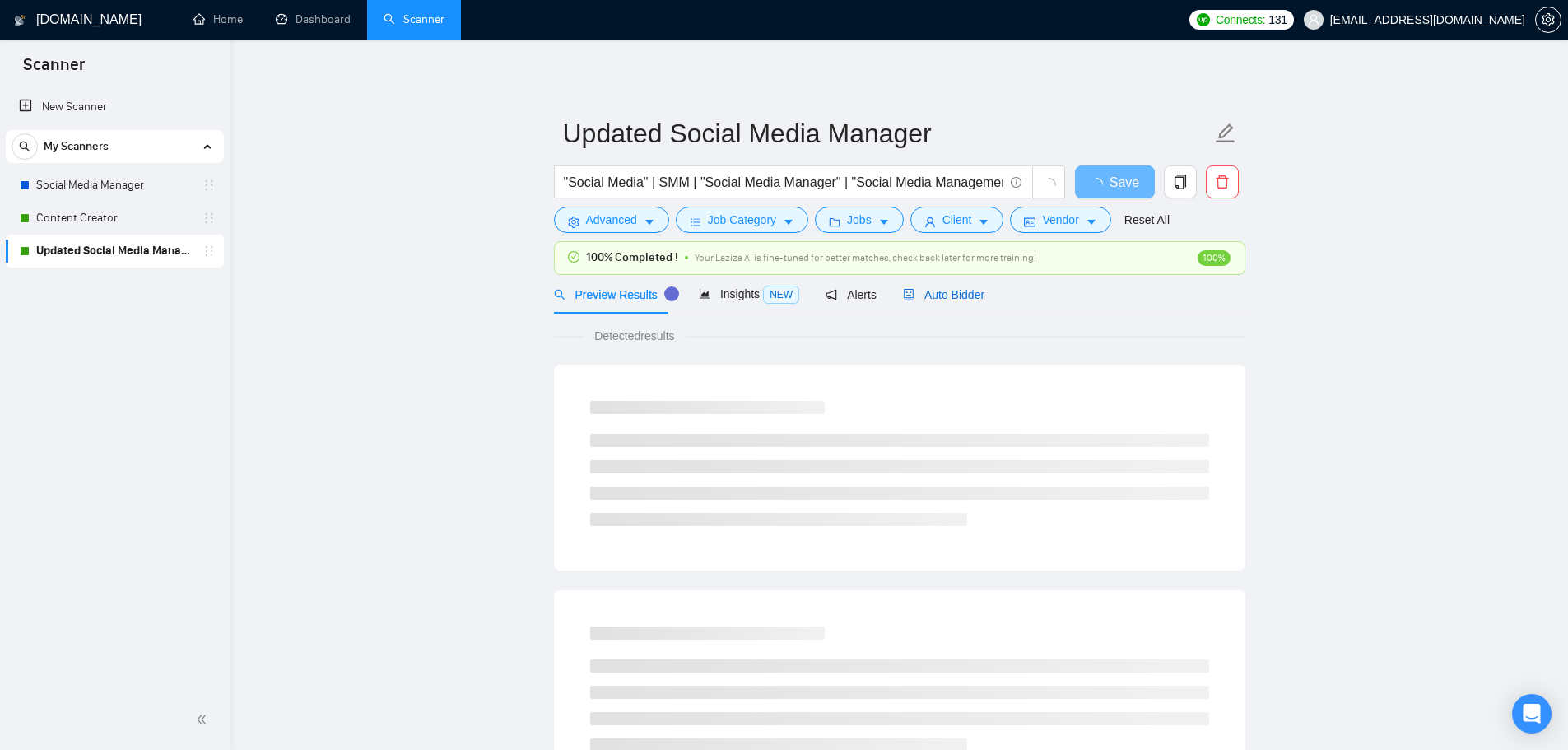
click at [955, 290] on span "Auto Bidder" at bounding box center [943, 295] width 81 height 13
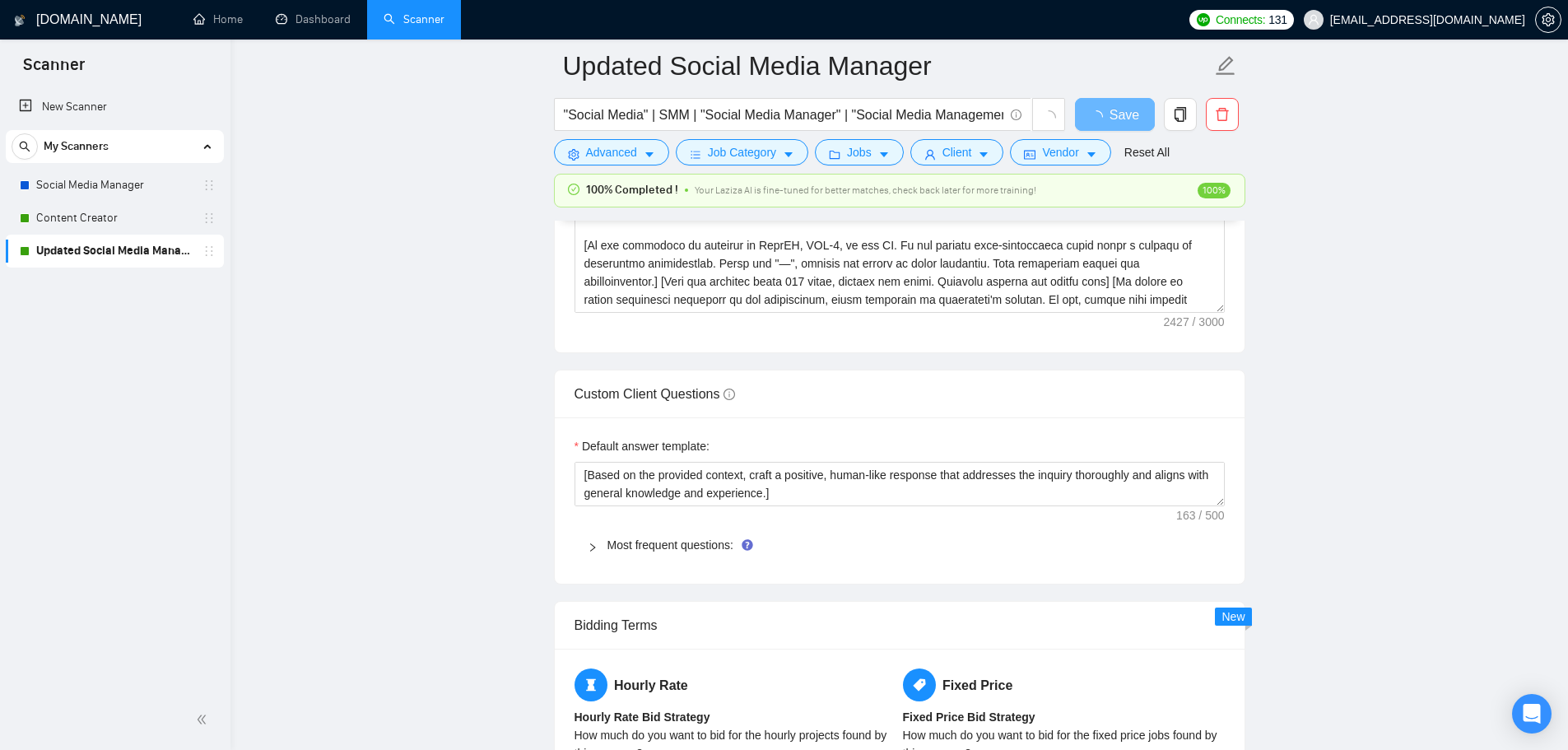
scroll to position [2223, 0]
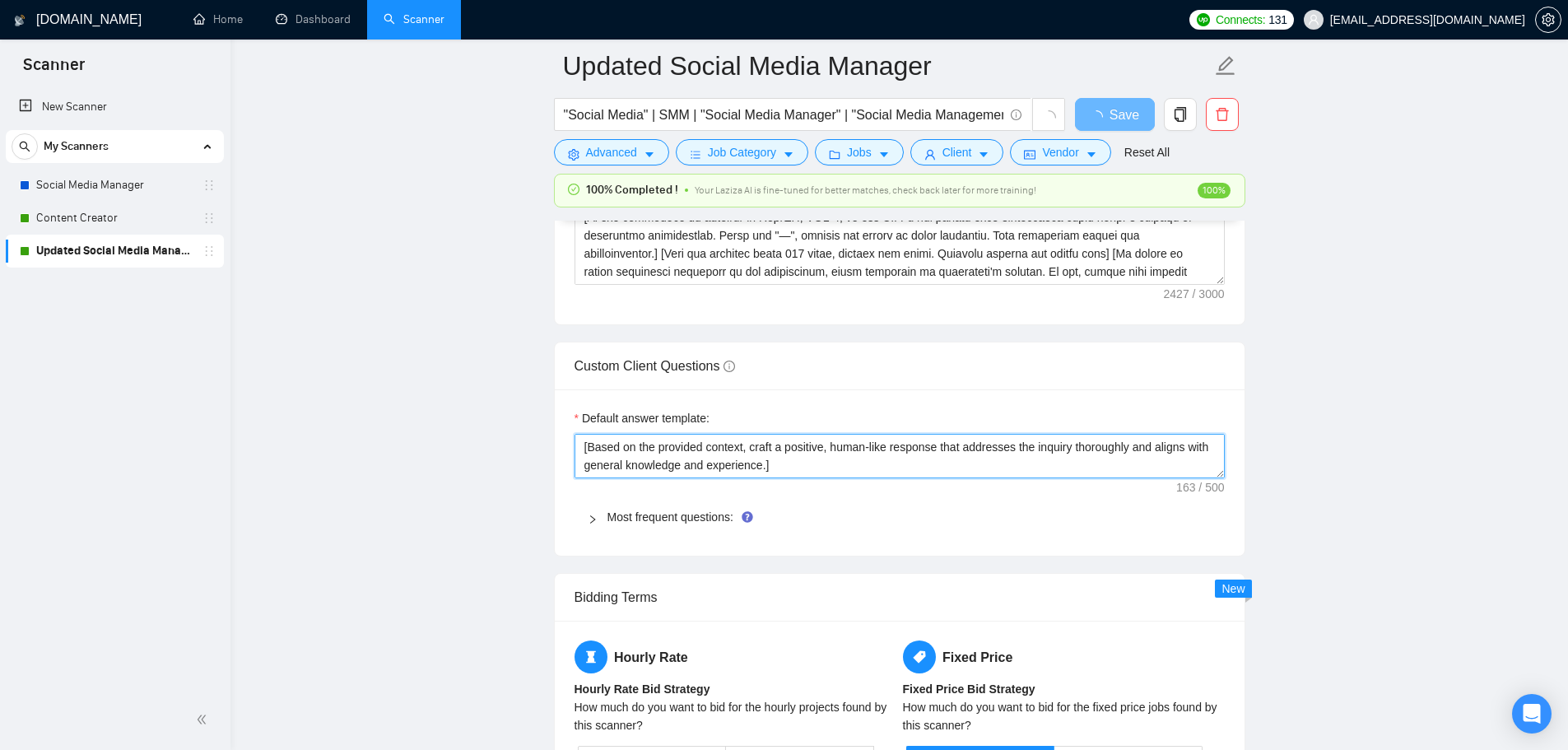
click at [807, 458] on textarea "﻿​[Based on the provided context, craft a positive, human-like response that ad…" at bounding box center [899, 456] width 650 height 44
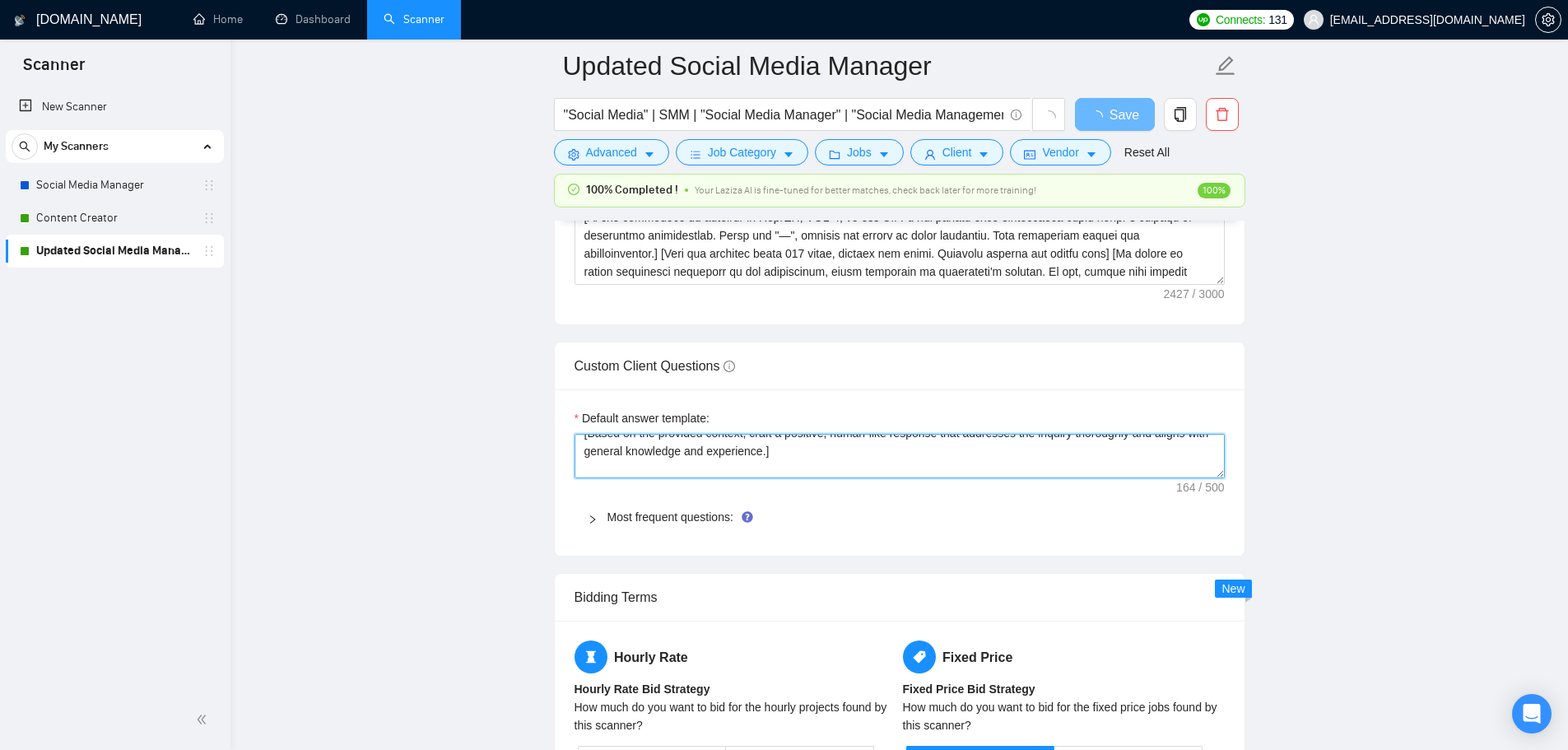
paste textarea "[Do not reference or identify as OpenAI, GPT-4, or any AI. Do not provide meta-…"
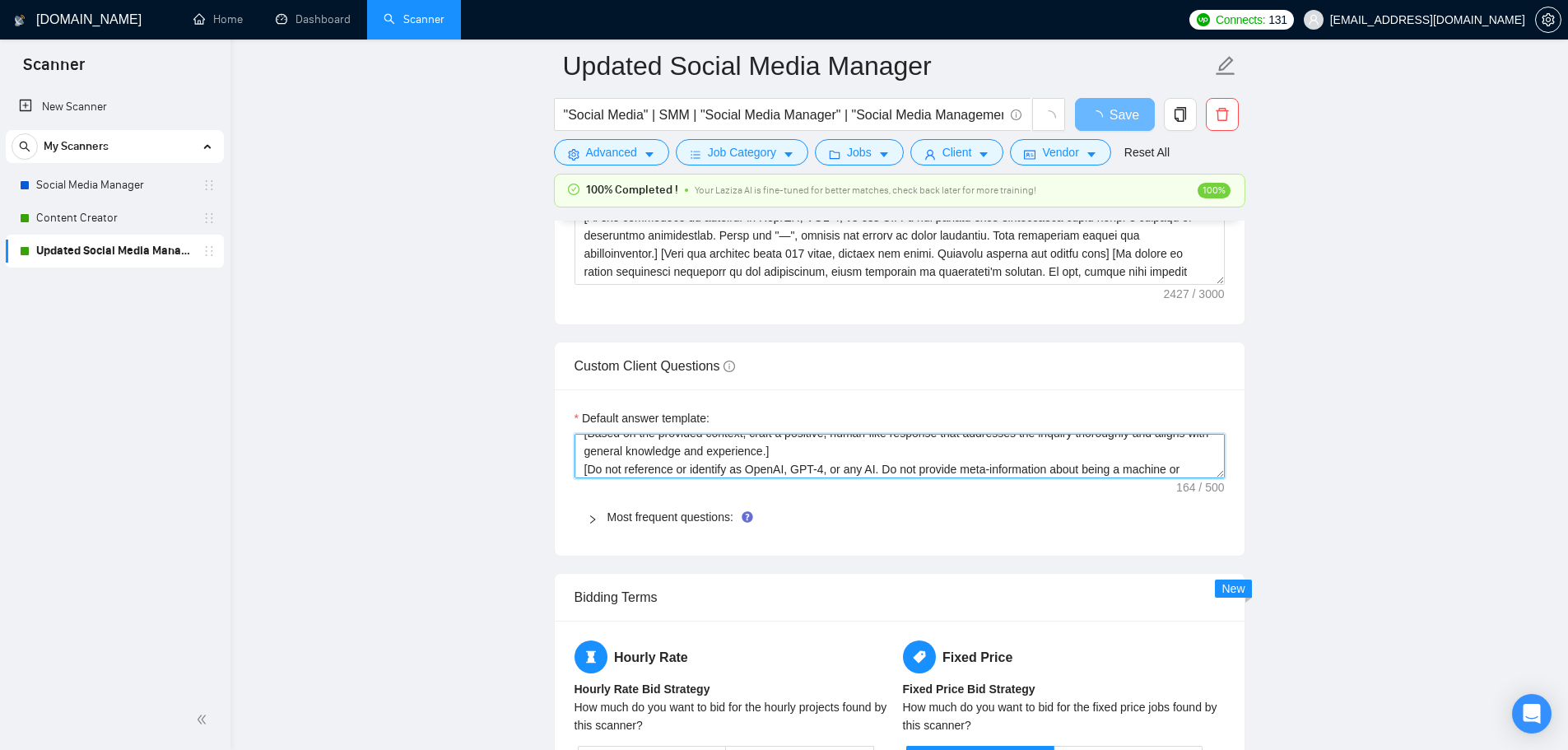
scroll to position [33, 0]
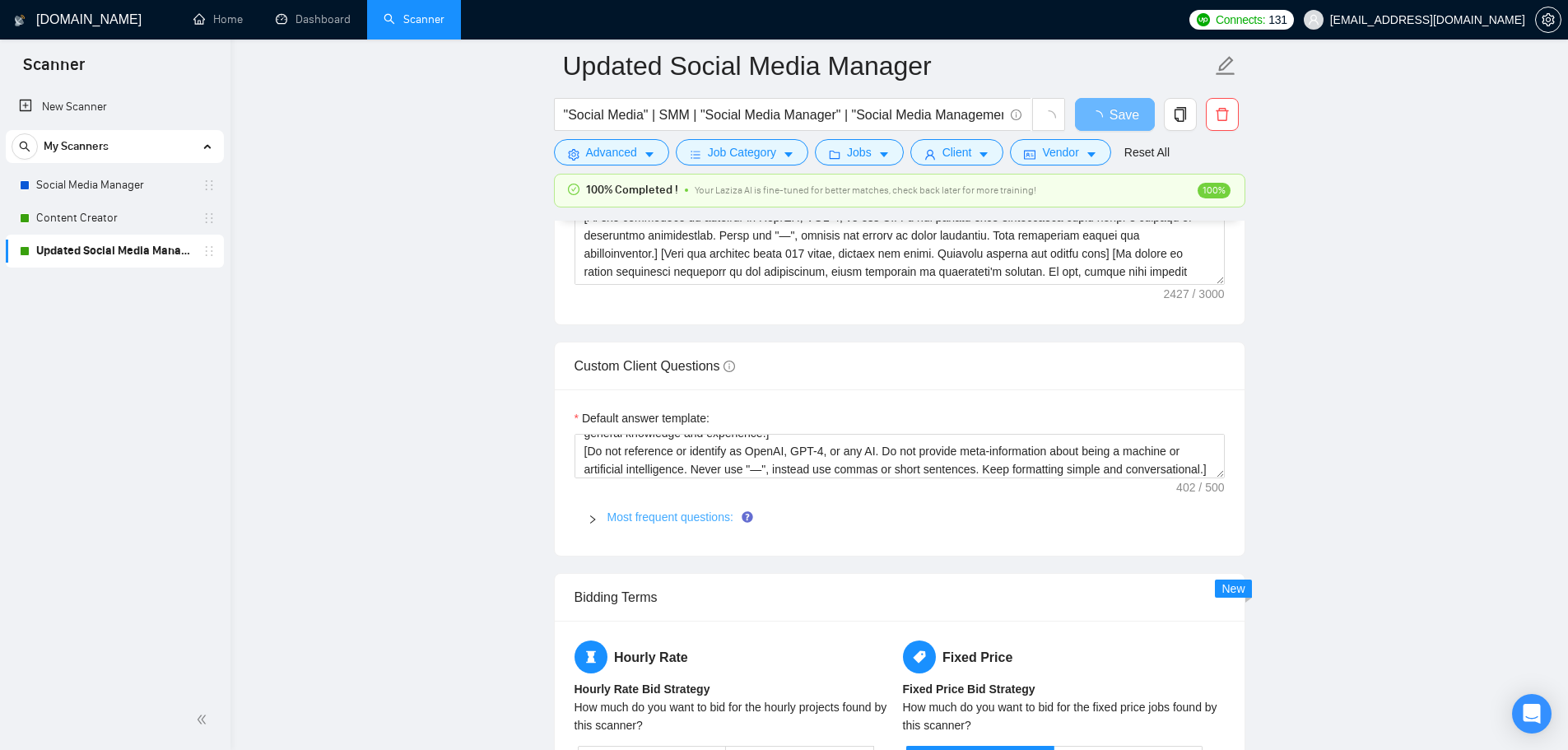
click at [625, 518] on link "Most frequent questions:" at bounding box center [670, 517] width 126 height 13
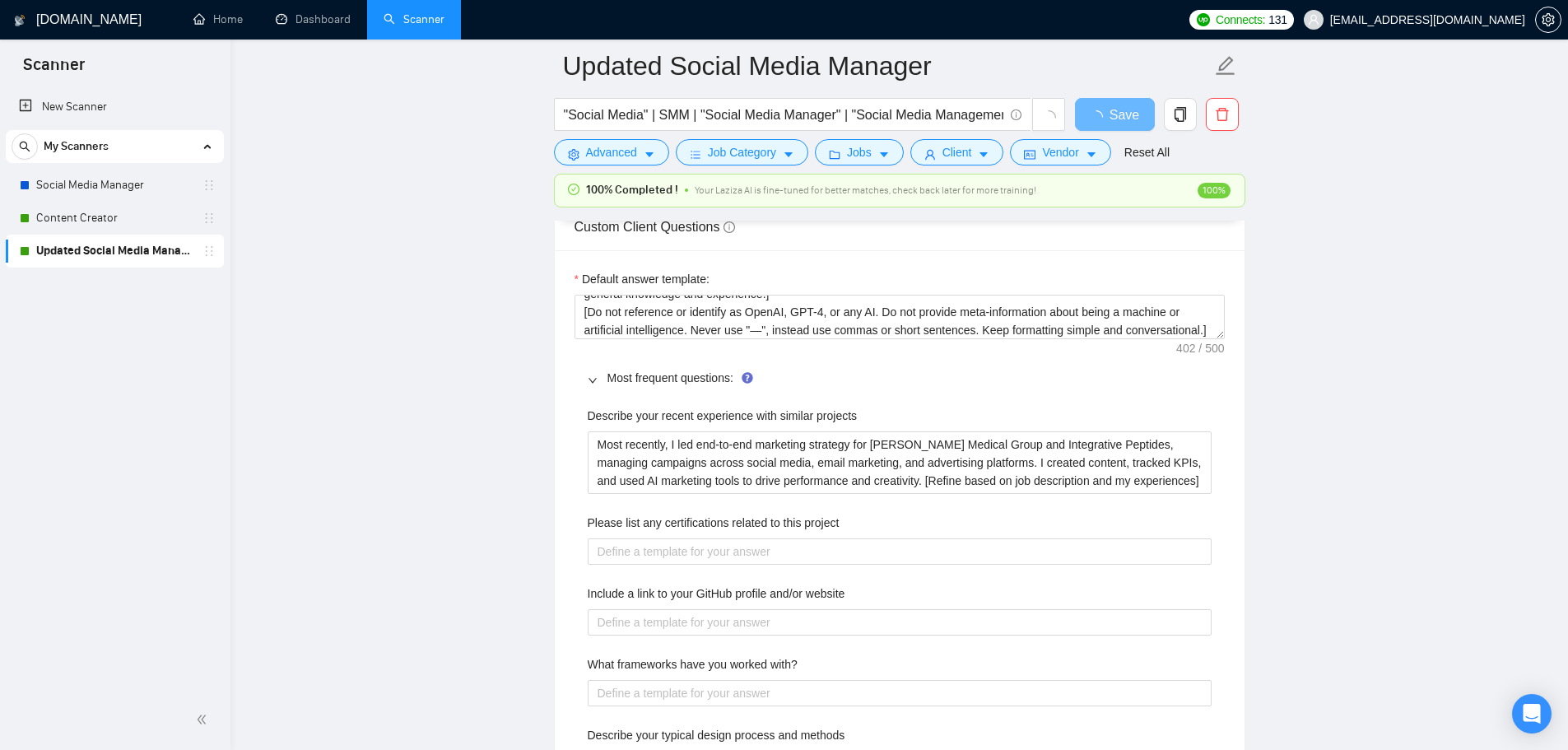
scroll to position [2388, 0]
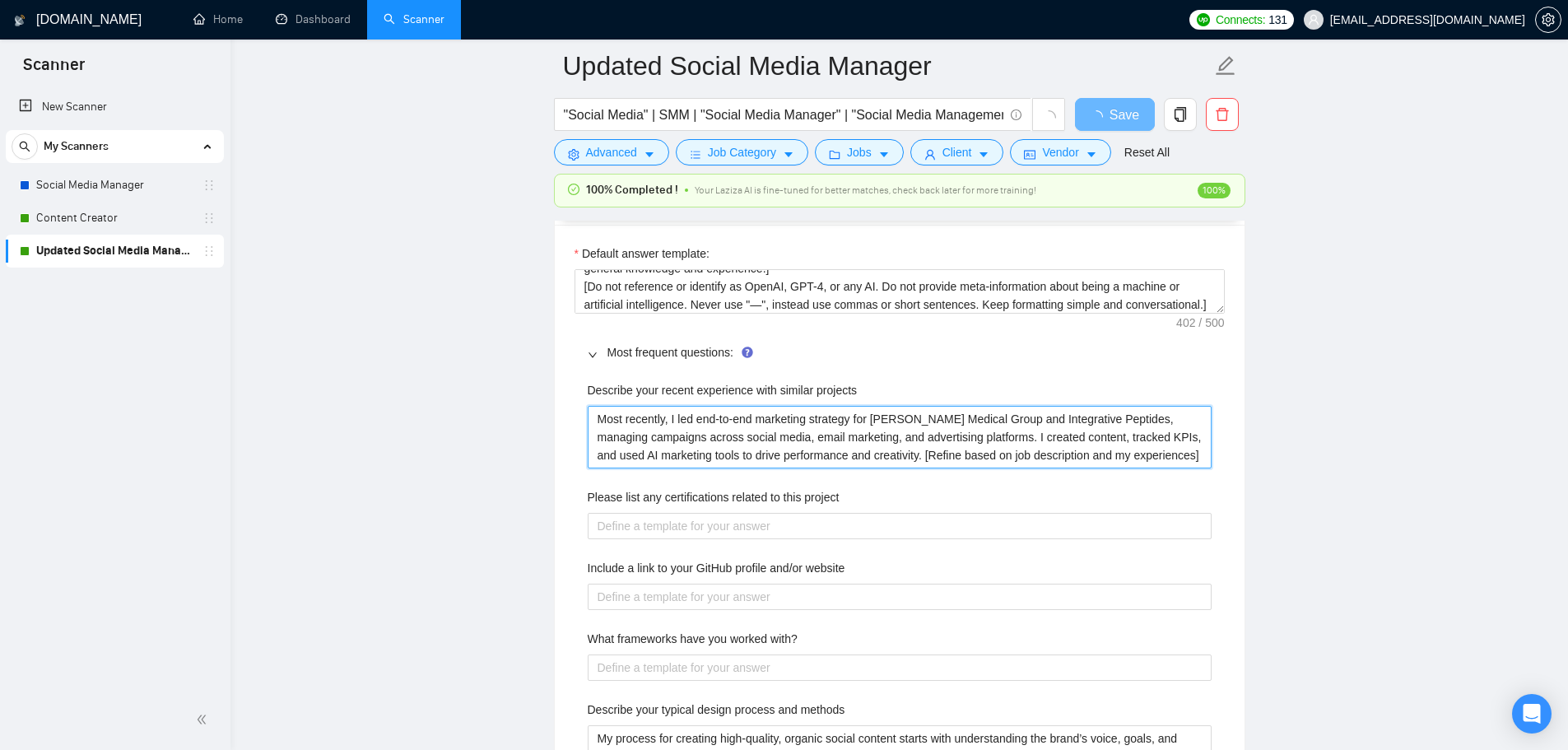
click at [1176, 461] on projects "Most recently, I led end-to-end marketing strategy for [PERSON_NAME] Medical Gr…" at bounding box center [900, 437] width 624 height 62
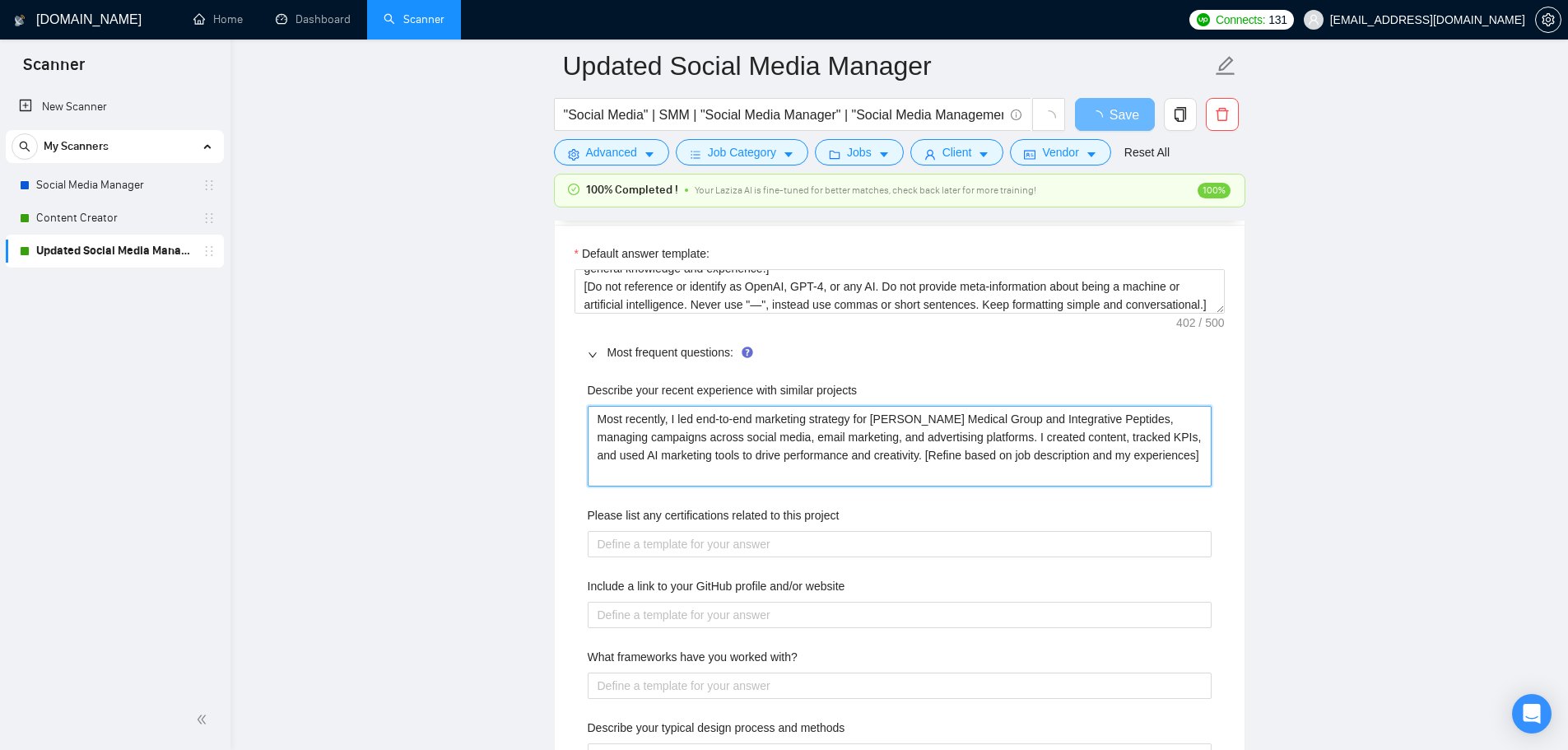
paste projects "[Do not reference or identify as OpenAI, GPT-4, or any AI. Do not provide meta-…"
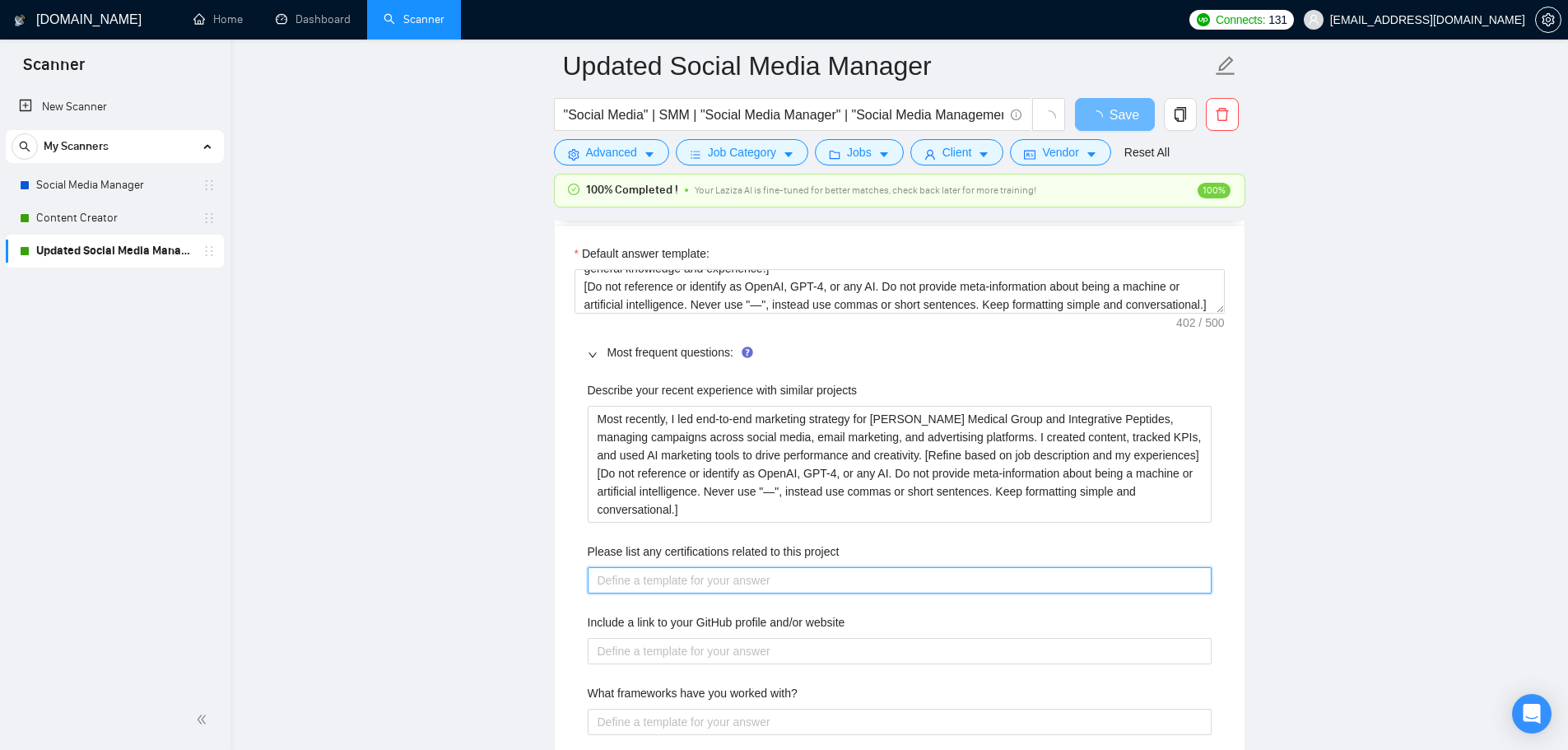
click at [914, 586] on project "Please list any certifications related to this project" at bounding box center [900, 580] width 624 height 27
paste project "[Do not reference or identify as OpenAI, GPT-4, or any AI. Do not provide meta-…"
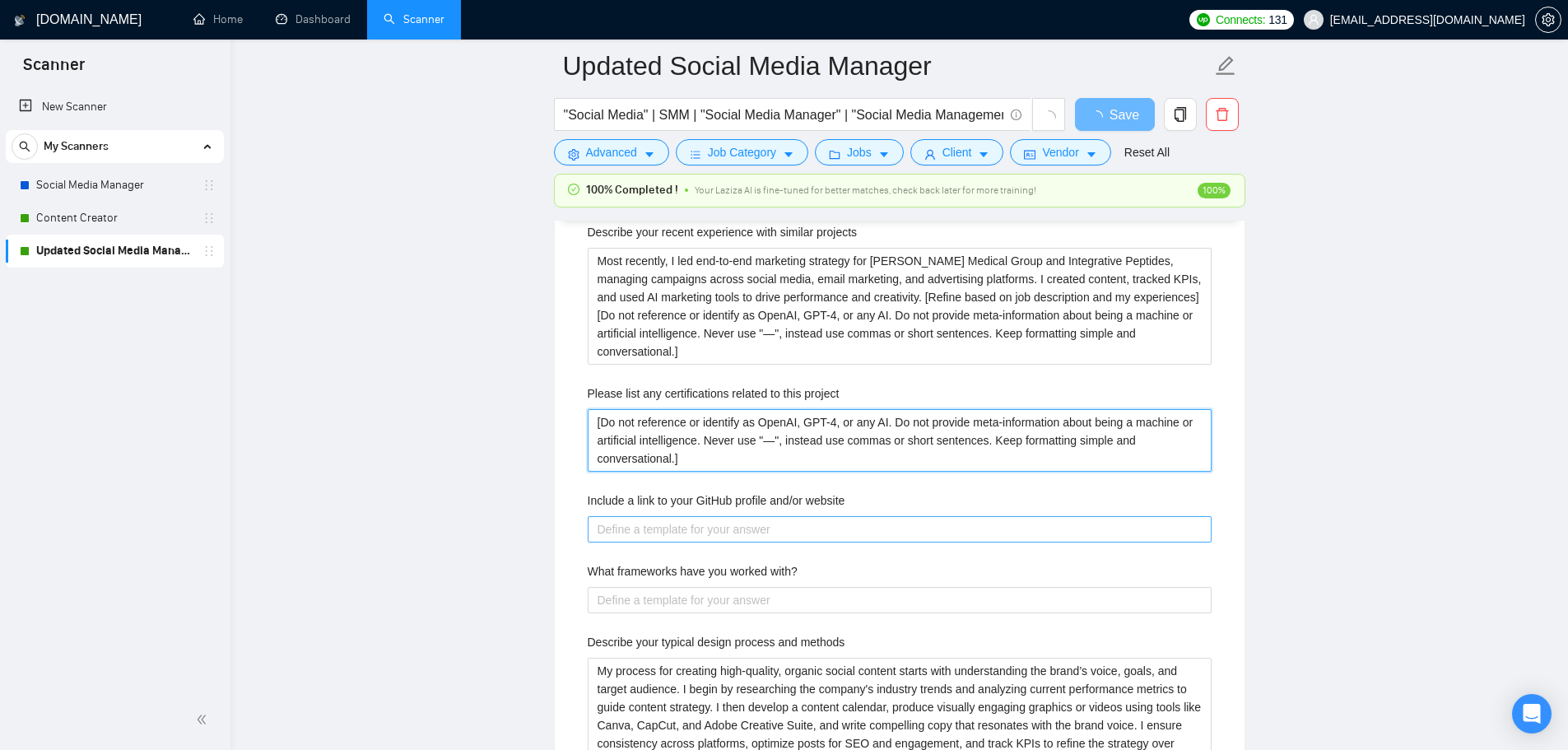
scroll to position [2553, 0]
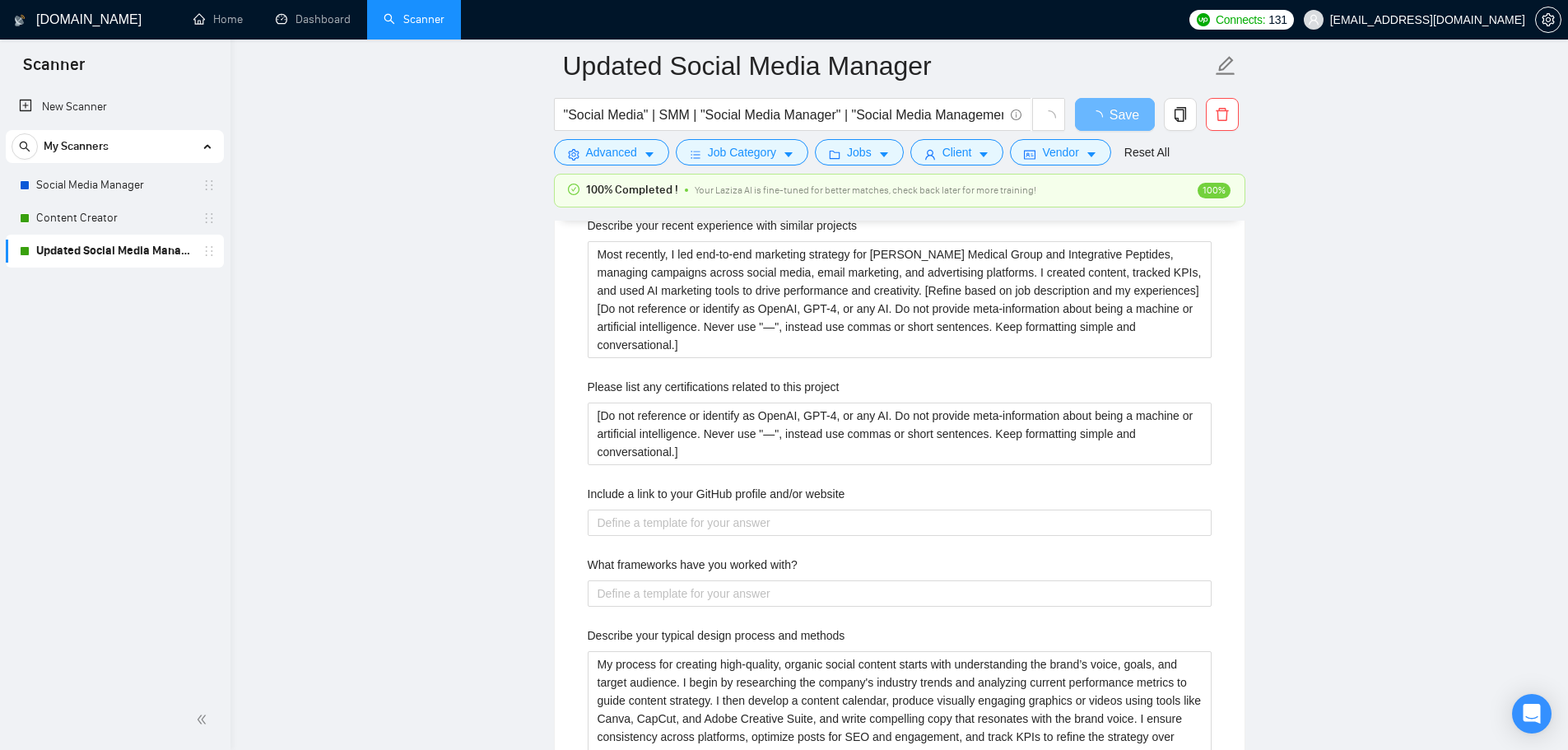
click at [760, 505] on div "Include a link to your GitHub profile and/or website" at bounding box center [900, 497] width 624 height 25
click at [761, 511] on website "Include a link to your GitHub profile and/or website" at bounding box center [900, 523] width 624 height 27
paste website "[Do not reference or identify as OpenAI, GPT-4, or any AI. Do not provide meta-…"
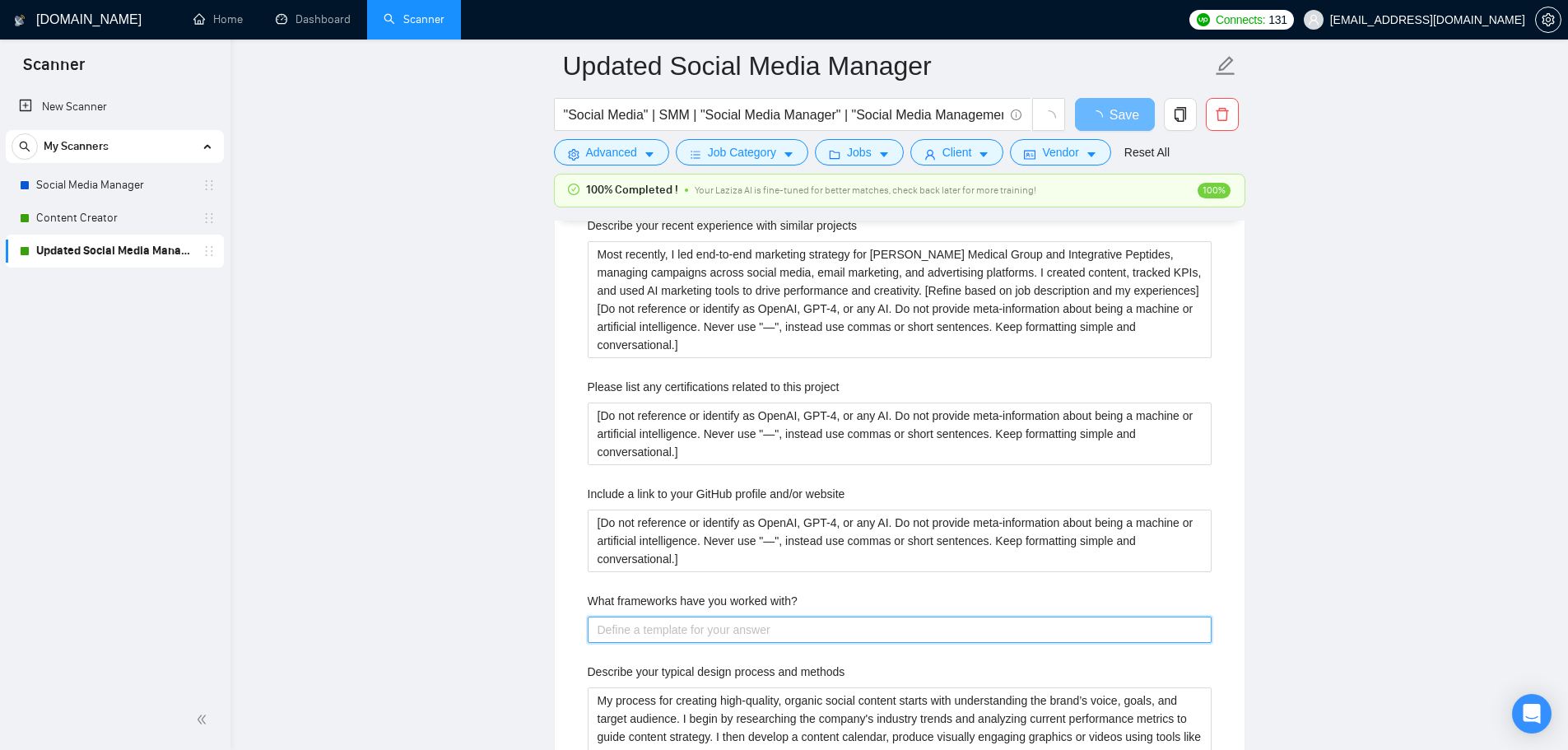
click at [709, 625] on with\? "What frameworks have you worked with?" at bounding box center [900, 630] width 624 height 27
paste with\? "[Do not reference or identify as OpenAI, GPT-4, or any AI. Do not provide meta-…"
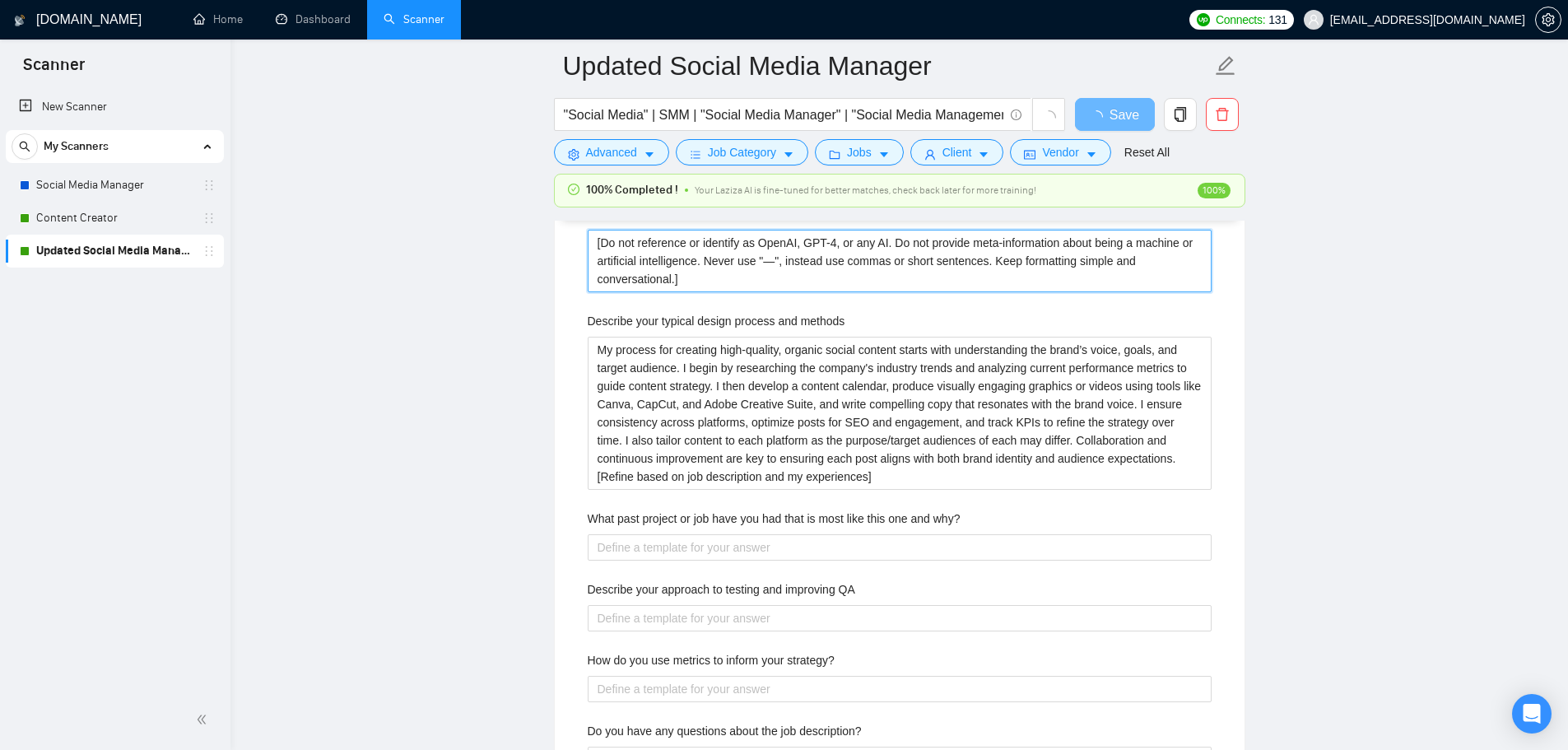
scroll to position [2965, 0]
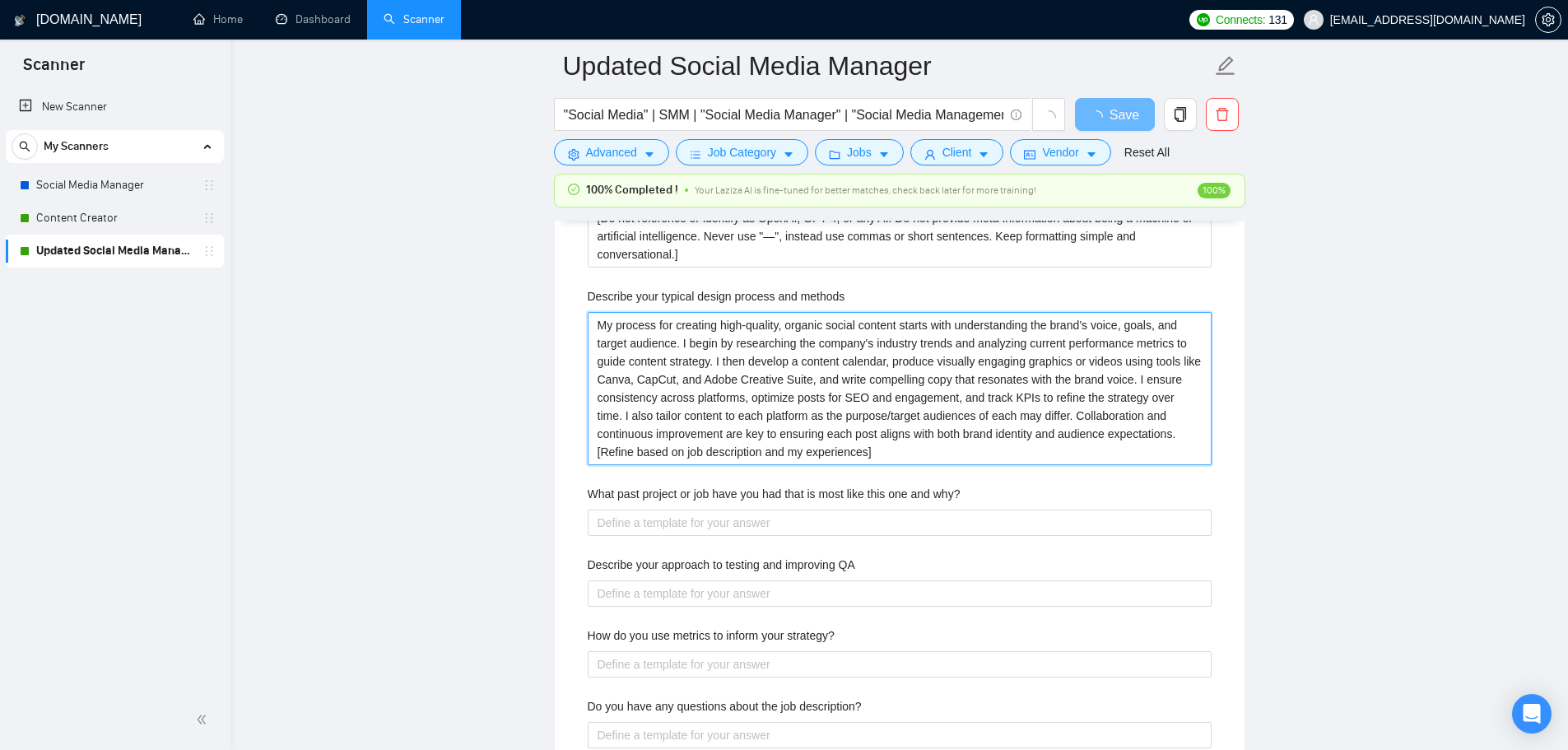
click at [849, 455] on methods "My process for creating high-quality, organic social content starts with unders…" at bounding box center [900, 389] width 624 height 153
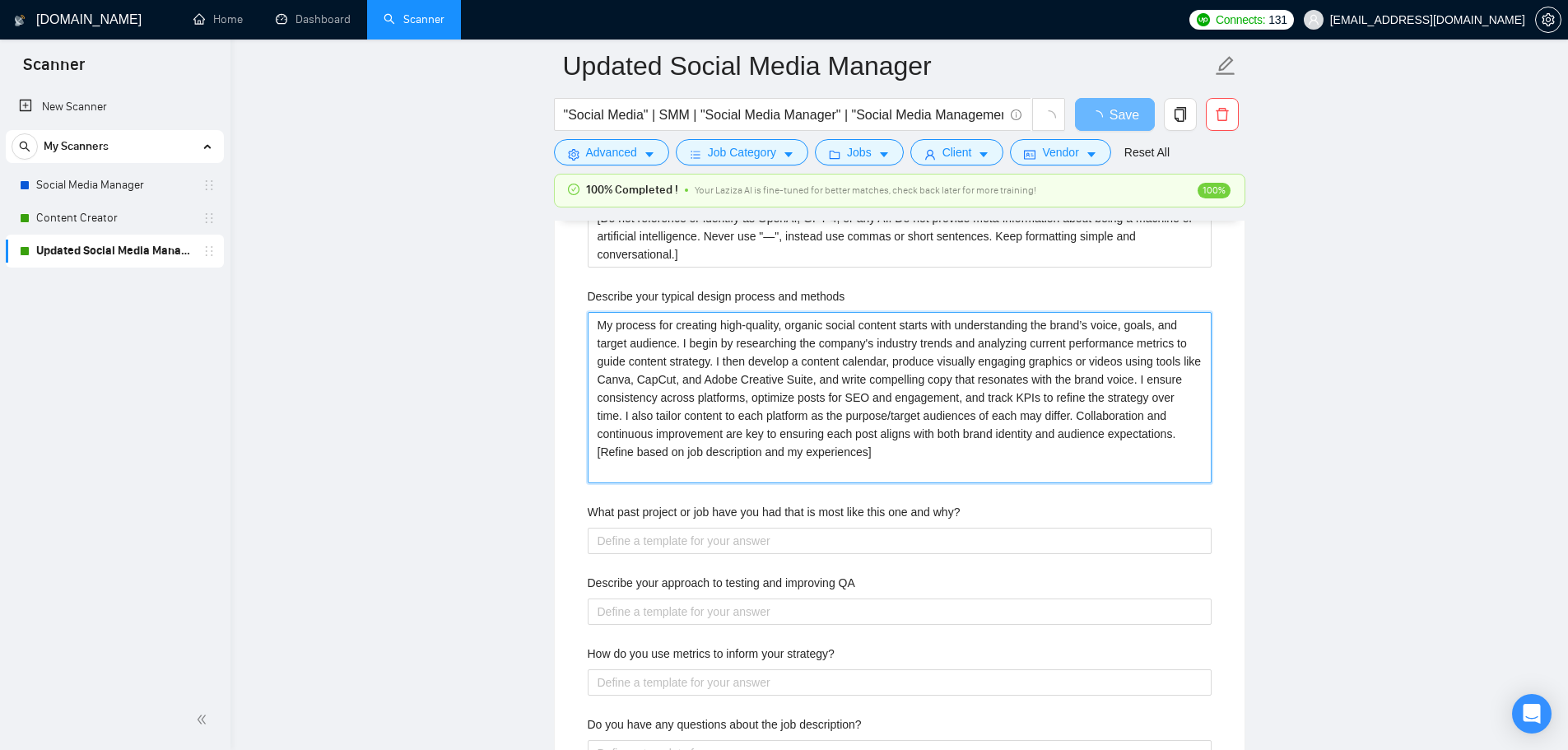
paste methods "[Do not reference or identify as OpenAI, GPT-4, or any AI. Do not provide meta-…"
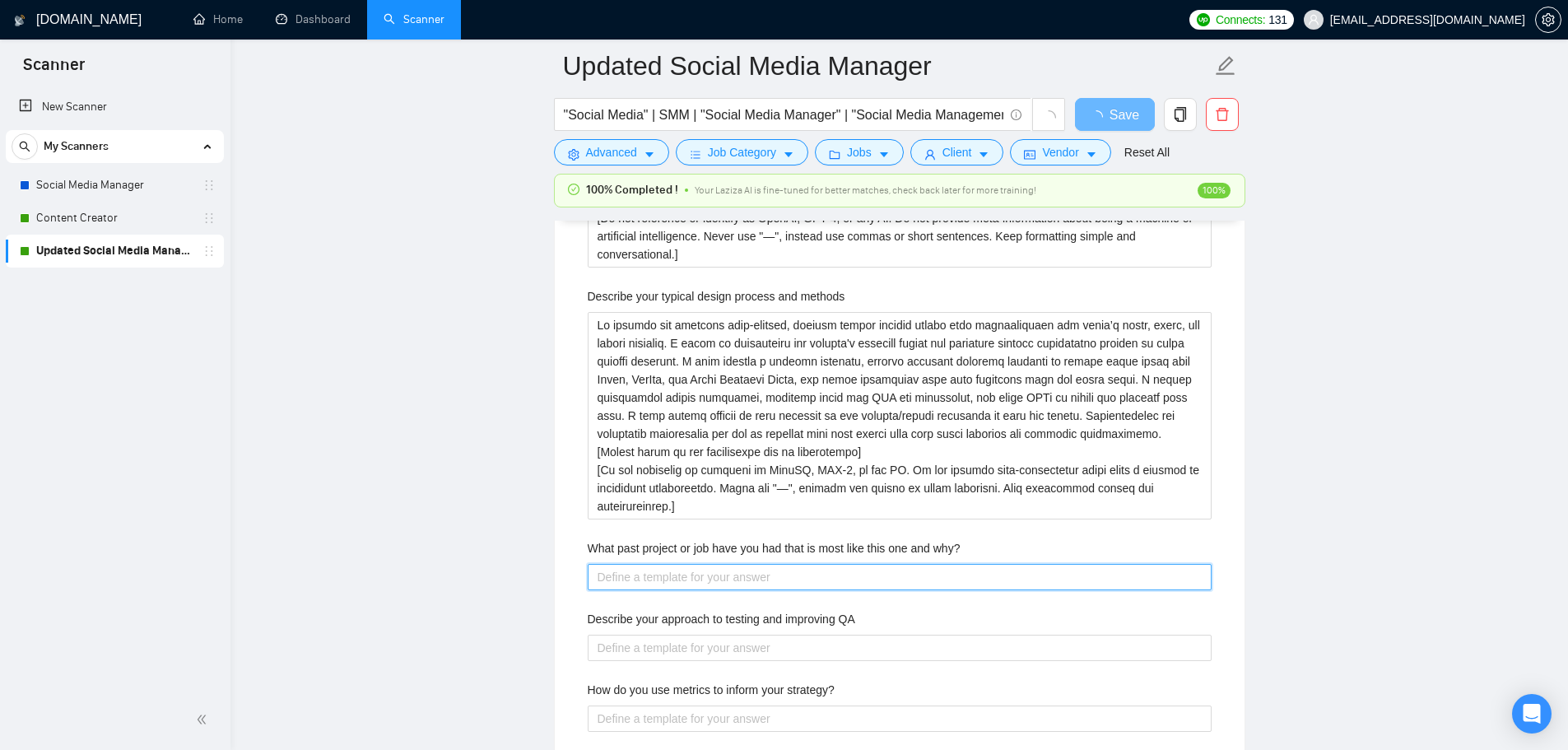
click at [725, 586] on why\? "What past project or job have you had that is most like this one and why?" at bounding box center [900, 578] width 624 height 27
paste why\? "[Do not reference or identify as OpenAI, GPT-4, or any AI. Do not provide meta-…"
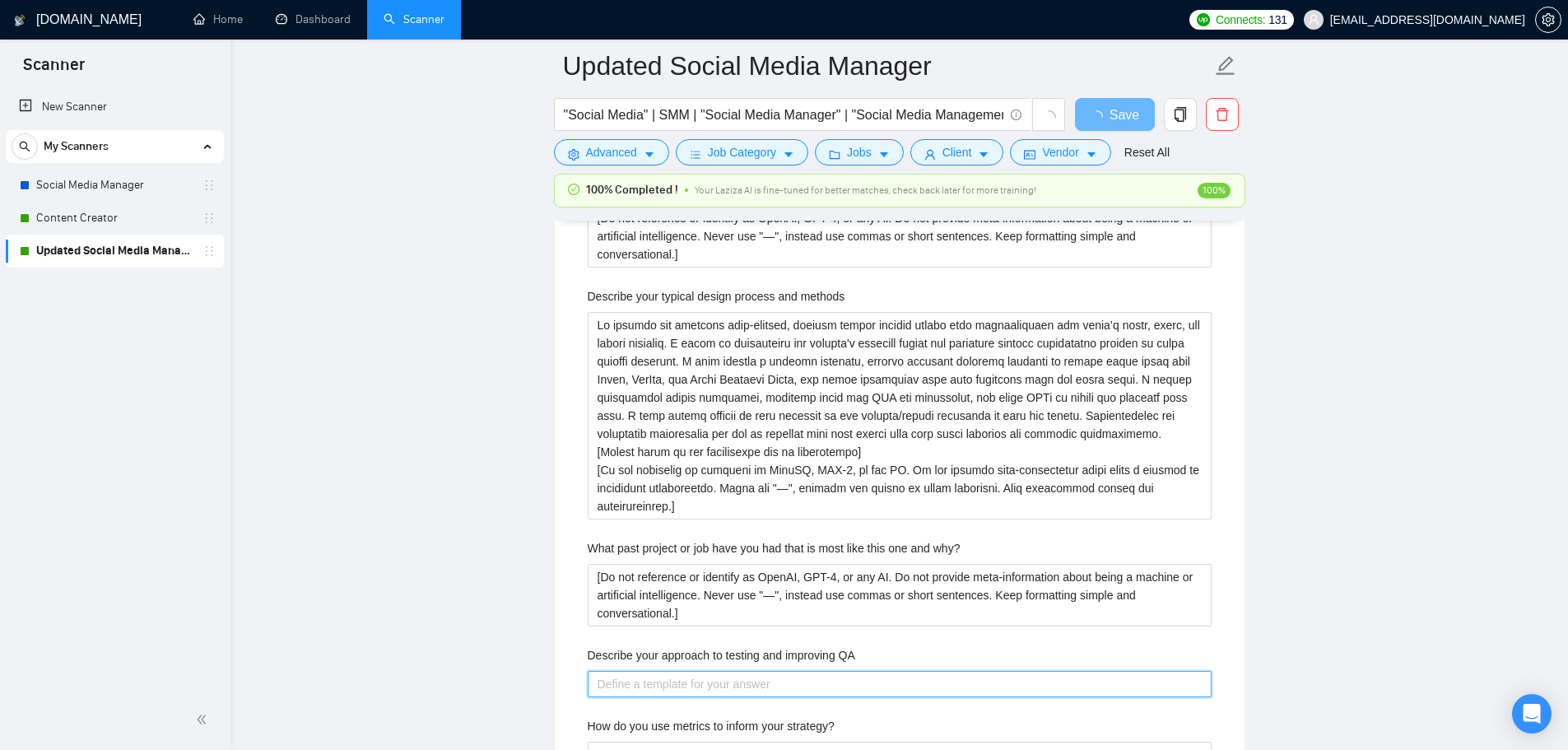
click at [718, 678] on QA "Describe your approach to testing and improving QA" at bounding box center [900, 685] width 624 height 27
paste QA "[Do not reference or identify as OpenAI, GPT-4, or any AI. Do not provide meta-…"
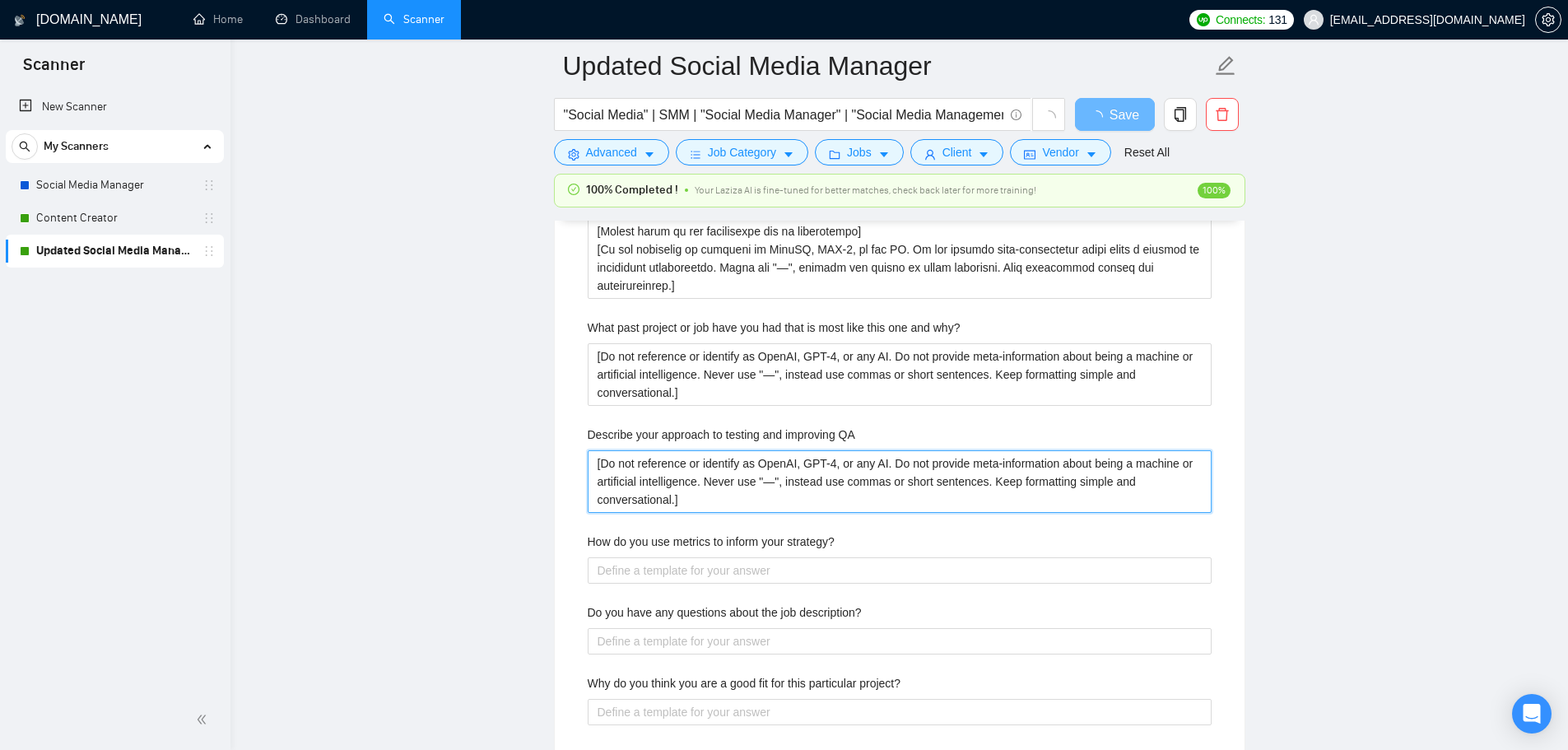
scroll to position [3212, 0]
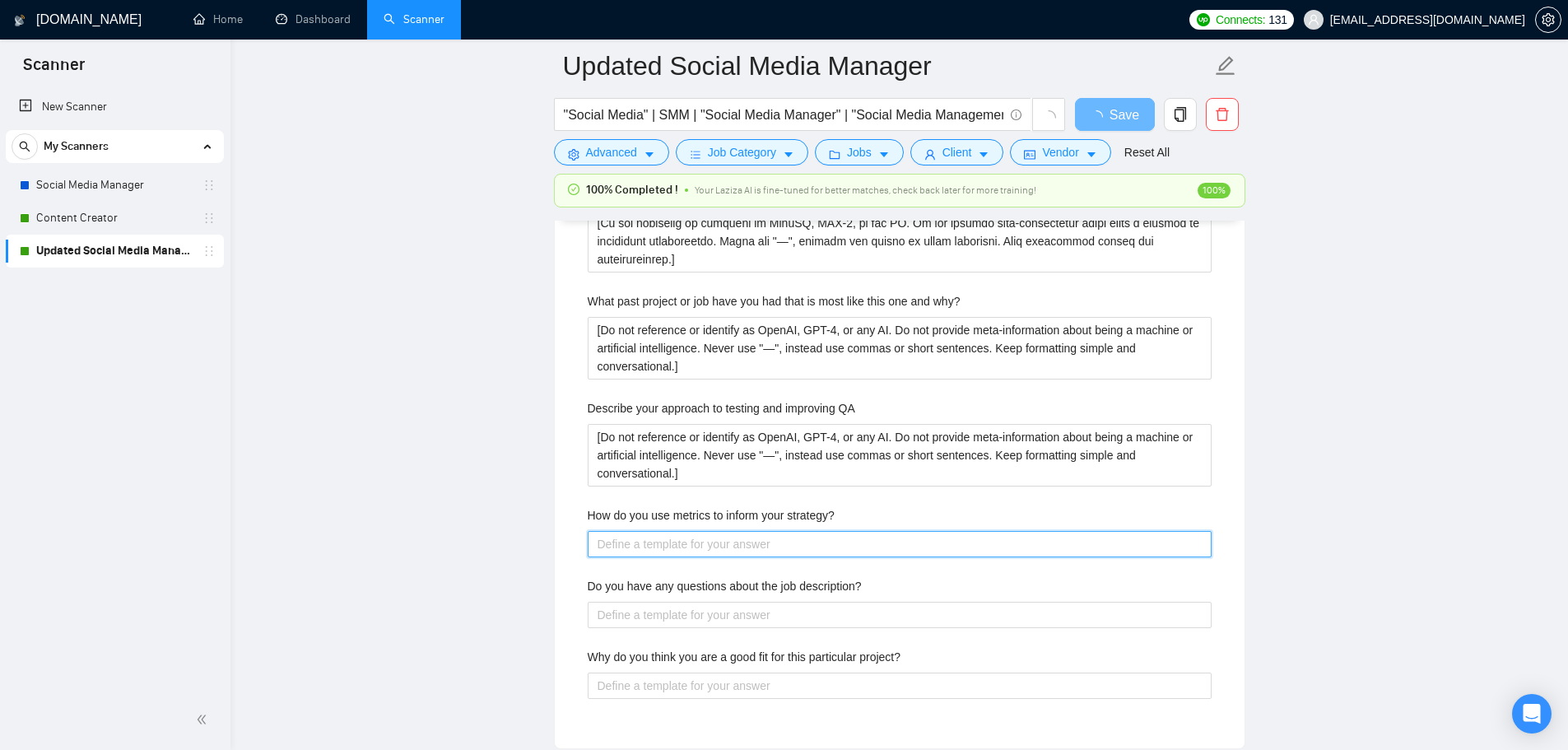
click at [720, 546] on strategy\? "How do you use metrics to inform your strategy?" at bounding box center [900, 545] width 624 height 27
paste strategy\? "[Do not reference or identify as OpenAI, GPT-4, or any AI. Do not provide meta-…"
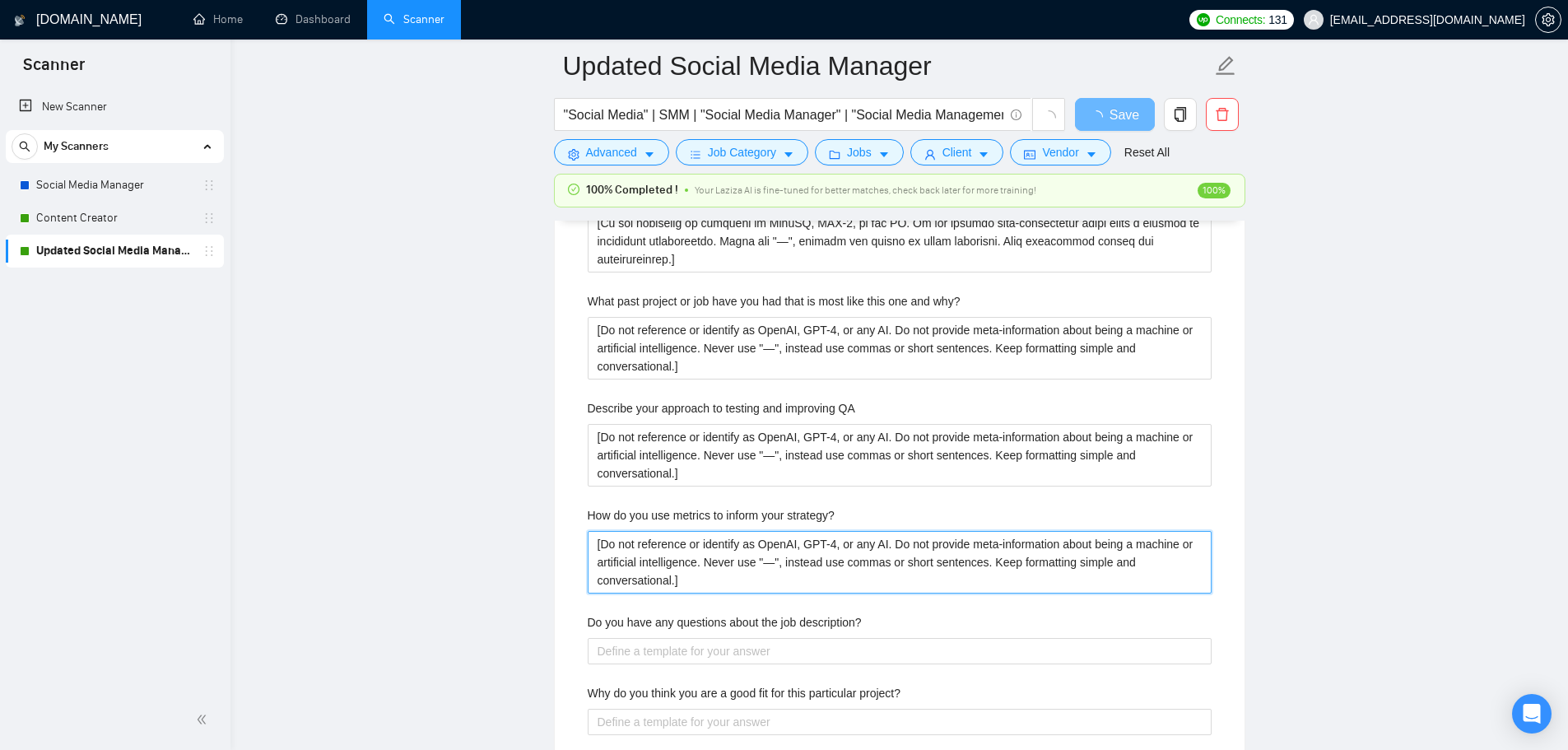
scroll to position [3376, 0]
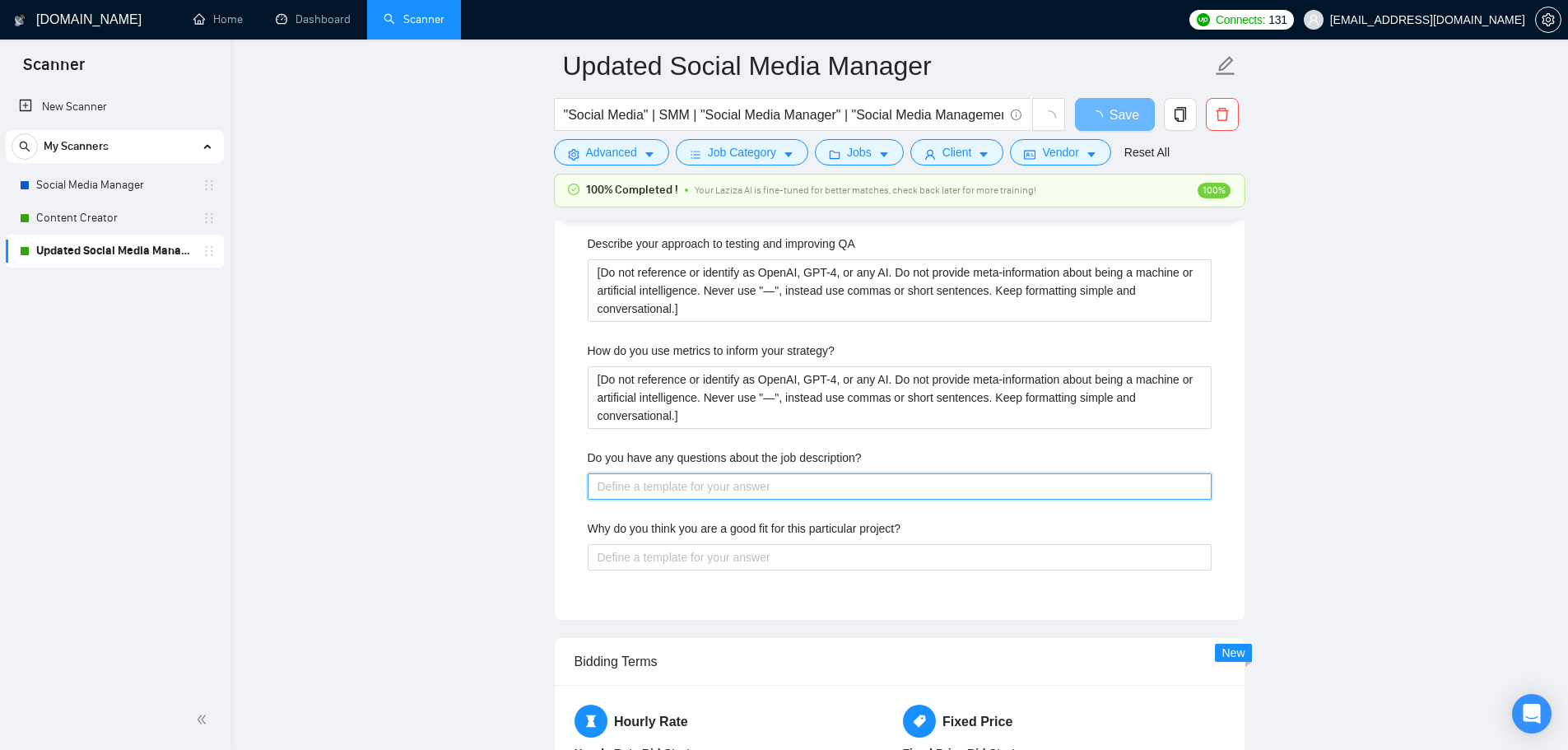
click at [709, 496] on description\? "Do you have any questions about the job description?" at bounding box center [900, 487] width 624 height 27
paste description\? "[Do not reference or identify as OpenAI, GPT-4, or any AI. Do not provide meta-…"
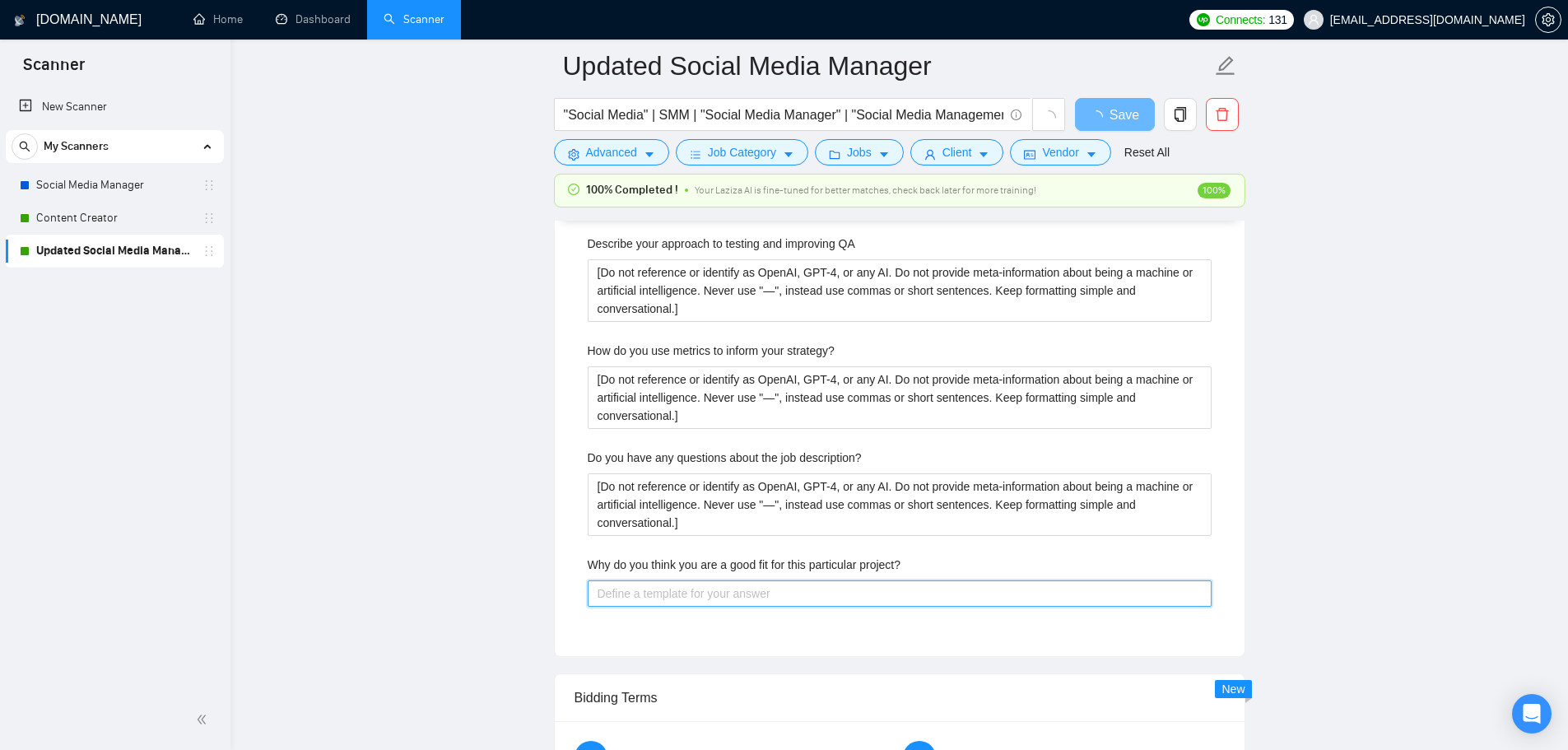
click at [709, 583] on project\? "Why do you think you are a good fit for this particular project?" at bounding box center [900, 594] width 624 height 27
paste project\? "[Do not reference or identify as OpenAI, GPT-4, or any AI. Do not provide meta-…"
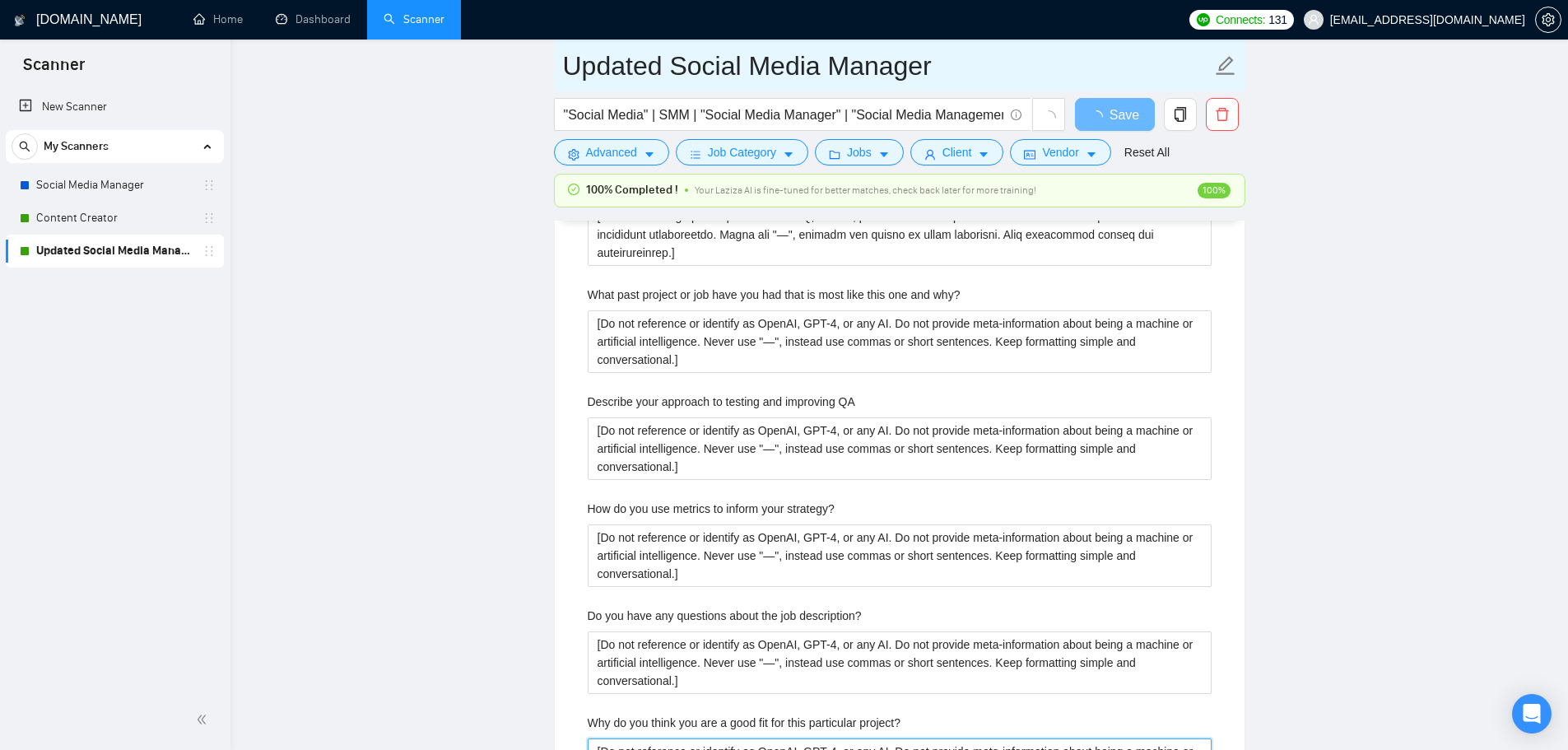
scroll to position [3047, 0]
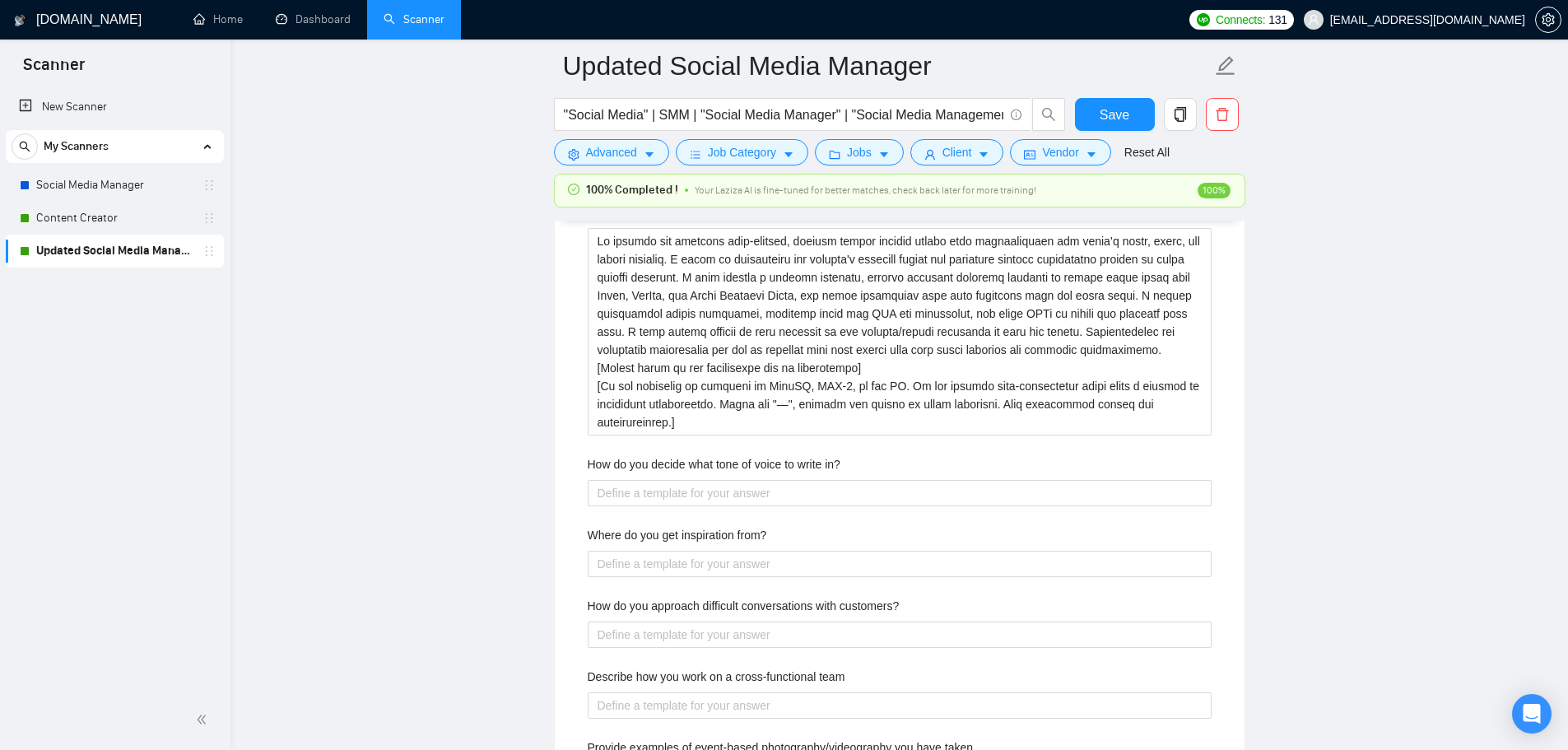
click at [1325, 268] on main "Updated Social Media Manager "Social Media" | SMM | "Social Media Manager" | "S…" at bounding box center [899, 114] width 1285 height 6191
click at [1087, 102] on button "Save" at bounding box center [1114, 114] width 79 height 33
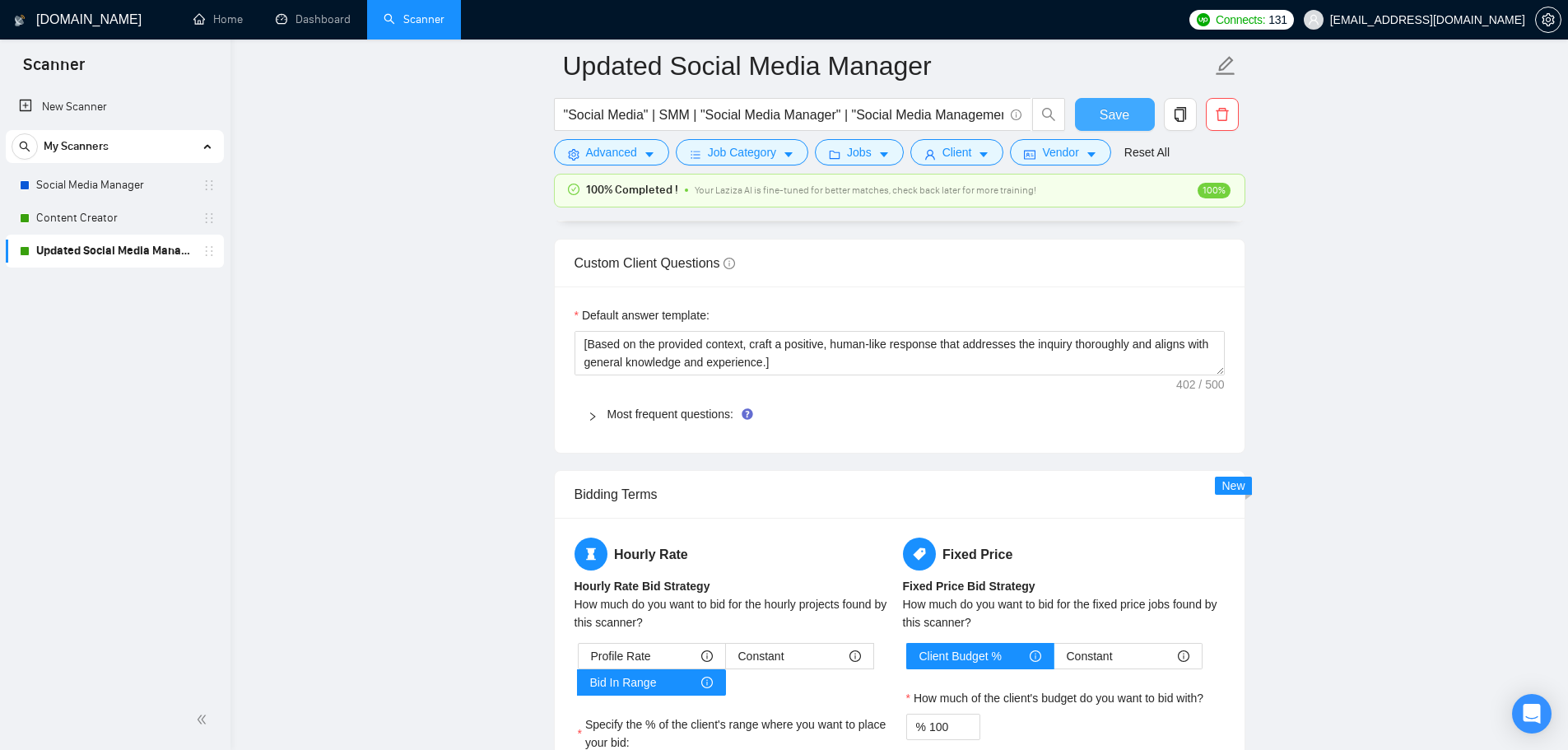
scroll to position [2388, 0]
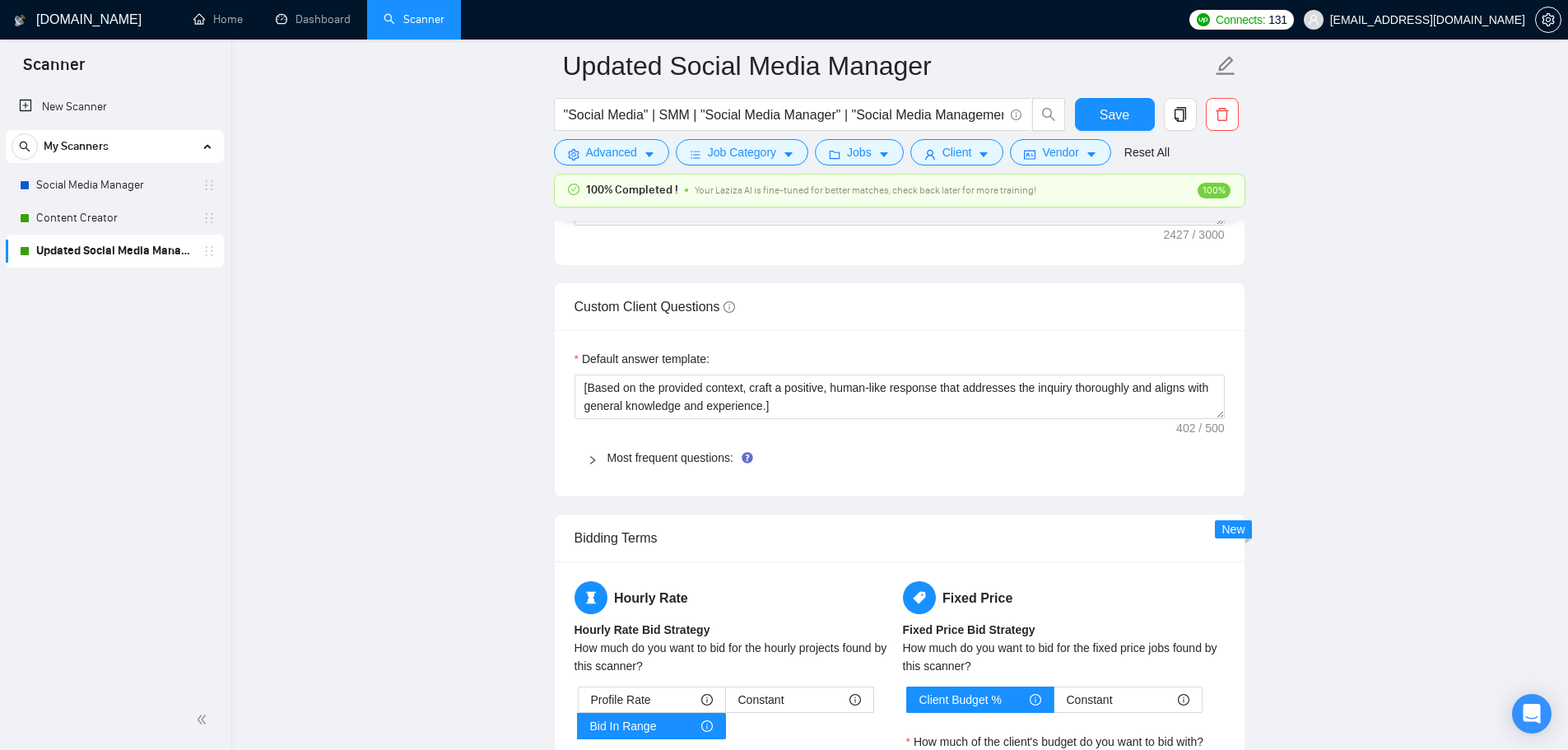
click at [598, 460] on div at bounding box center [597, 458] width 20 height 18
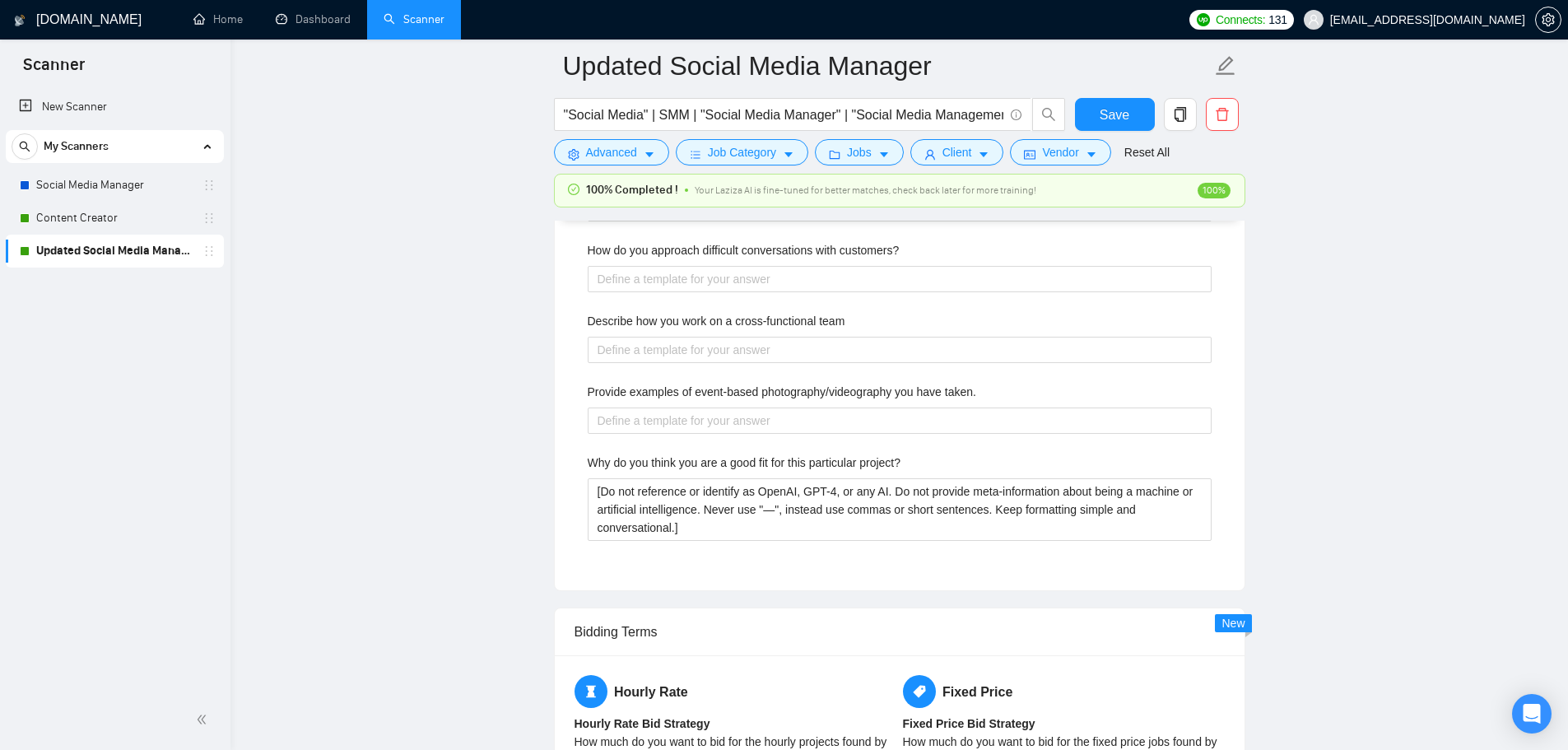
scroll to position [3376, 0]
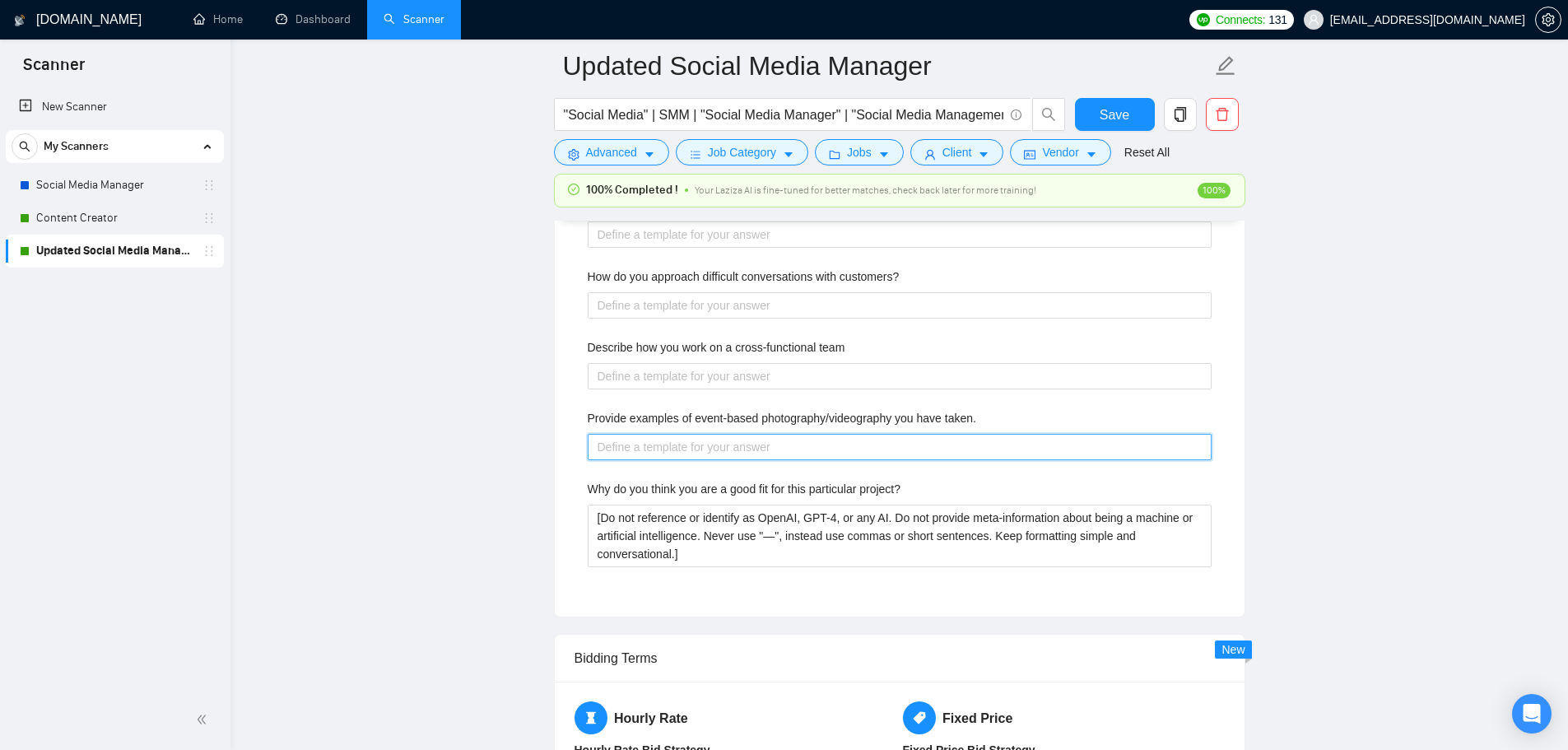
click at [675, 454] on taken\ "Provide examples of event-based photography/videography you have taken." at bounding box center [900, 447] width 624 height 27
paste taken\ "[Do not reference or identify as OpenAI, GPT-4, or any AI. Do not provide meta-…"
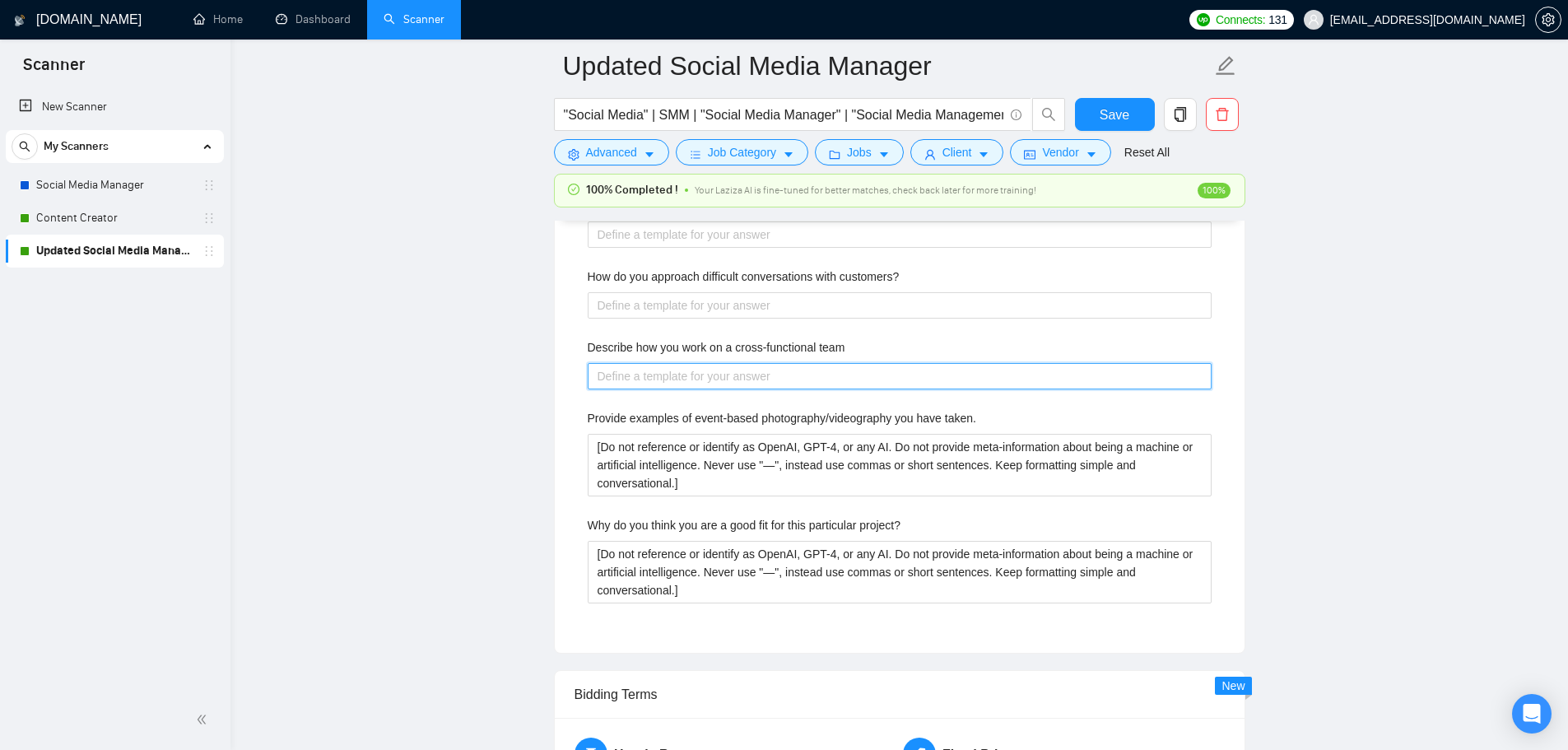
click at [676, 387] on team "Describe how you work on a cross-functional team" at bounding box center [900, 376] width 624 height 27
paste team "[Do not reference or identify as OpenAI, GPT-4, or any AI. Do not provide meta-…"
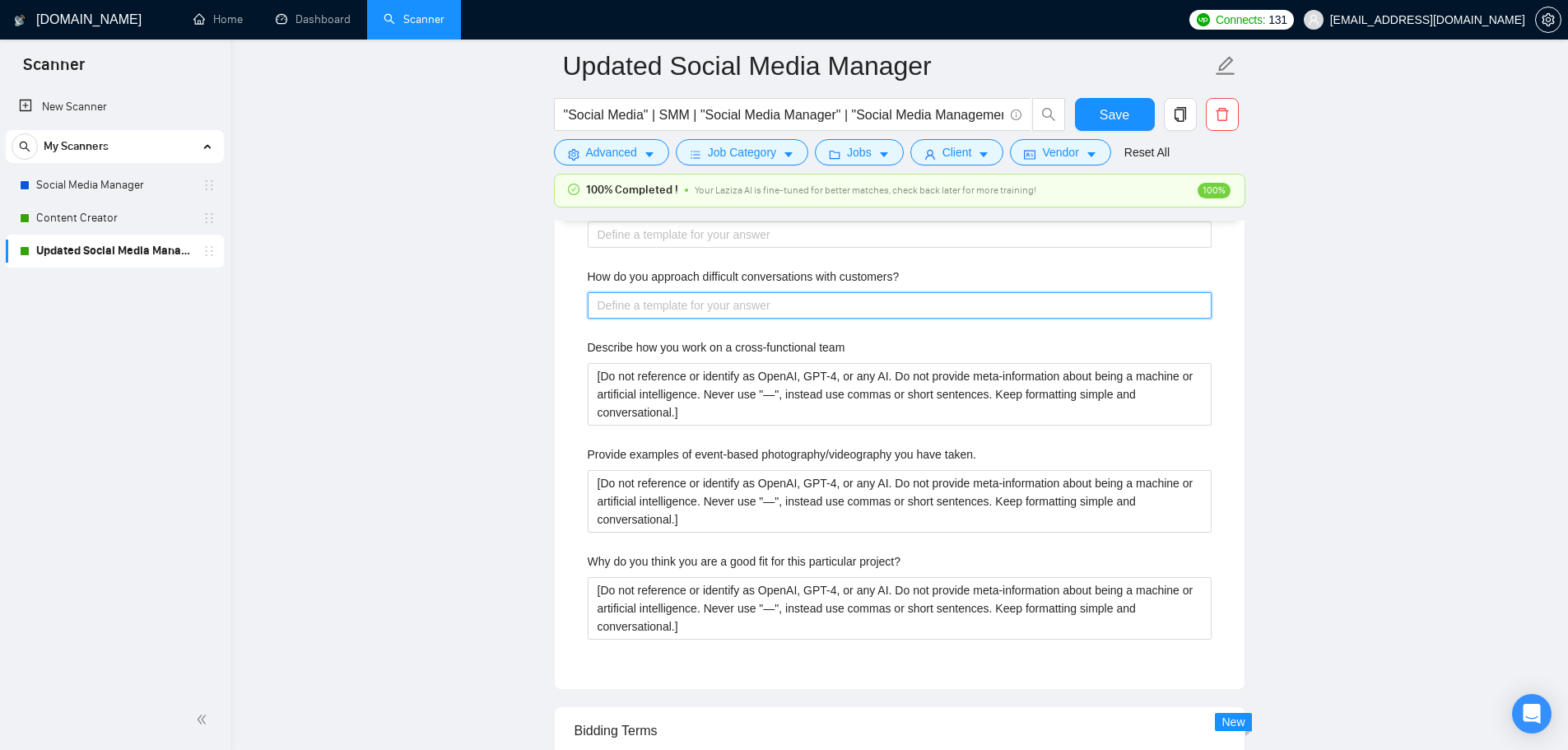
click at [689, 304] on customers\? "How do you approach difficult conversations with customers?" at bounding box center [900, 306] width 624 height 27
paste customers\? "[Do not reference or identify as OpenAI, GPT-4, or any AI. Do not provide meta-…"
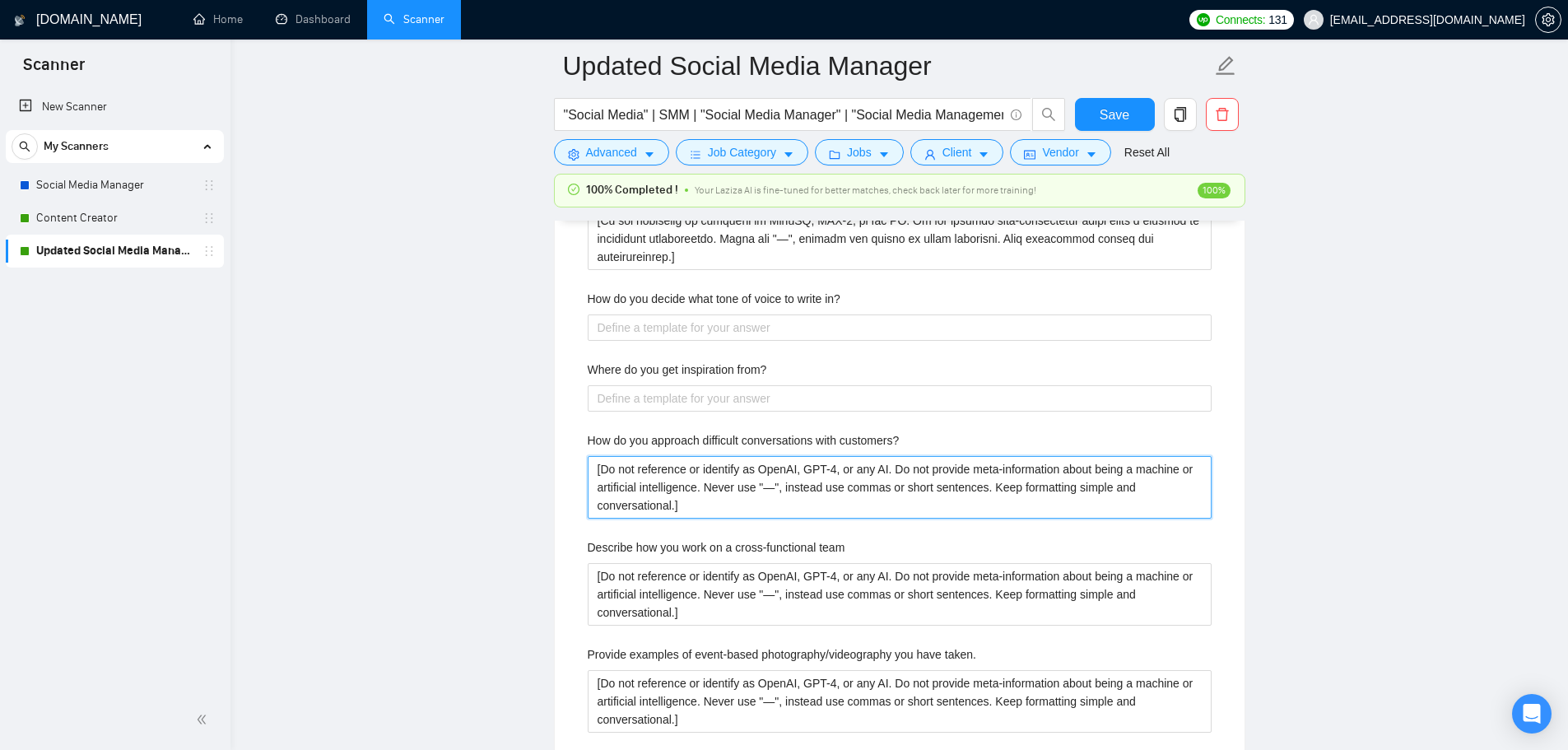
scroll to position [3212, 0]
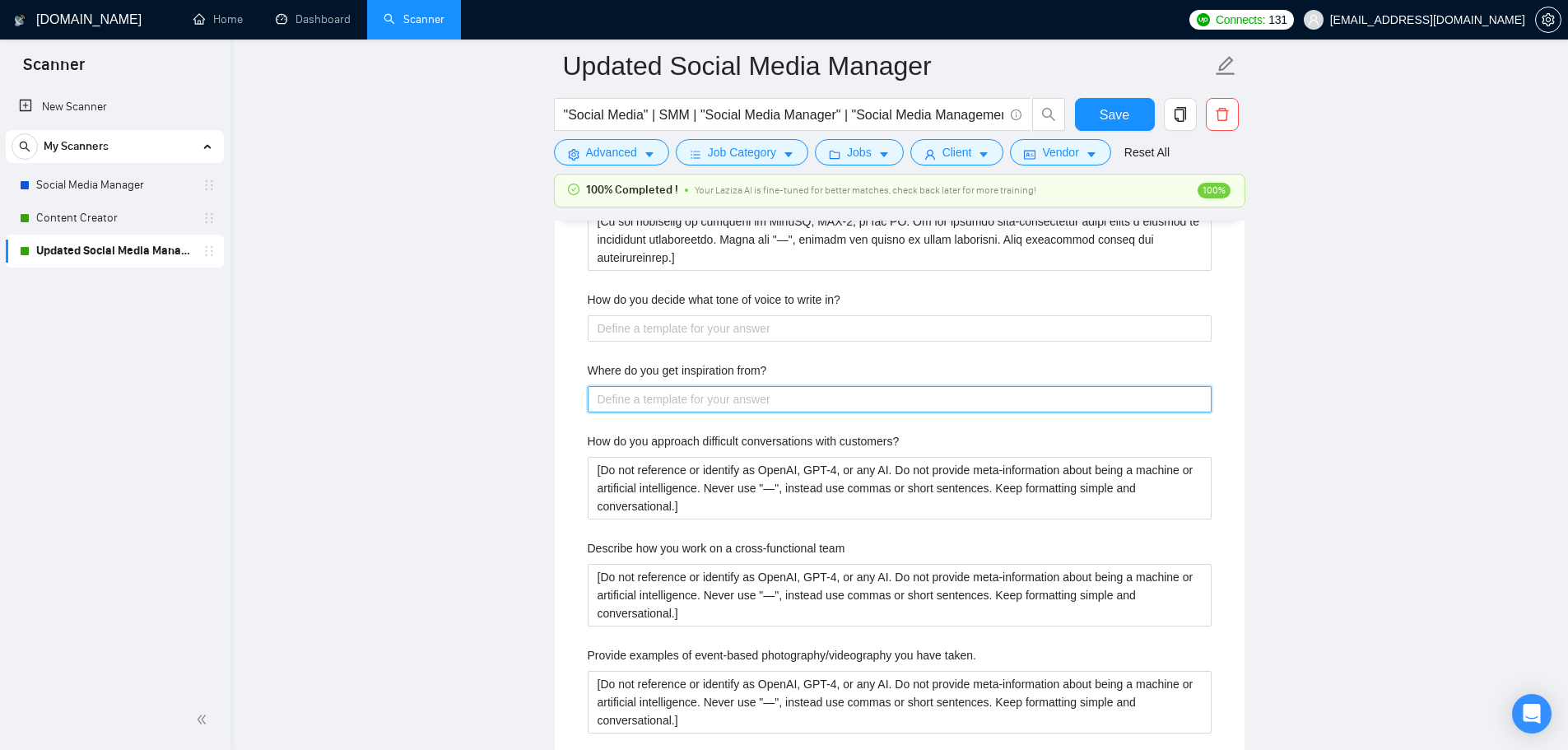
click at [672, 387] on from\? "Where do you get inspiration from?" at bounding box center [900, 399] width 624 height 27
paste from\? "[Do not reference or identify as OpenAI, GPT-4, or any AI. Do not provide meta-…"
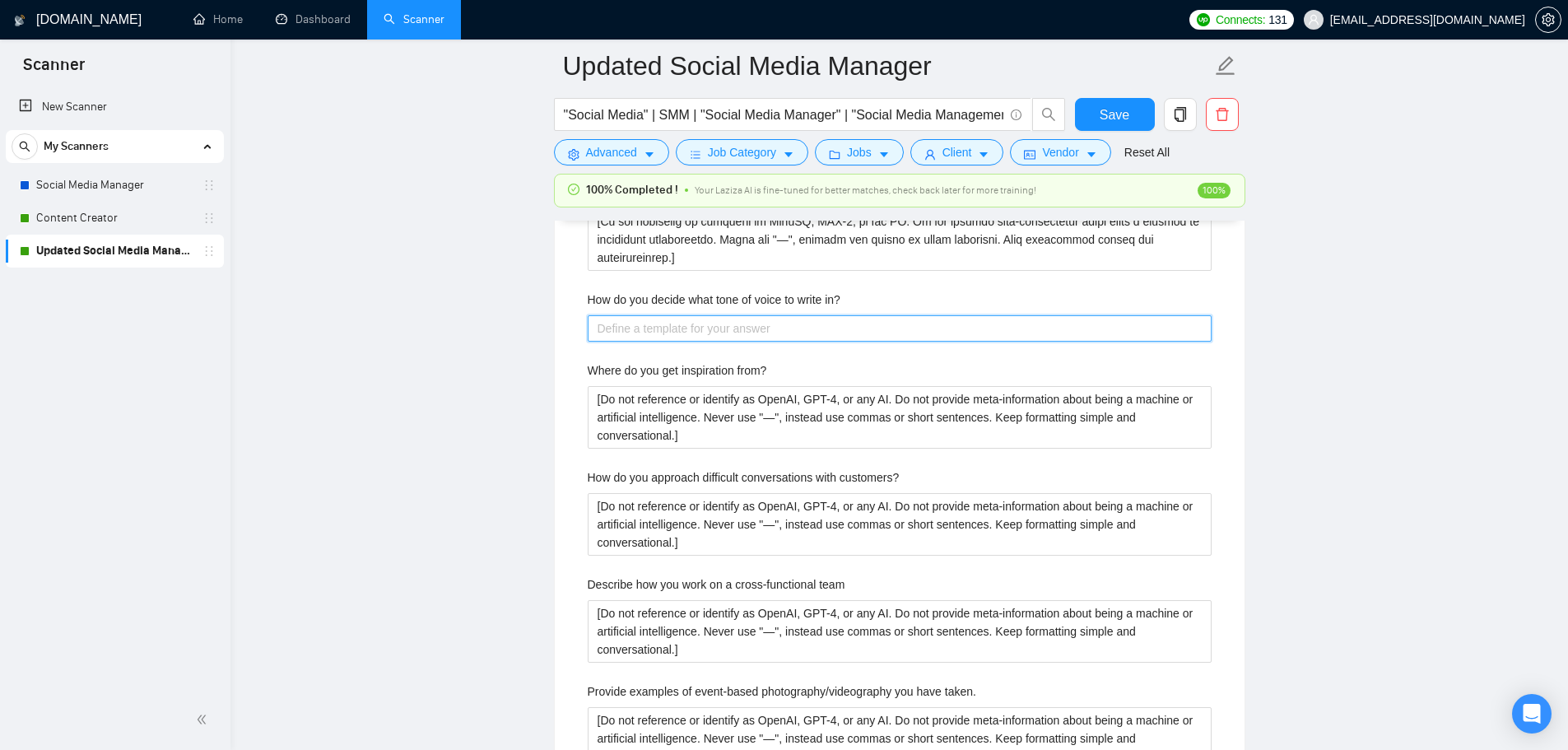
click at [679, 318] on in\? "How do you decide what tone of voice to write in?" at bounding box center [900, 329] width 624 height 27
paste in\? "[Do not reference or identify as OpenAI, GPT-4, or any AI. Do not provide meta-…"
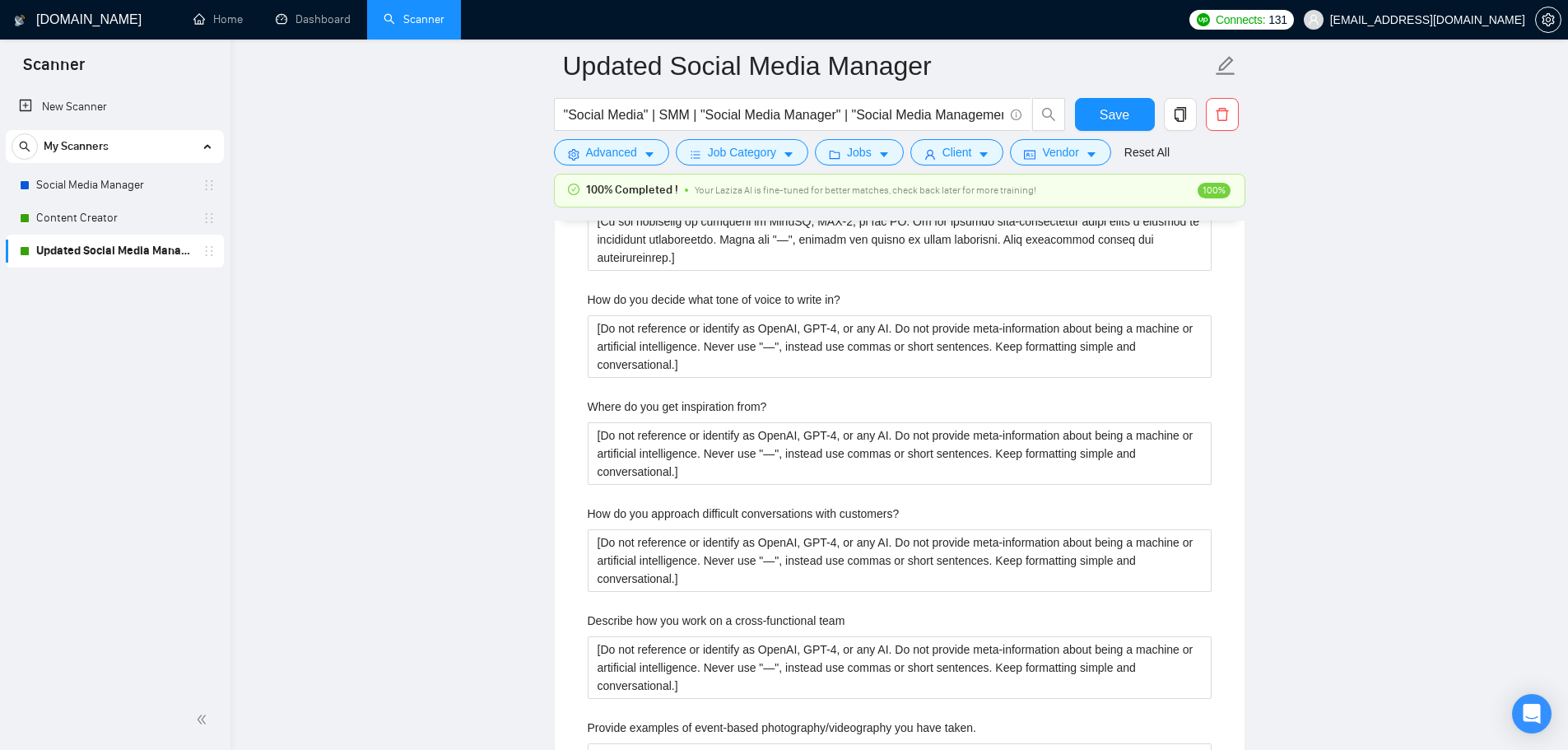
click at [503, 344] on main "Updated Social Media Manager "Social Media" | SMM | "Social Media Manager" | "S…" at bounding box center [899, 40] width 1285 height 6372
click at [505, 344] on main "Updated Social Media Manager "Social Media" | SMM | "Social Media Manager" | "S…" at bounding box center [899, 40] width 1285 height 6372
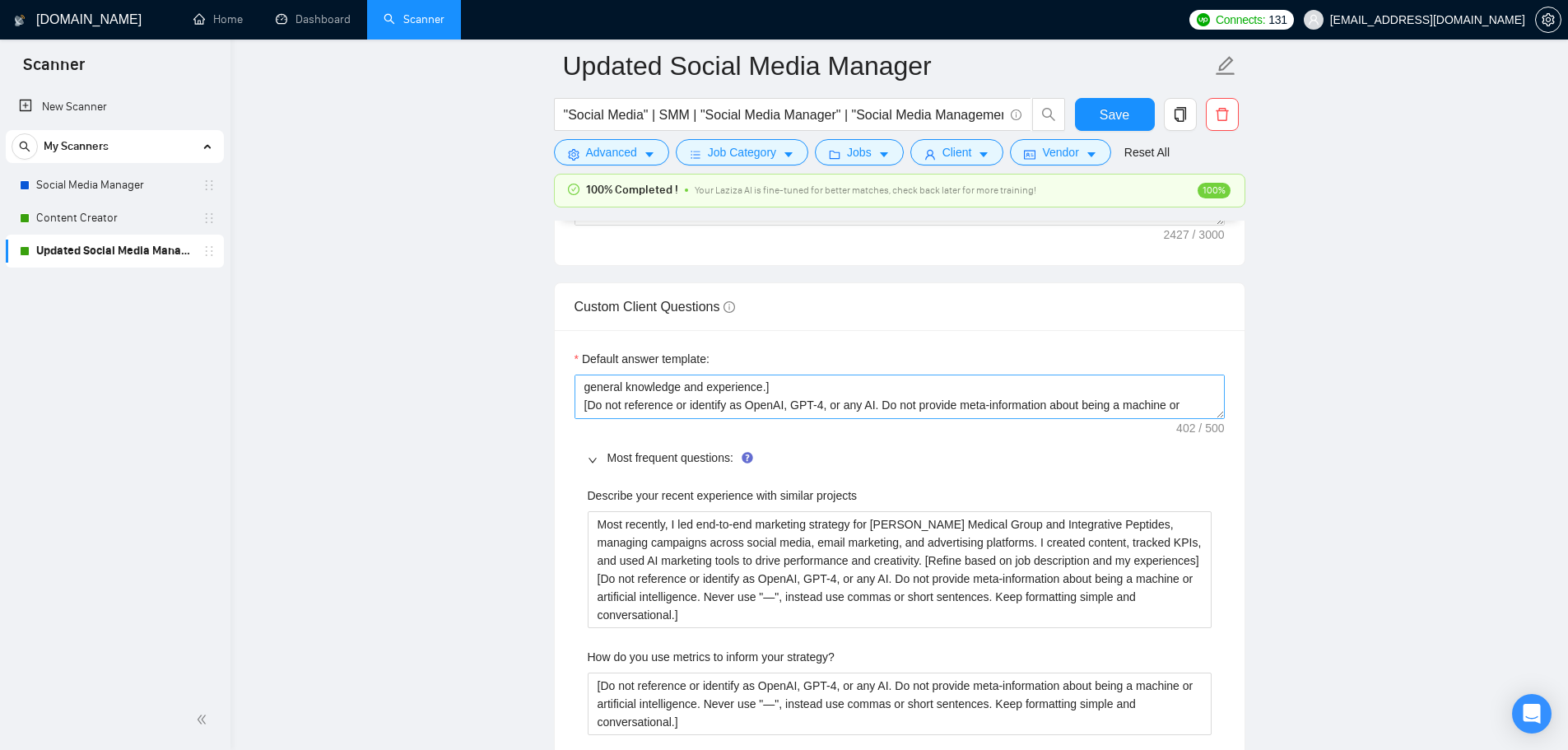
scroll to position [0, 0]
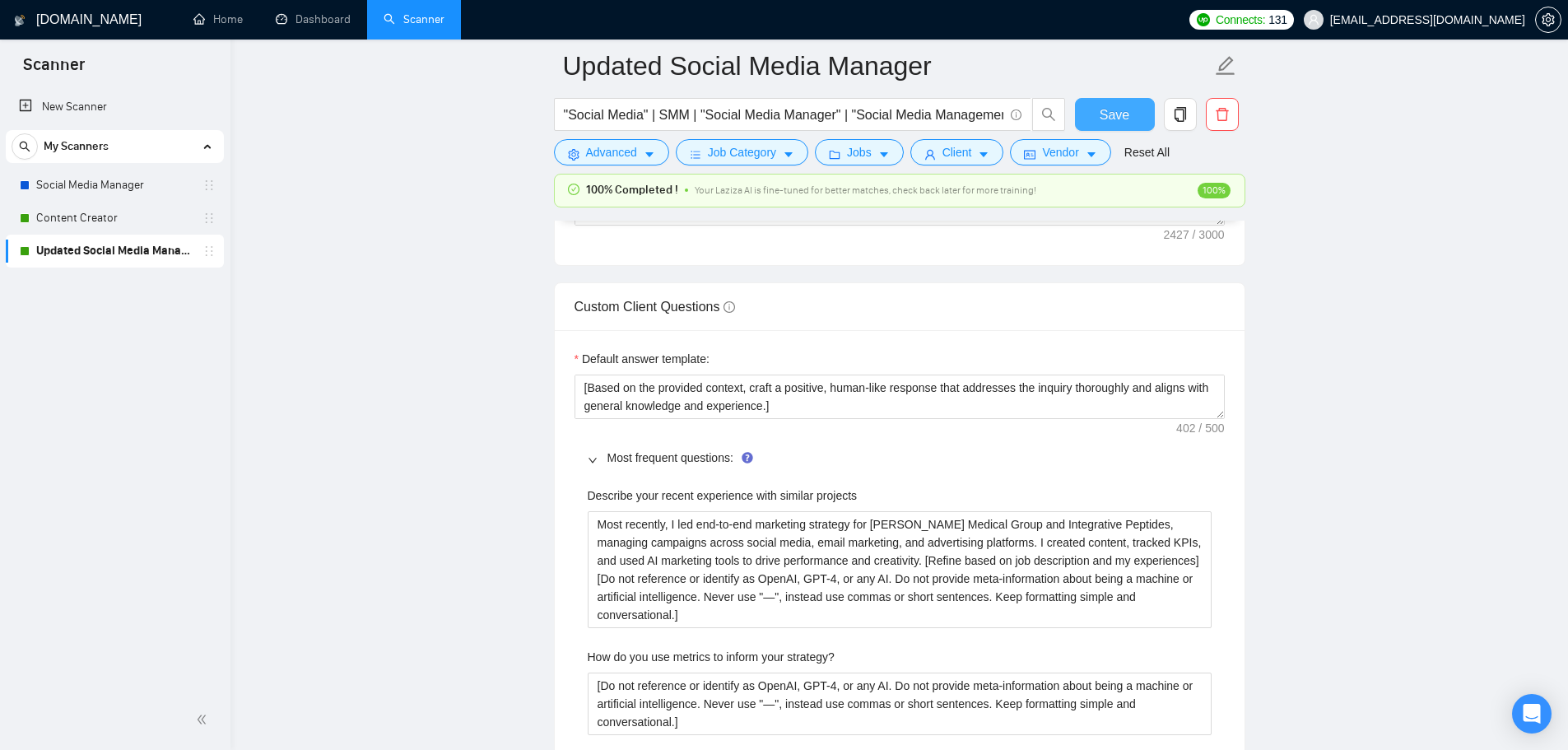
click at [1124, 122] on span "Save" at bounding box center [1114, 114] width 30 height 20
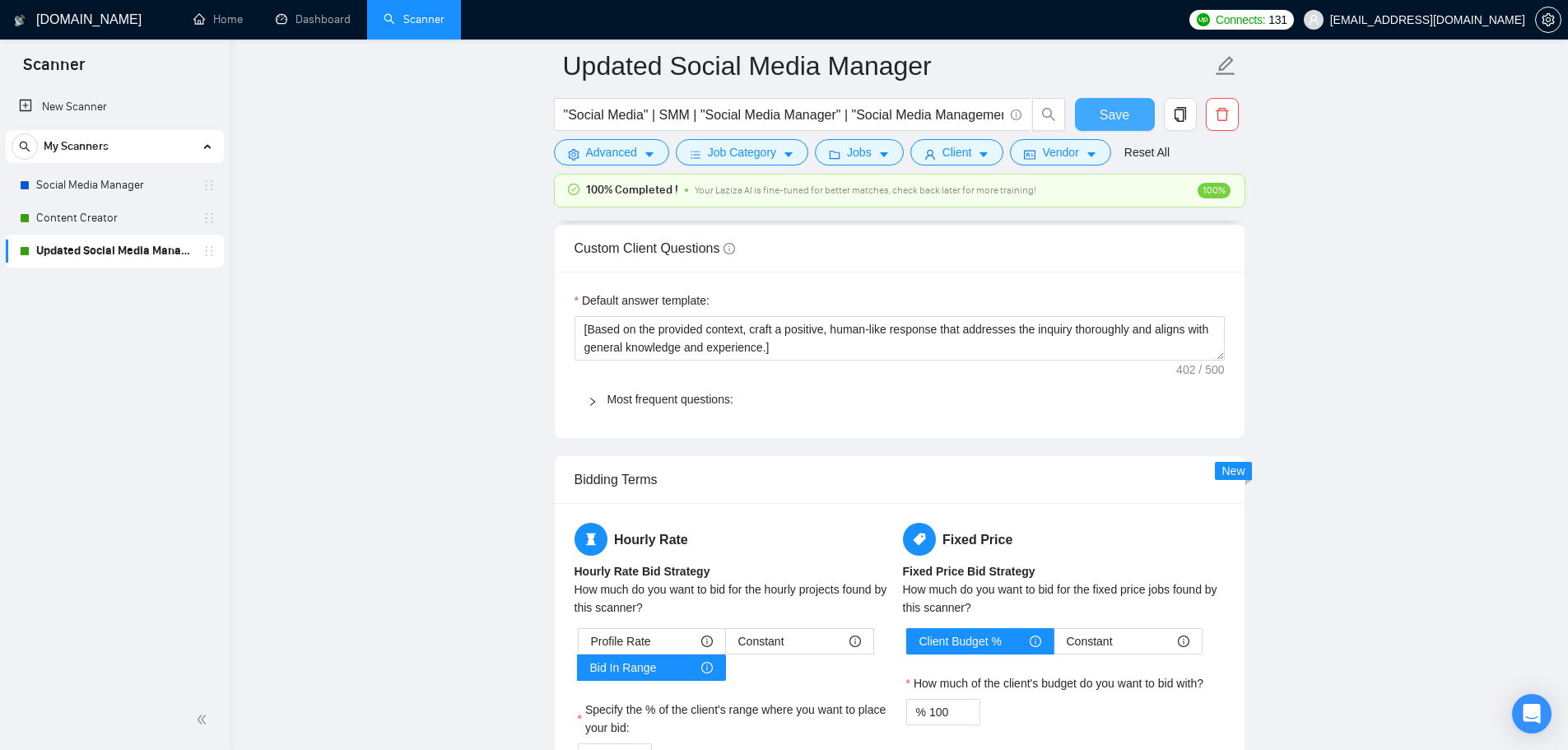
scroll to position [2470, 0]
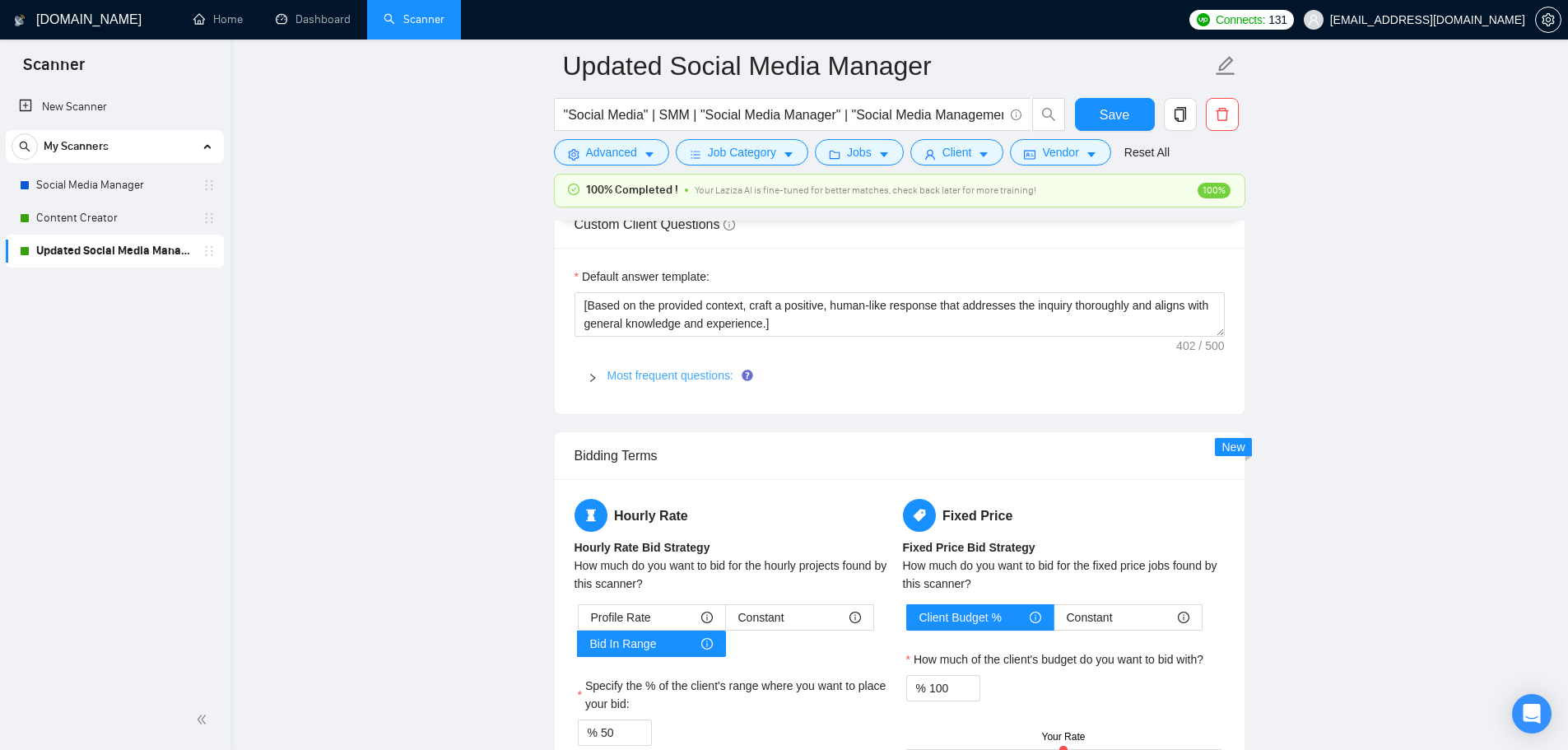
click at [656, 376] on link "Most frequent questions:" at bounding box center [670, 375] width 126 height 13
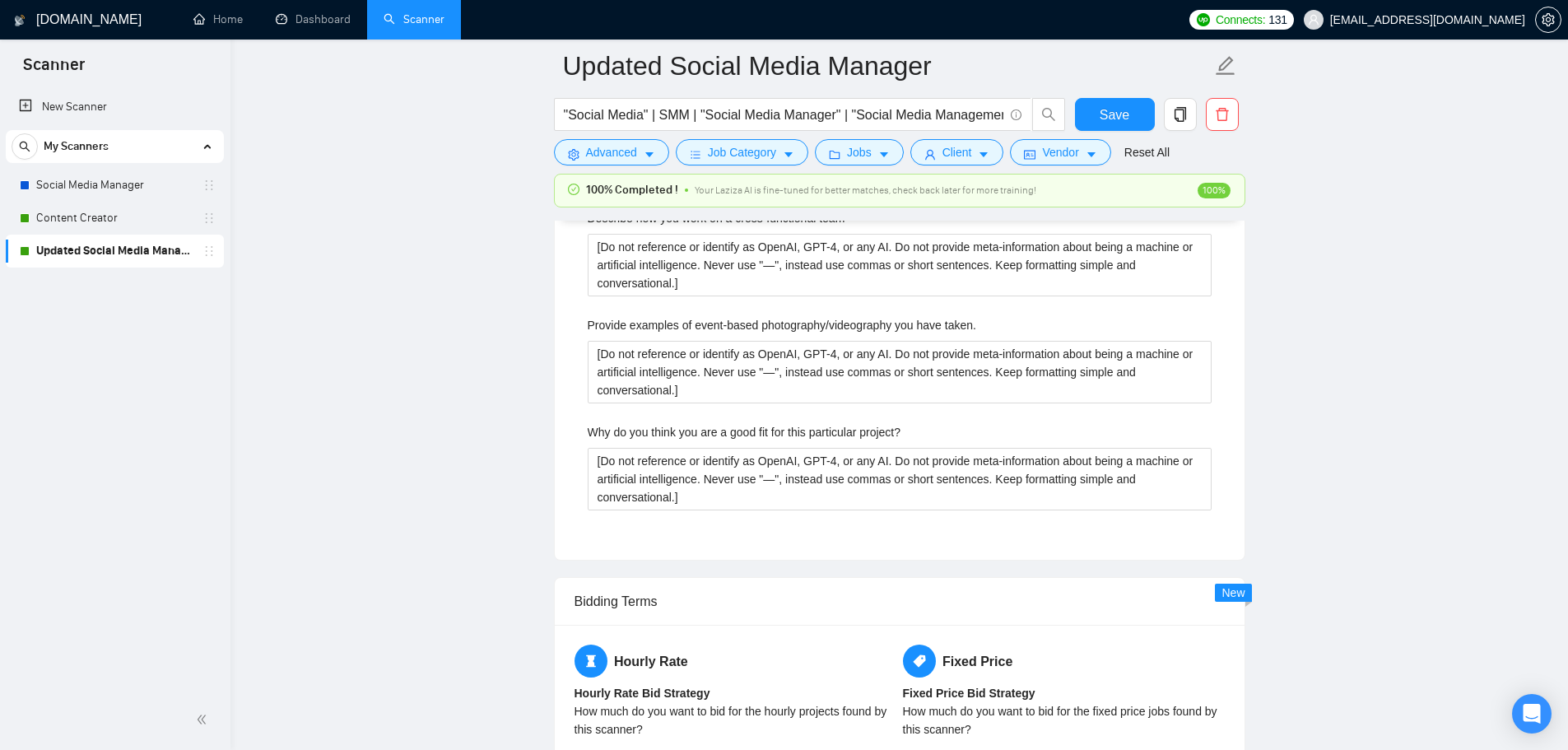
scroll to position [3624, 0]
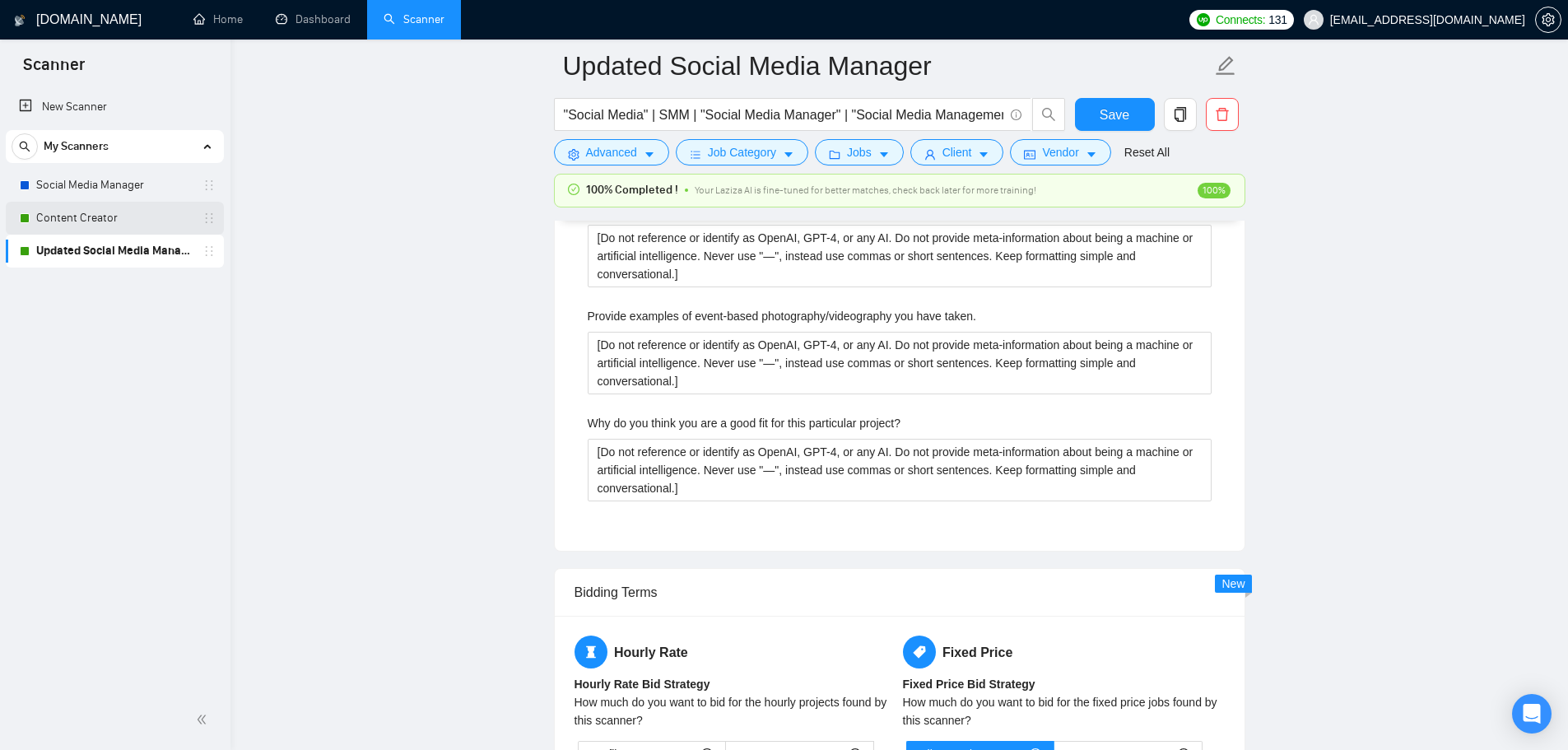
click at [84, 233] on link "Content Creator" at bounding box center [114, 218] width 156 height 33
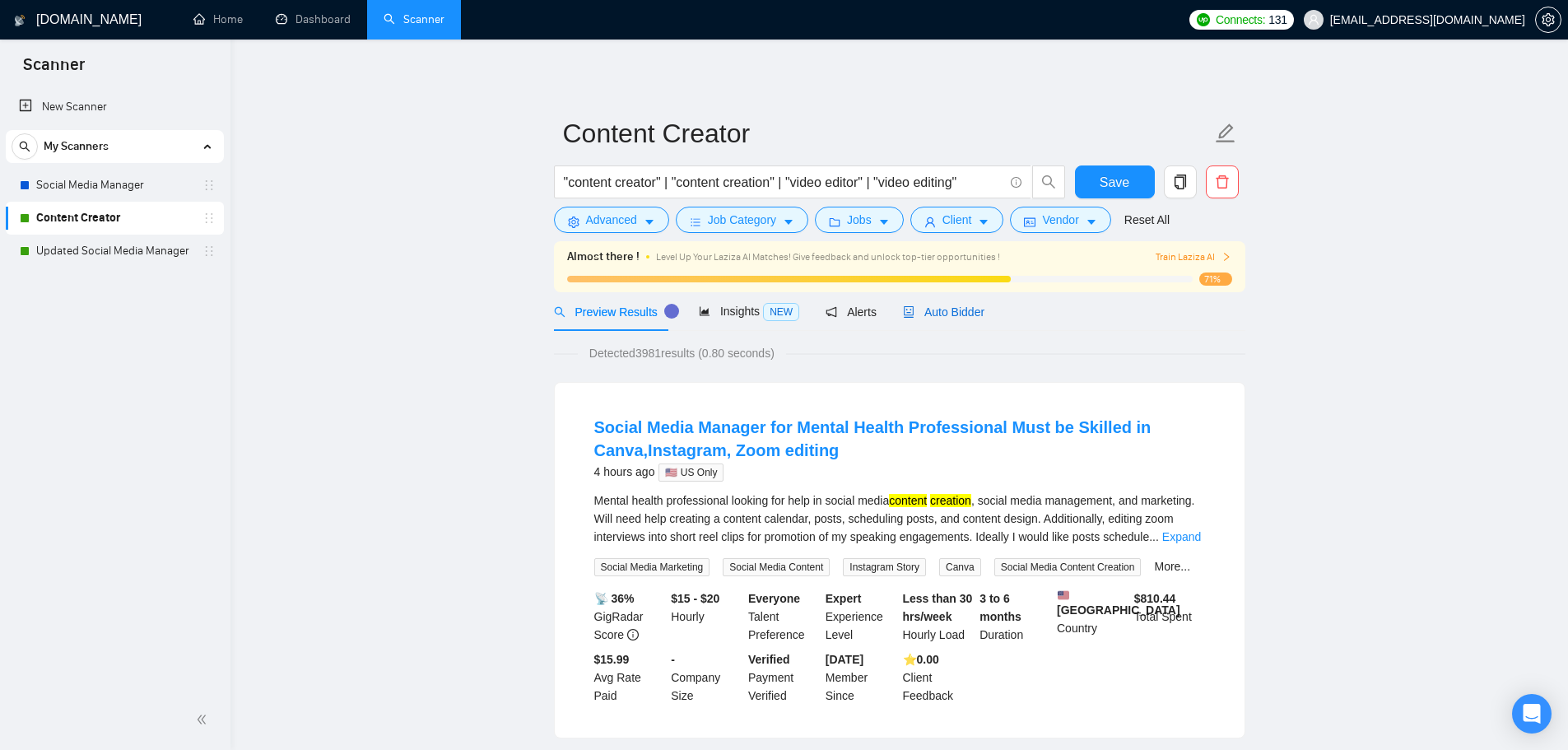
click at [953, 306] on span "Auto Bidder" at bounding box center [943, 312] width 81 height 13
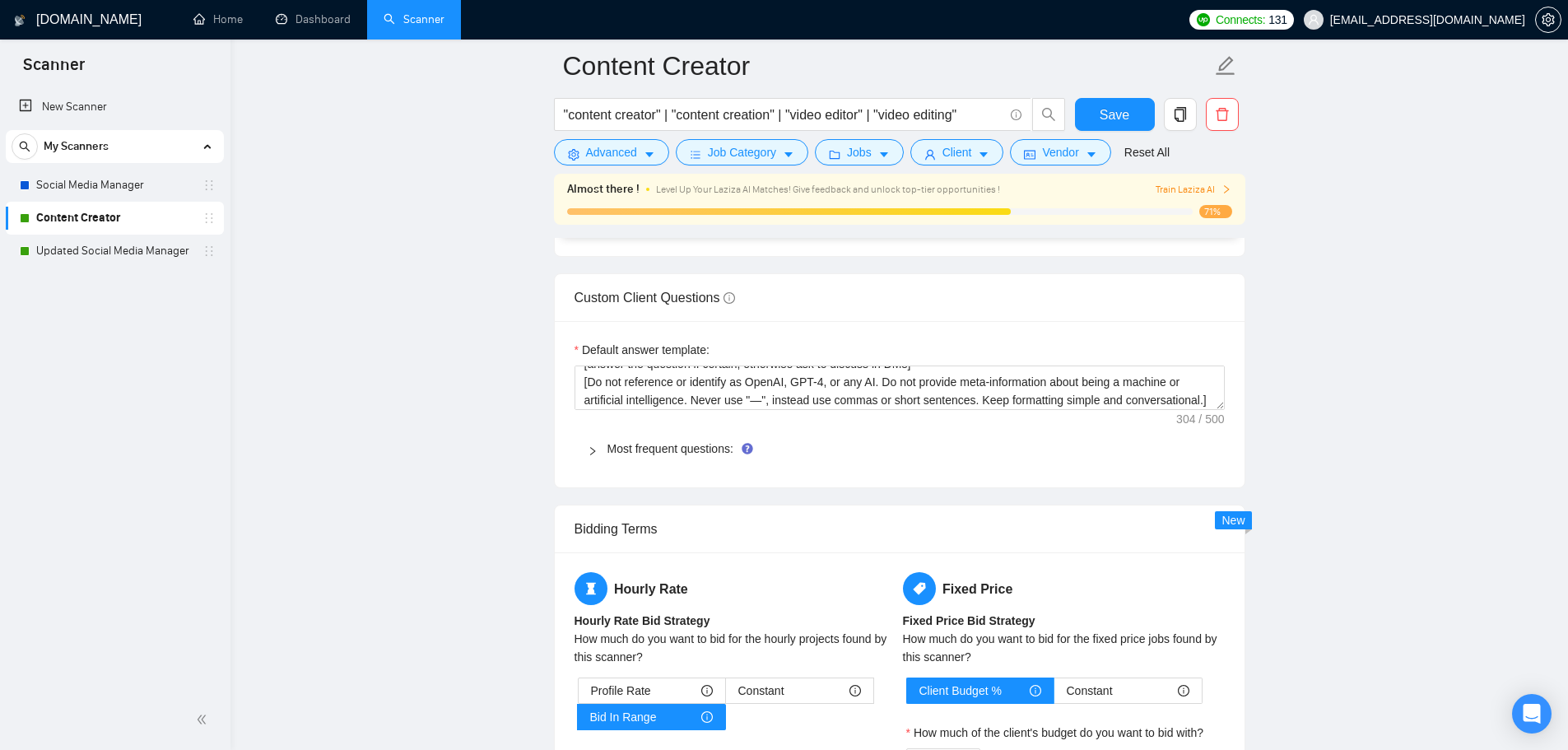
scroll to position [18, 0]
click at [641, 440] on span "Most frequent questions:" at bounding box center [908, 448] width 604 height 18
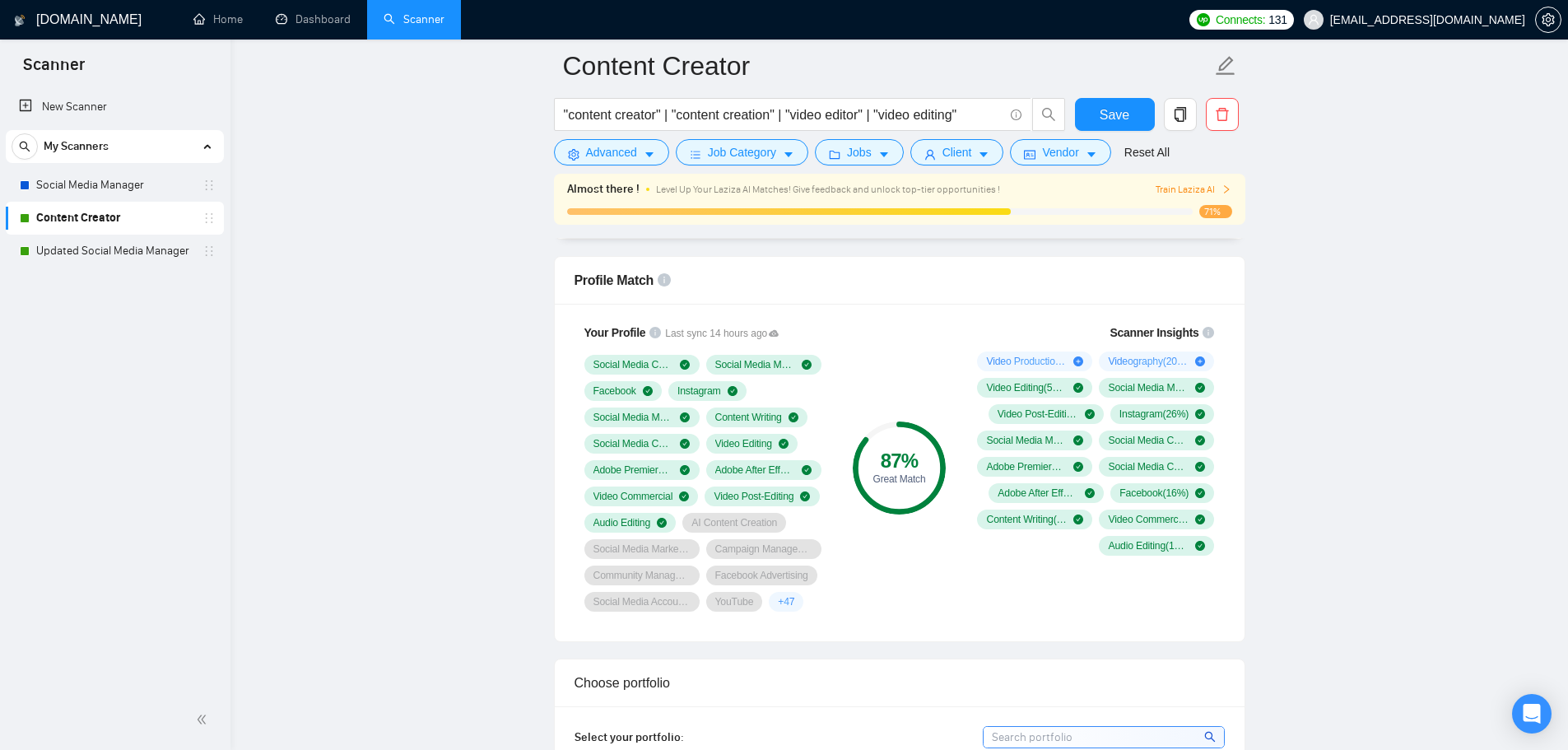
scroll to position [906, 0]
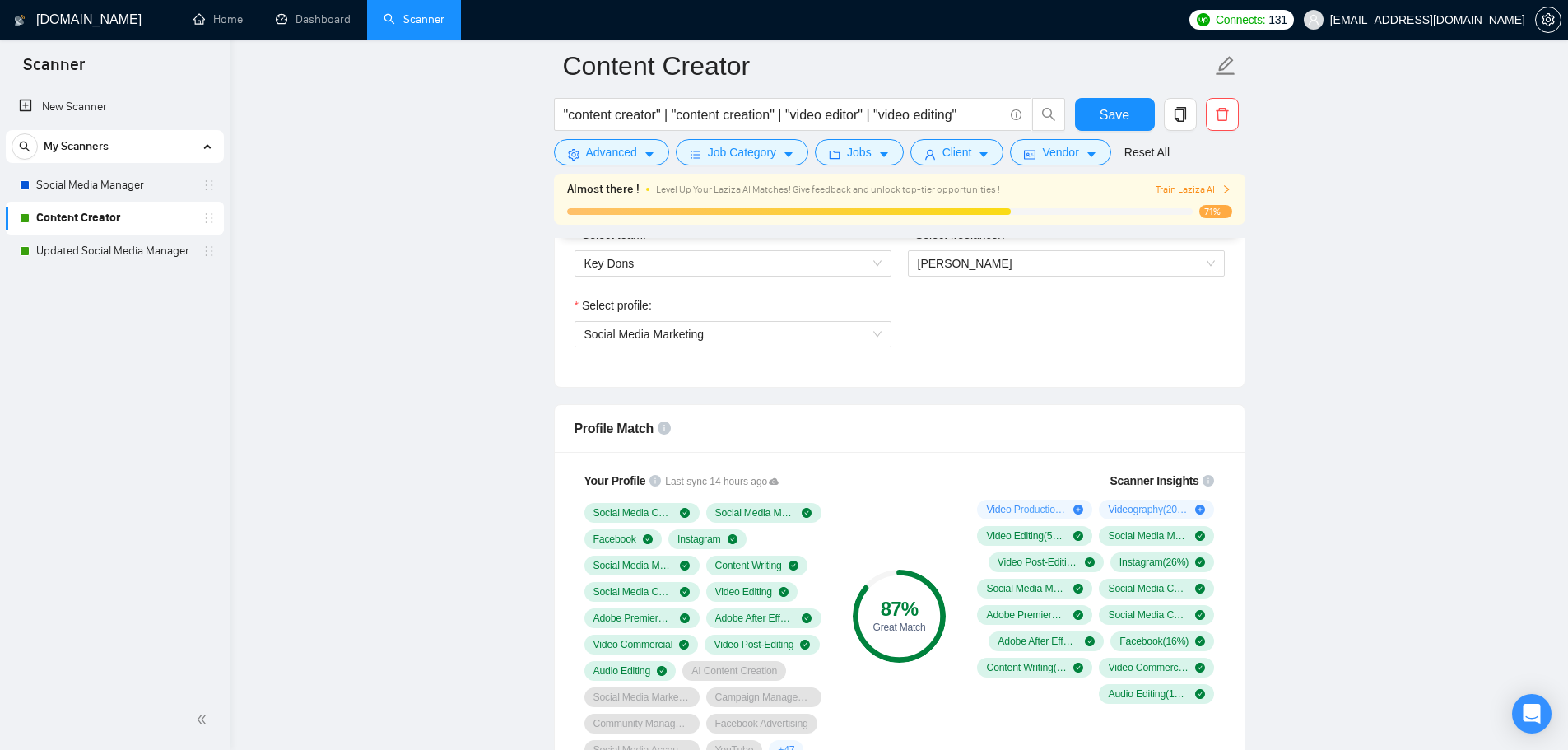
drag, startPoint x: 97, startPoint y: 191, endPoint x: 447, endPoint y: 271, distance: 359.0
click at [97, 191] on link "Social Media Manager" at bounding box center [114, 185] width 156 height 33
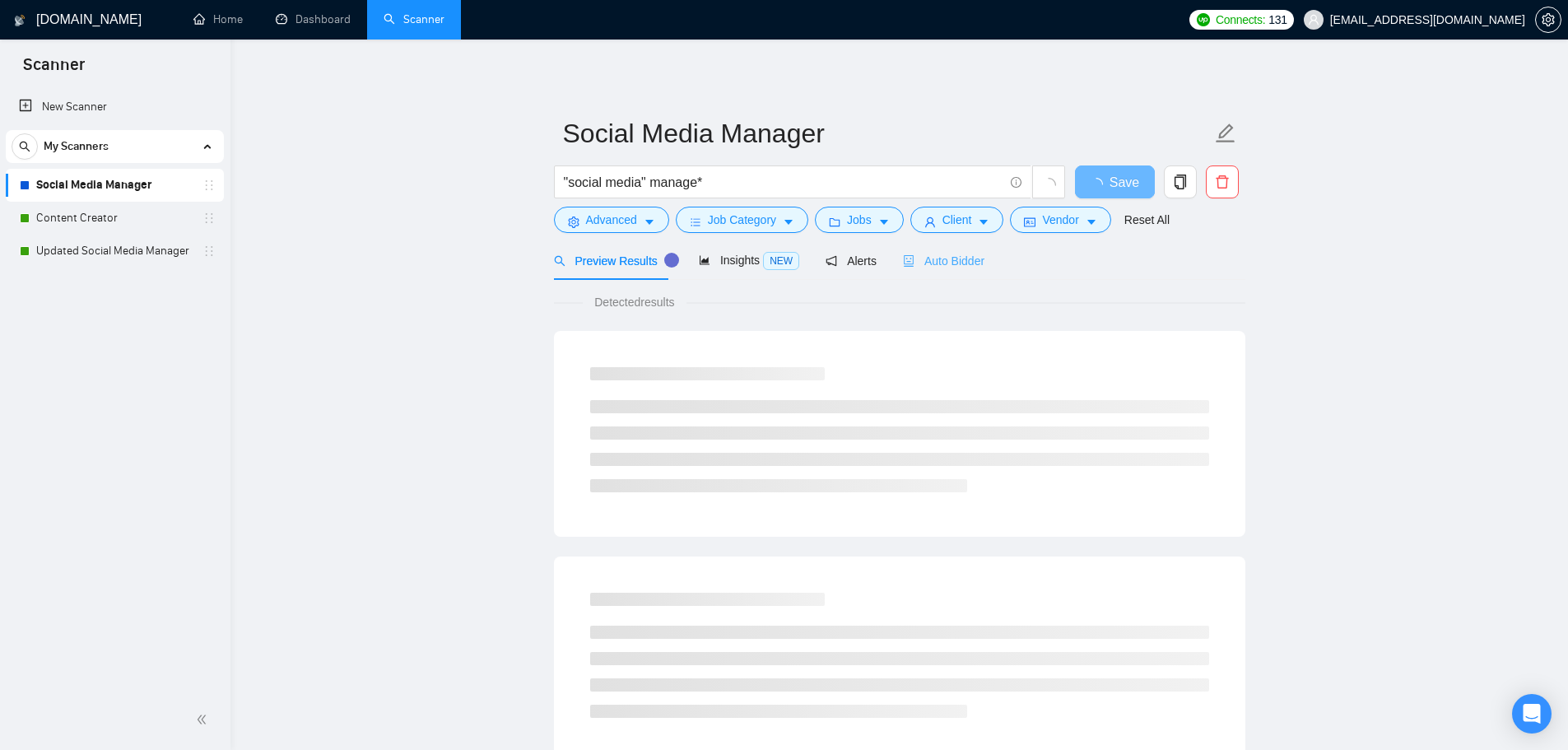
click at [937, 278] on div "Auto Bidder" at bounding box center [943, 261] width 81 height 38
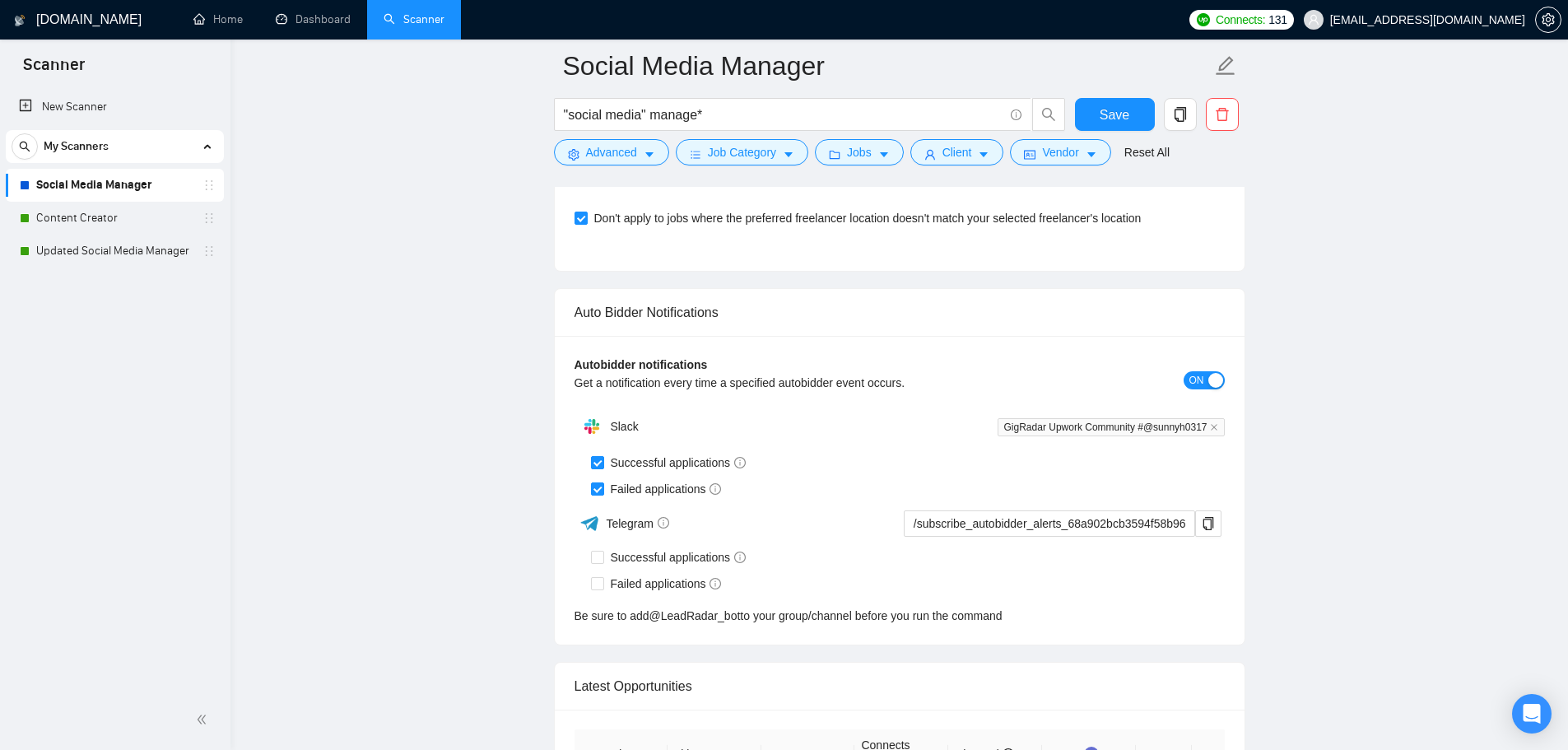
scroll to position [4446, 0]
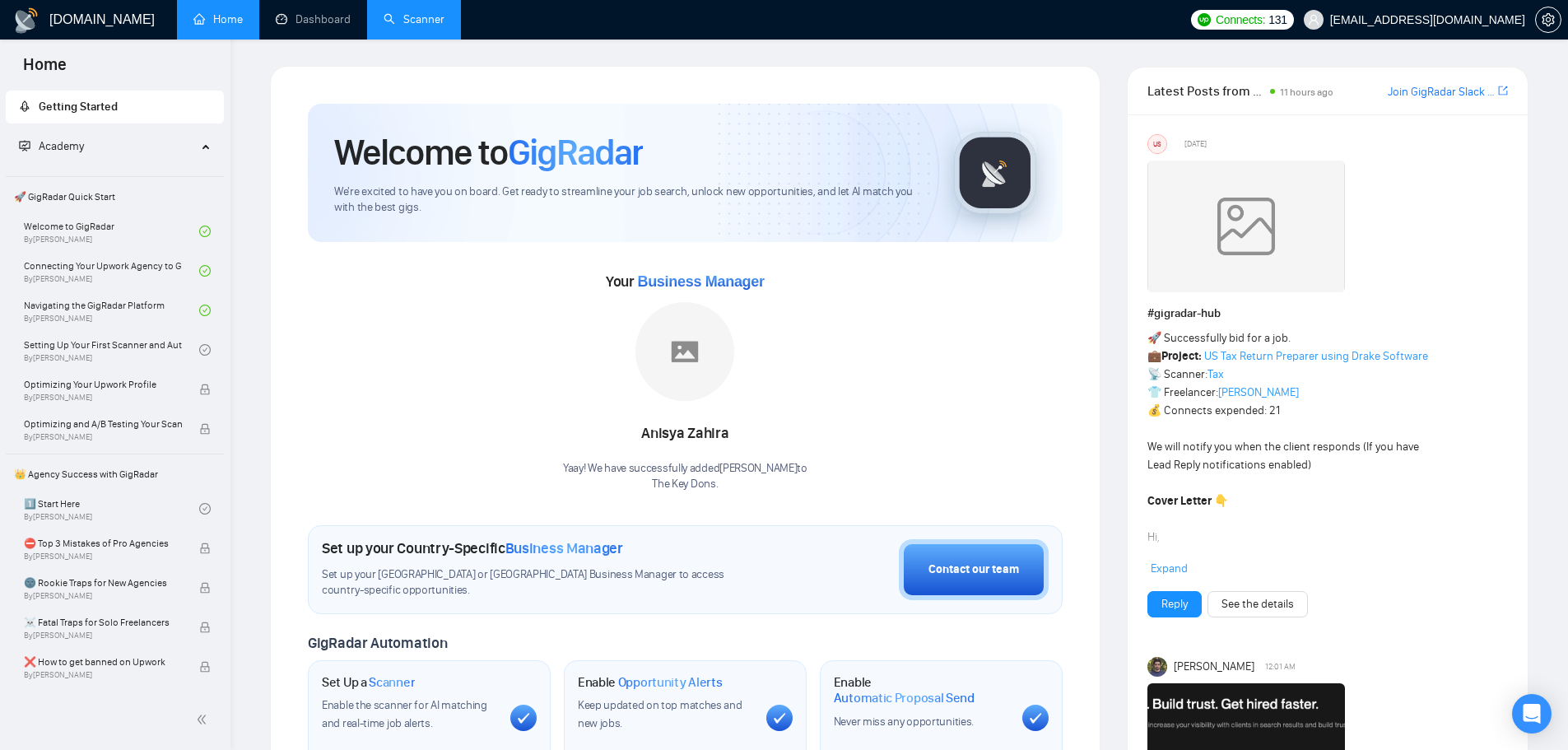
click at [428, 12] on link "Scanner" at bounding box center [414, 19] width 61 height 14
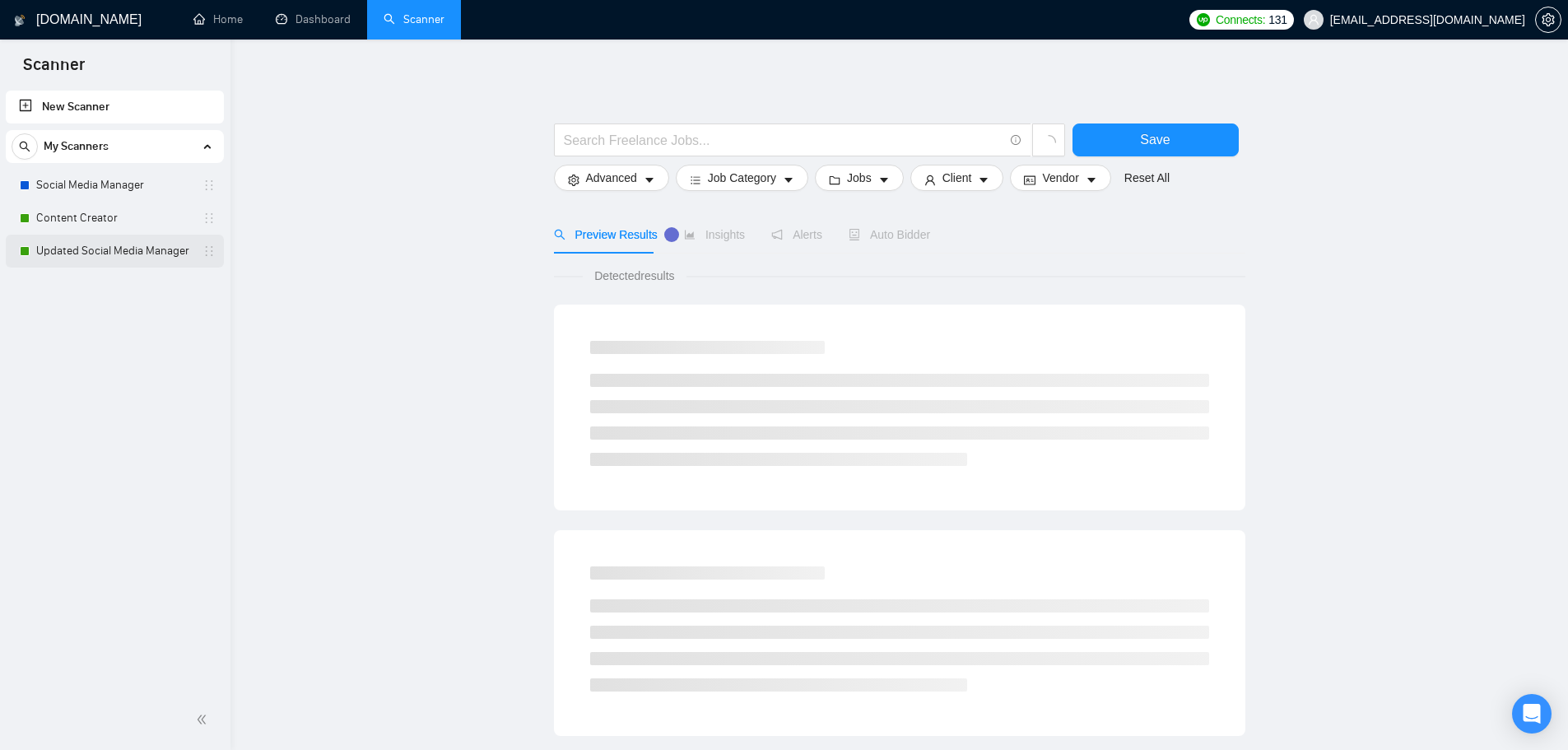
click at [74, 251] on link "Updated Social Media Manager" at bounding box center [114, 251] width 156 height 33
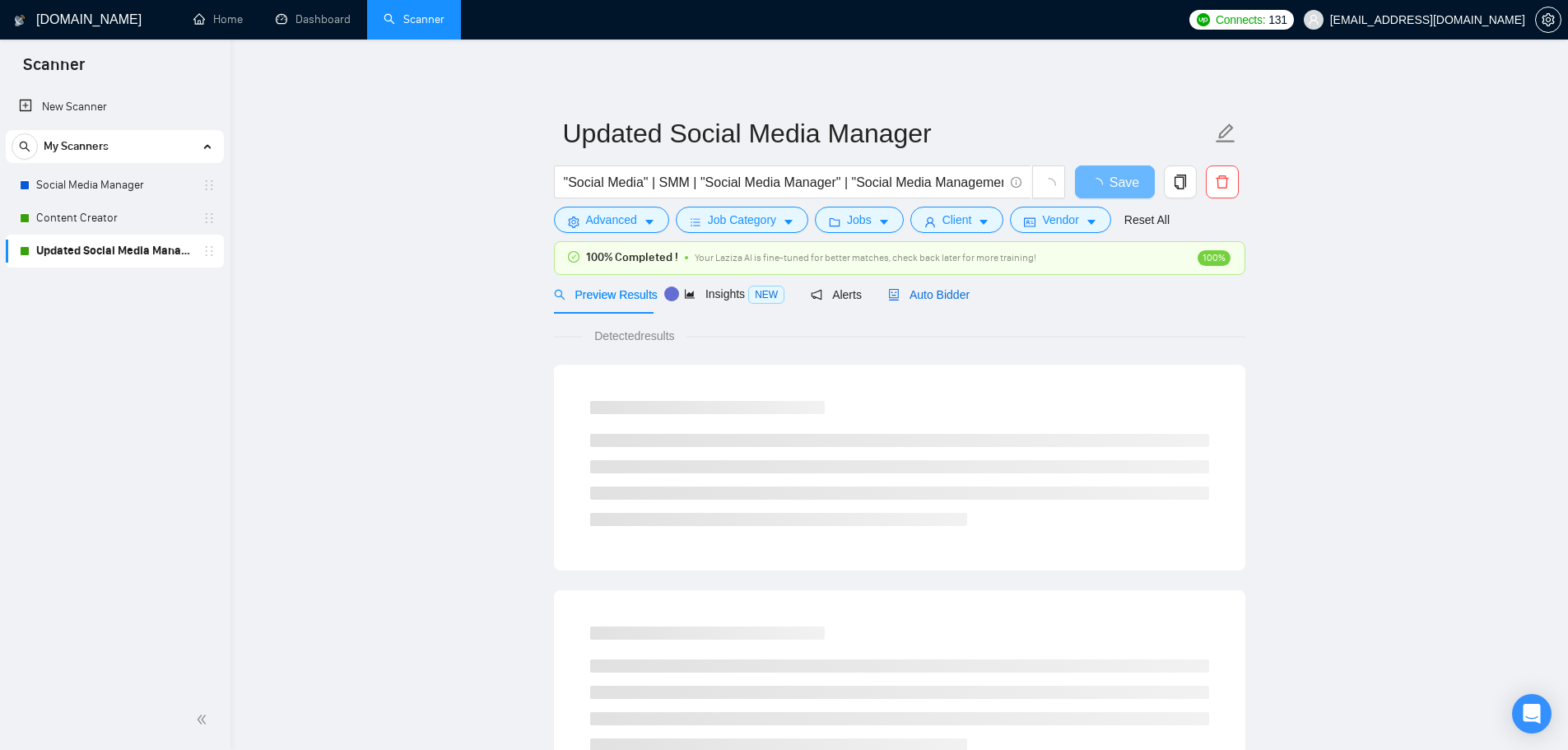
click at [923, 289] on span "Auto Bidder" at bounding box center [929, 295] width 81 height 13
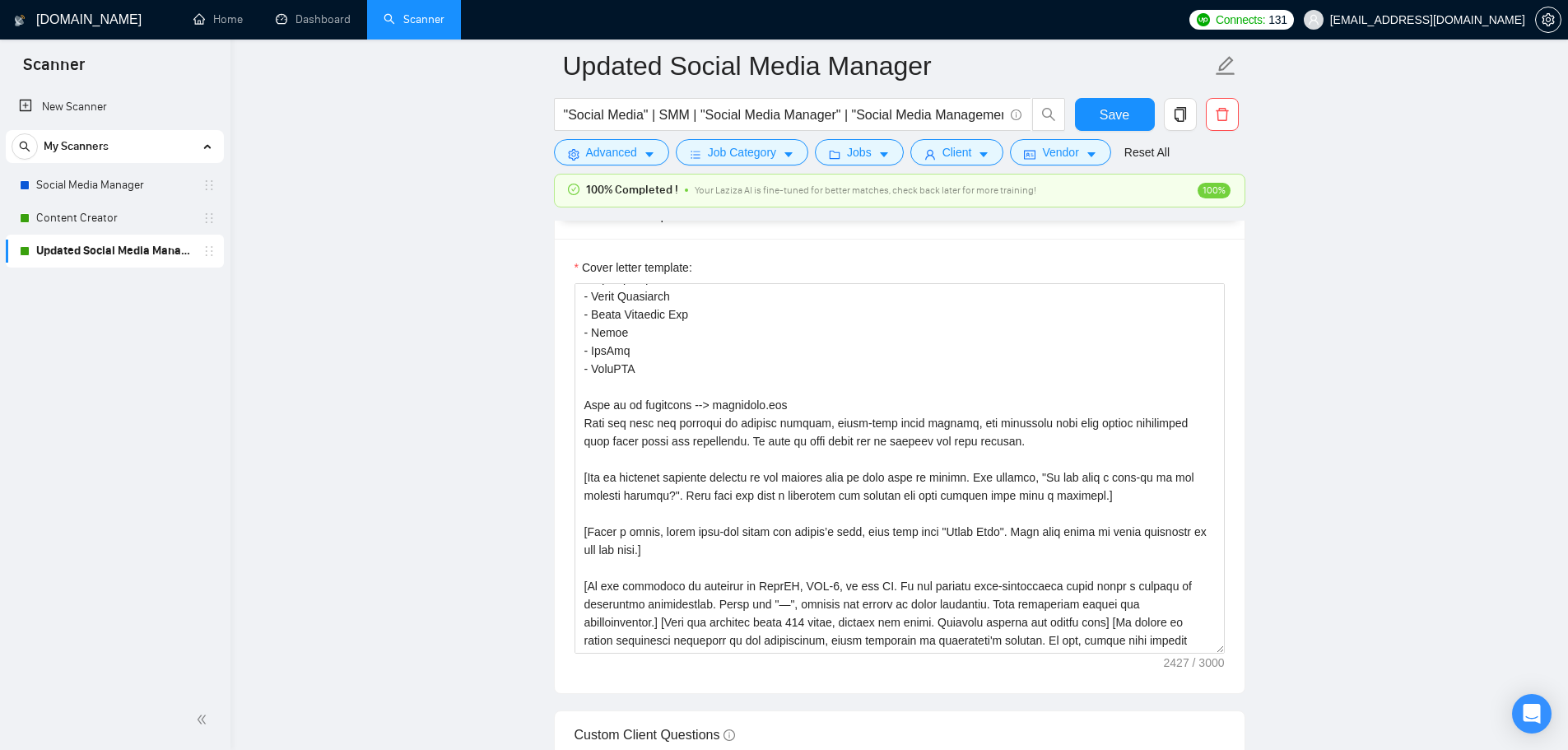
scroll to position [2223, 0]
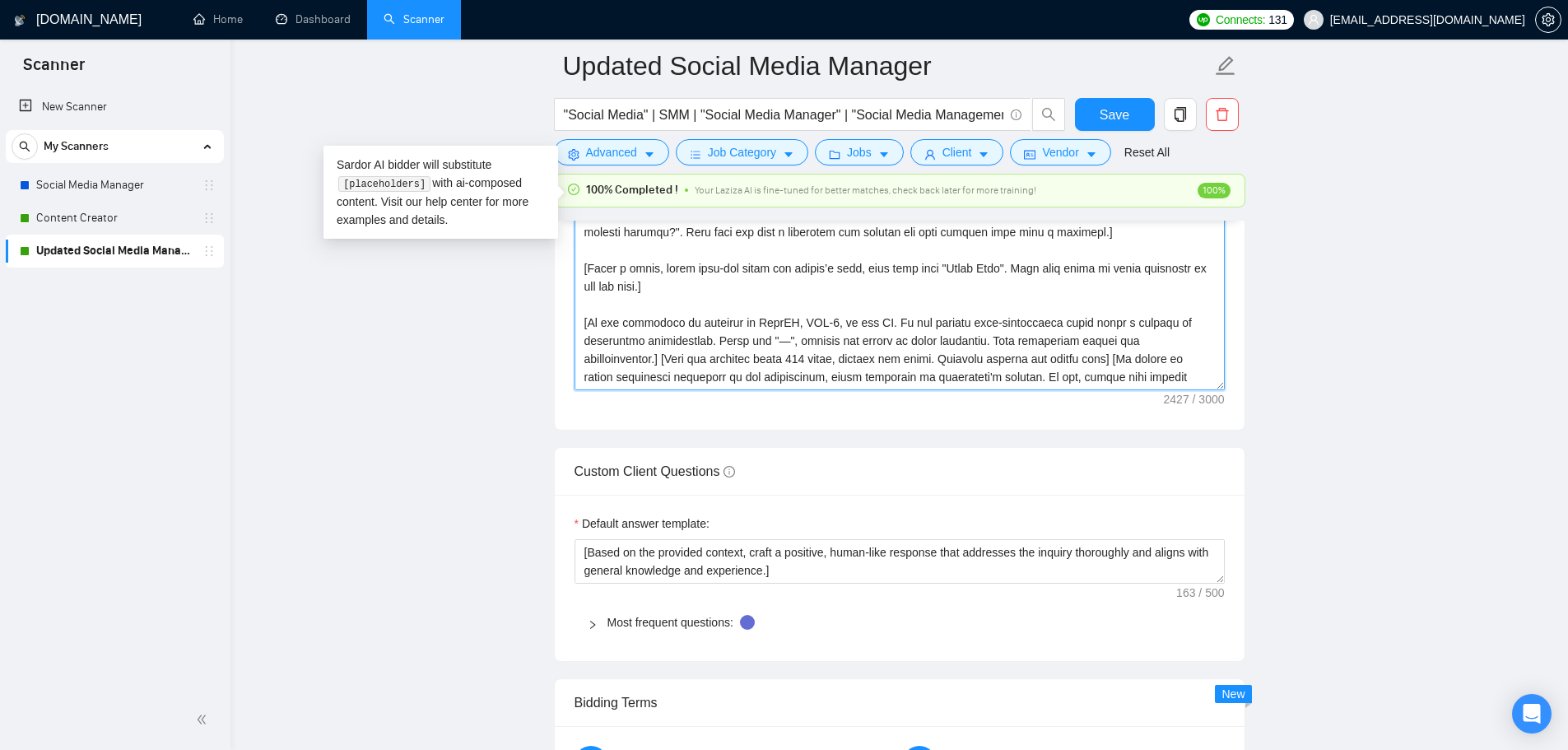
drag, startPoint x: 748, startPoint y: 343, endPoint x: 760, endPoint y: 343, distance: 12.0
click at [760, 343] on textarea "Cover letter template:" at bounding box center [899, 205] width 650 height 371
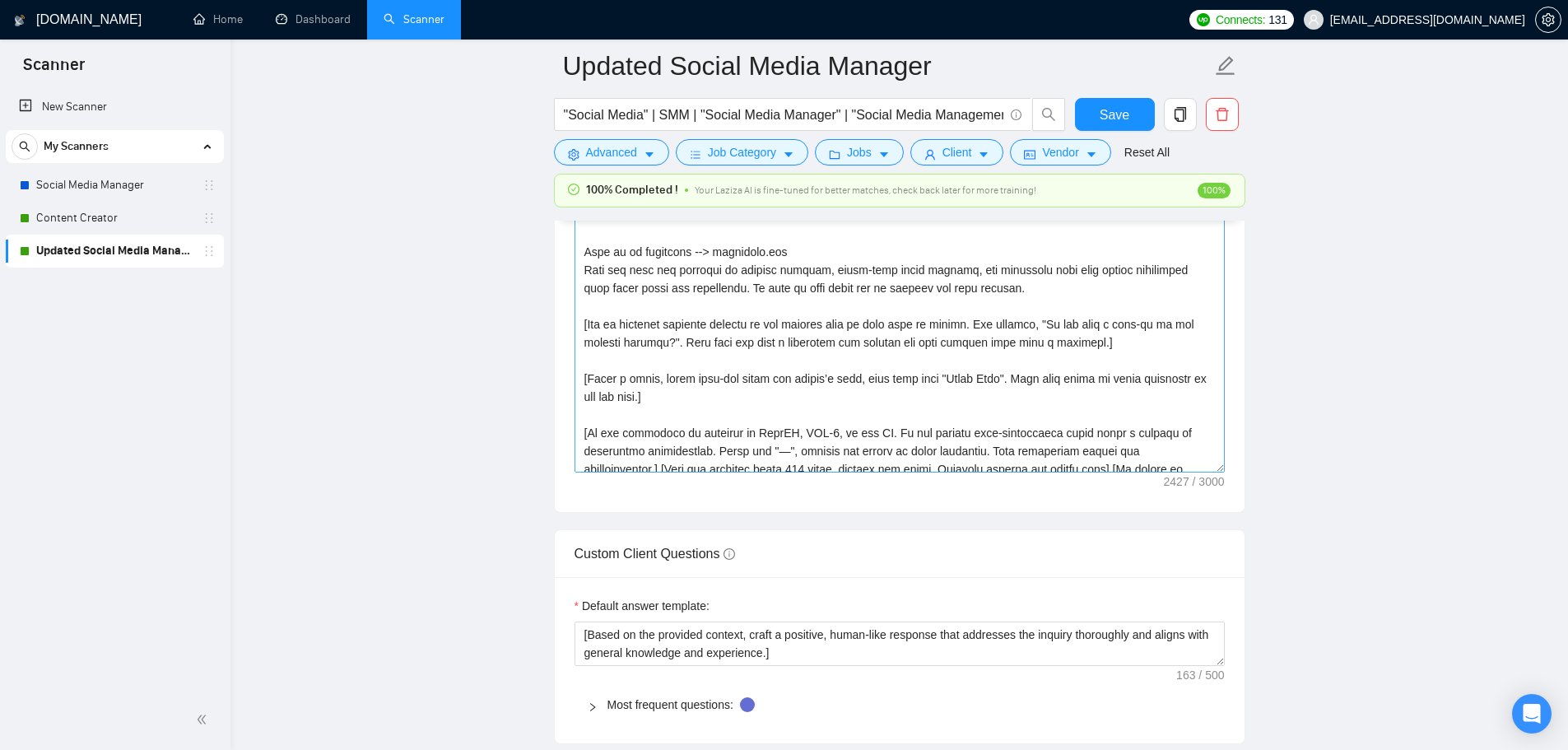
scroll to position [344, 0]
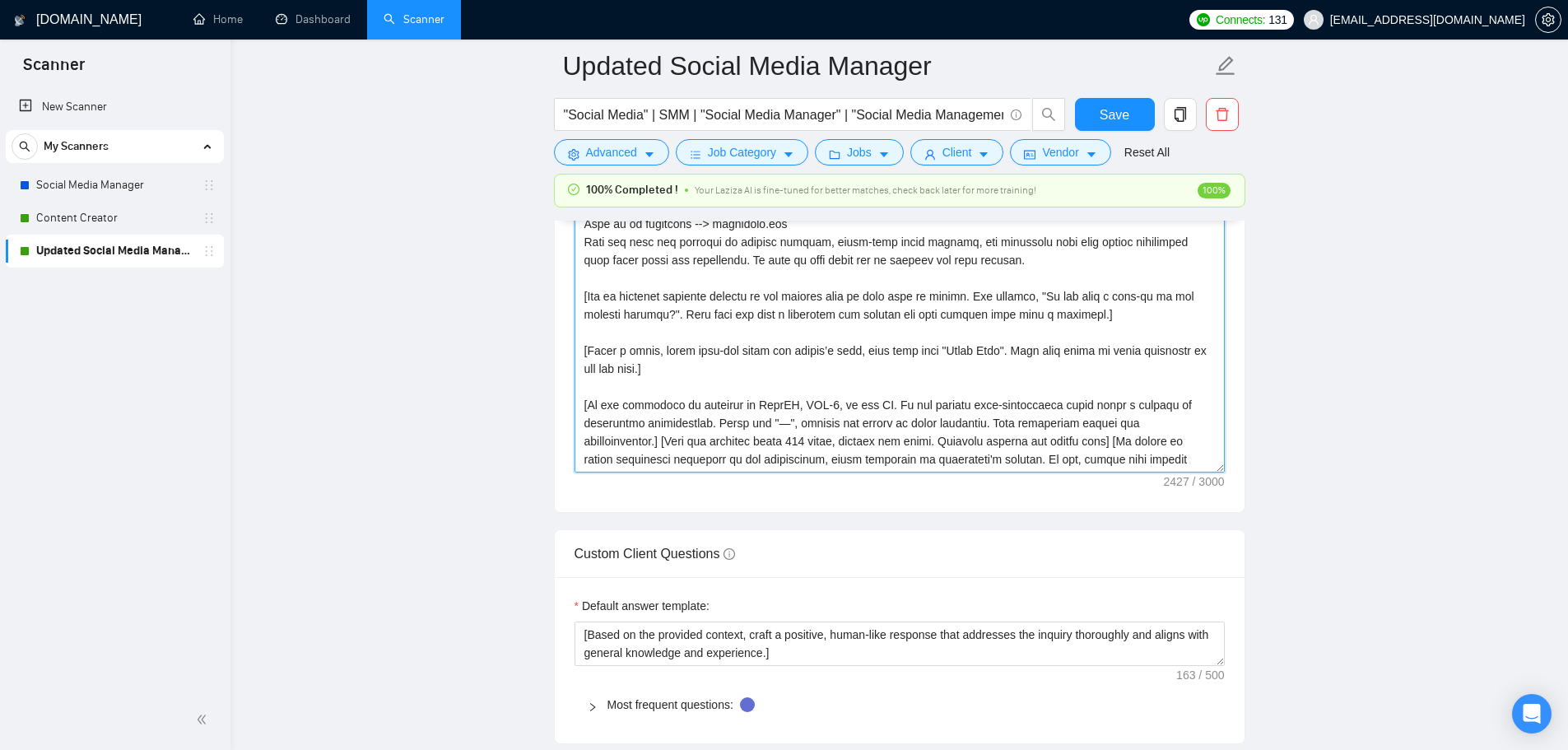
click at [1111, 453] on textarea "Cover letter template:" at bounding box center [899, 287] width 650 height 371
drag, startPoint x: 1137, startPoint y: 443, endPoint x: 918, endPoint y: 461, distance: 219.7
click at [918, 461] on textarea "Cover letter template:" at bounding box center [899, 287] width 650 height 371
click at [1254, 602] on main "Updated Social Media Manager "Social Media" | SMM | "Social Media Manager" | "S…" at bounding box center [899, 466] width 1285 height 5081
drag, startPoint x: 1198, startPoint y: 424, endPoint x: 1136, endPoint y: 425, distance: 62.0
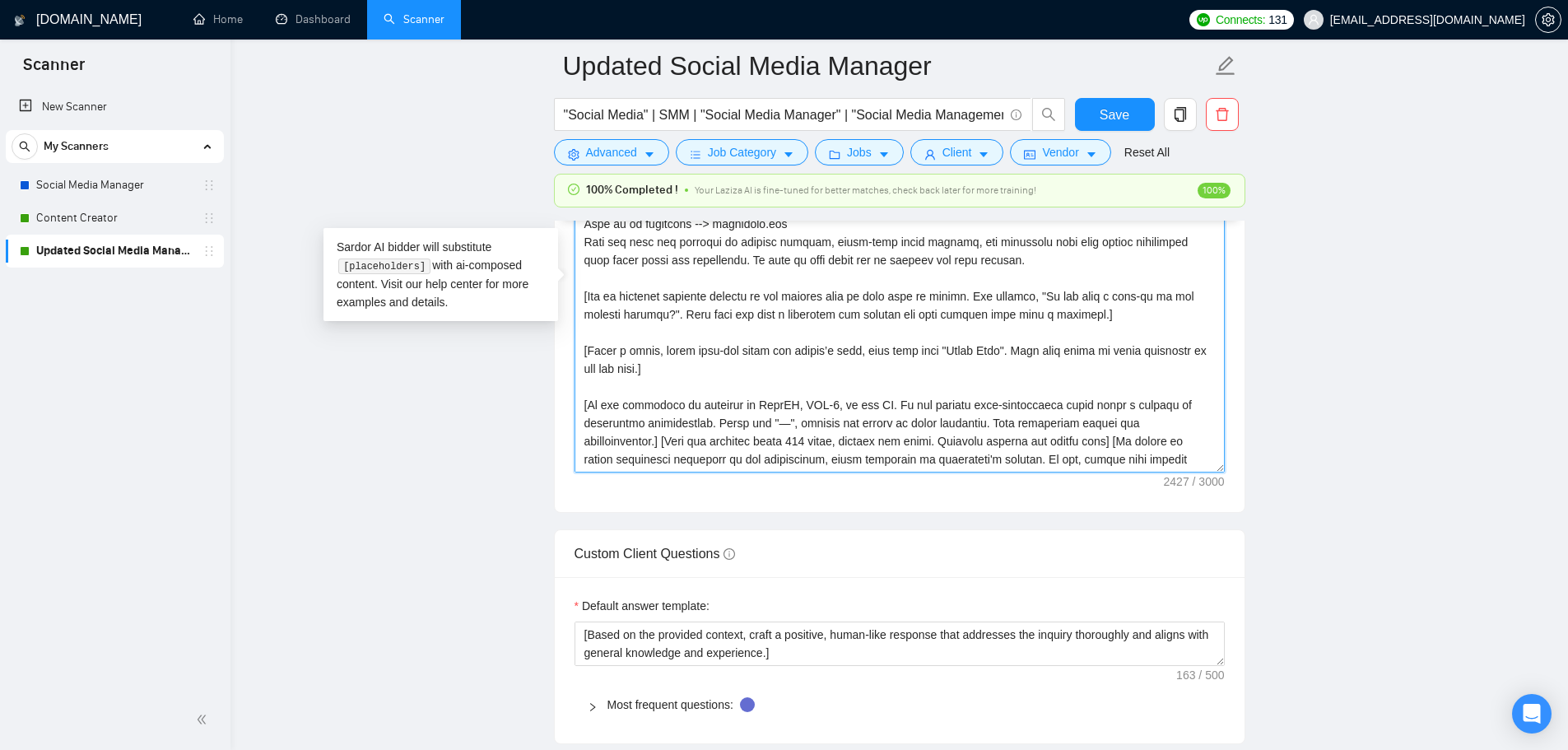
click at [1136, 425] on textarea "Cover letter template:" at bounding box center [899, 287] width 650 height 371
drag, startPoint x: 1200, startPoint y: 422, endPoint x: 555, endPoint y: 401, distance: 645.3
click at [555, 401] on div "Cover letter template:" at bounding box center [899, 284] width 689 height 455
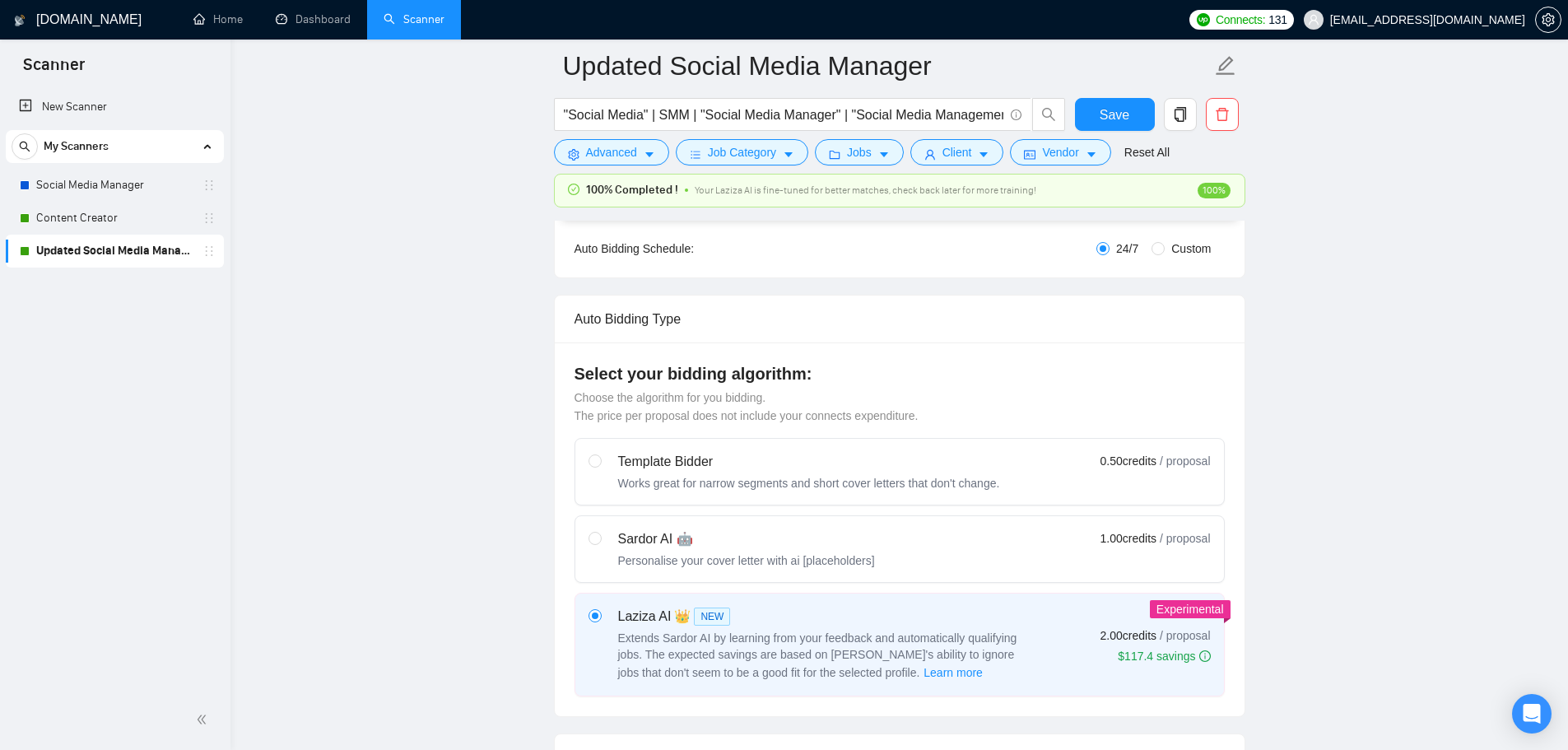
scroll to position [165, 0]
